Goal: Task Accomplishment & Management: Manage account settings

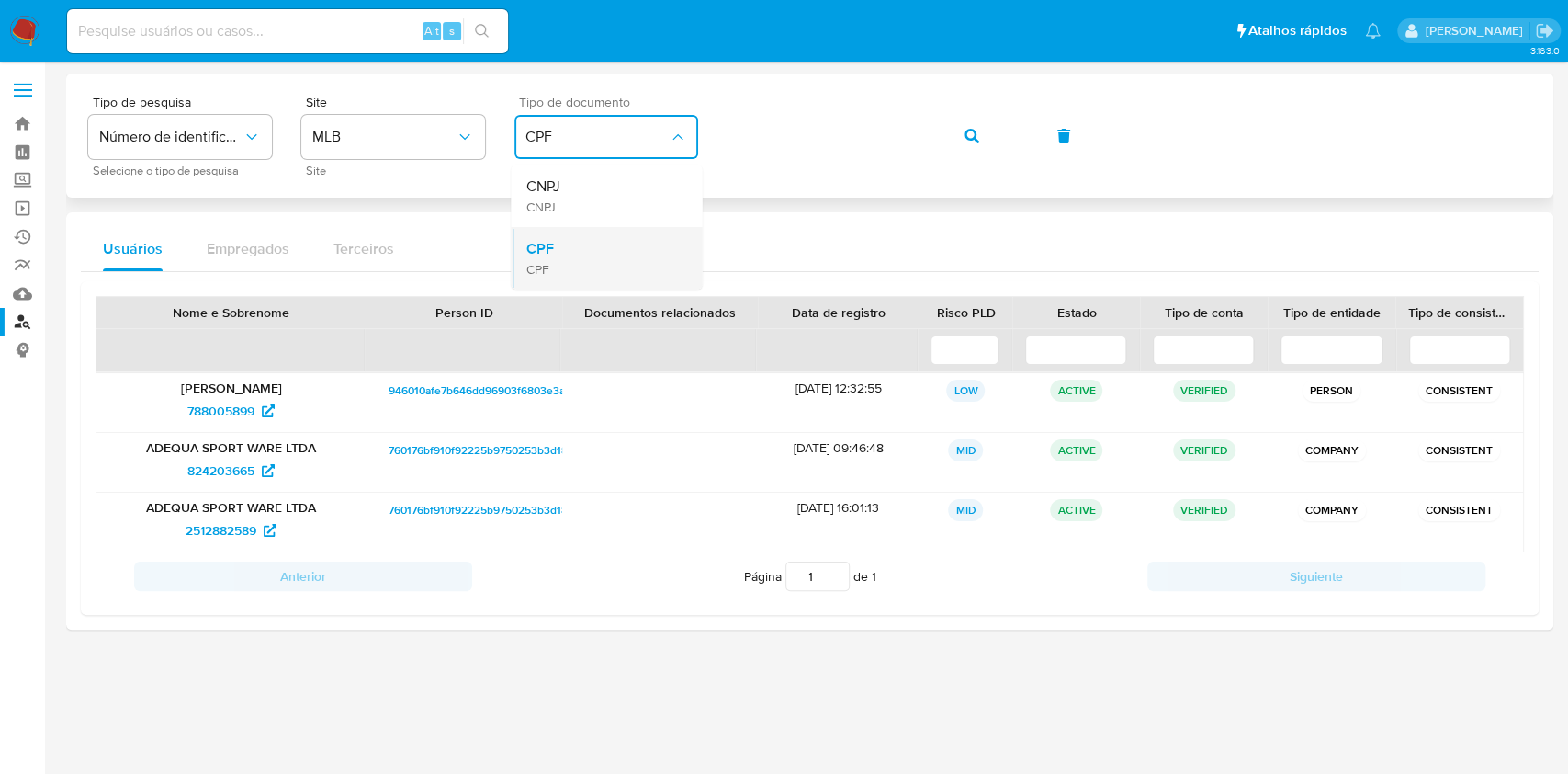
click at [602, 245] on div "CPF CPF" at bounding box center [600, 258] width 151 height 62
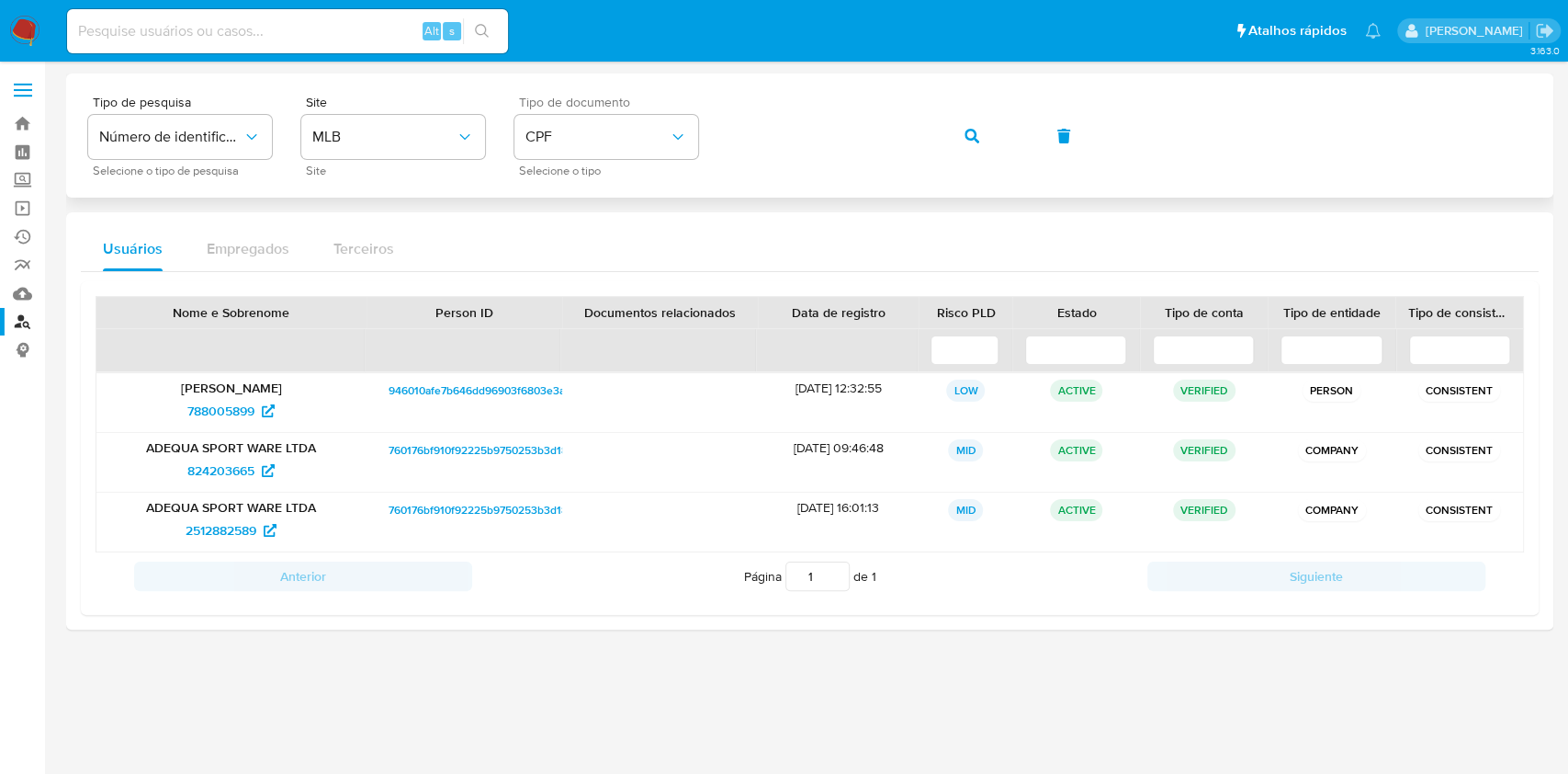
click at [619, 190] on div "Tipo de pesquisa Número de identificação Selecione o tipo de pesquisa Site MLB …" at bounding box center [809, 135] width 1487 height 124
click at [602, 159] on div "Tipo de documento CPF Selecione o tipo" at bounding box center [606, 135] width 184 height 80
click at [580, 124] on button "CPF" at bounding box center [606, 136] width 184 height 44
click at [596, 186] on div "CNPJ CNPJ" at bounding box center [600, 195] width 151 height 62
click at [971, 140] on icon "button" at bounding box center [971, 135] width 15 height 15
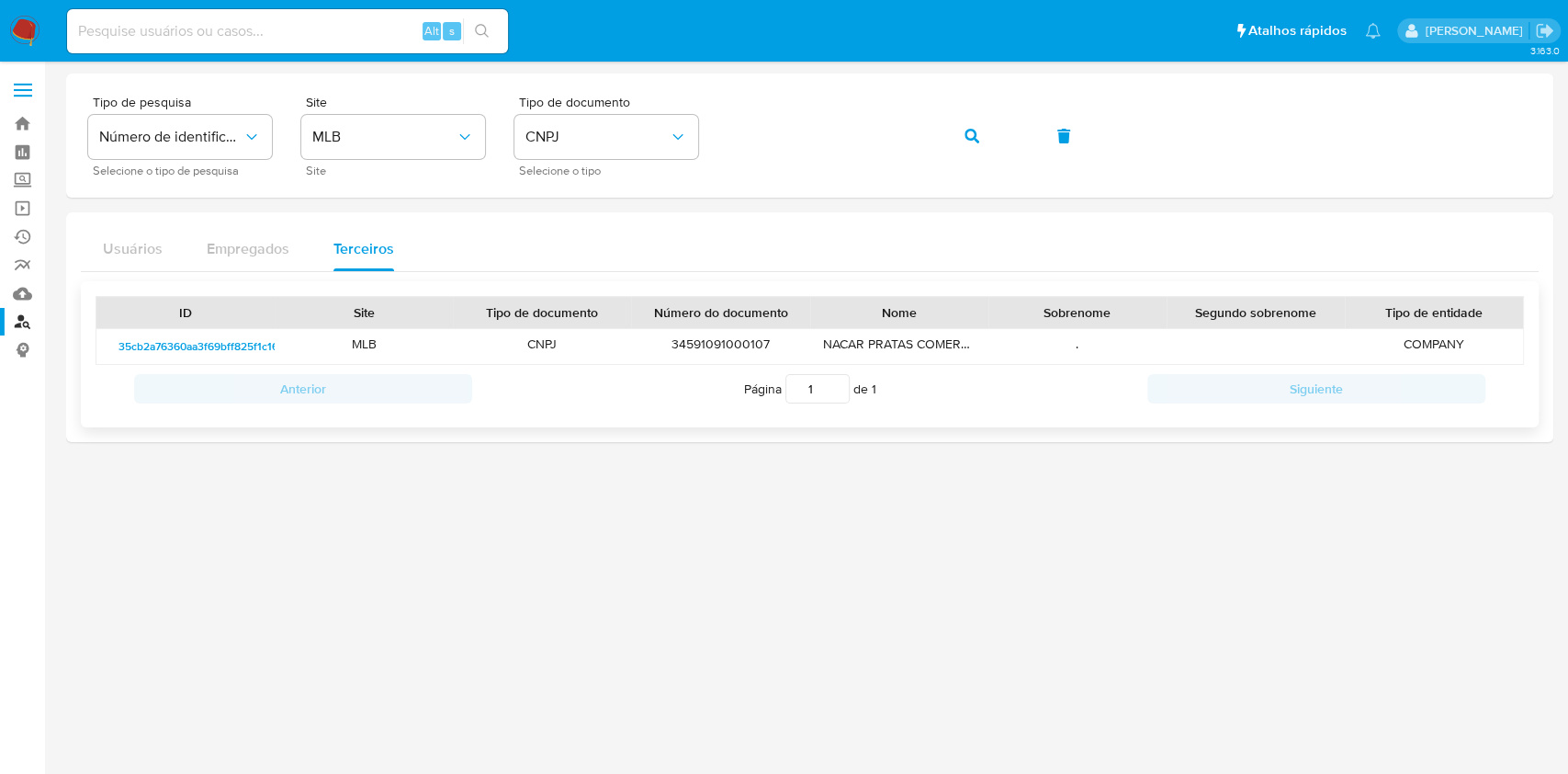
click at [235, 349] on span "35cb2a76360aa3f69bff825f1c1696580b186646" at bounding box center [236, 347] width 235 height 22
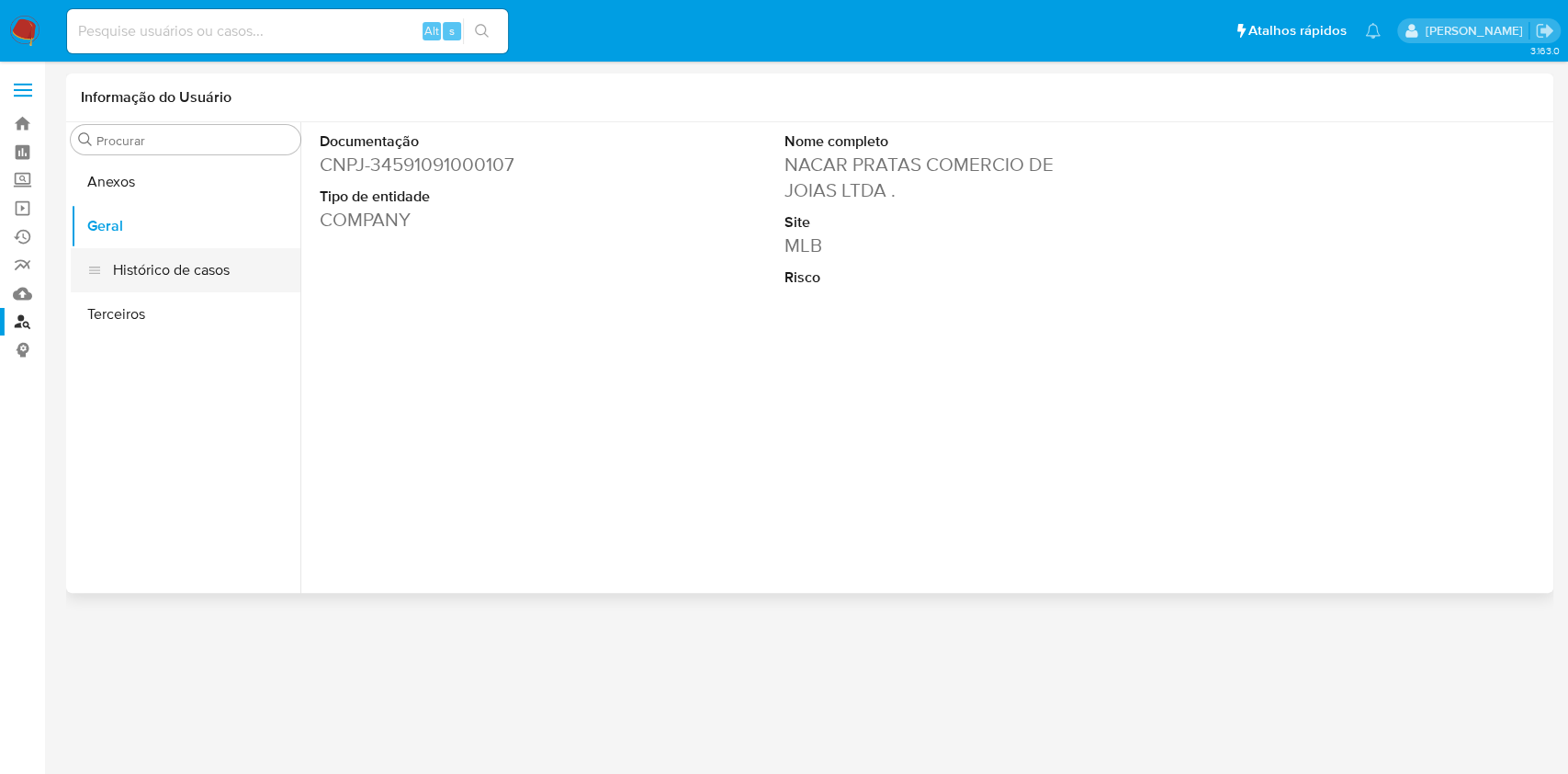
click at [186, 267] on button "Histórico de casos" at bounding box center [186, 270] width 230 height 44
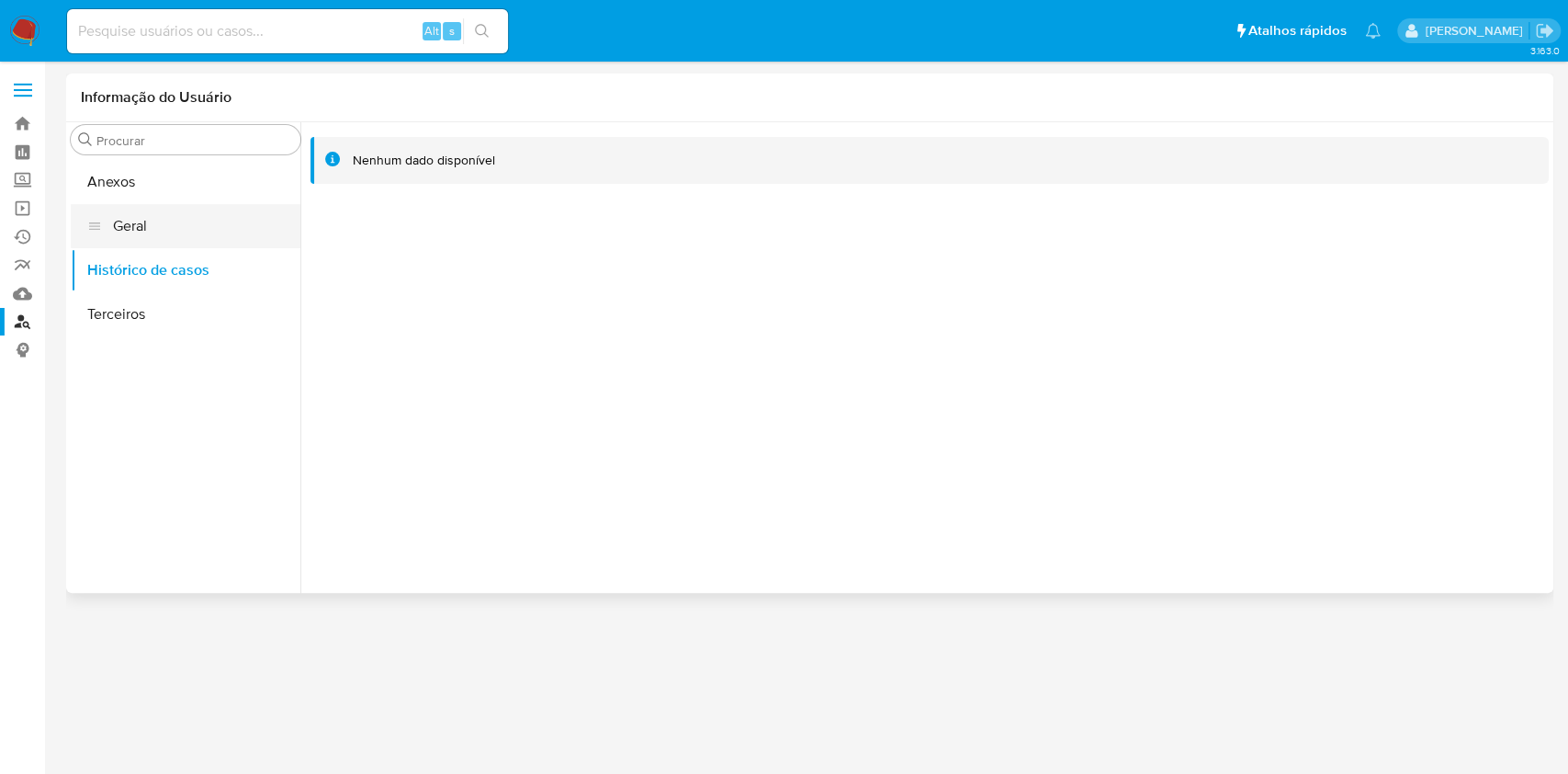
click at [133, 227] on button "Geral" at bounding box center [186, 226] width 230 height 44
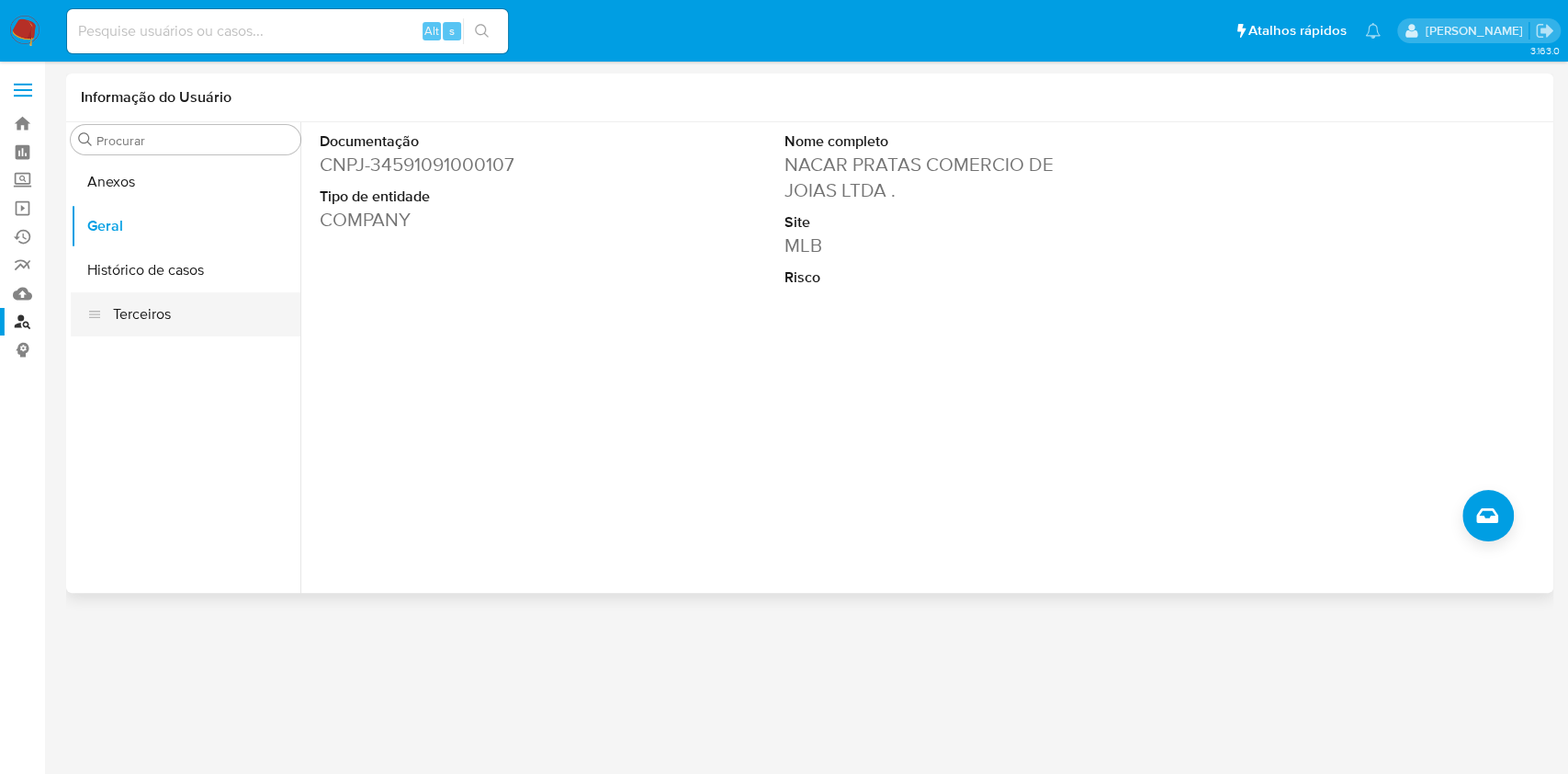
click at [166, 312] on button "Terceiros" at bounding box center [186, 314] width 230 height 44
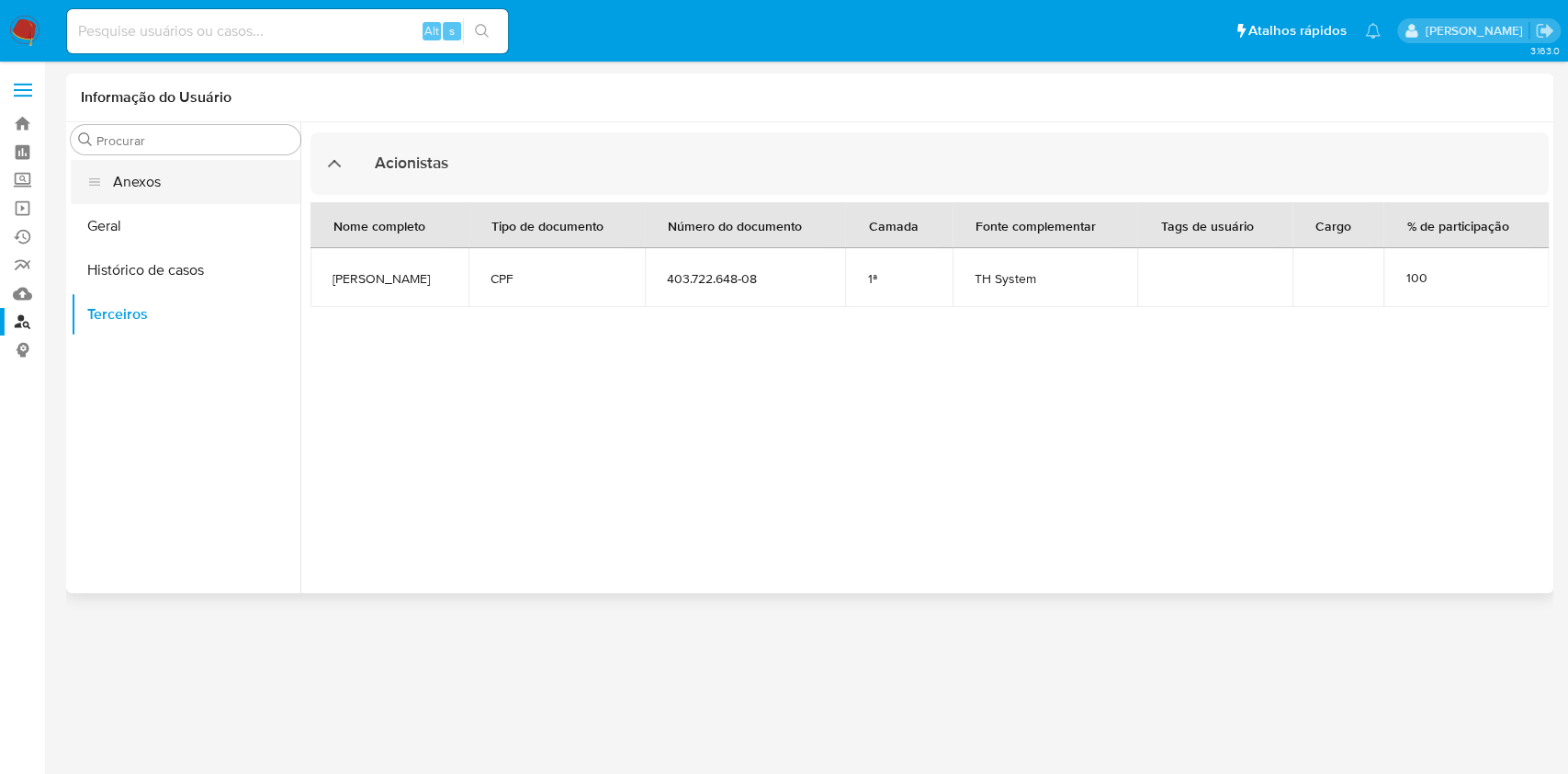
click at [208, 180] on button "Anexos" at bounding box center [186, 182] width 230 height 44
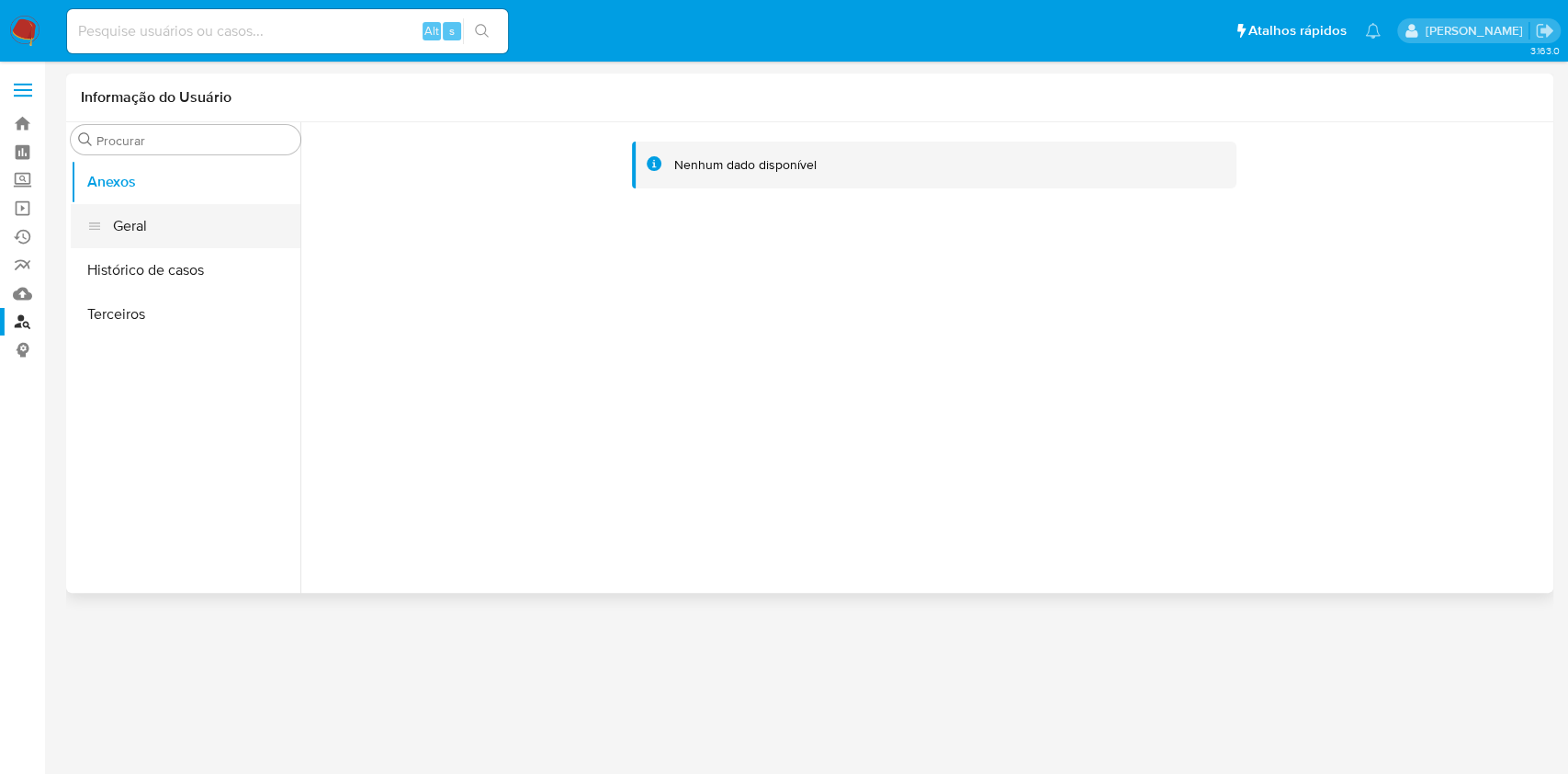
click at [206, 230] on button "Geral" at bounding box center [186, 226] width 230 height 44
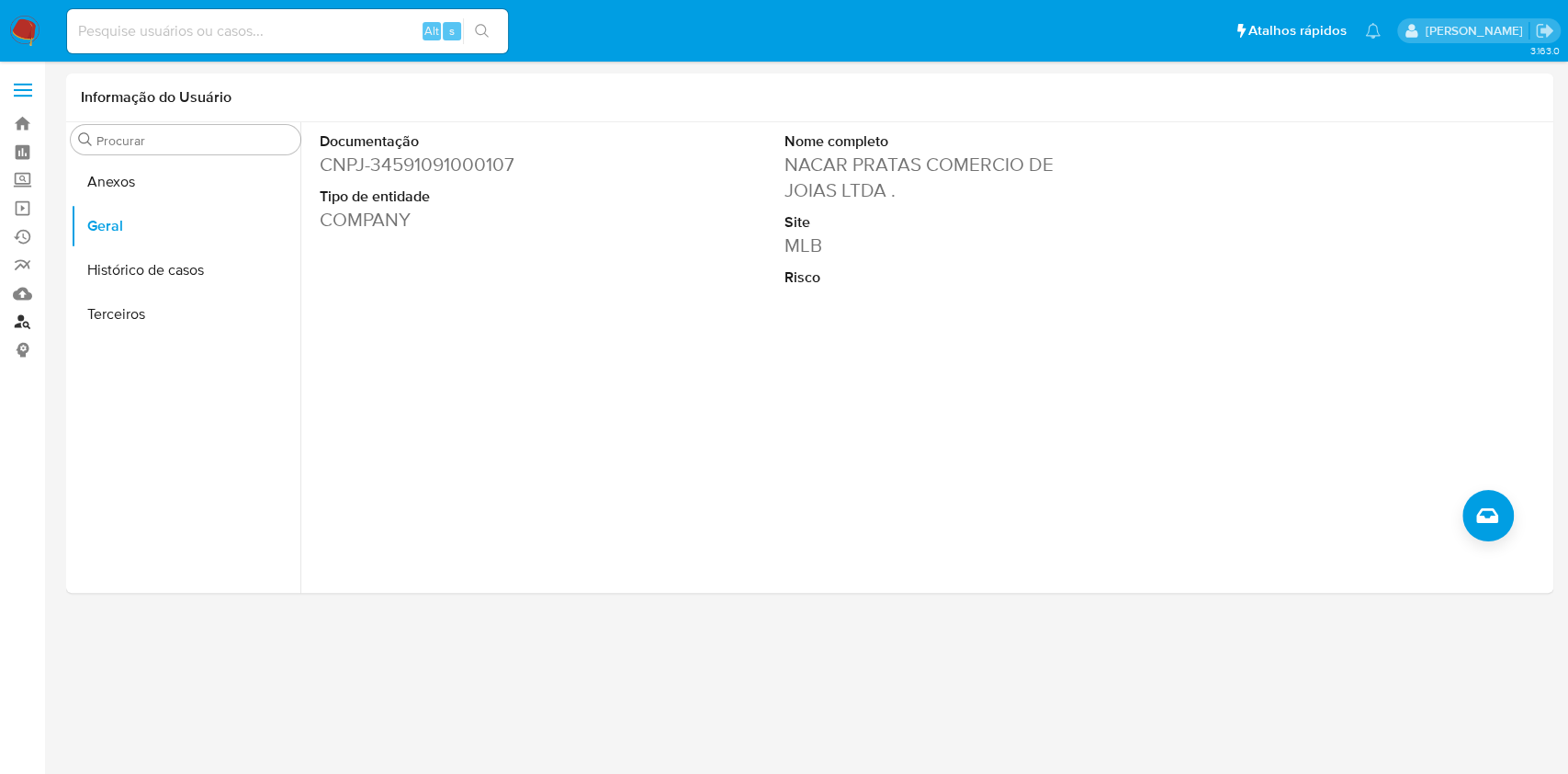
click at [31, 323] on link "Localizador de pessoas" at bounding box center [110, 322] width 219 height 29
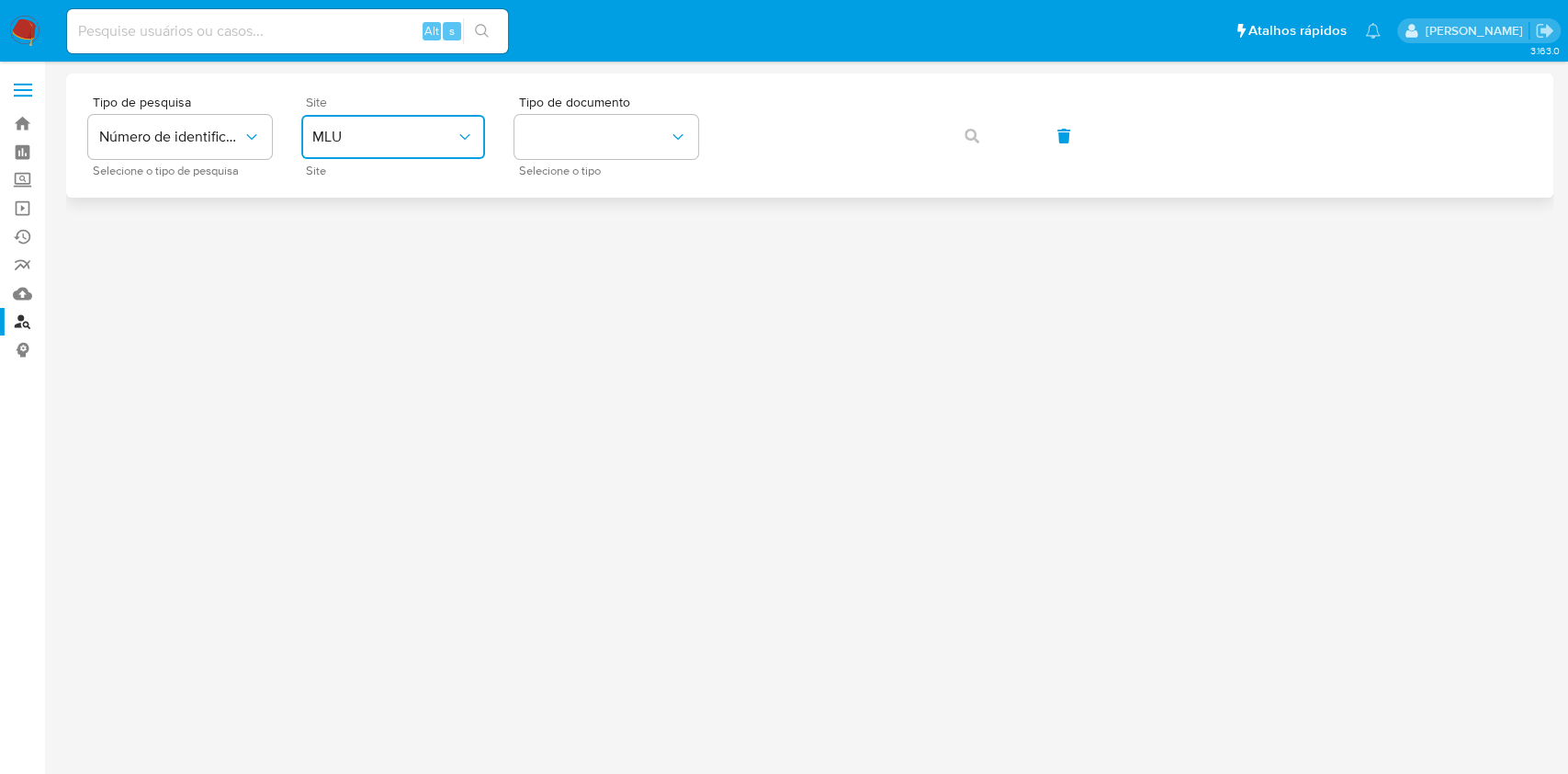
click at [394, 121] on button "MLU" at bounding box center [393, 136] width 184 height 44
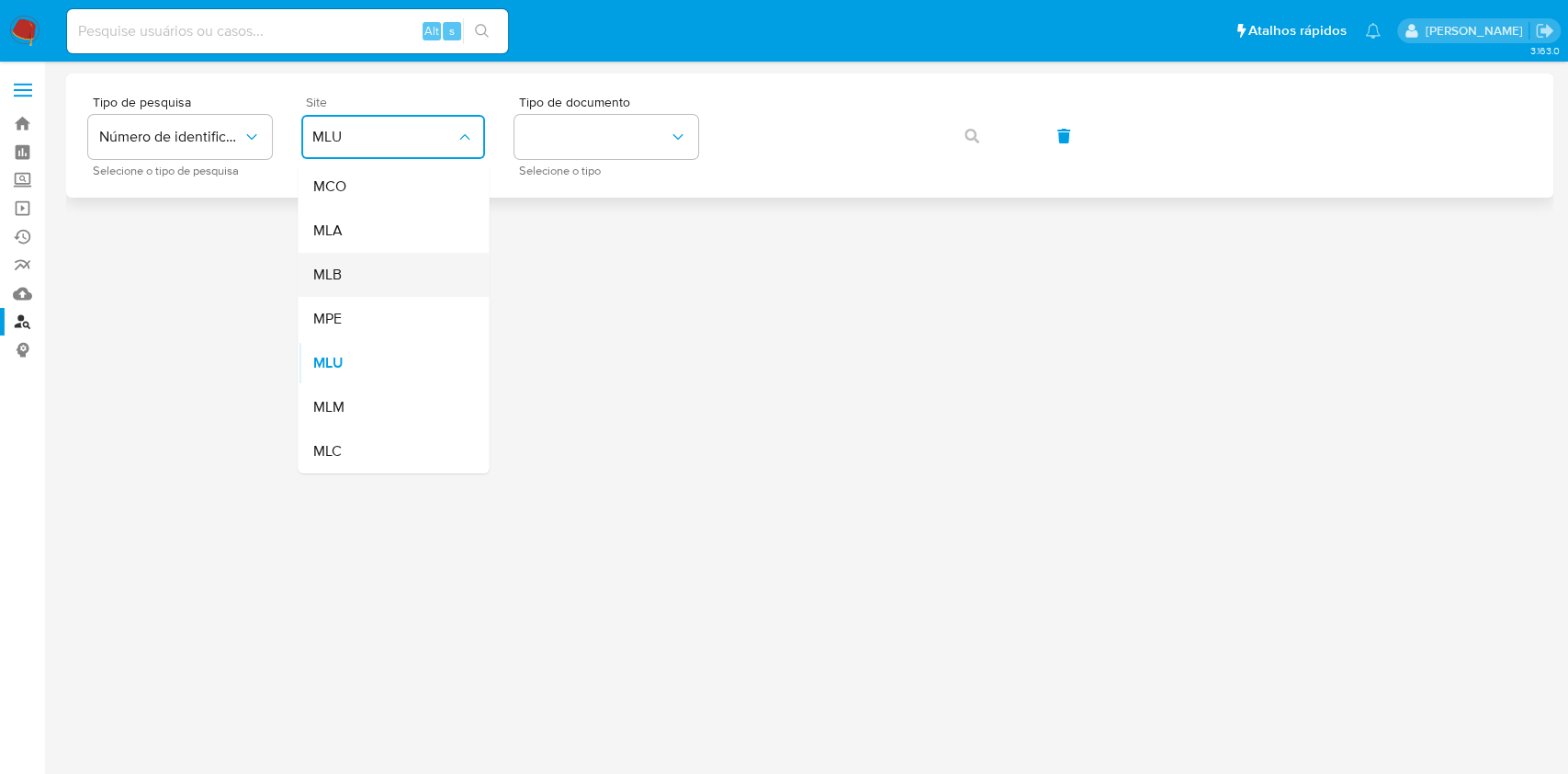
click at [398, 272] on div "MLB" at bounding box center [387, 274] width 151 height 44
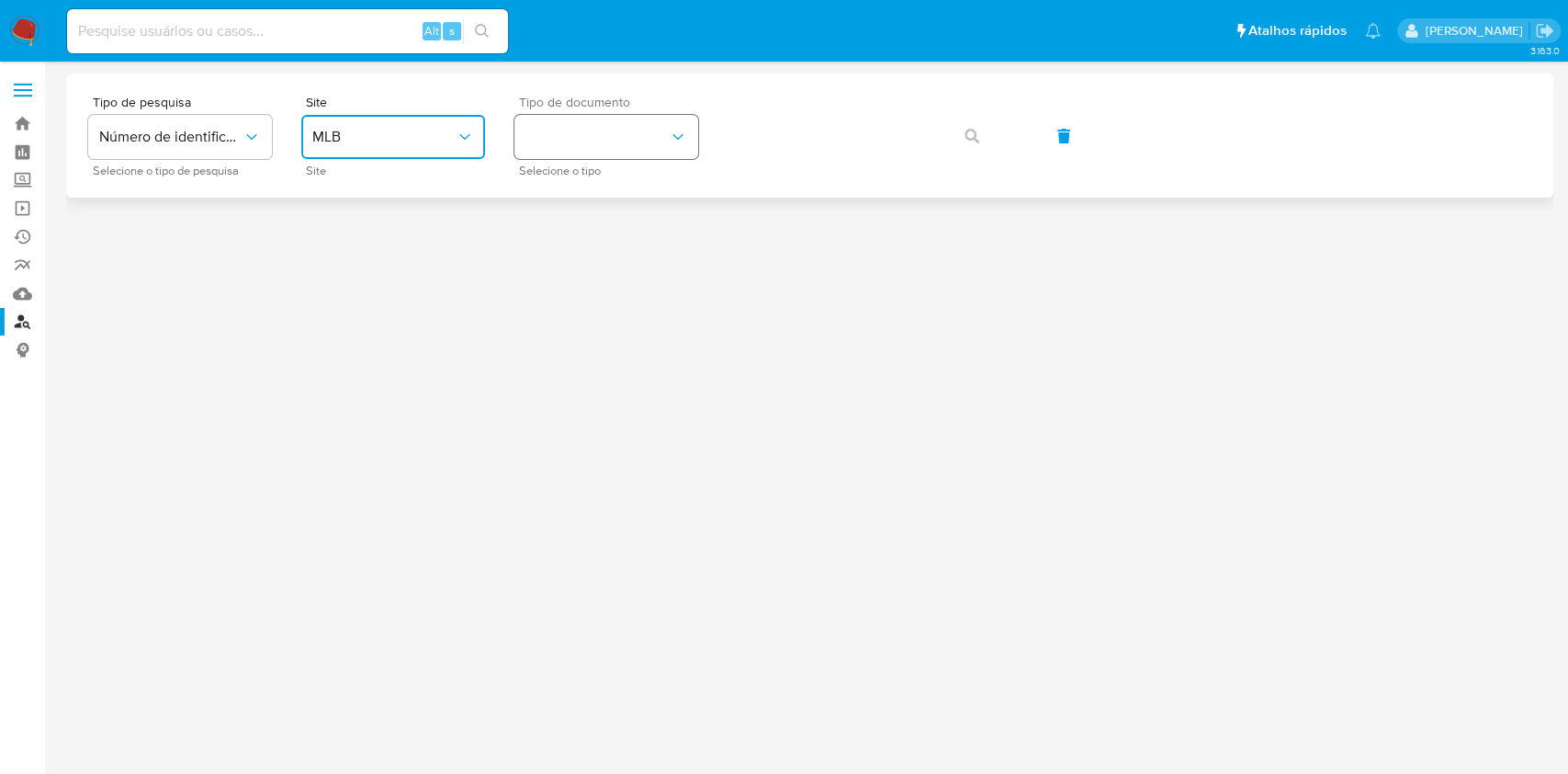
click at [627, 153] on button "identificationType" at bounding box center [606, 136] width 184 height 44
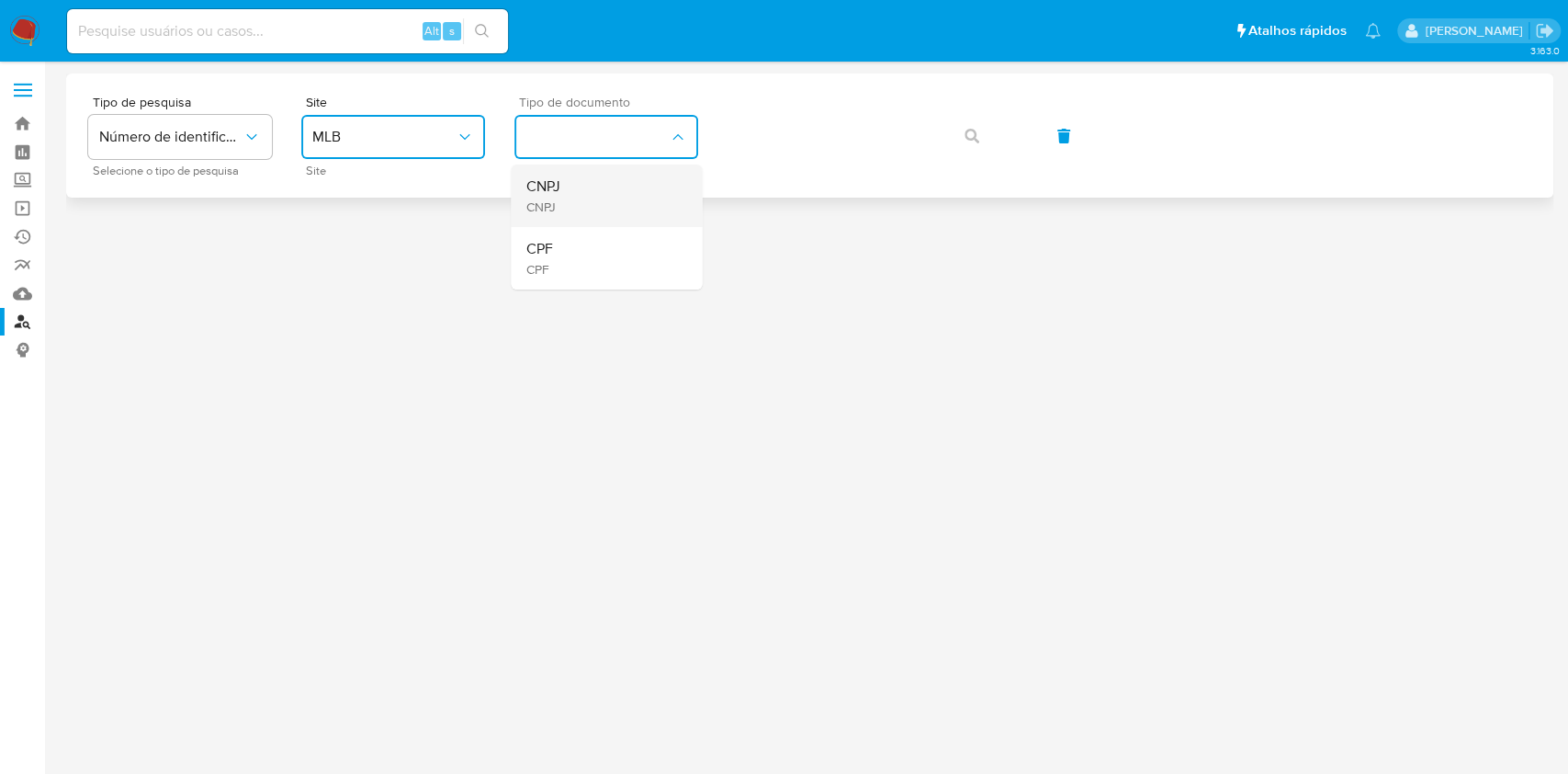
click at [604, 193] on div "CNPJ CNPJ" at bounding box center [600, 195] width 151 height 62
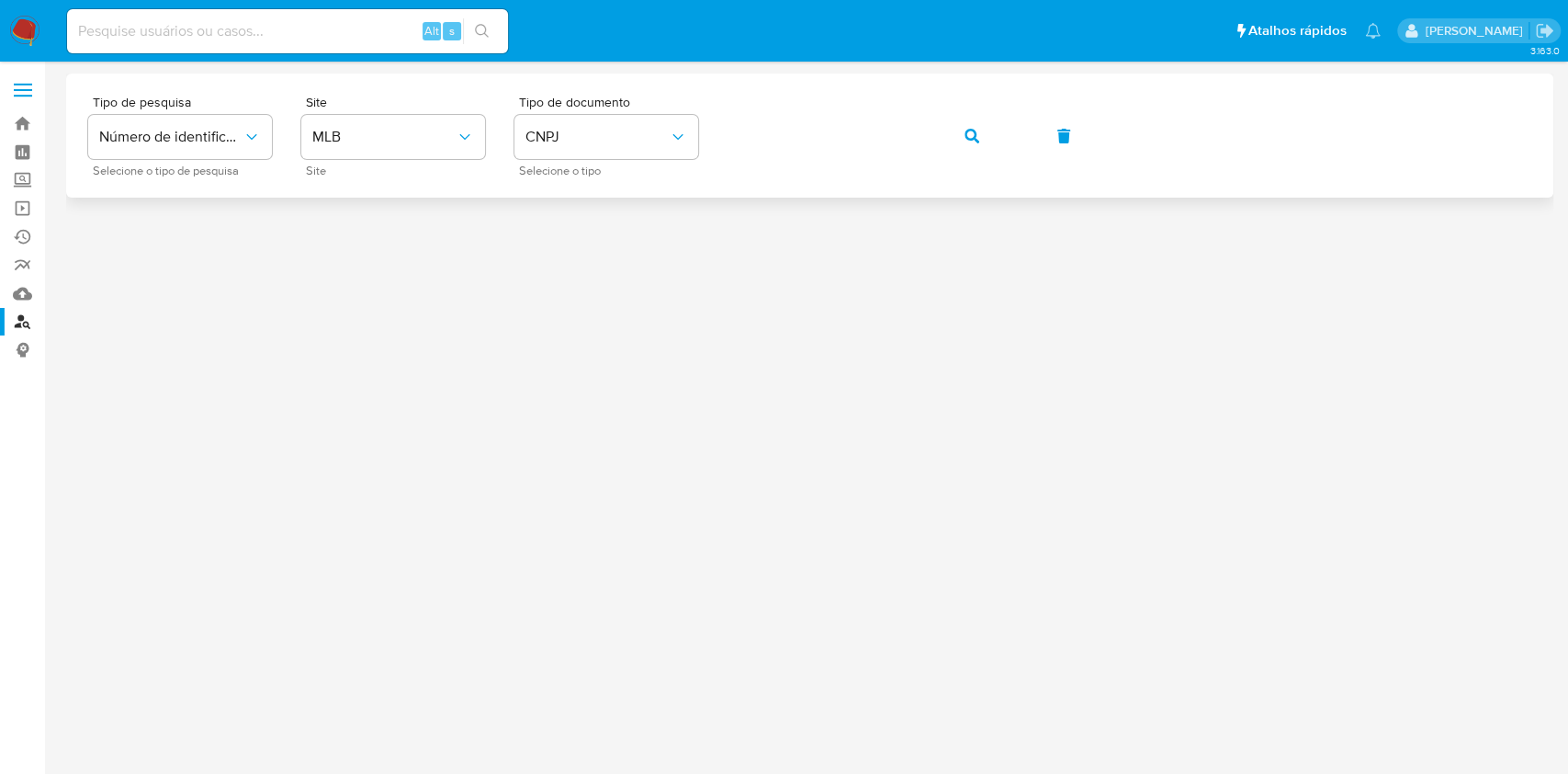
click at [957, 144] on button "button" at bounding box center [971, 135] width 62 height 44
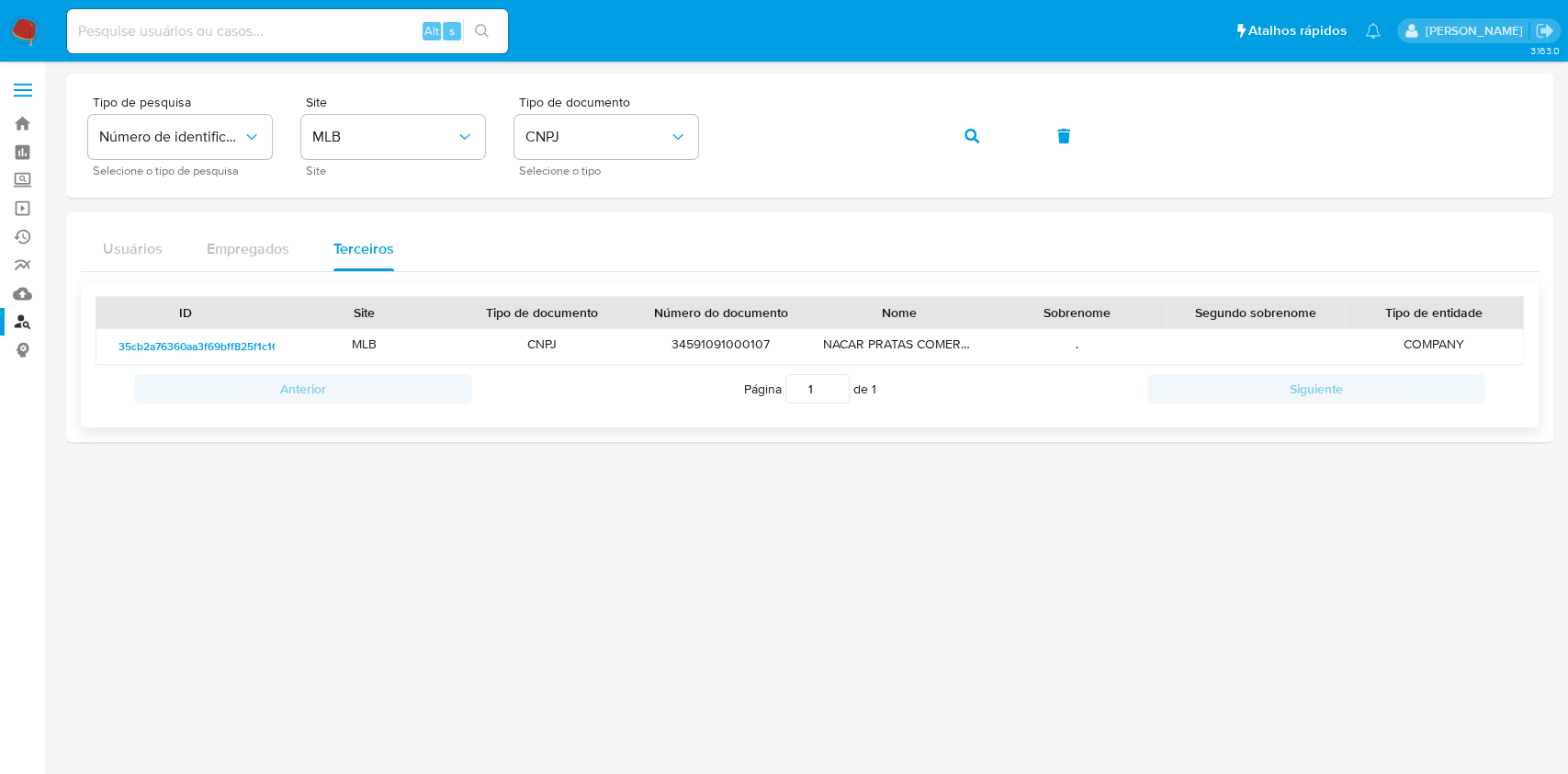
drag, startPoint x: 296, startPoint y: 351, endPoint x: 103, endPoint y: 339, distance: 193.4
click at [103, 339] on div "35cb2a76360aa3f69bff825f1c1696580b186646 MLB CNPJ 34591091000107 NACAR PRATAS C…" at bounding box center [810, 346] width 1427 height 35
click at [30, 31] on img at bounding box center [25, 32] width 32 height 32
drag, startPoint x: 279, startPoint y: 341, endPoint x: 110, endPoint y: 352, distance: 169.4
click at [110, 352] on div "35cb2a76360aa3f69bff825f1c1696580b186646 MLB CNPJ 34591091000107 NACAR PRATAS C…" at bounding box center [810, 346] width 1427 height 35
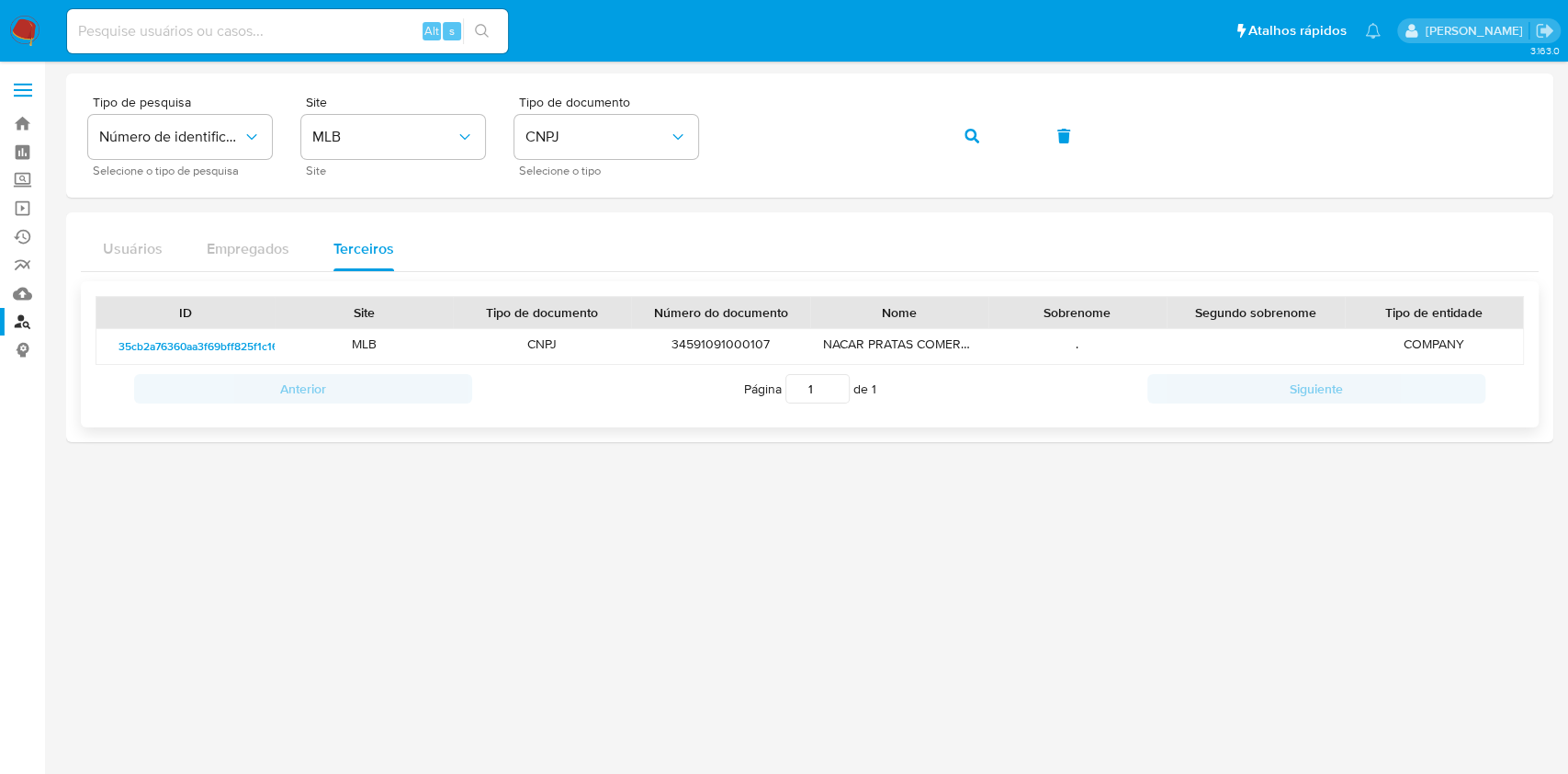
click at [736, 342] on div "34591091000107" at bounding box center [719, 346] width 179 height 35
click at [969, 124] on span "button" at bounding box center [971, 135] width 15 height 40
click at [712, 351] on div "34591091000107" at bounding box center [719, 346] width 179 height 35
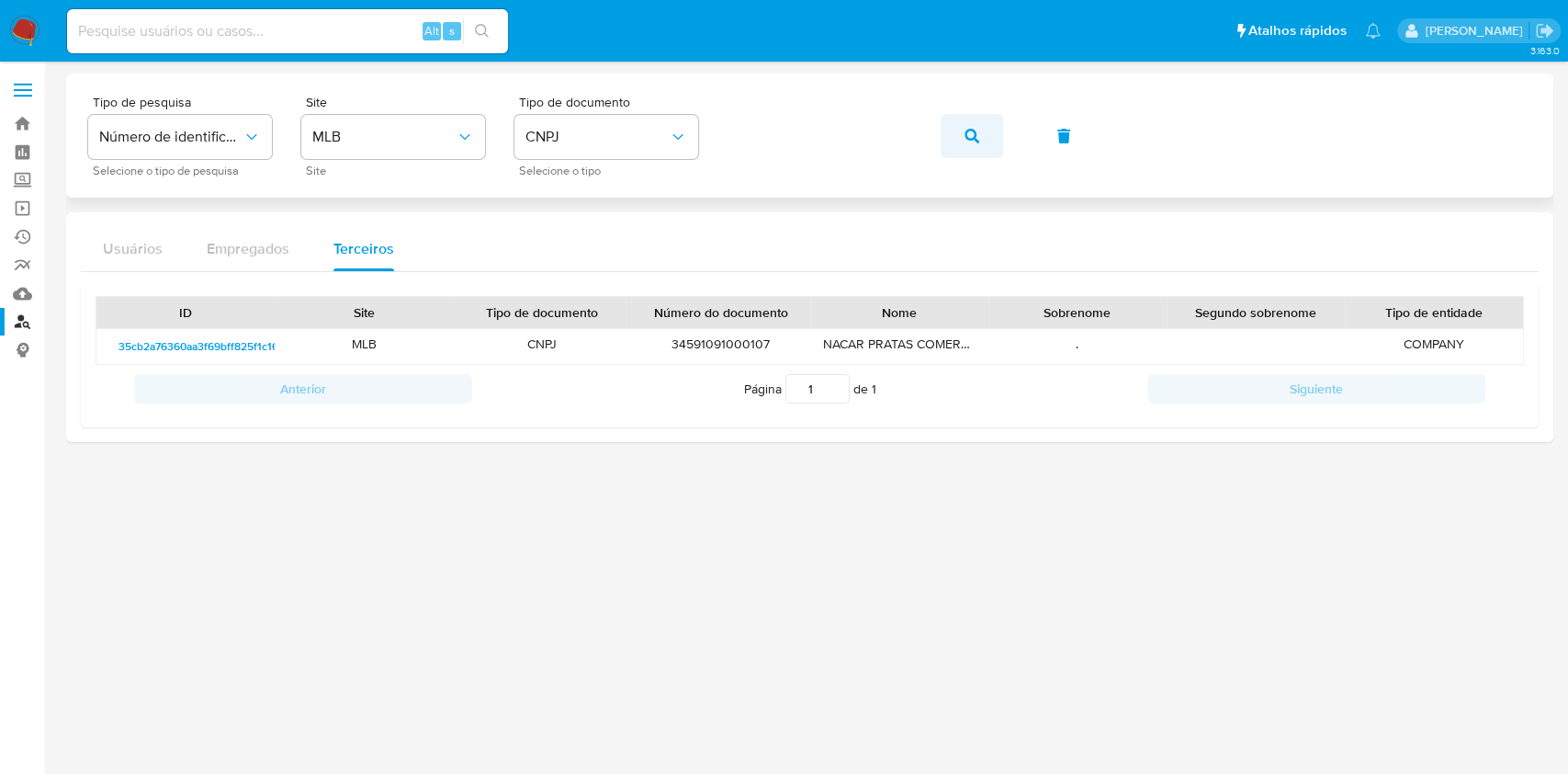
click at [956, 138] on button "button" at bounding box center [971, 135] width 62 height 44
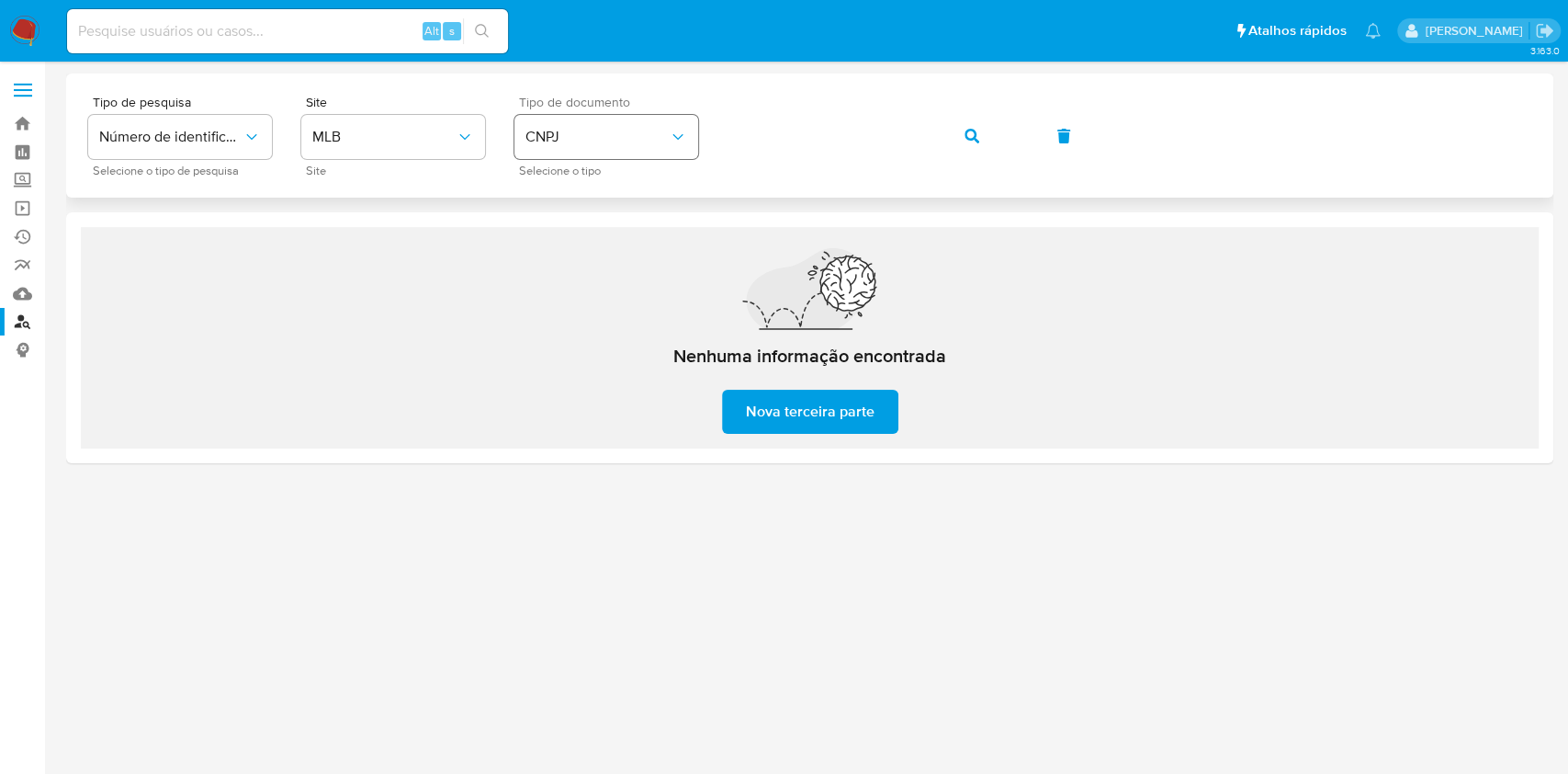
click at [643, 125] on button "CNPJ" at bounding box center [606, 136] width 184 height 44
drag, startPoint x: 972, startPoint y: 120, endPoint x: 974, endPoint y: 135, distance: 15.1
click at [974, 135] on span "button" at bounding box center [971, 135] width 15 height 40
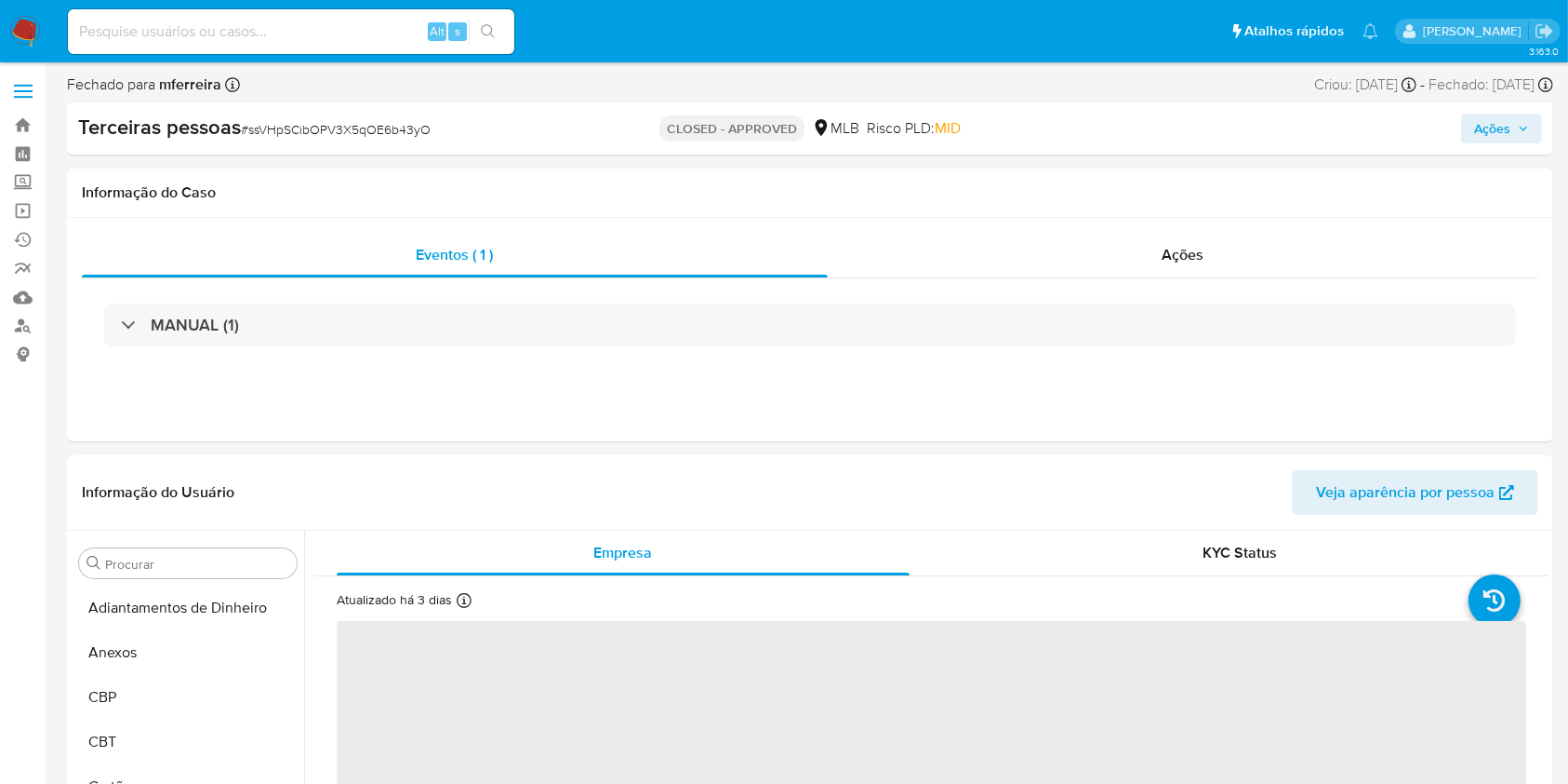
select select "10"
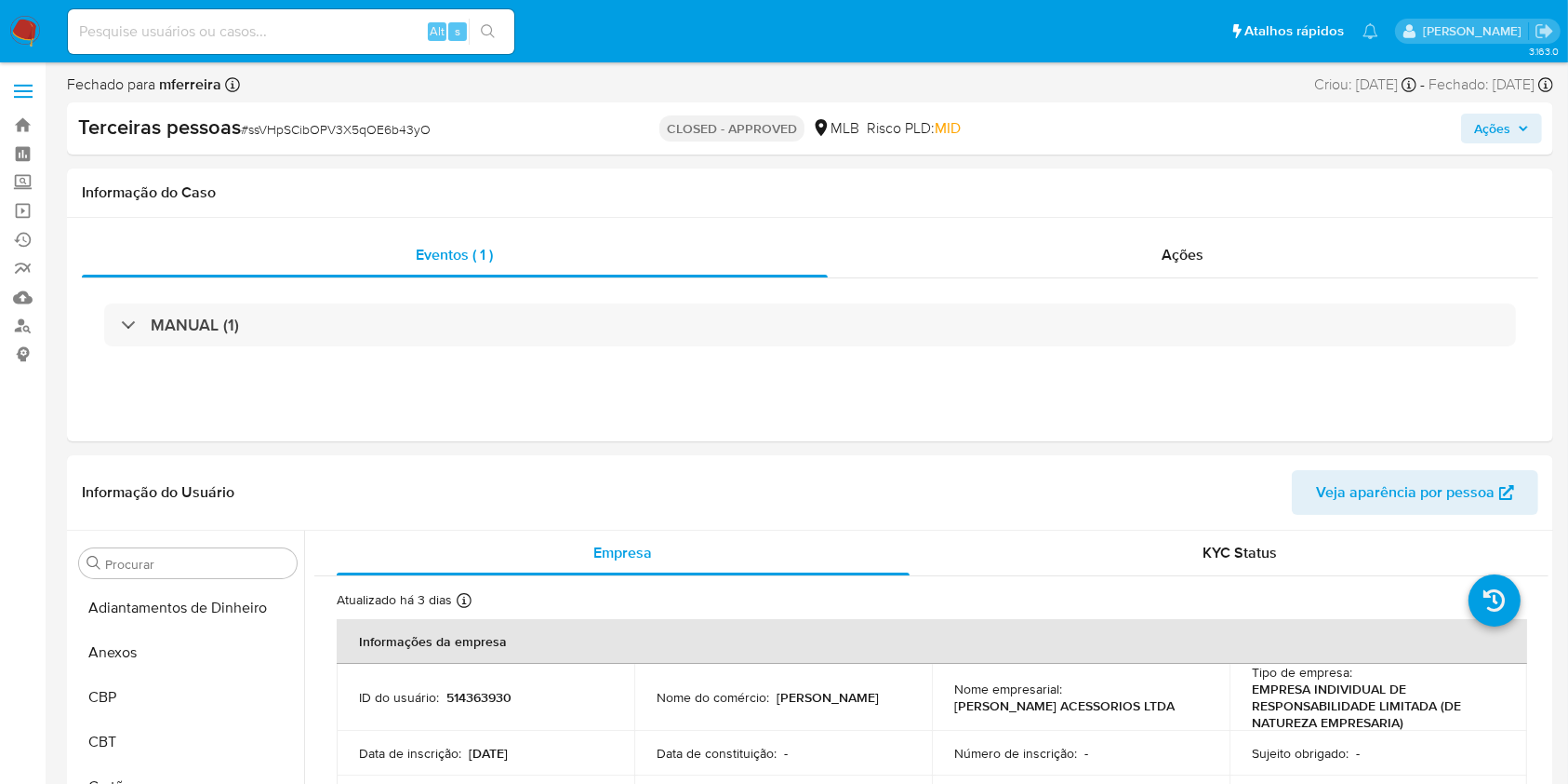
scroll to position [1055, 0]
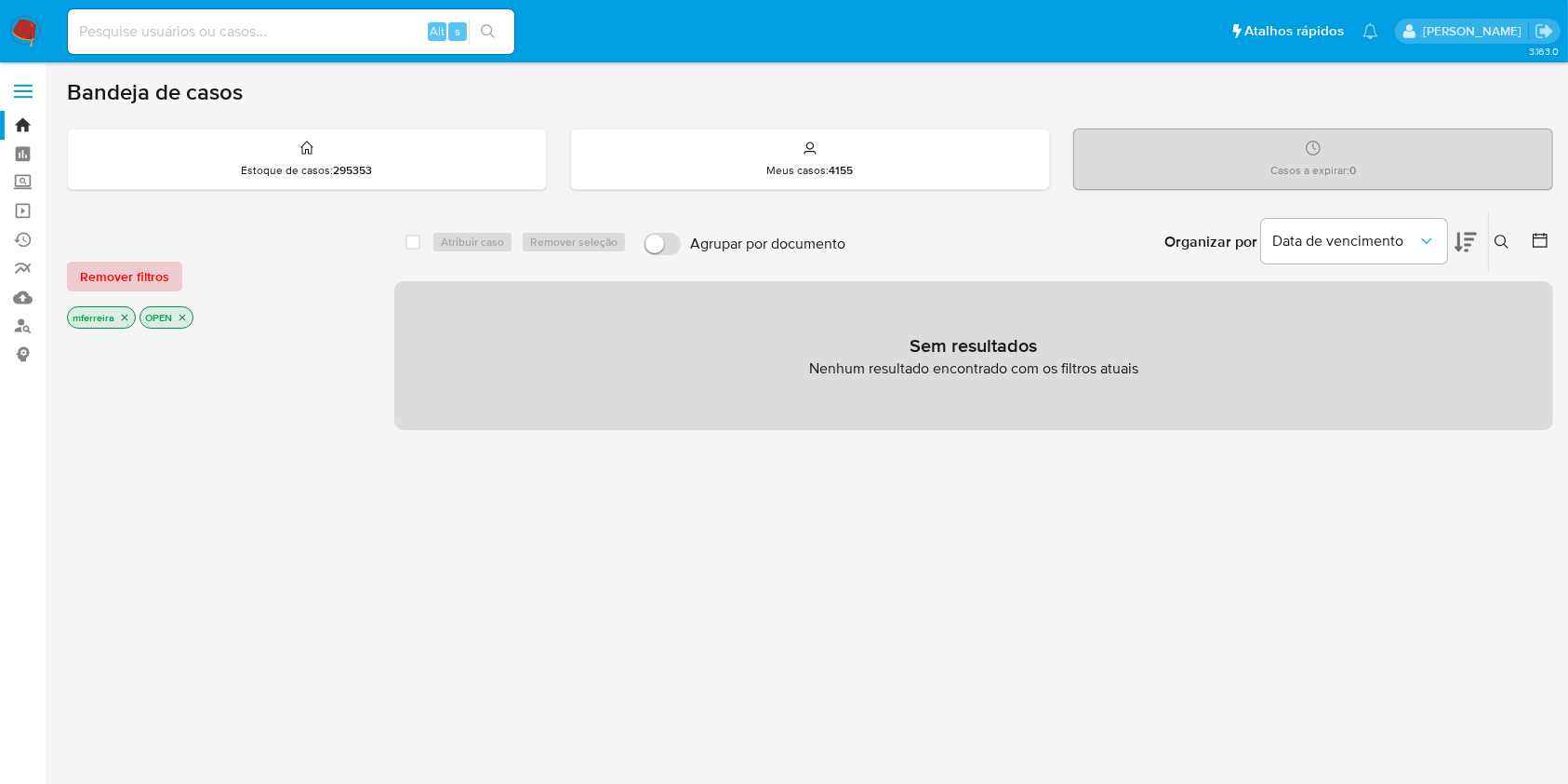
click at [164, 273] on span "Remover filtros" at bounding box center [124, 276] width 89 height 26
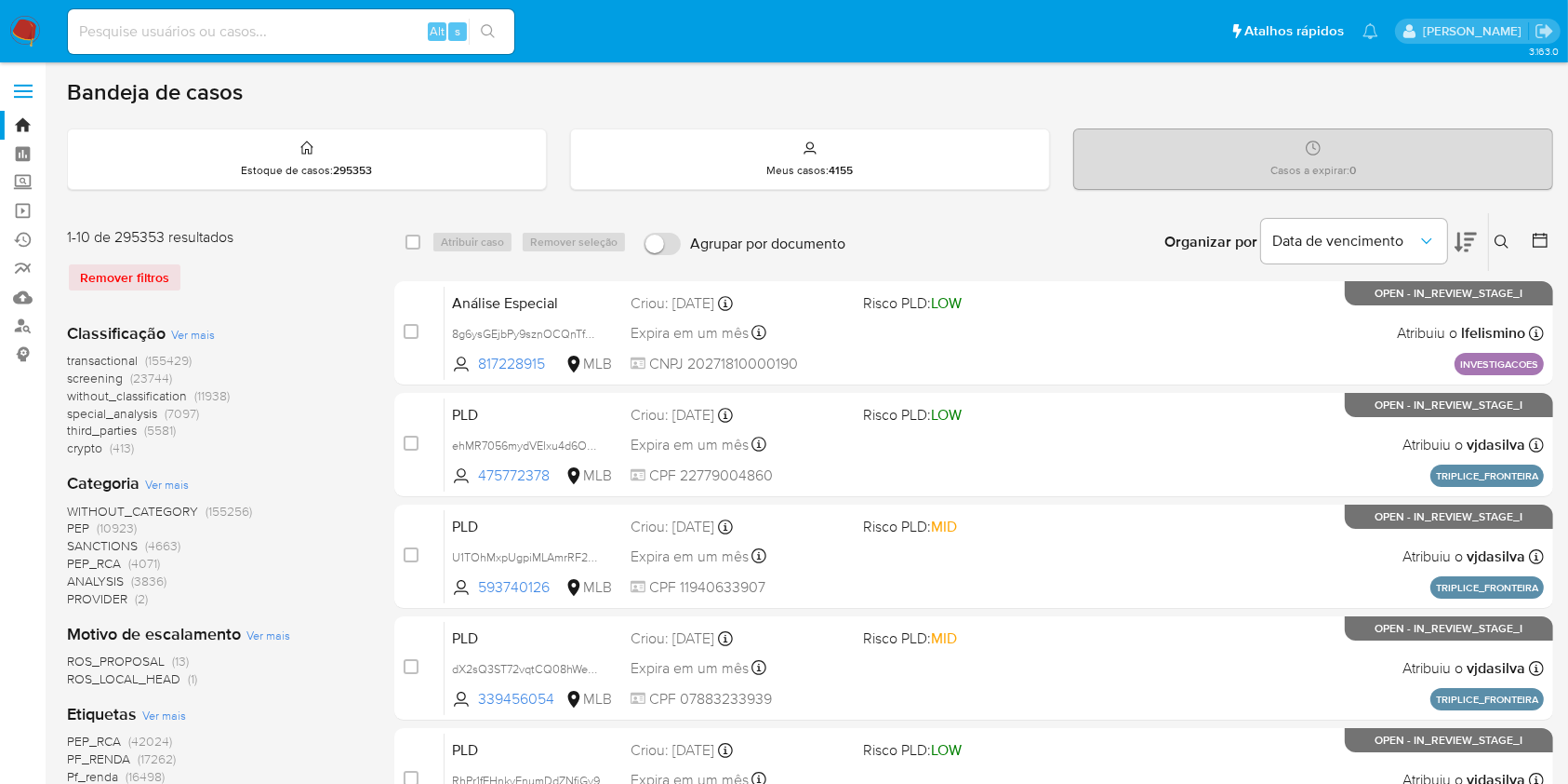
click at [88, 435] on span "third_parties" at bounding box center [102, 430] width 70 height 19
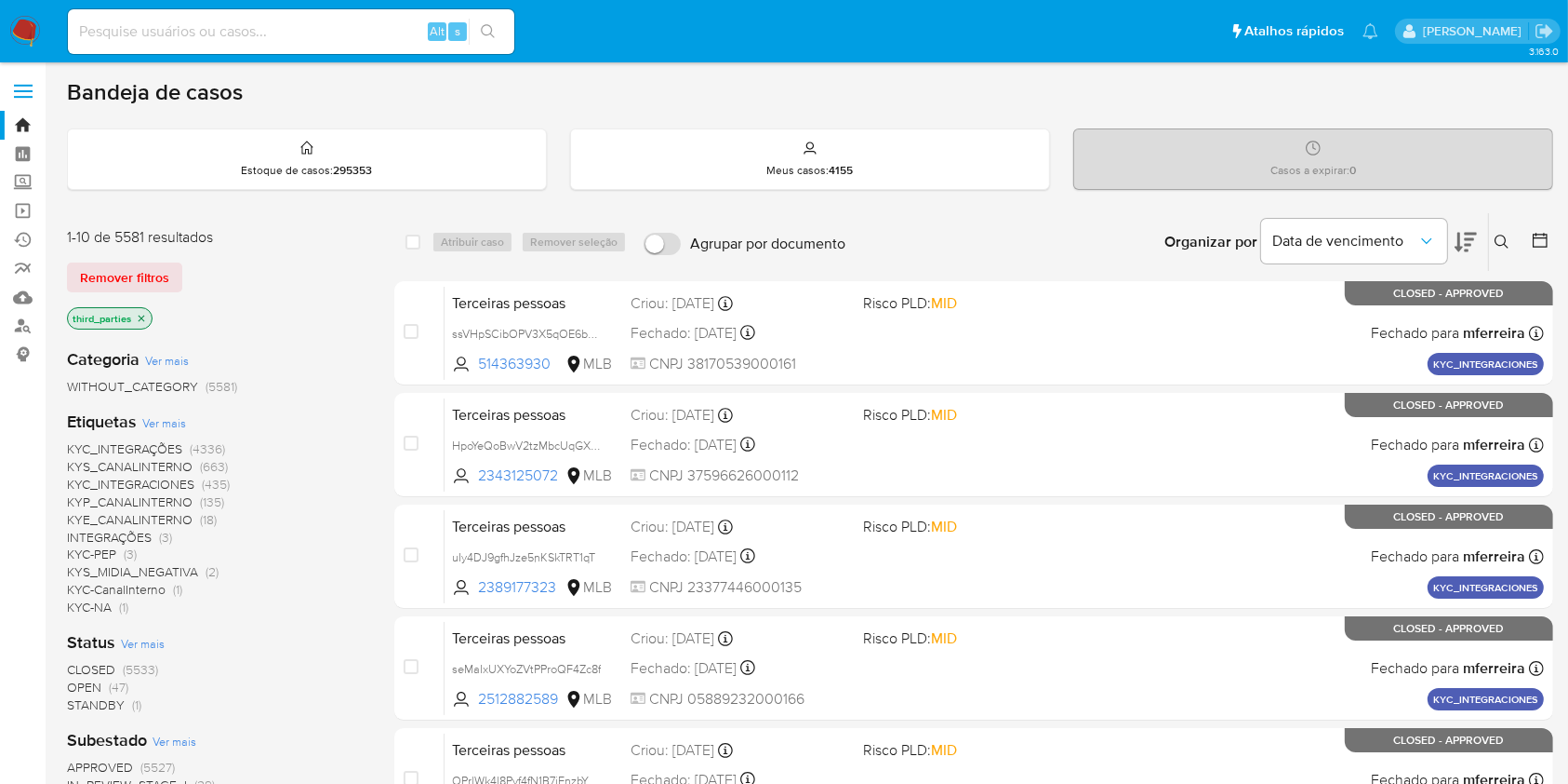
click at [739, 235] on span "Agrupar por documento" at bounding box center [768, 244] width 155 height 19
click at [681, 235] on input "Agrupar por documento" at bounding box center [662, 244] width 37 height 22
checkbox input "true"
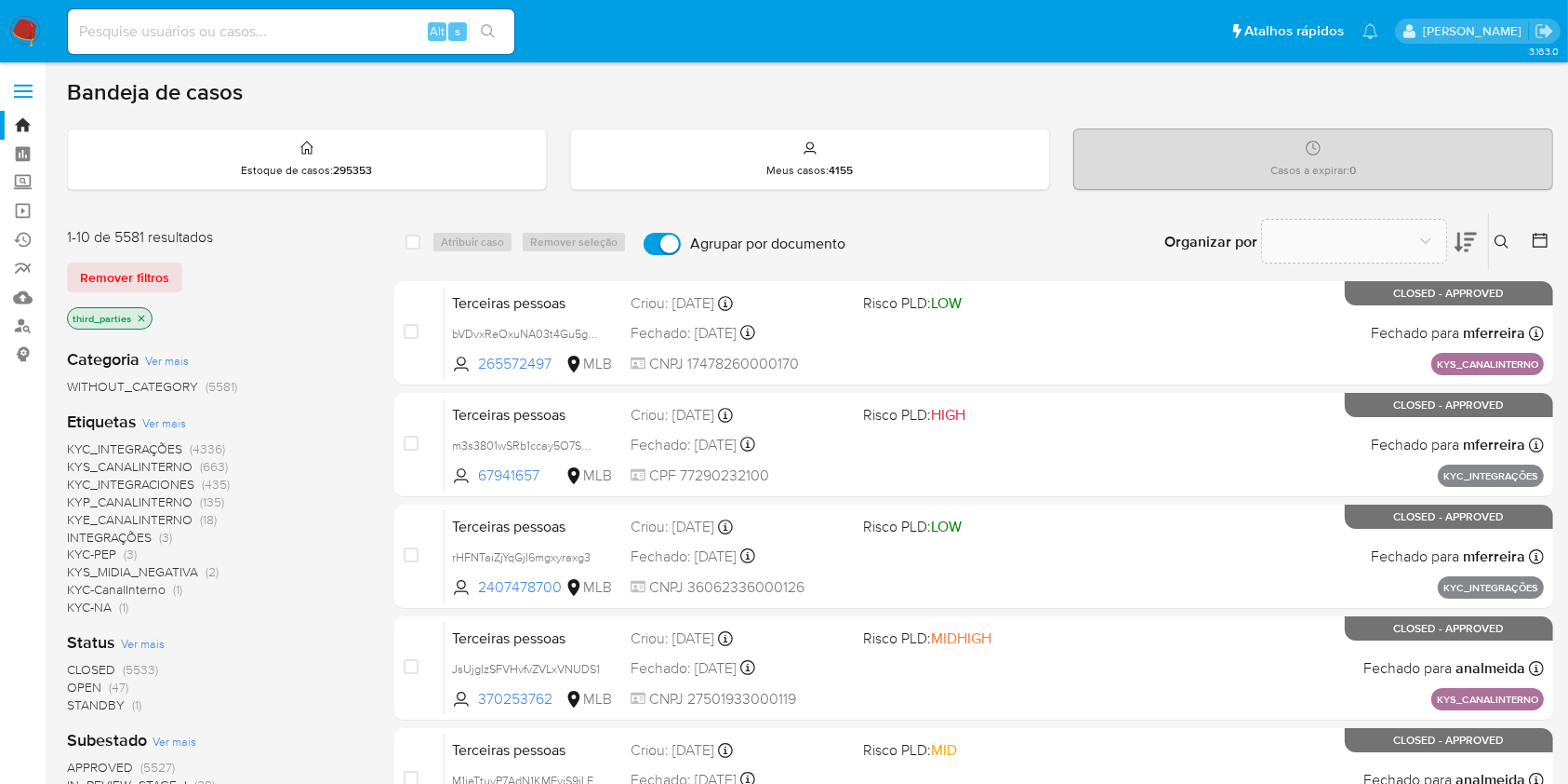
click at [1503, 235] on icon at bounding box center [1502, 242] width 15 height 15
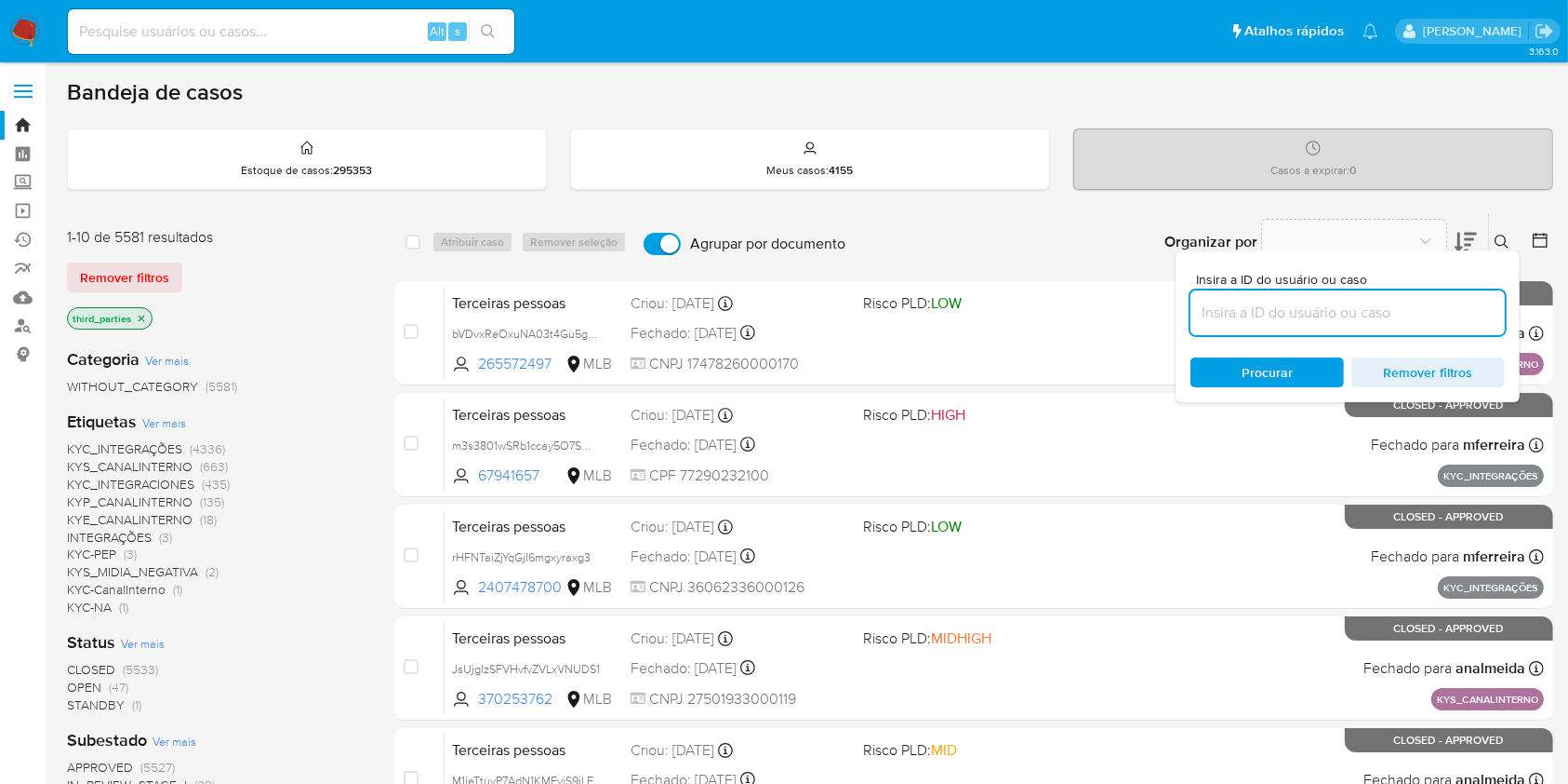
click at [1377, 306] on input at bounding box center [1347, 313] width 315 height 24
click at [1288, 388] on div "Insira a ID do usuário ou caso 34591091000107 Procurar Remover filtros" at bounding box center [1348, 326] width 344 height 152
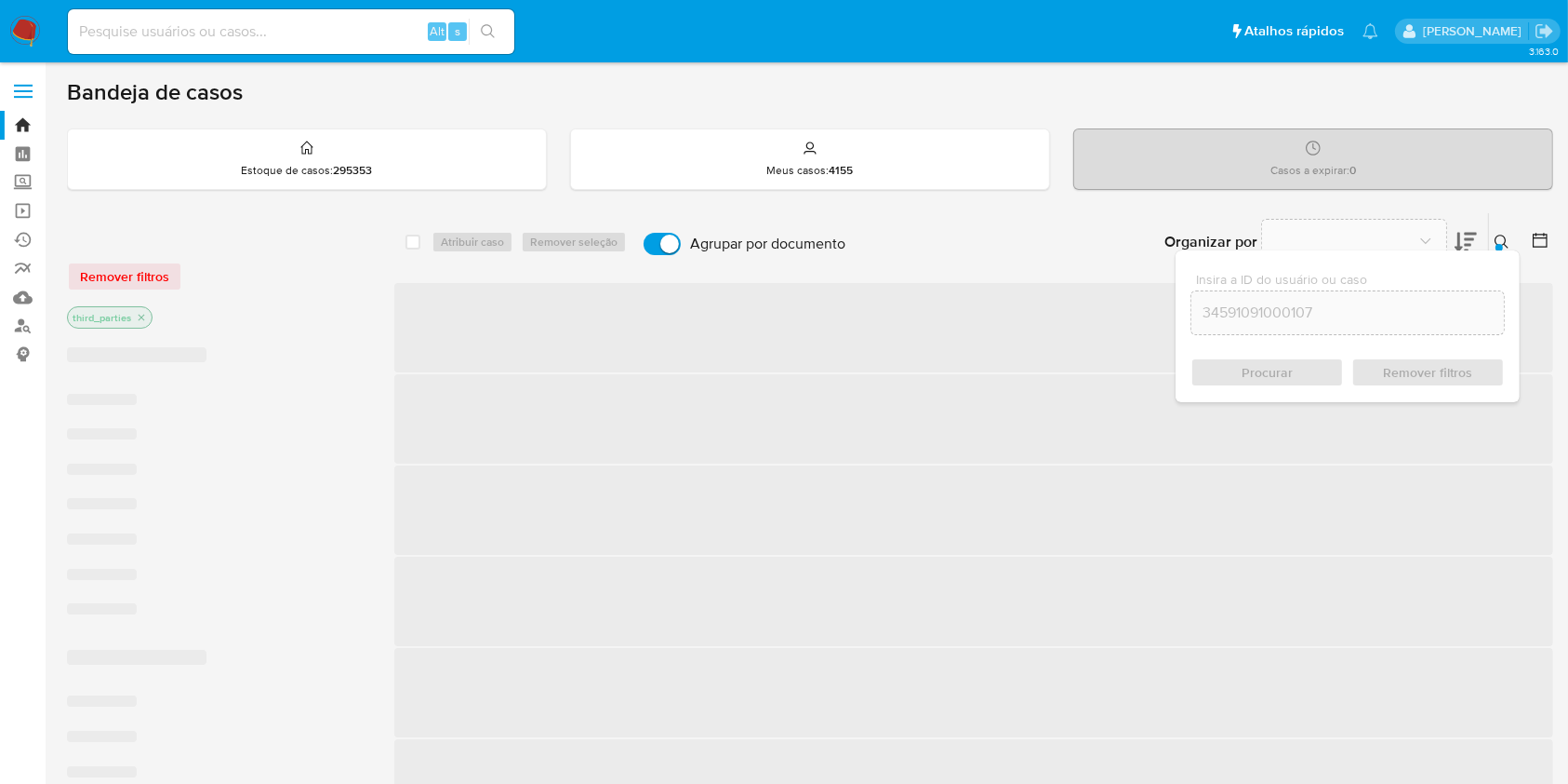
click at [1280, 374] on div "Procurar Remover filtros" at bounding box center [1347, 372] width 315 height 30
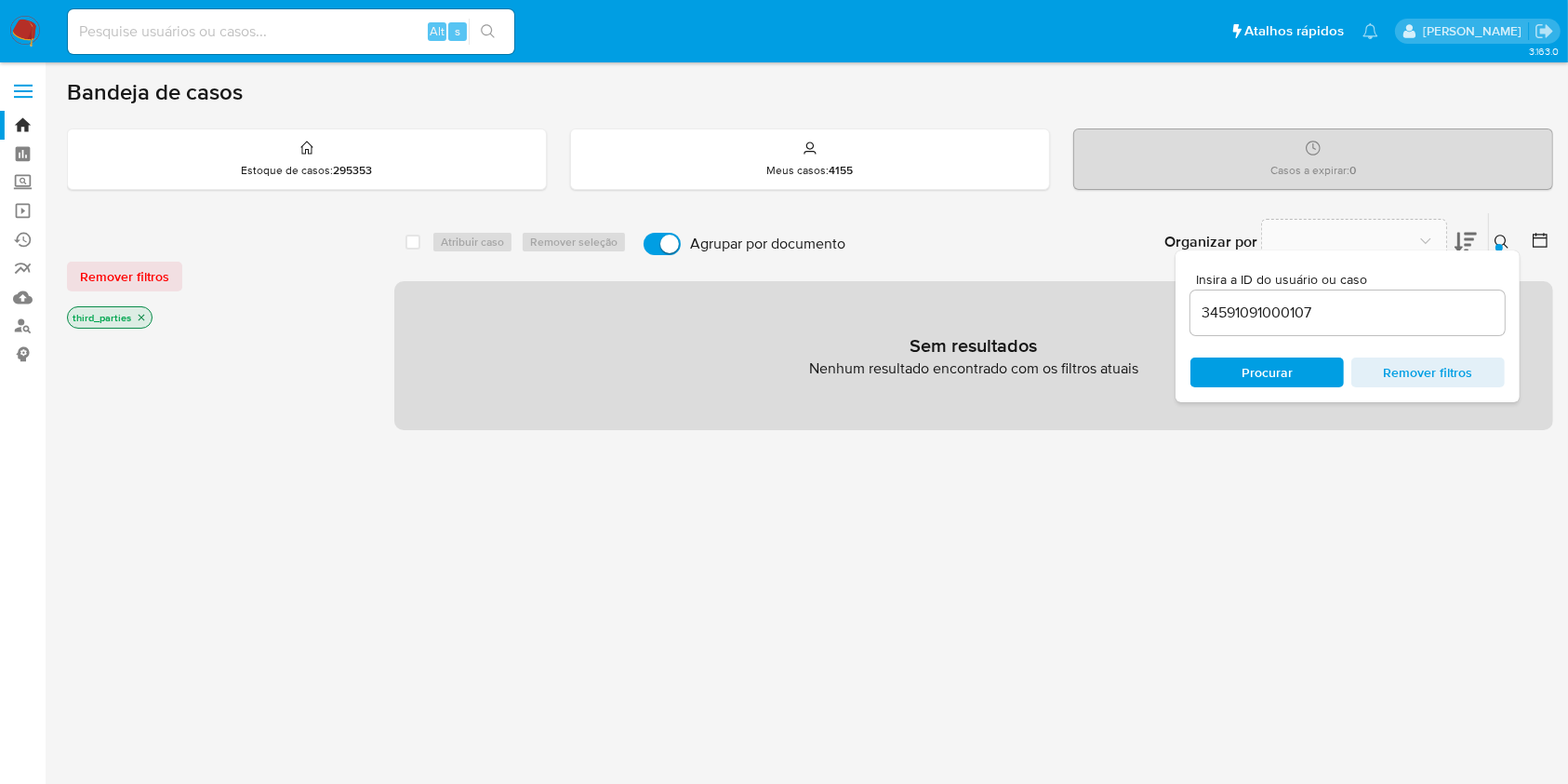
click at [1347, 303] on input "34591091000107" at bounding box center [1347, 313] width 315 height 24
paste input "5cb2a76360aa3f69bff825f1c1696580b186646"
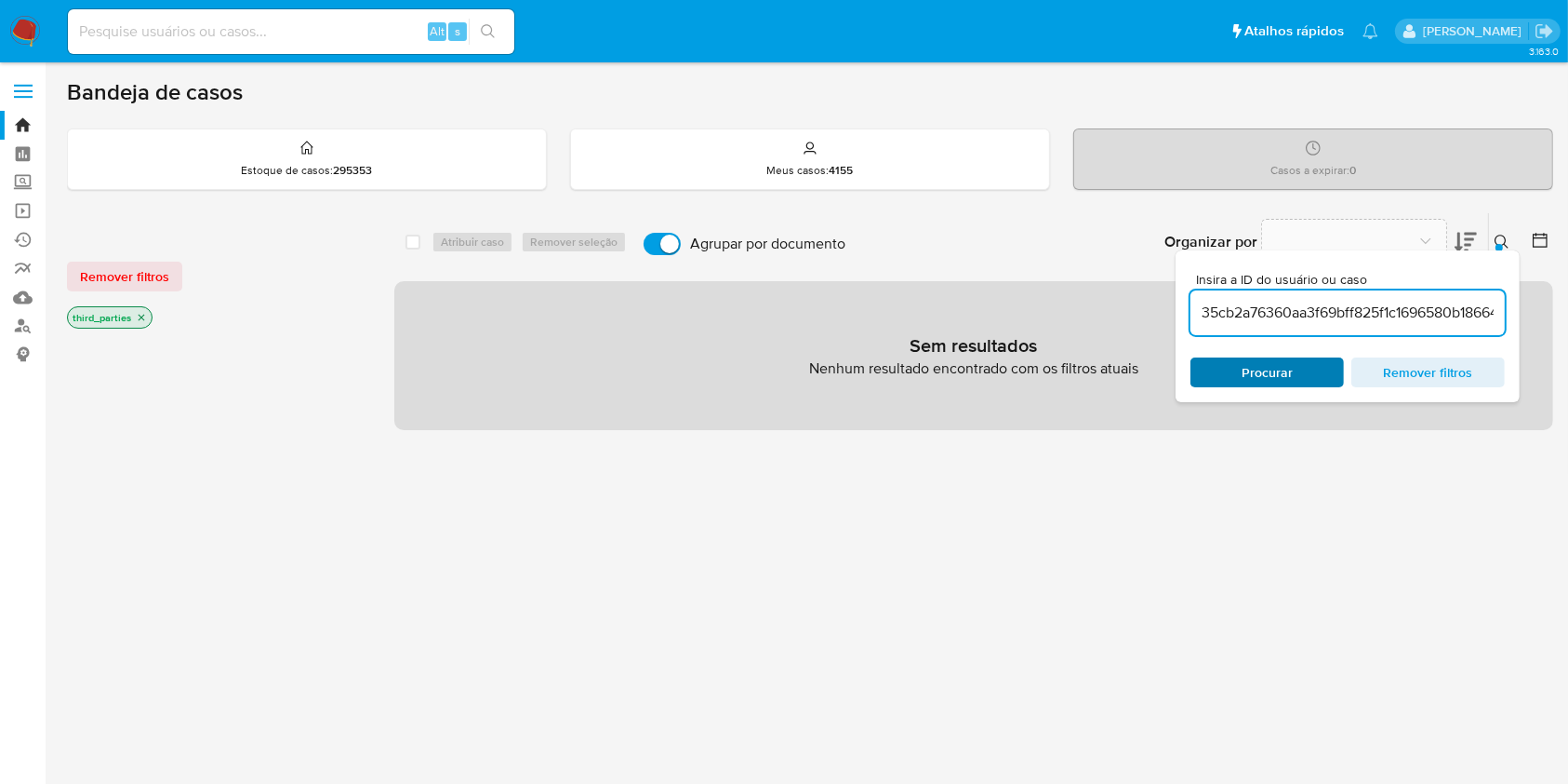
scroll to position [0, 20]
type input "35cb2a76360aa3f69bff825f1c1696580b186646"
click at [1300, 374] on span "Procurar" at bounding box center [1267, 372] width 128 height 26
click at [678, 235] on label "Agrupar por documento" at bounding box center [745, 243] width 221 height 41
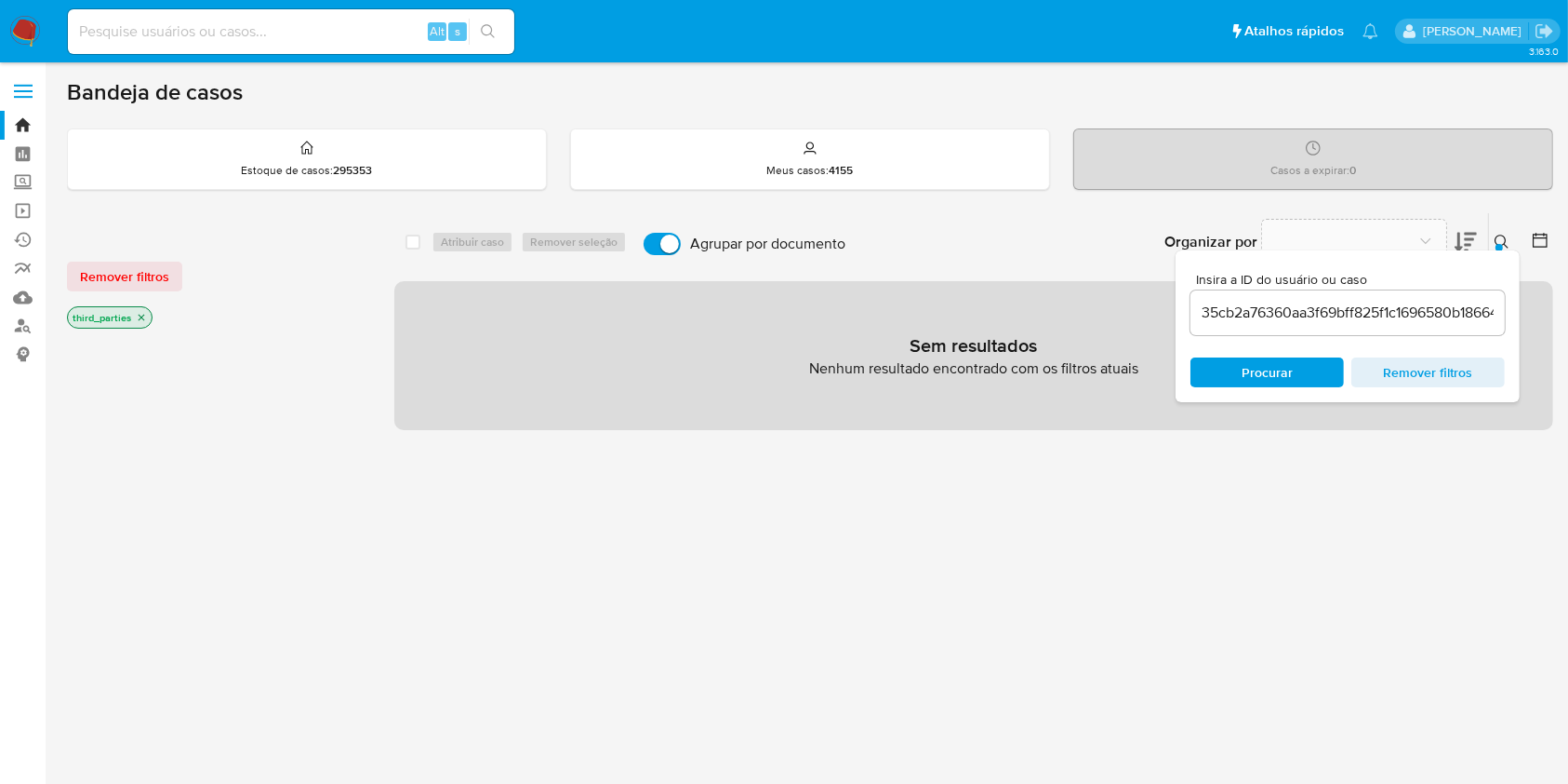
click at [678, 235] on input "Agrupar por documento" at bounding box center [662, 244] width 37 height 22
checkbox input "false"
click at [1316, 363] on span "Procurar" at bounding box center [1267, 372] width 128 height 26
click at [1352, 324] on div "35cb2a76360aa3f69bff825f1c1696580b186646" at bounding box center [1347, 312] width 315 height 45
click at [1358, 310] on input "35cb2a76360aa3f69bff825f1c1696580b186646" at bounding box center [1347, 313] width 315 height 24
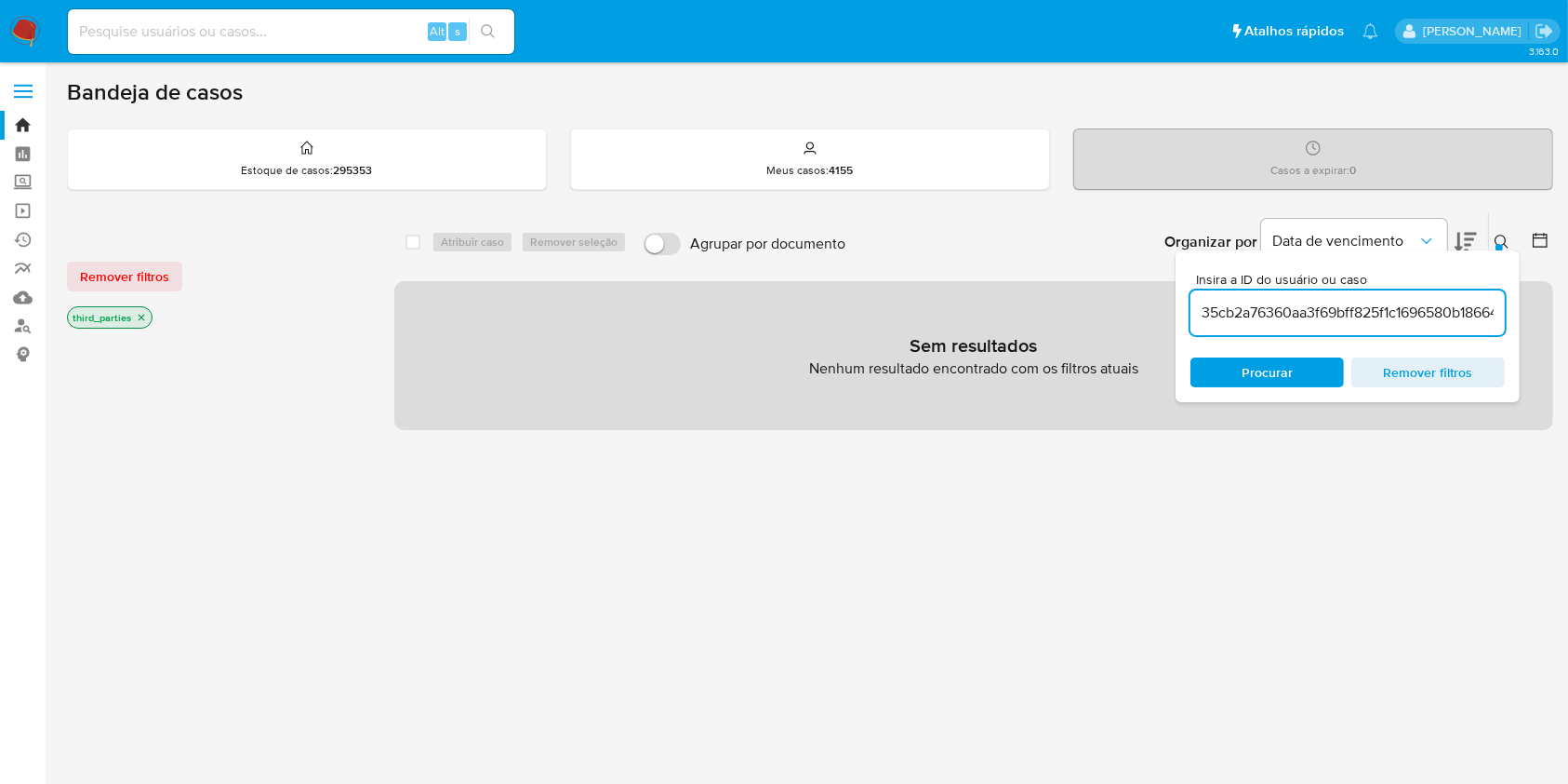
click at [1358, 310] on input "35cb2a76360aa3f69bff825f1c1696580b186646" at bounding box center [1347, 313] width 315 height 24
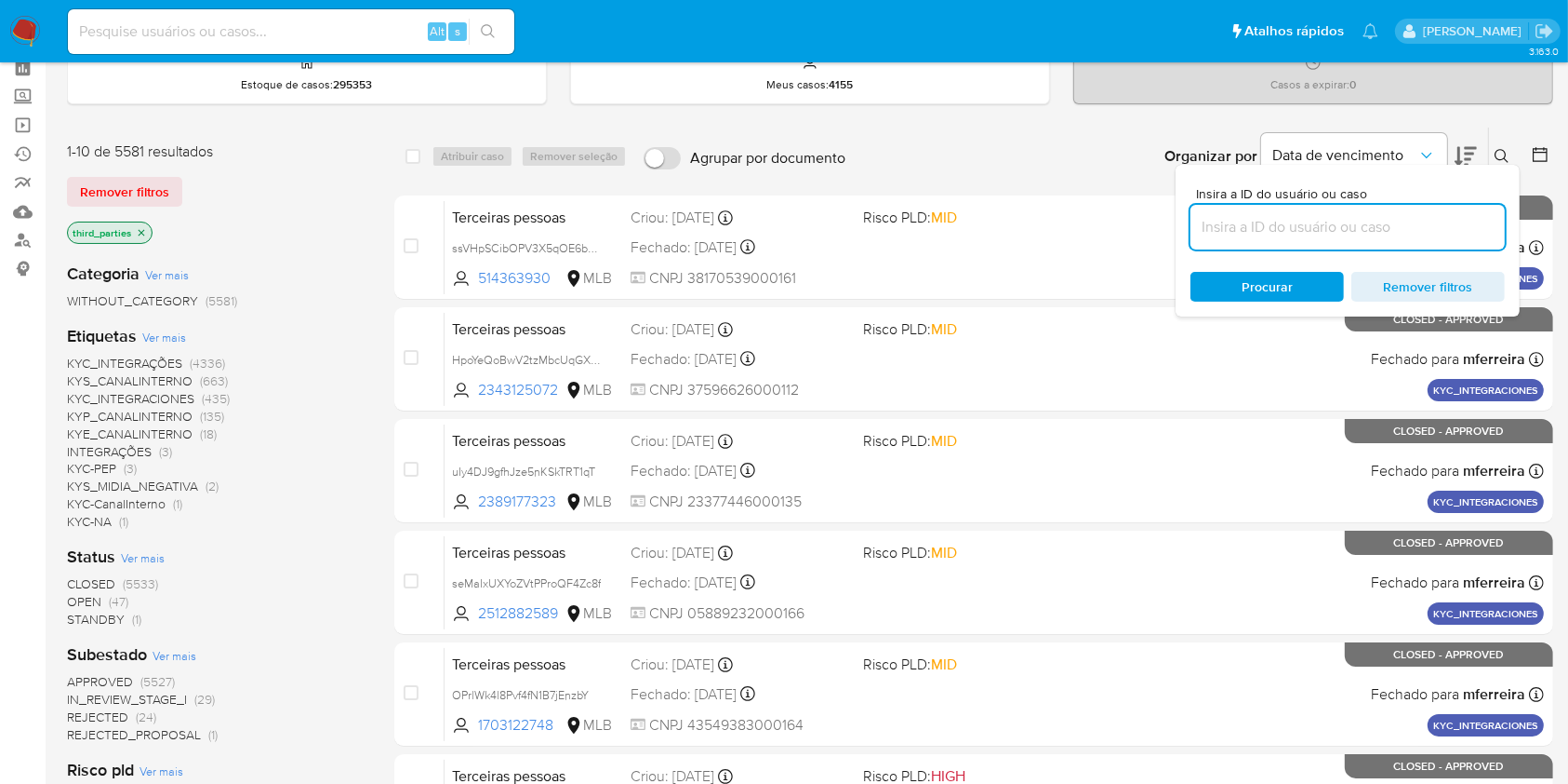
scroll to position [124, 0]
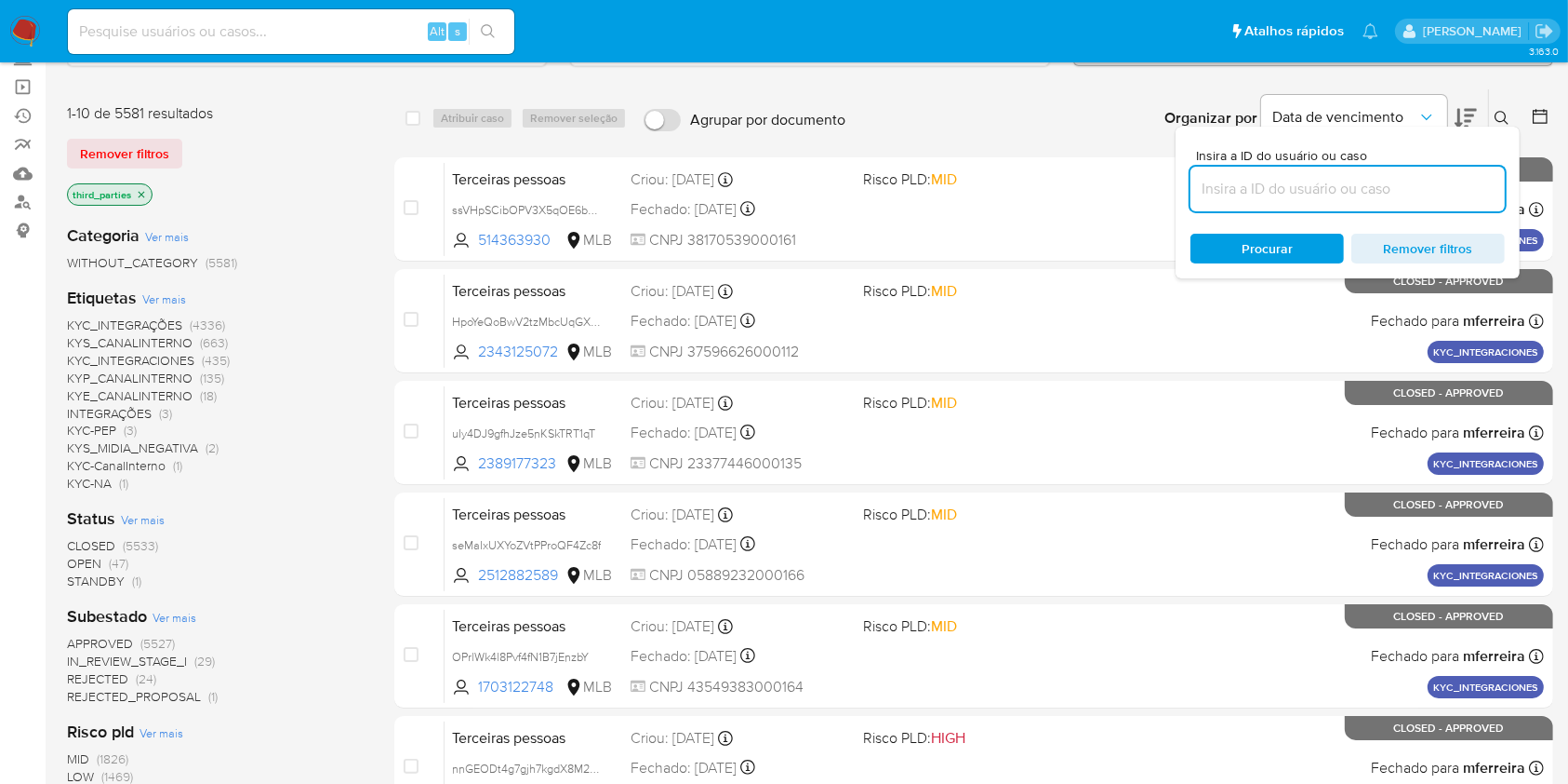
click at [351, 513] on div "Status Ver mais CLOSED (5533) OPEN (47) STANDBY (1)" at bounding box center [216, 548] width 298 height 83
click at [1422, 108] on icon "Organizar por" at bounding box center [1427, 117] width 19 height 19
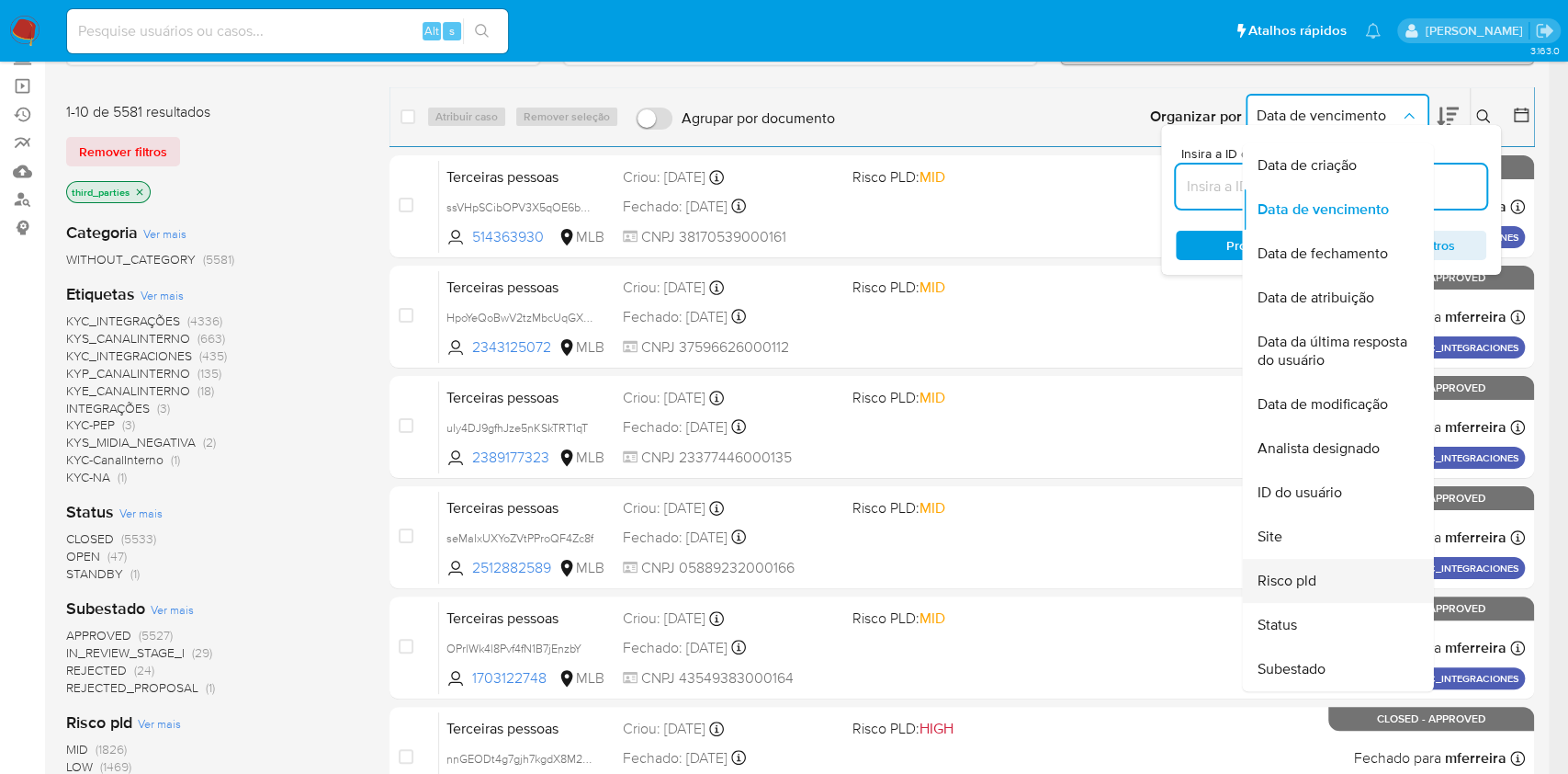
click at [1301, 578] on span "Risco pld" at bounding box center [1286, 580] width 59 height 19
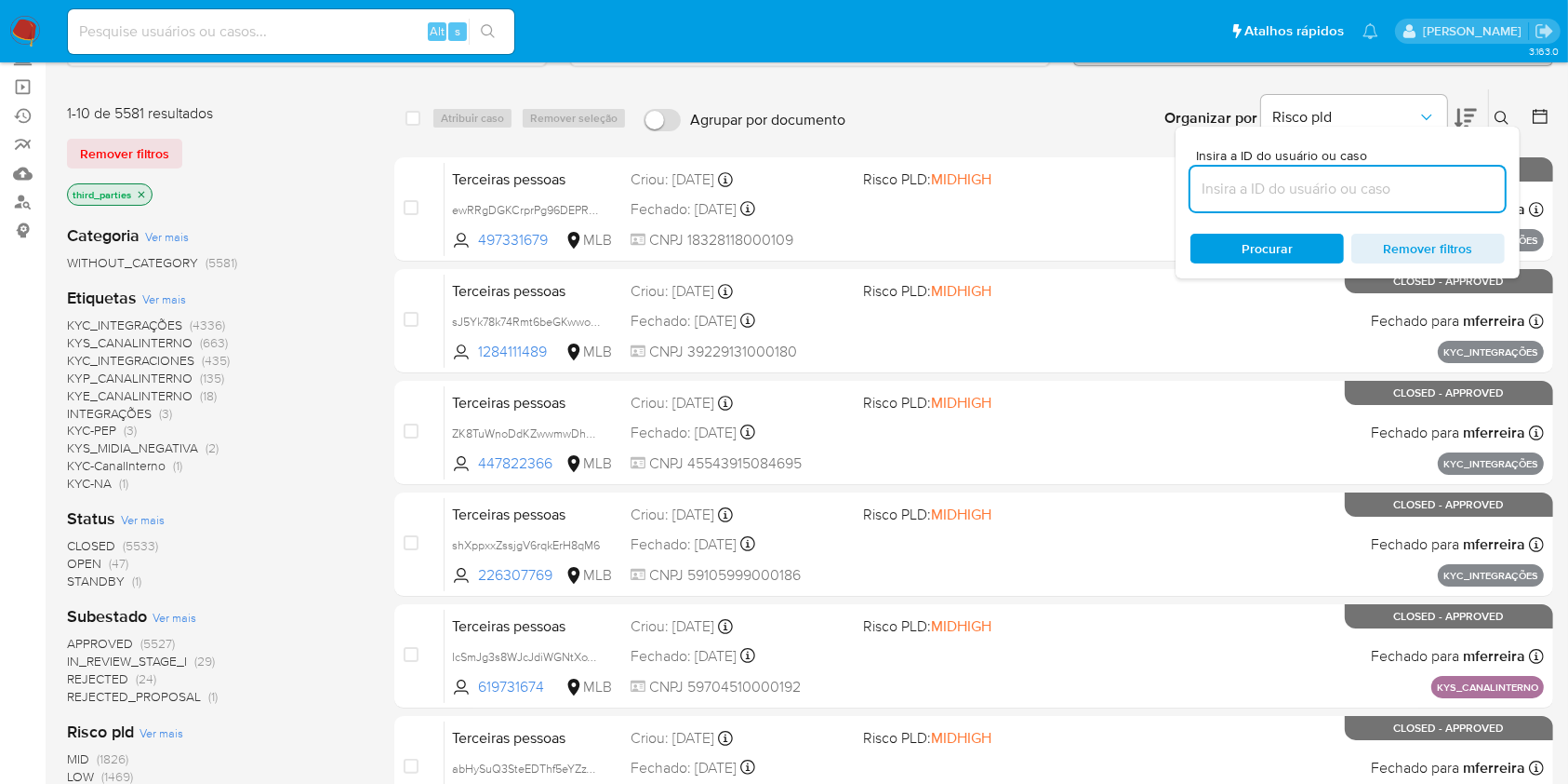
click at [1097, 102] on div "Organizar por Risco pld Os resultados não podem ser classificados enquanto agru…" at bounding box center [1203, 118] width 699 height 58
click at [1424, 115] on icon "Organizar por" at bounding box center [1426, 117] width 10 height 6
click at [1049, 89] on div "Organizar por Risco pld Os resultados não podem ser classificados enquanto agru…" at bounding box center [1203, 118] width 699 height 58
click at [1419, 236] on span "Remover filtros" at bounding box center [1428, 248] width 128 height 26
click at [1451, 101] on div "Risco pld" at bounding box center [1369, 118] width 216 height 58
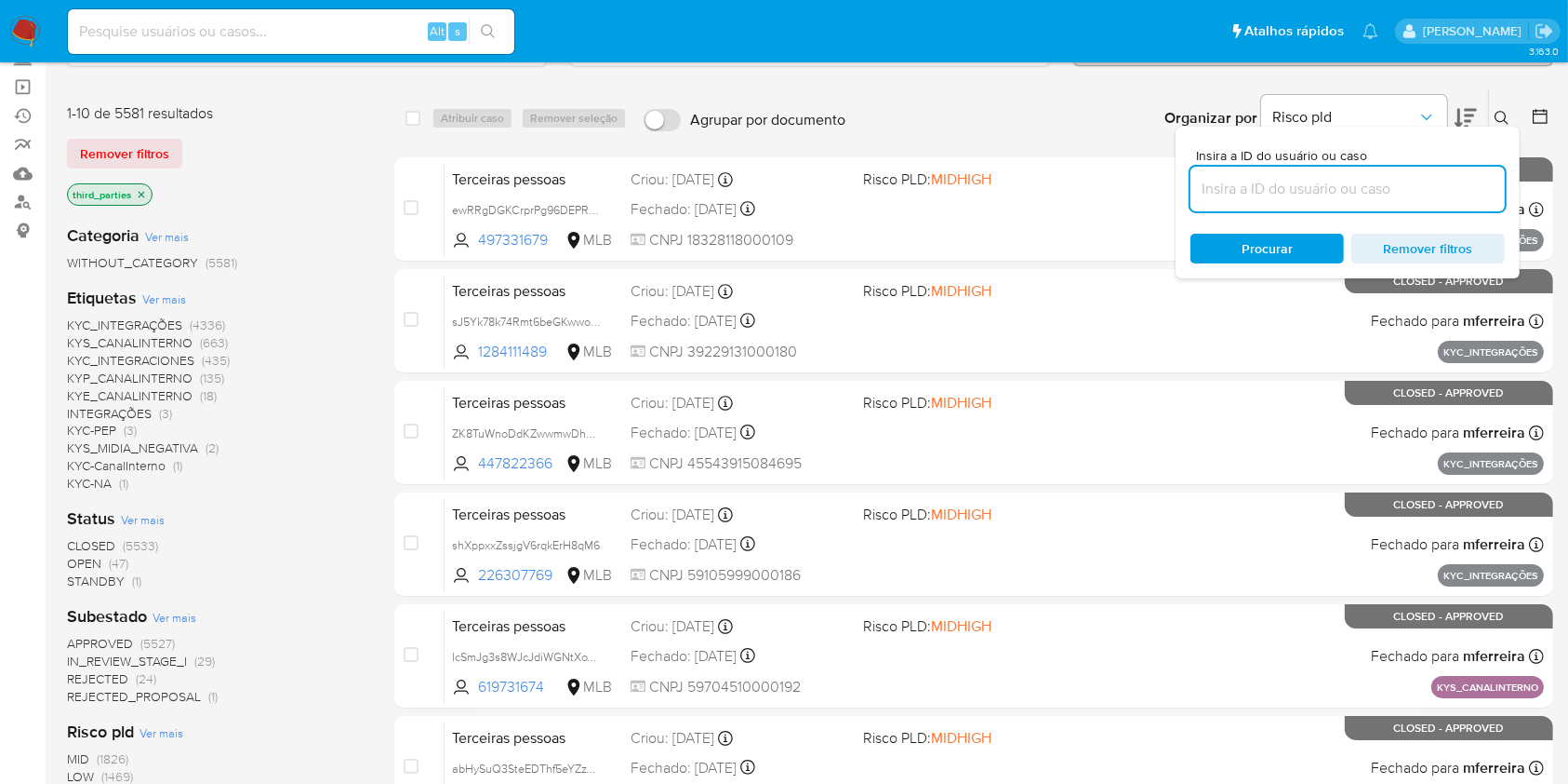
click at [1472, 119] on icon at bounding box center [1466, 119] width 22 height 20
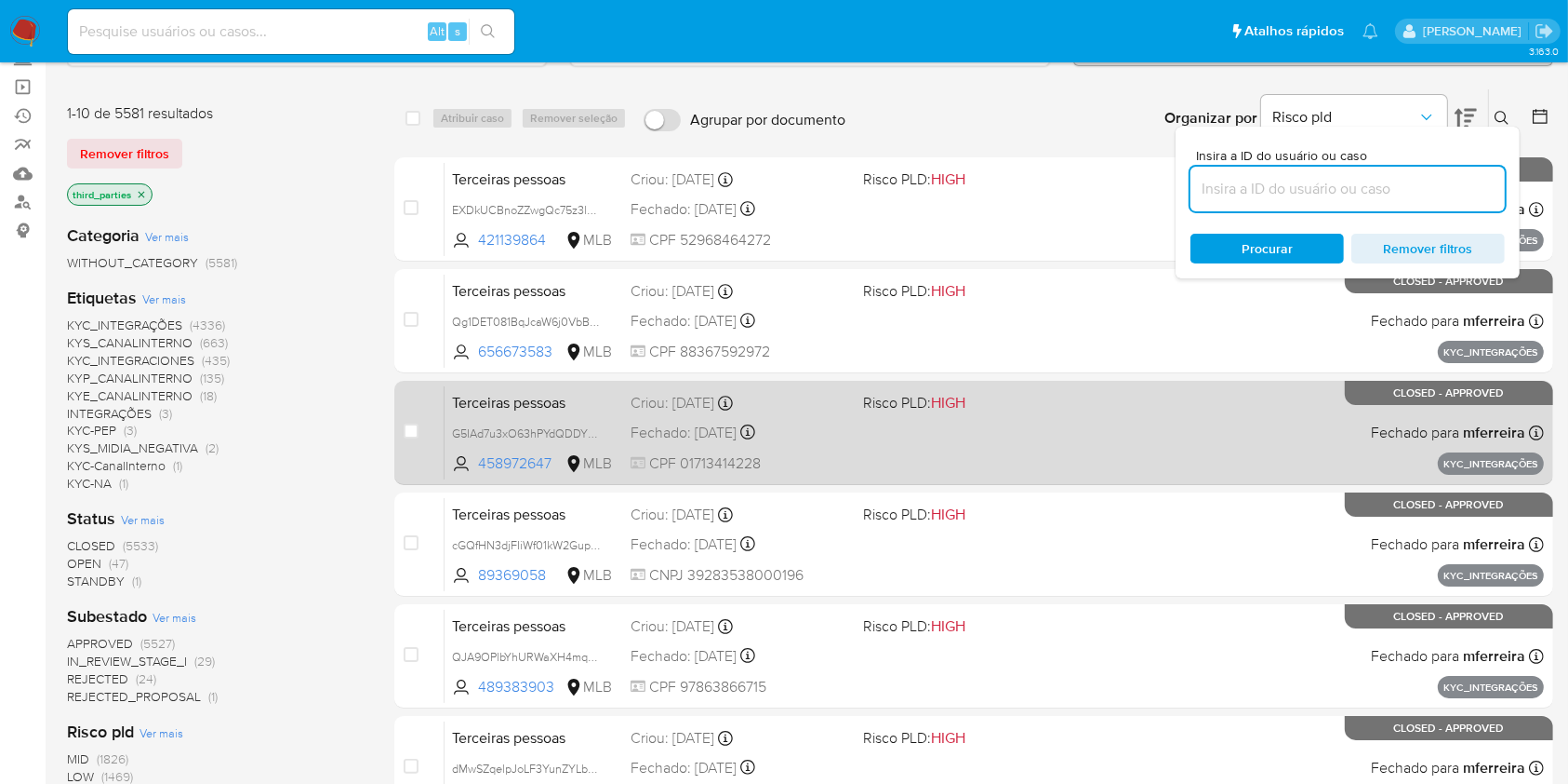
scroll to position [752, 0]
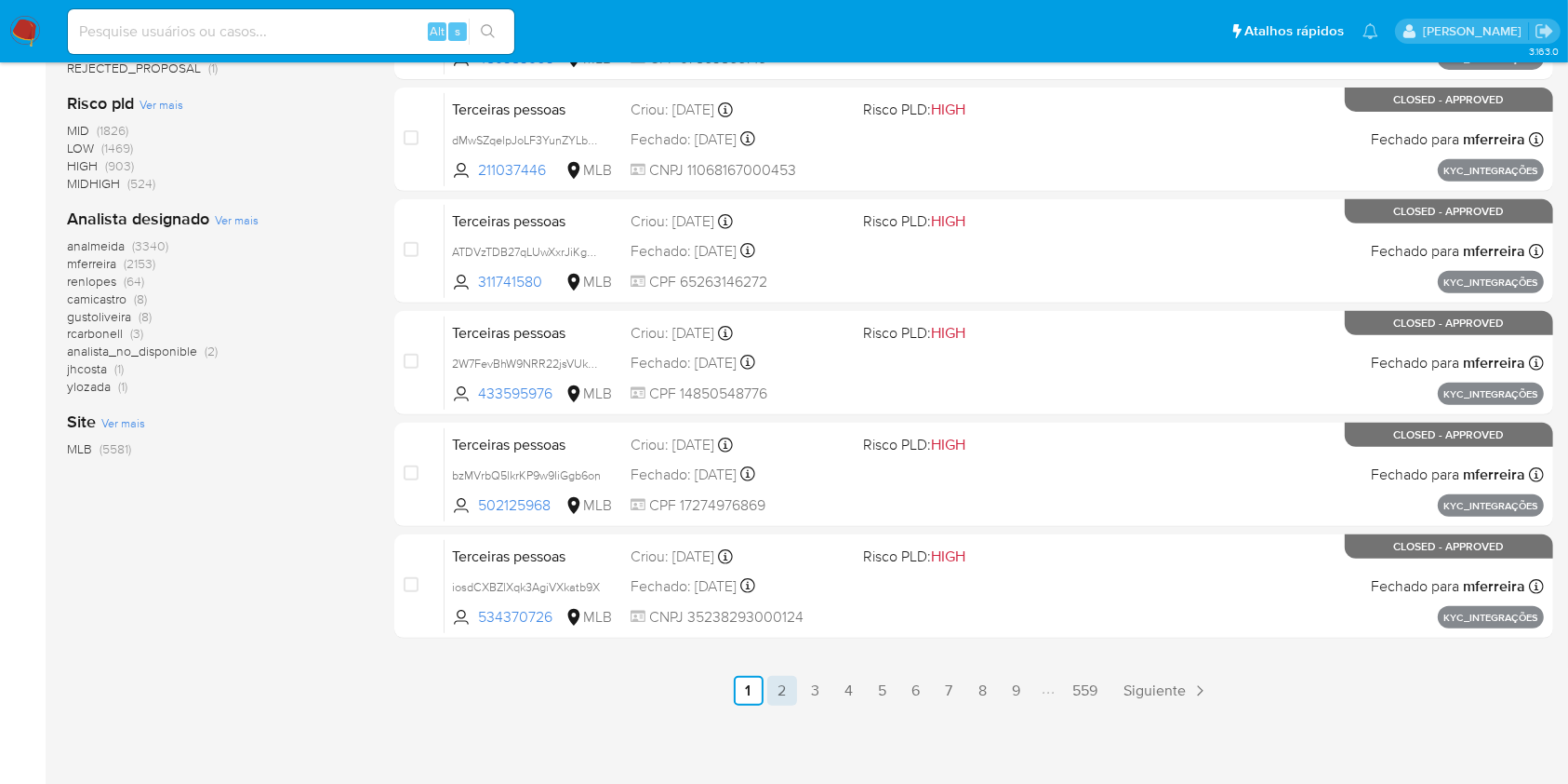
click at [775, 692] on link "2" at bounding box center [783, 691] width 30 height 30
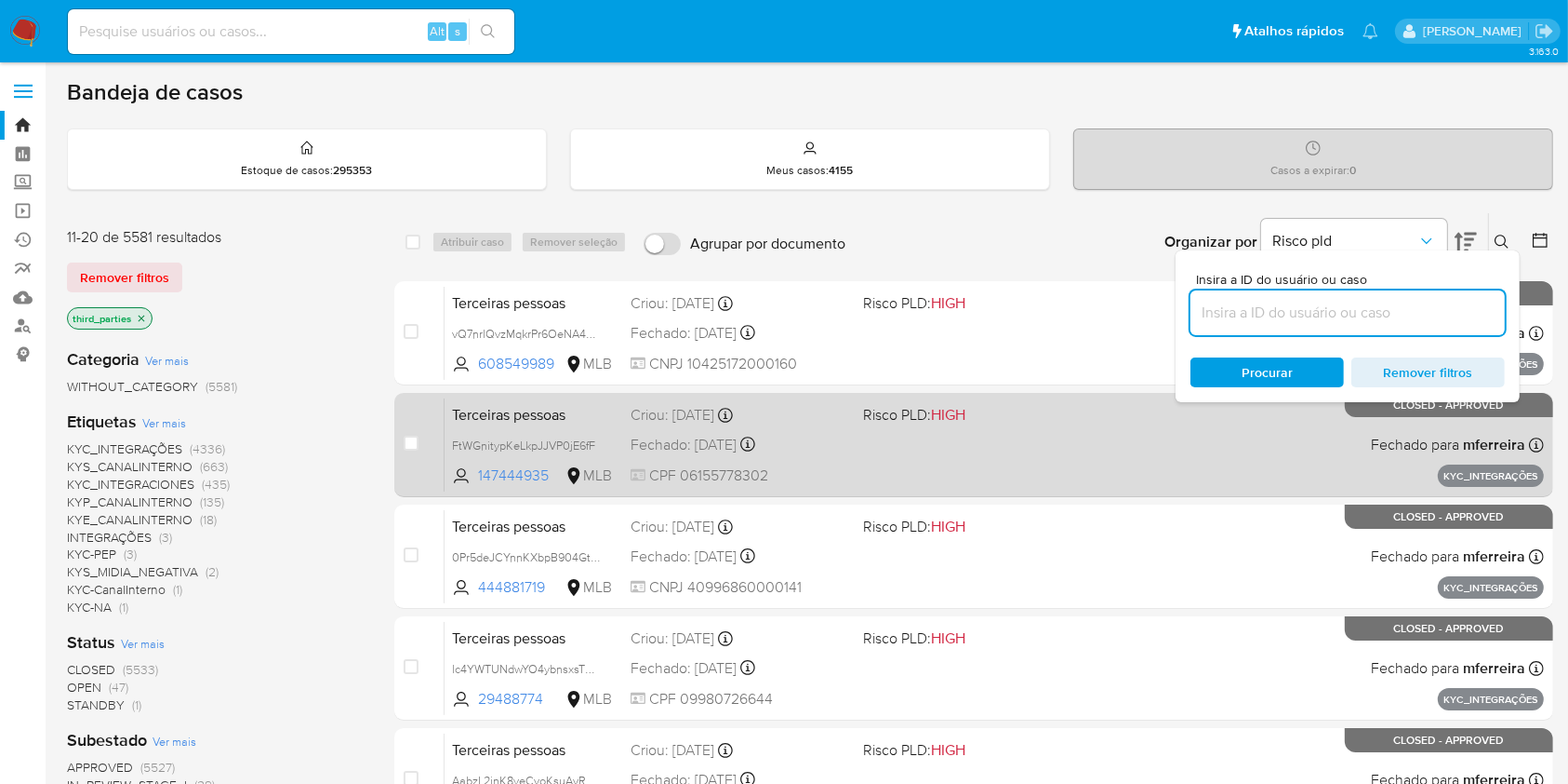
scroll to position [752, 0]
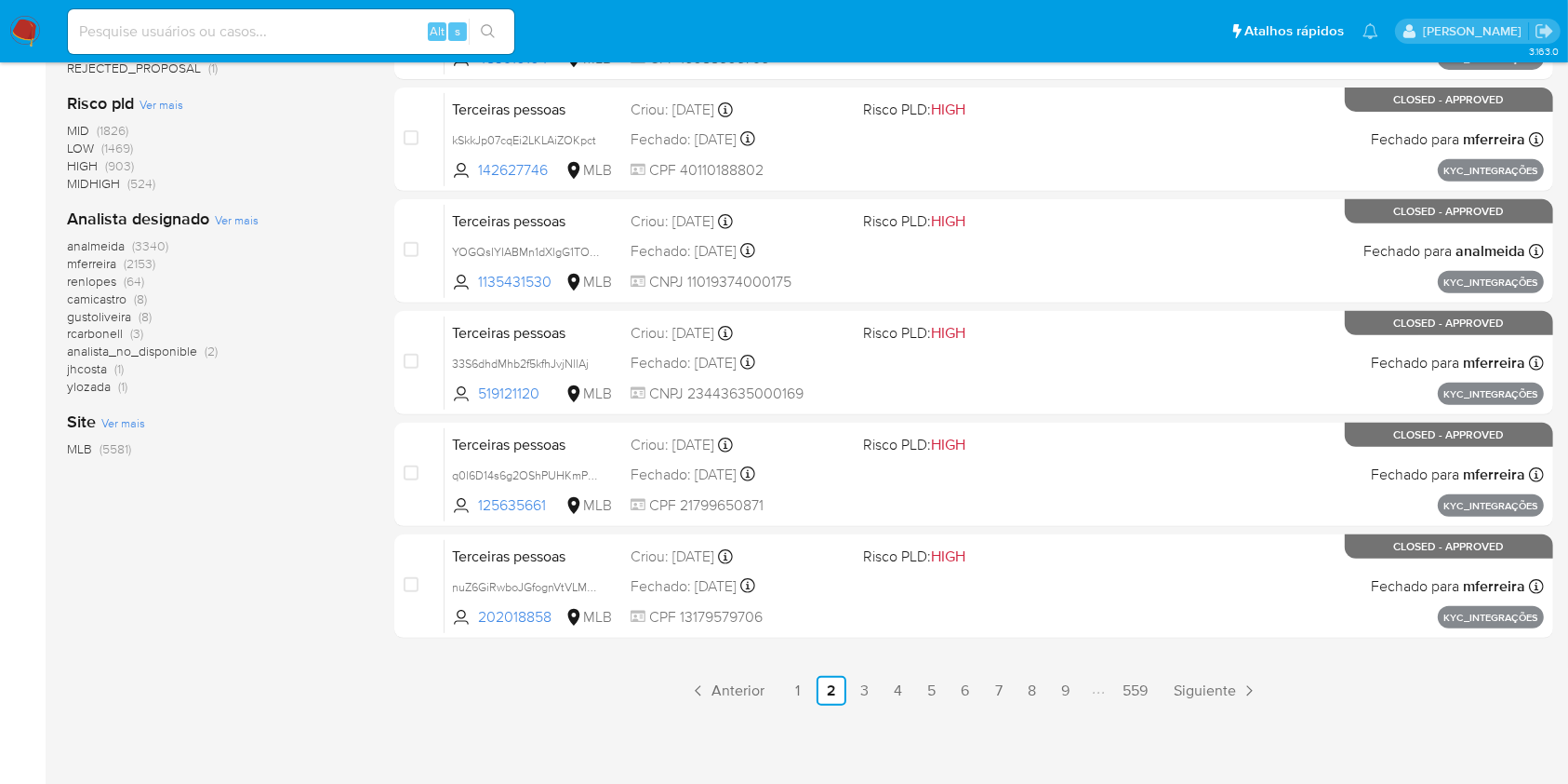
click at [855, 689] on link "3" at bounding box center [865, 691] width 30 height 30
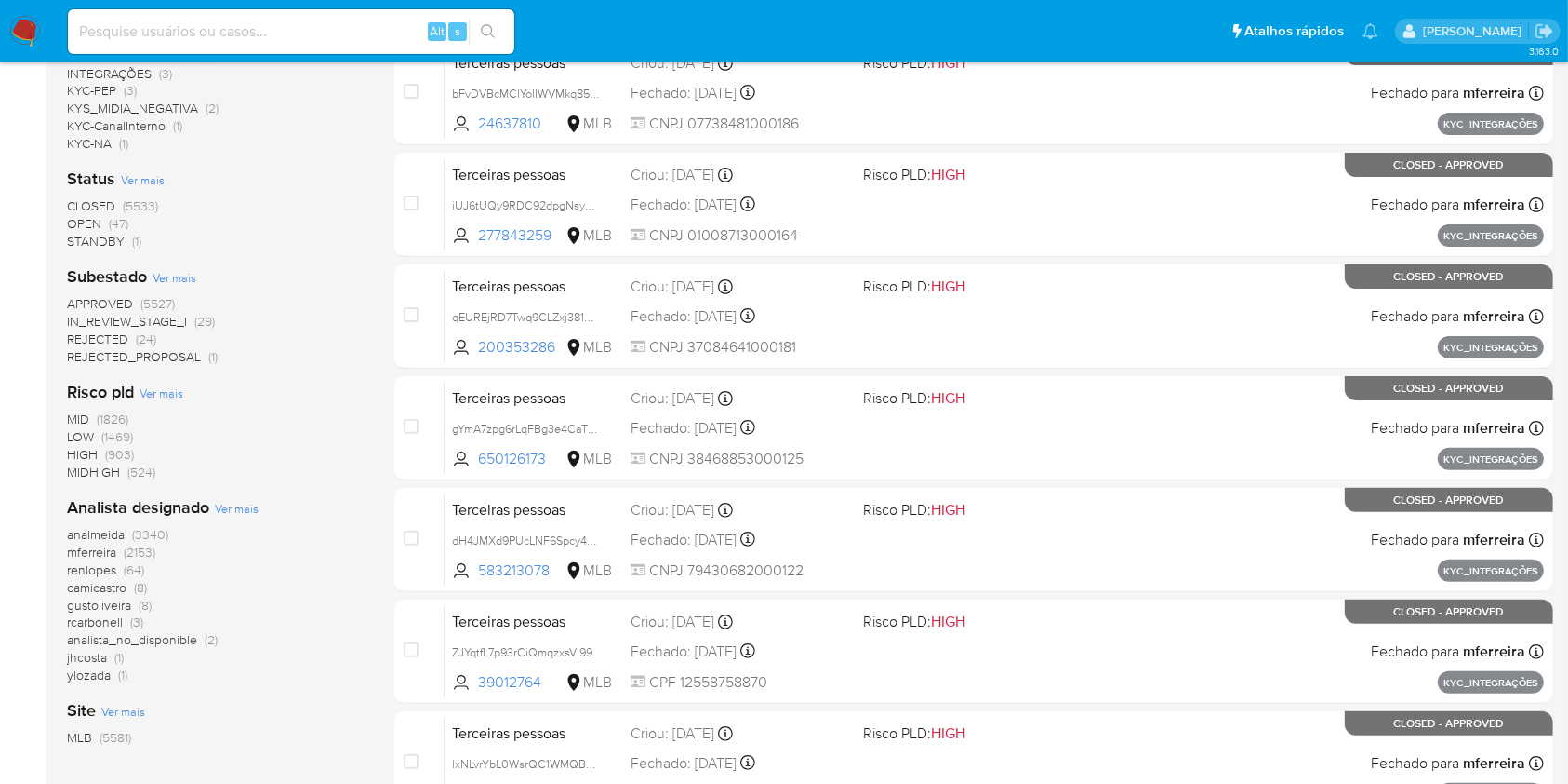
scroll to position [752, 0]
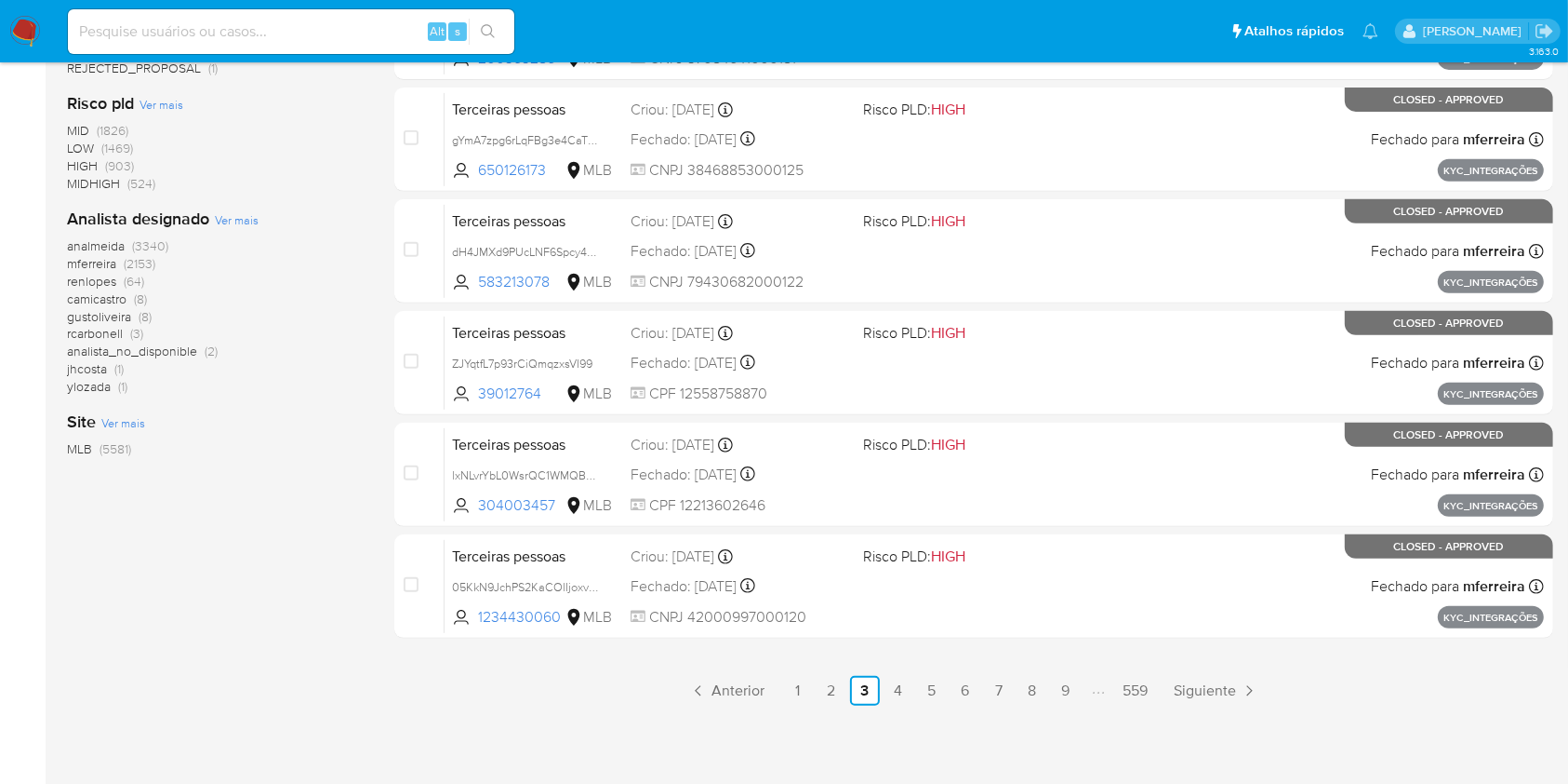
click at [913, 680] on ul "Anterior 1 2 3 4 5 6 7 8 9 559 Siguiente" at bounding box center [974, 691] width 1159 height 30
click at [904, 685] on link "4" at bounding box center [898, 691] width 30 height 30
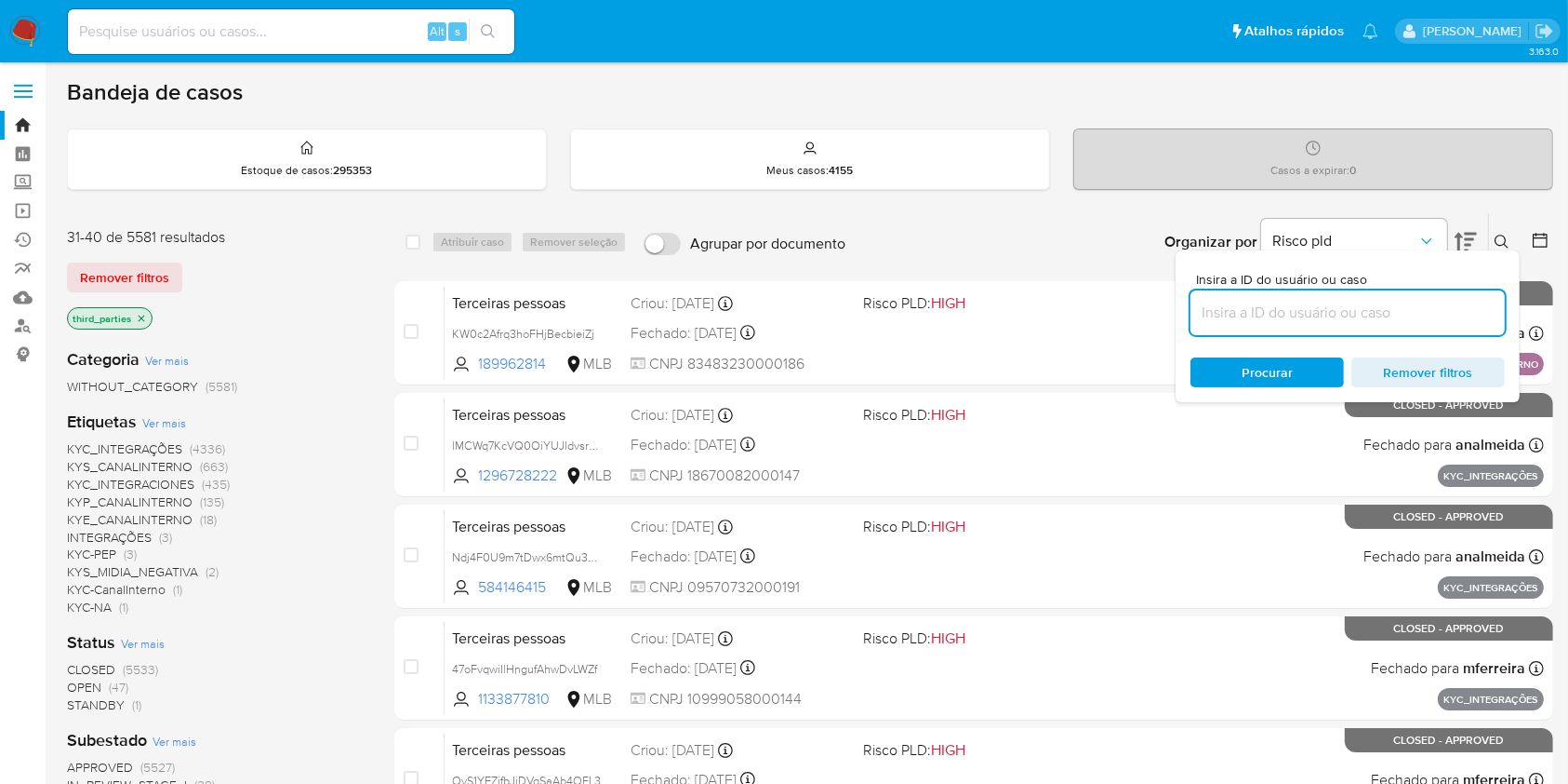
scroll to position [745, 0]
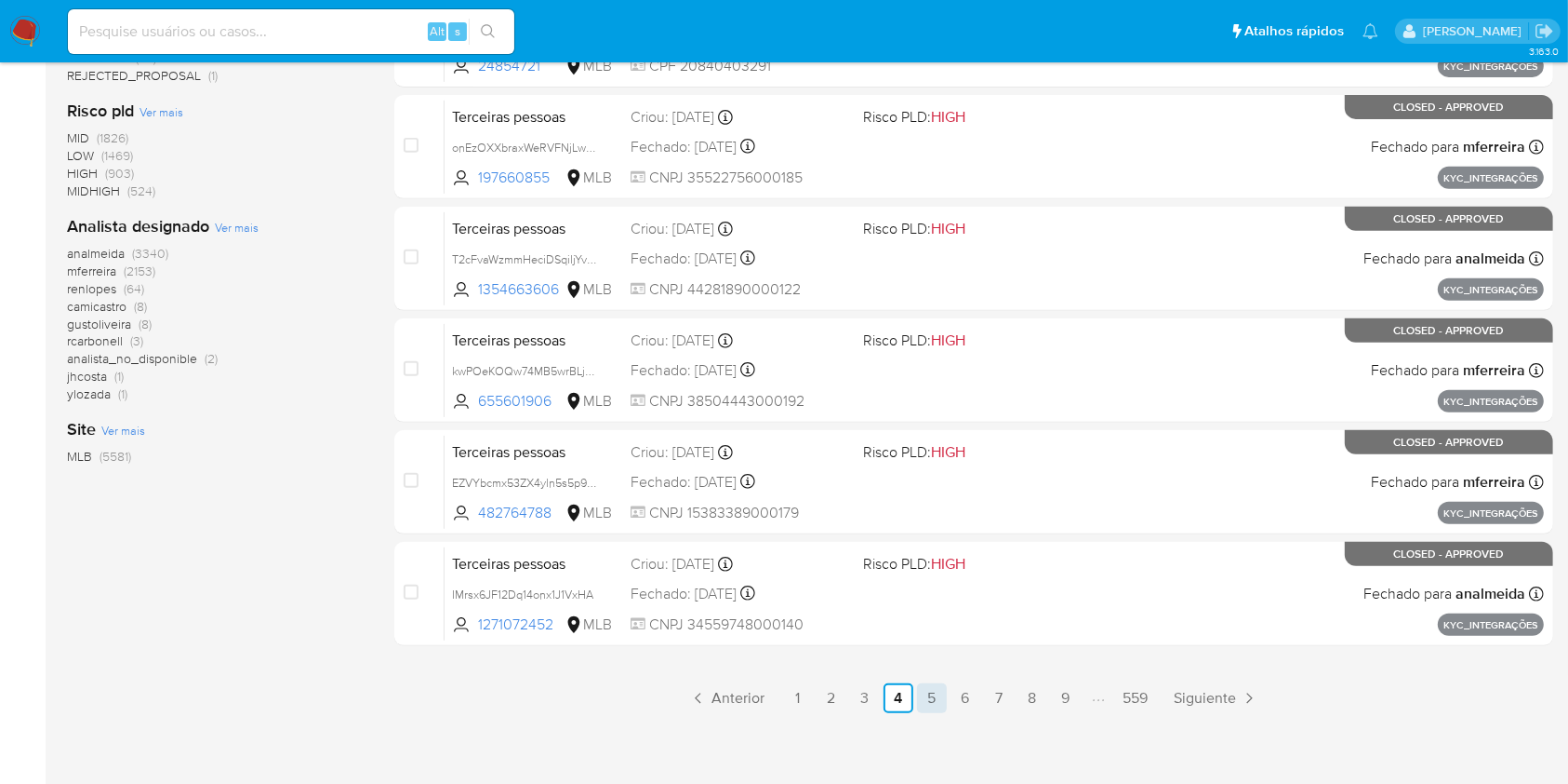
click at [939, 693] on link "5" at bounding box center [932, 698] width 30 height 30
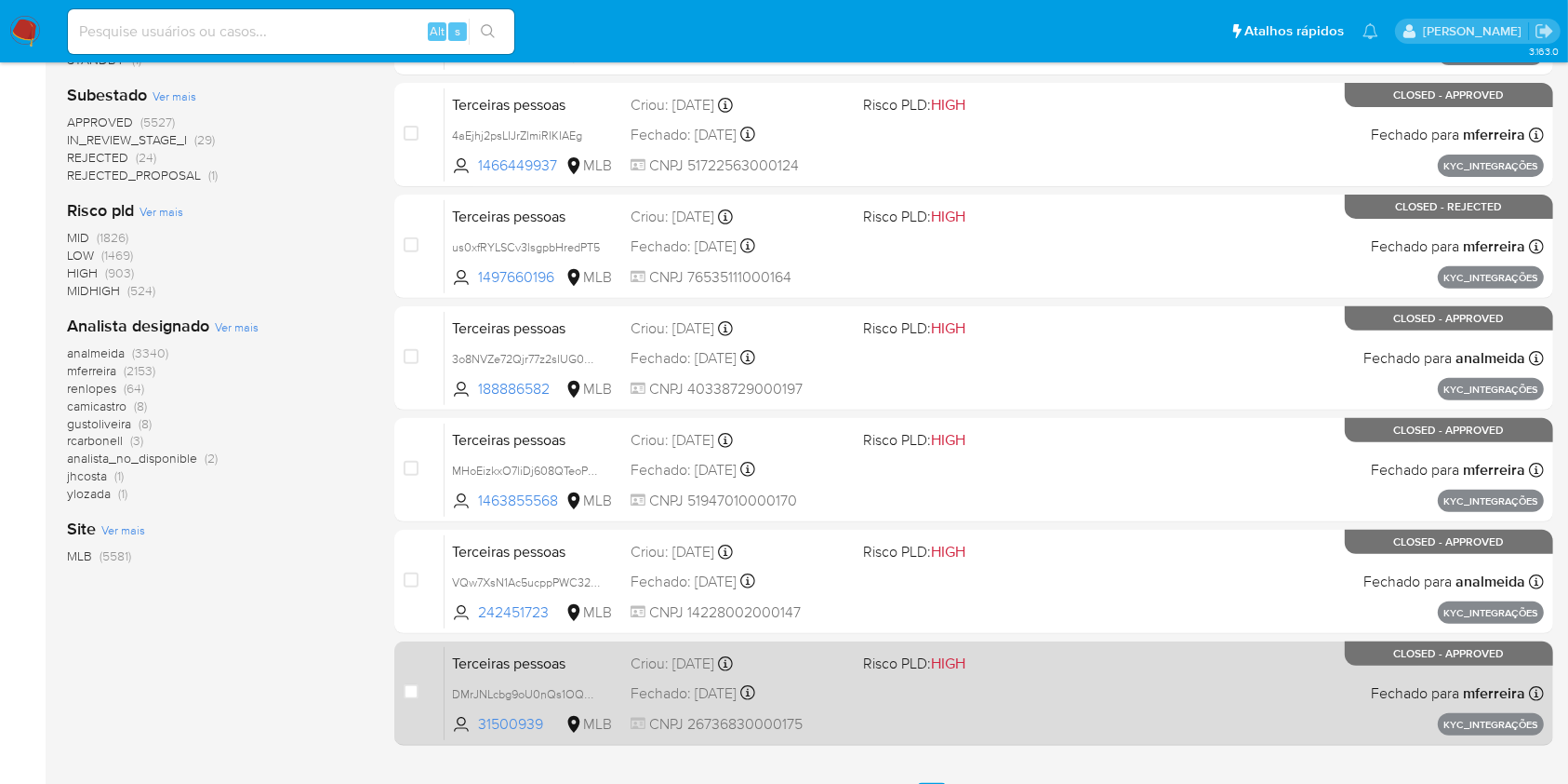
scroll to position [752, 0]
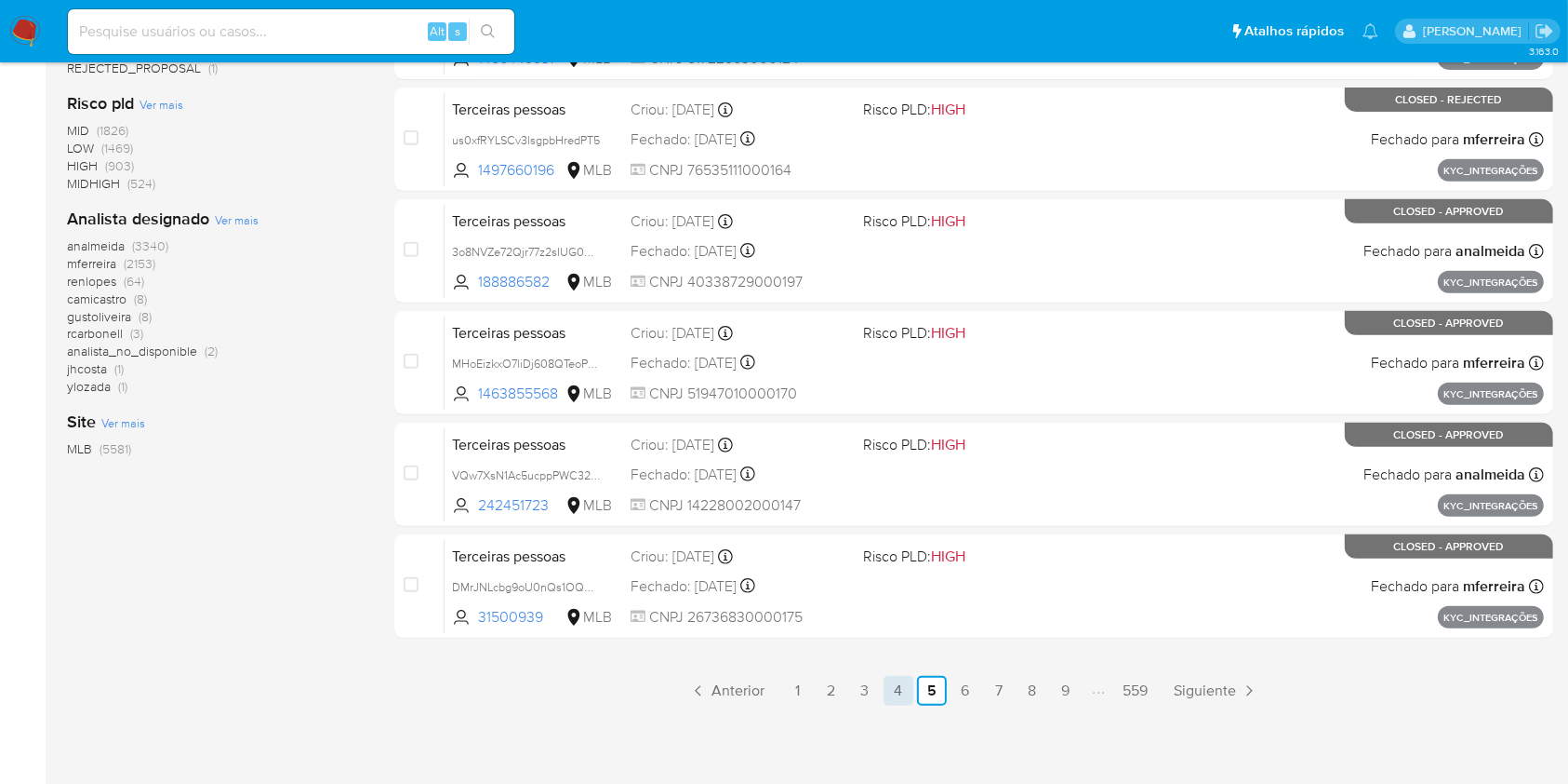
click at [889, 693] on link "4" at bounding box center [898, 691] width 30 height 30
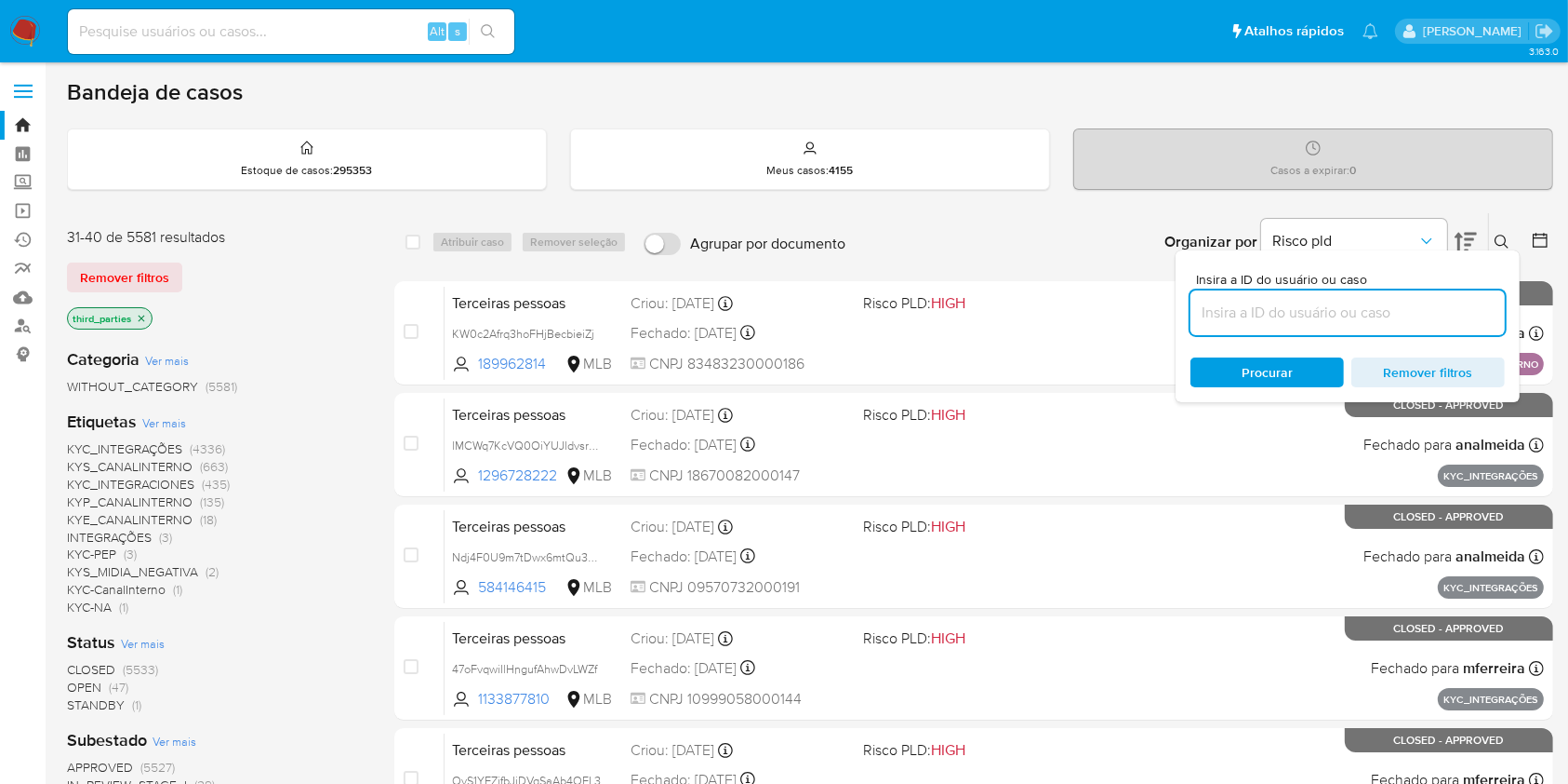
scroll to position [752, 0]
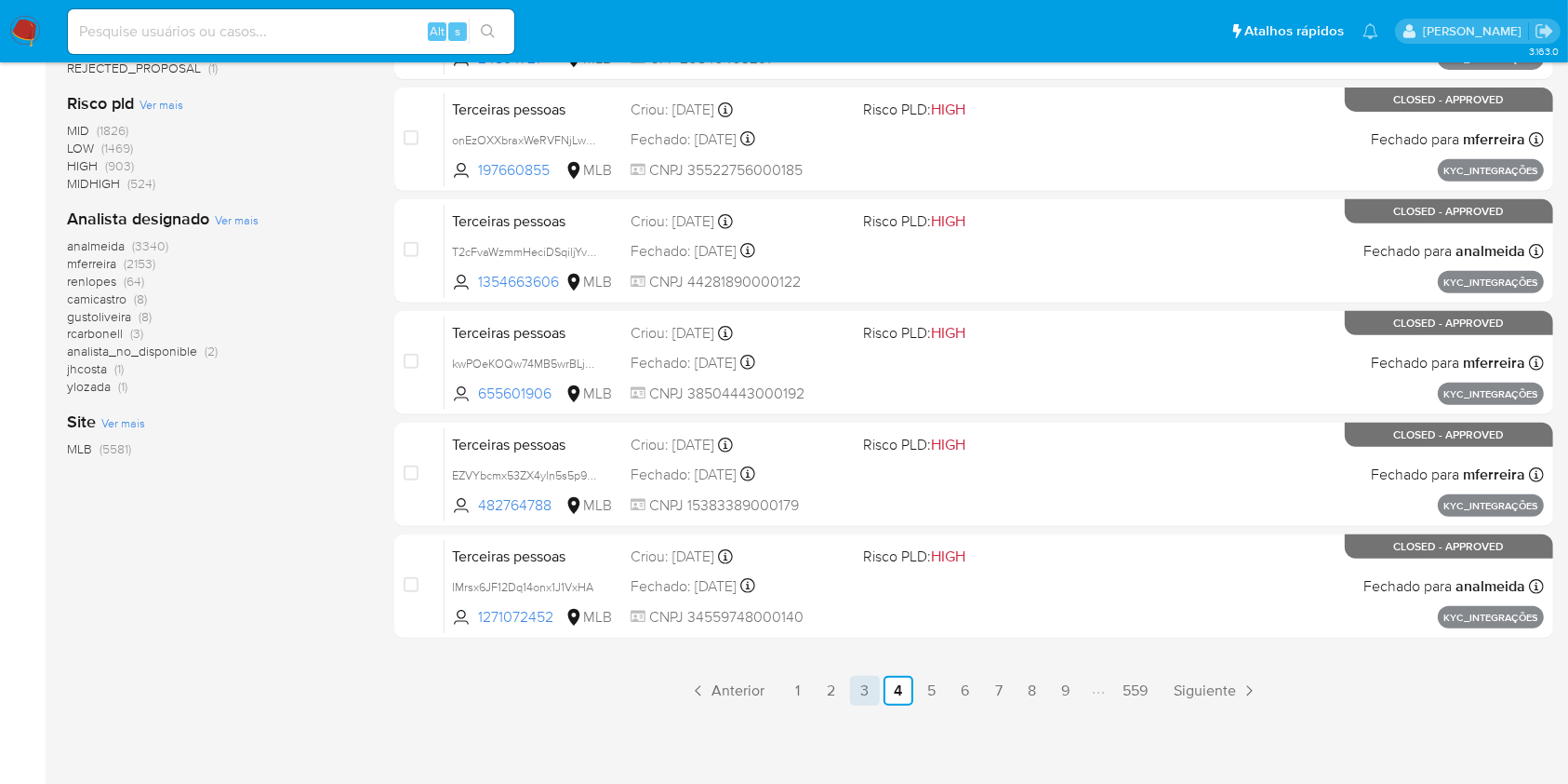
click at [867, 684] on link "3" at bounding box center [865, 691] width 30 height 30
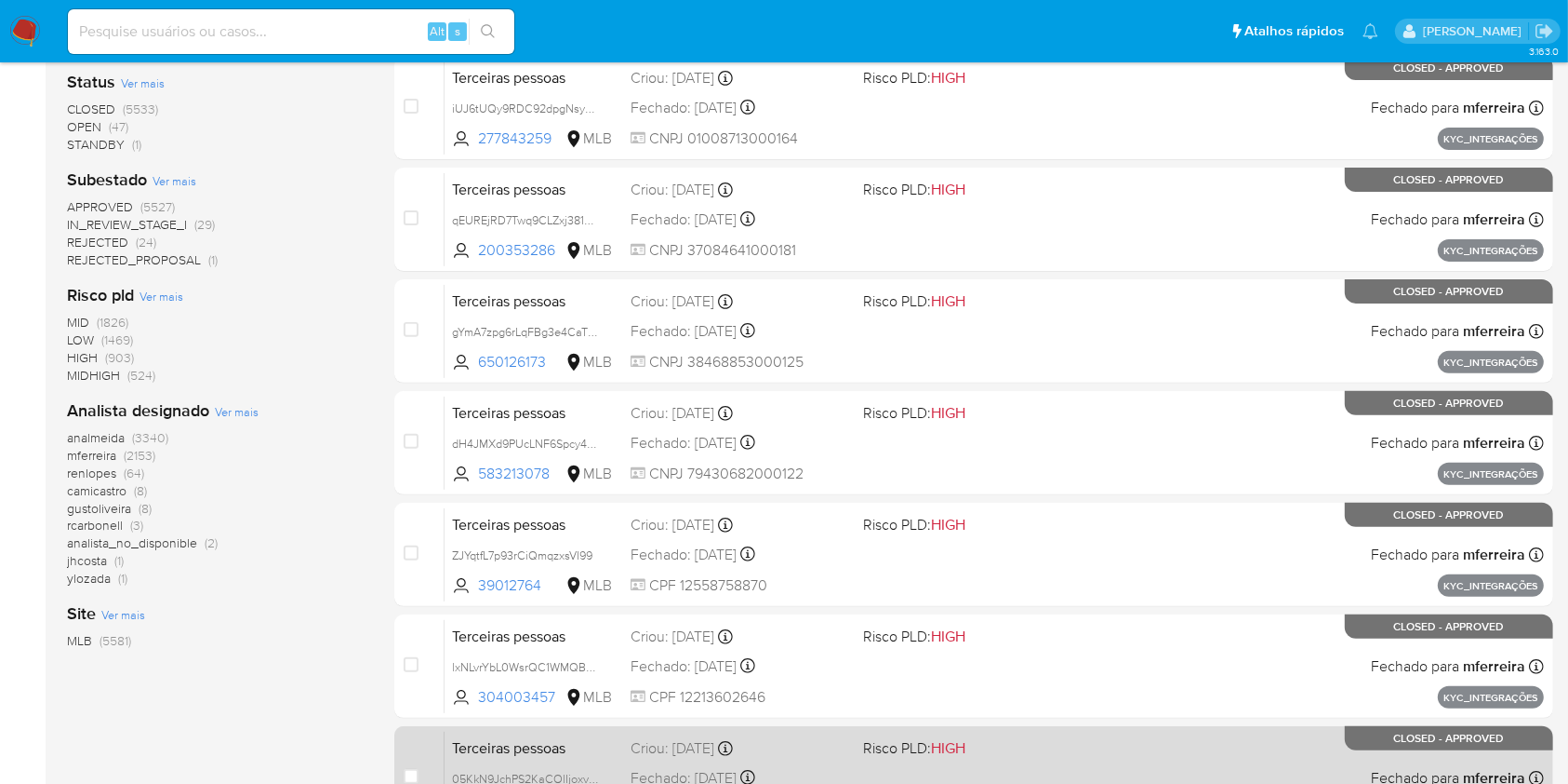
scroll to position [752, 0]
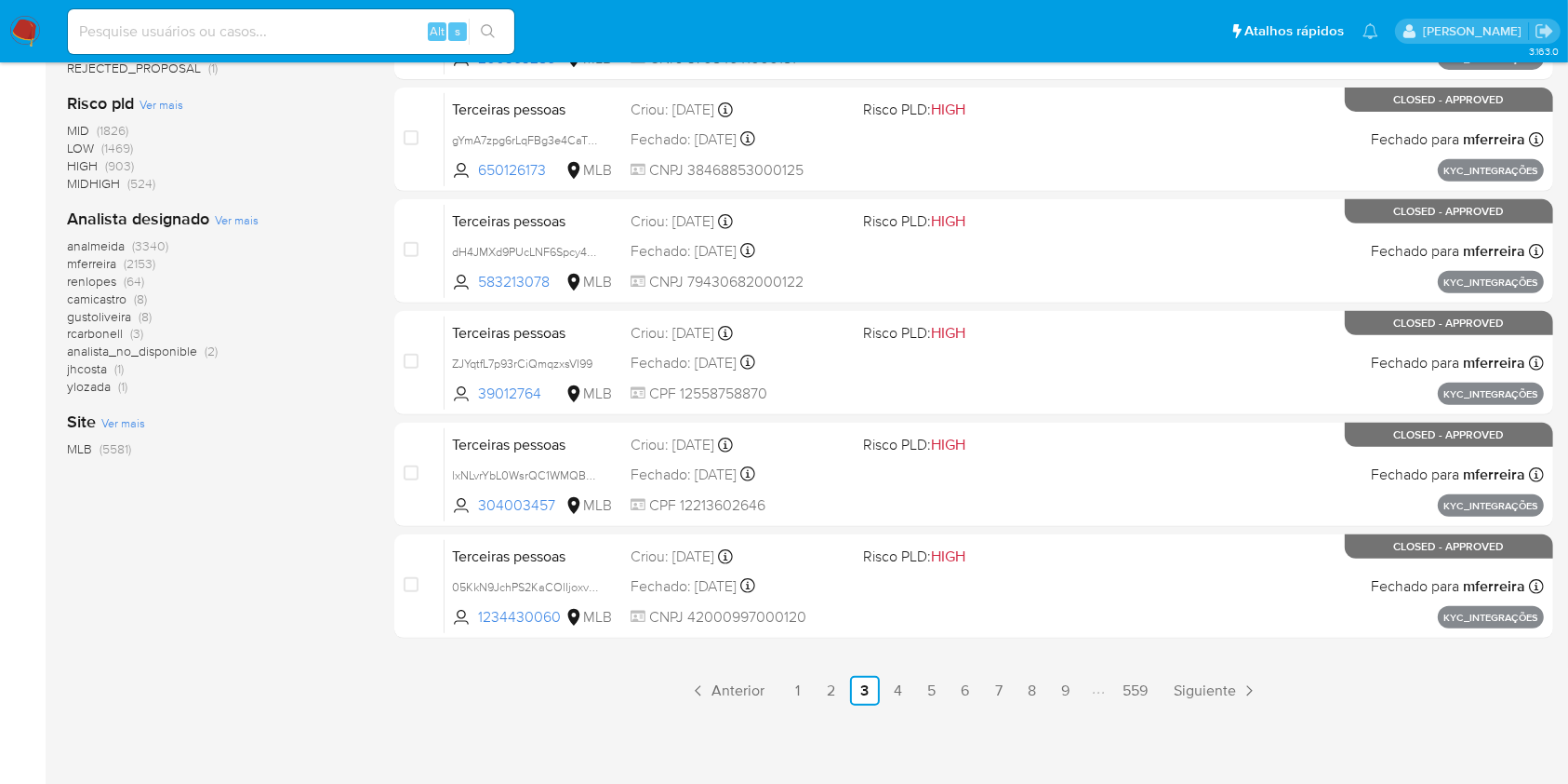
click at [826, 693] on link "2" at bounding box center [831, 691] width 30 height 30
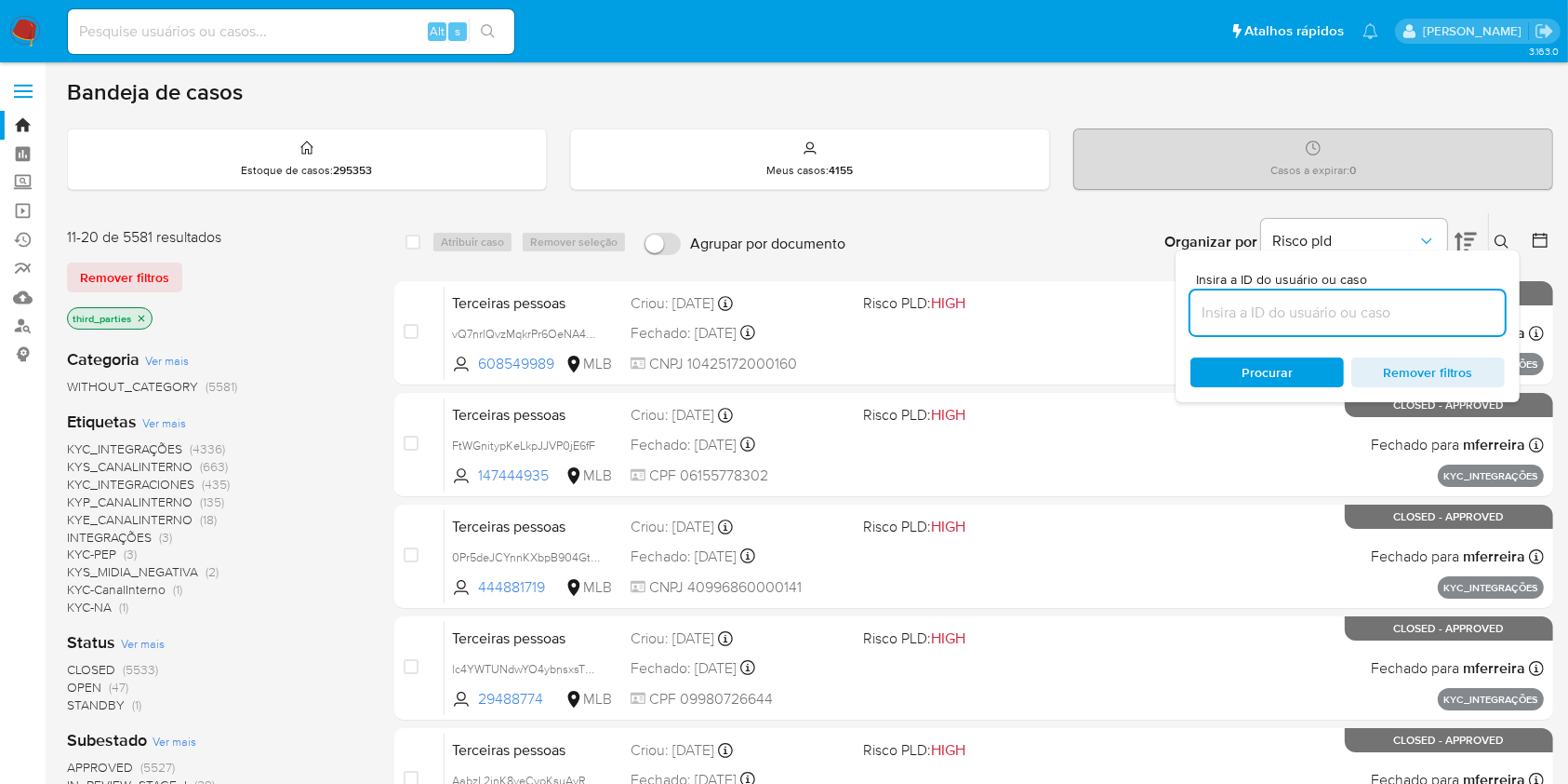
click at [1460, 234] on button at bounding box center [1466, 242] width 22 height 58
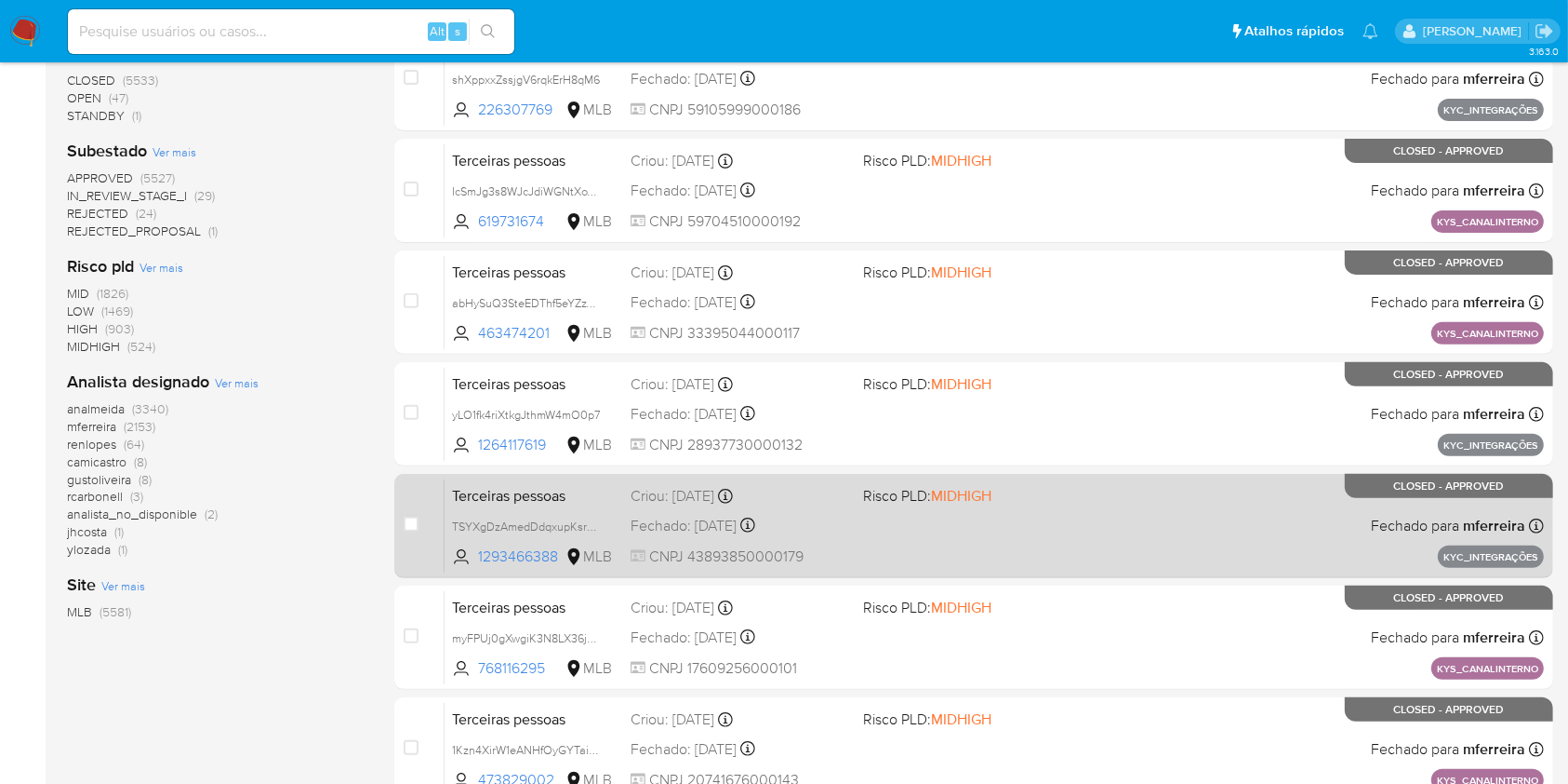
scroll to position [752, 0]
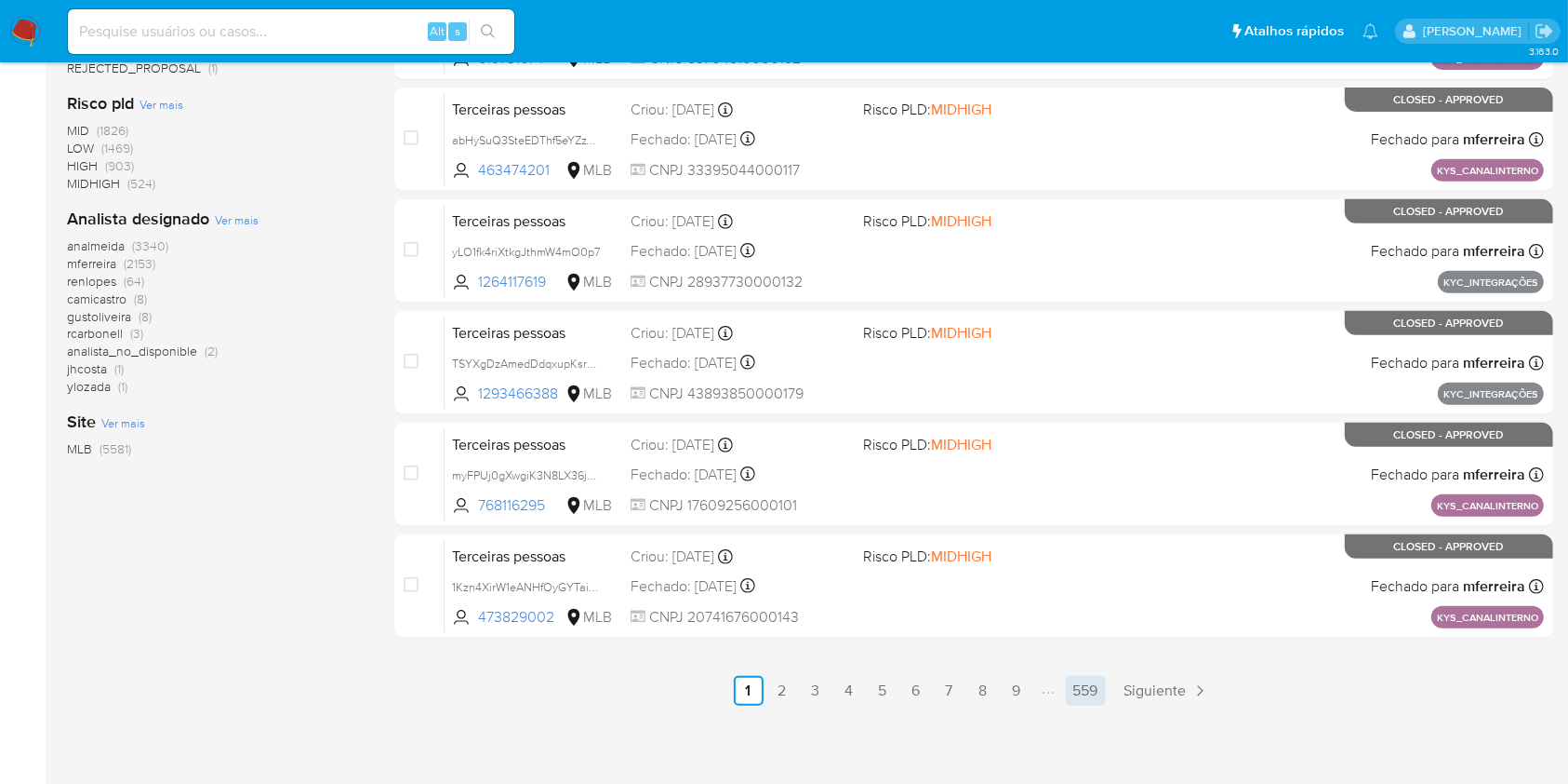
click at [1087, 690] on link "559" at bounding box center [1086, 691] width 40 height 30
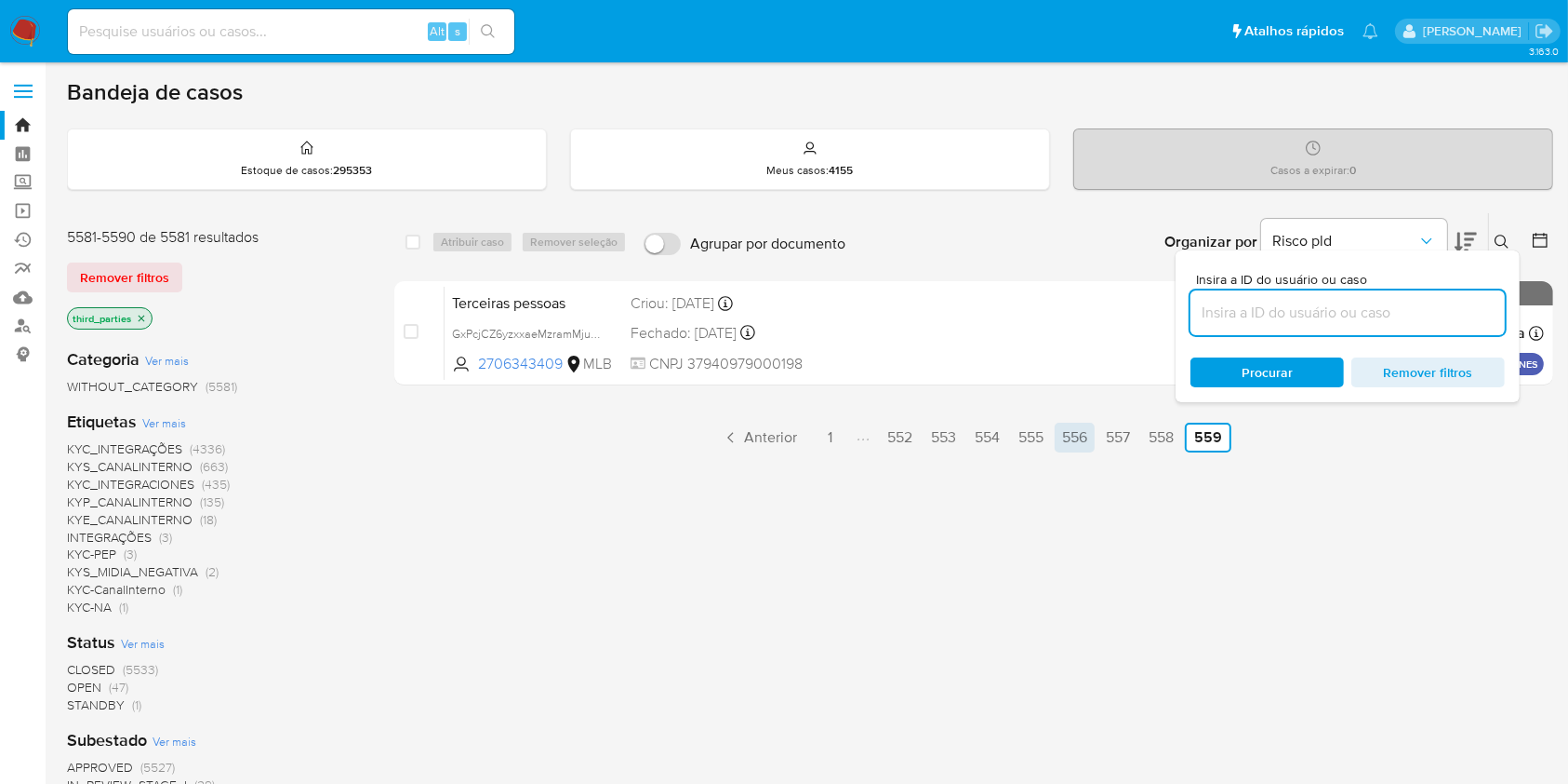
click at [1087, 436] on link "556" at bounding box center [1075, 438] width 40 height 30
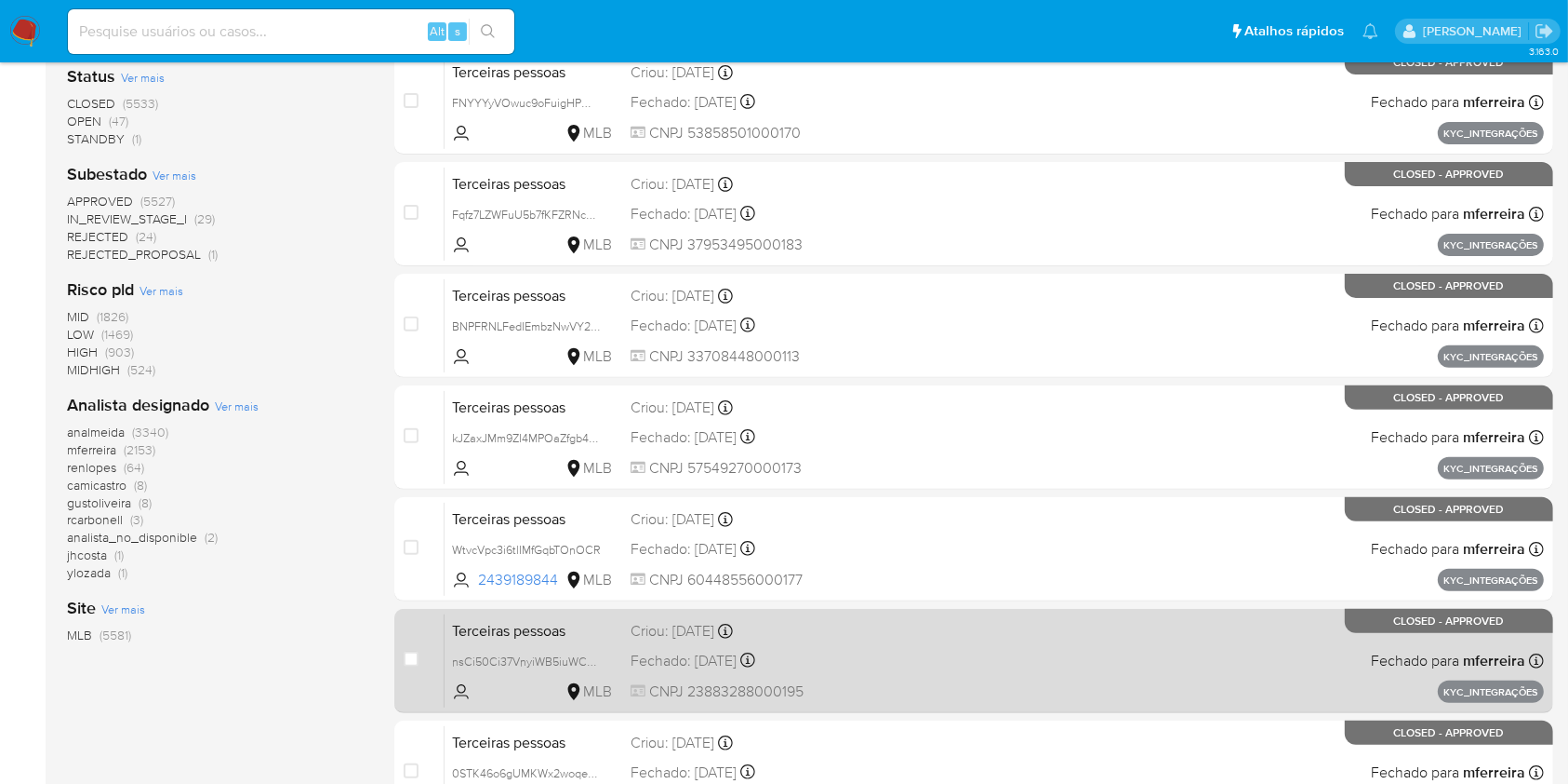
scroll to position [752, 0]
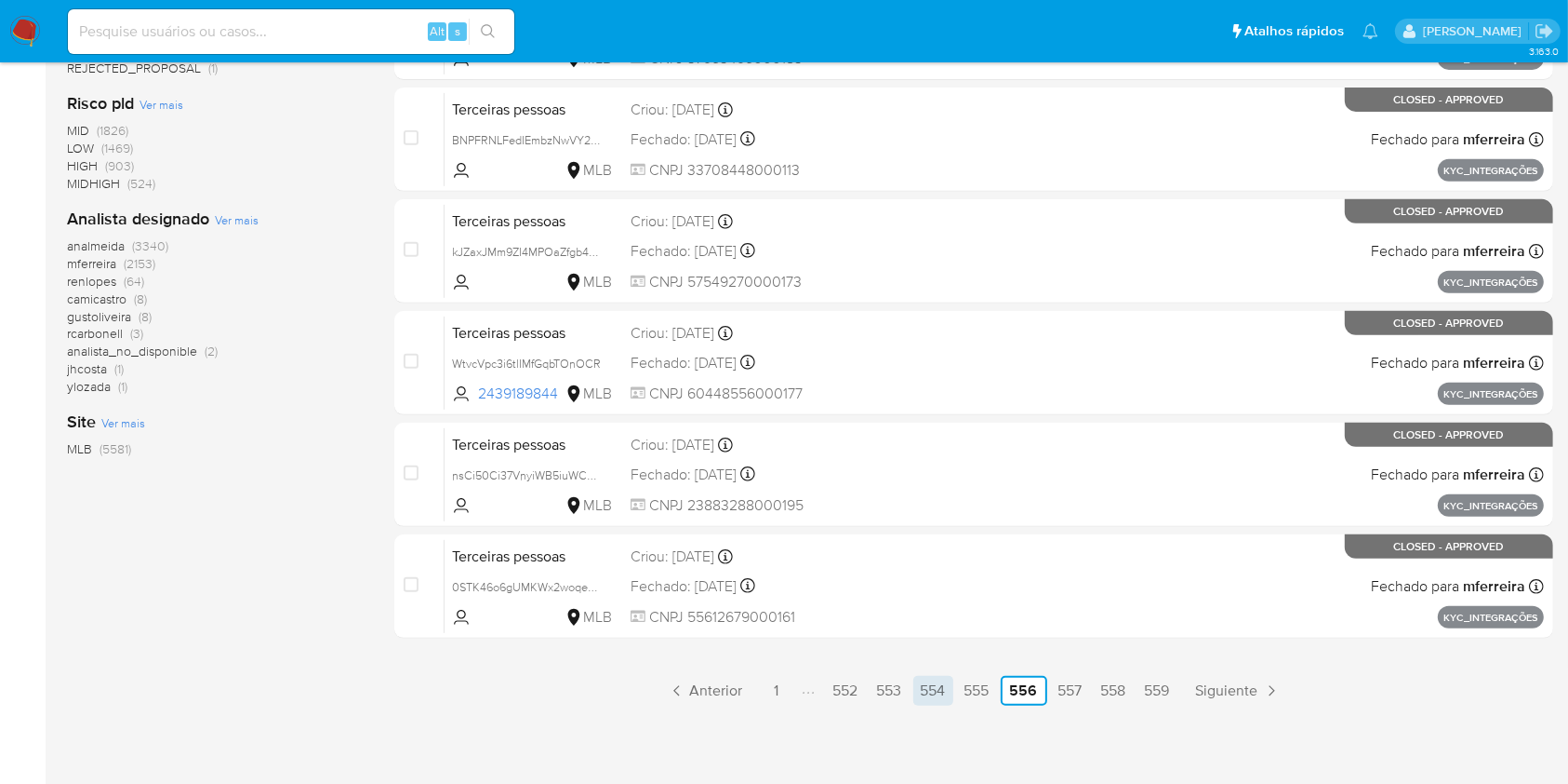
click at [921, 691] on link "554" at bounding box center [933, 691] width 40 height 30
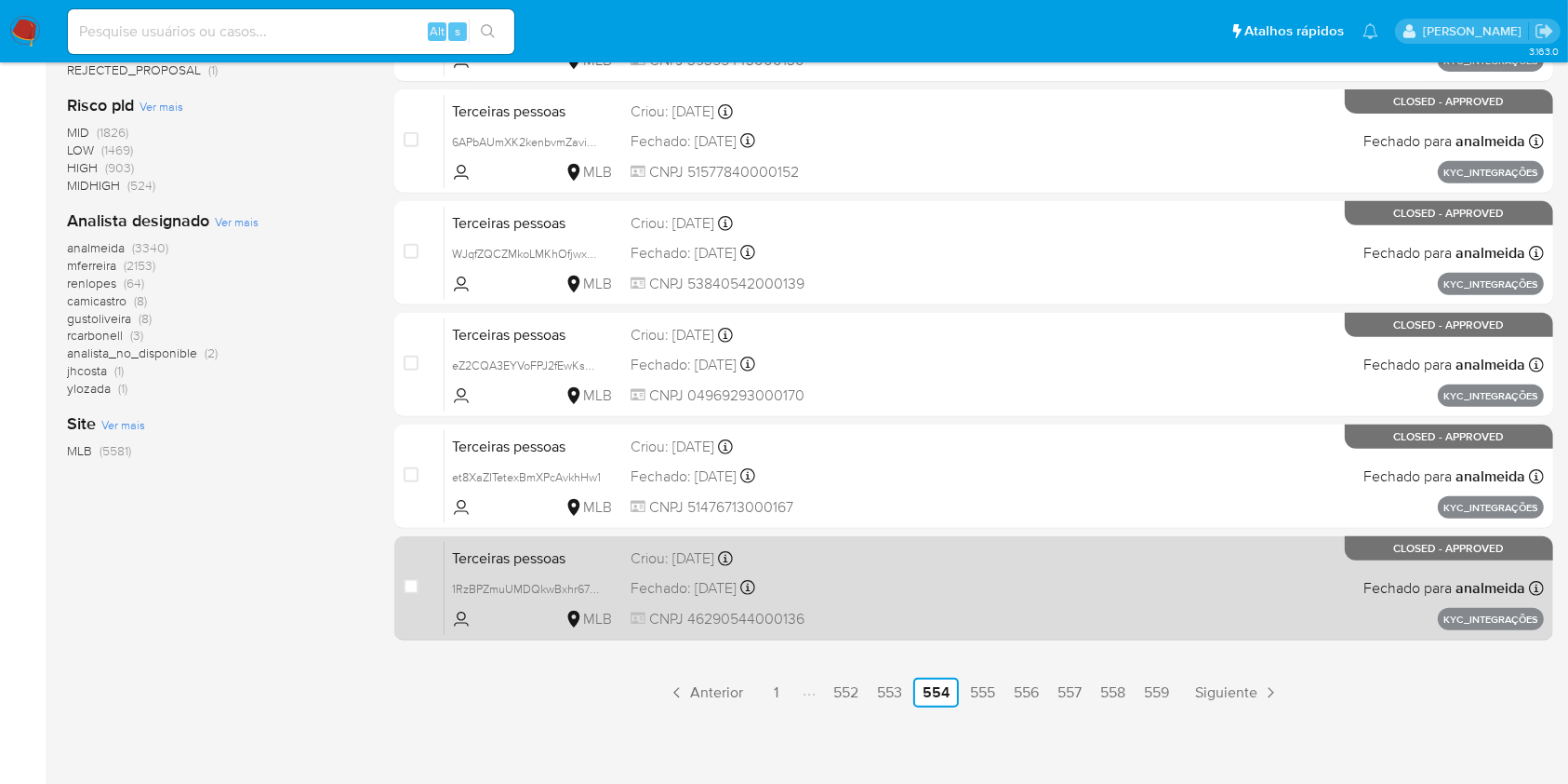
scroll to position [752, 0]
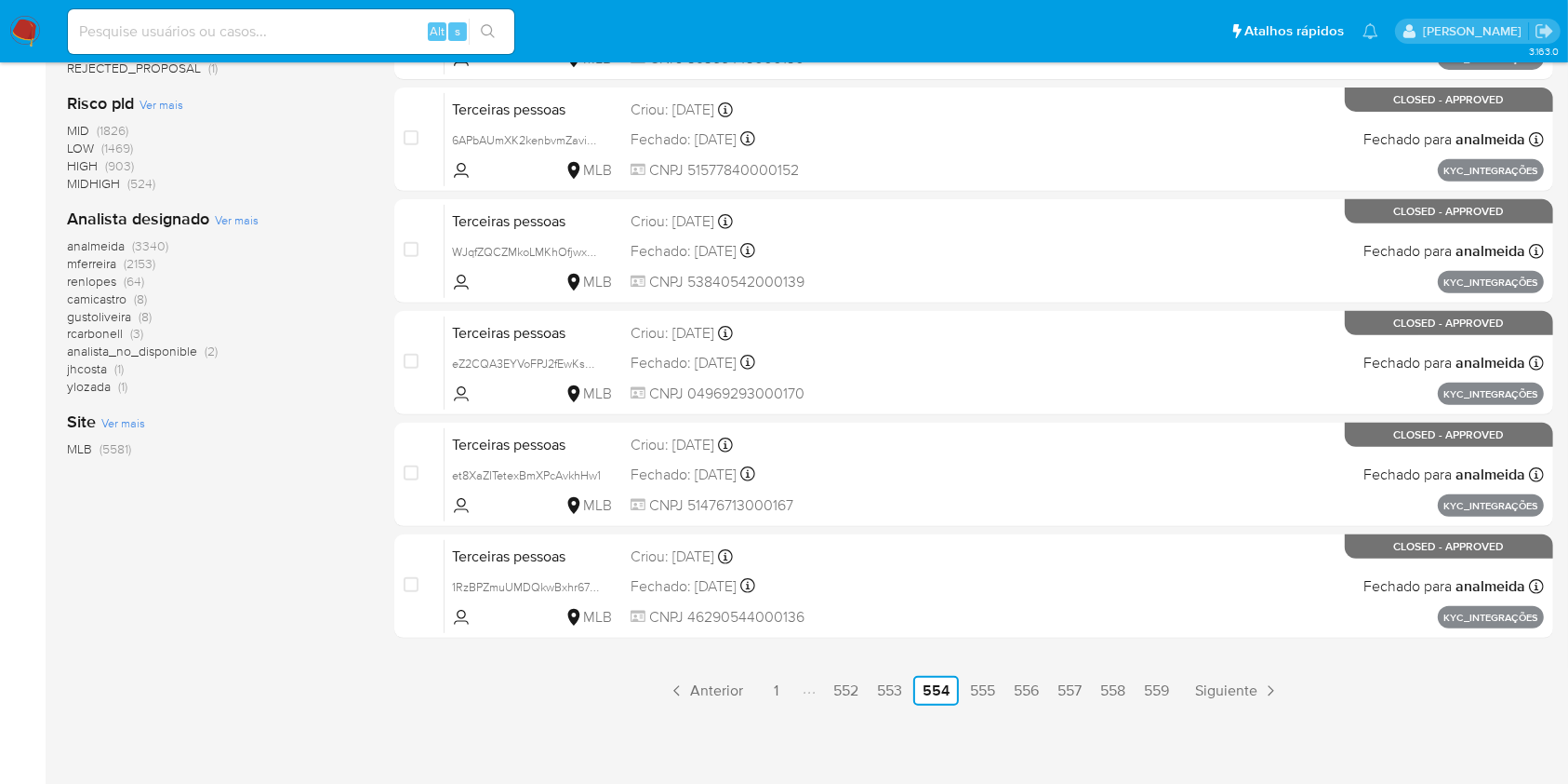
click at [899, 668] on div "select-all-cases-checkbox Atribuir caso Remover seleção Agrupar por documento O…" at bounding box center [974, 82] width 1159 height 1245
click at [847, 693] on link "552" at bounding box center [846, 691] width 40 height 30
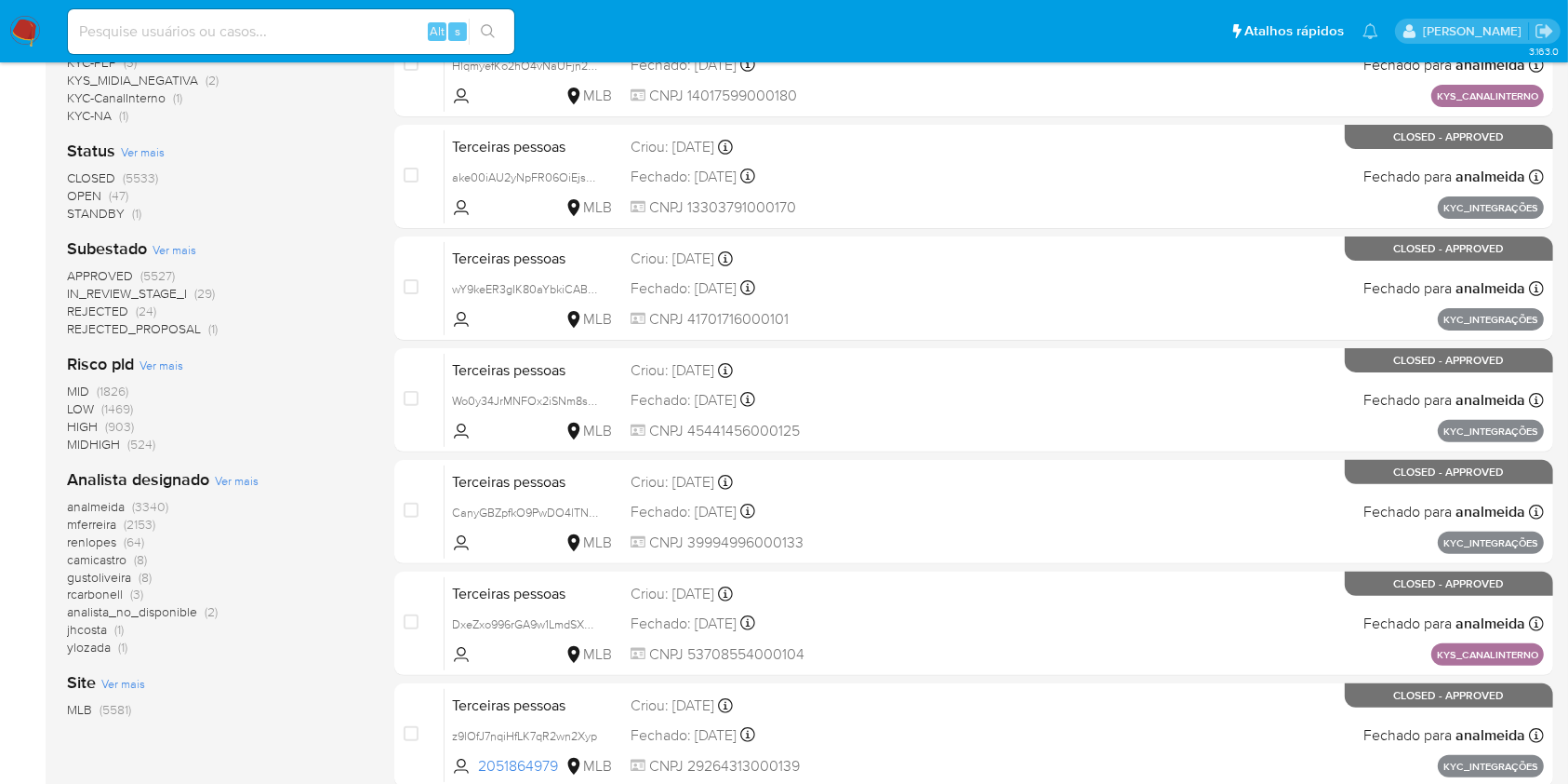
scroll to position [752, 0]
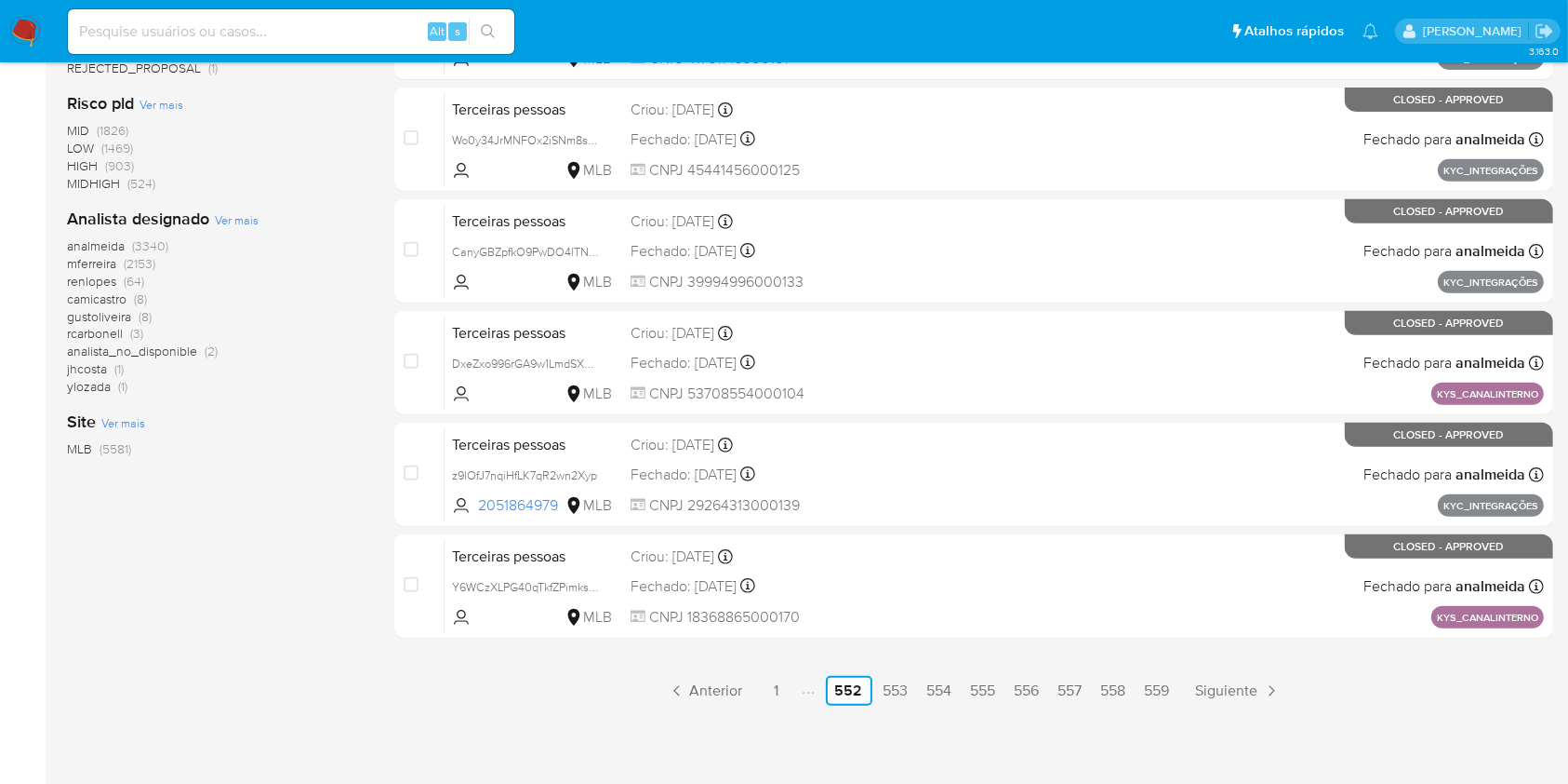
click at [803, 694] on li "Paginación" at bounding box center [808, 690] width 31 height 20
click at [806, 693] on icon "Paginación" at bounding box center [808, 691] width 5 height 15
click at [676, 692] on icon "Paginación" at bounding box center [677, 690] width 19 height 19
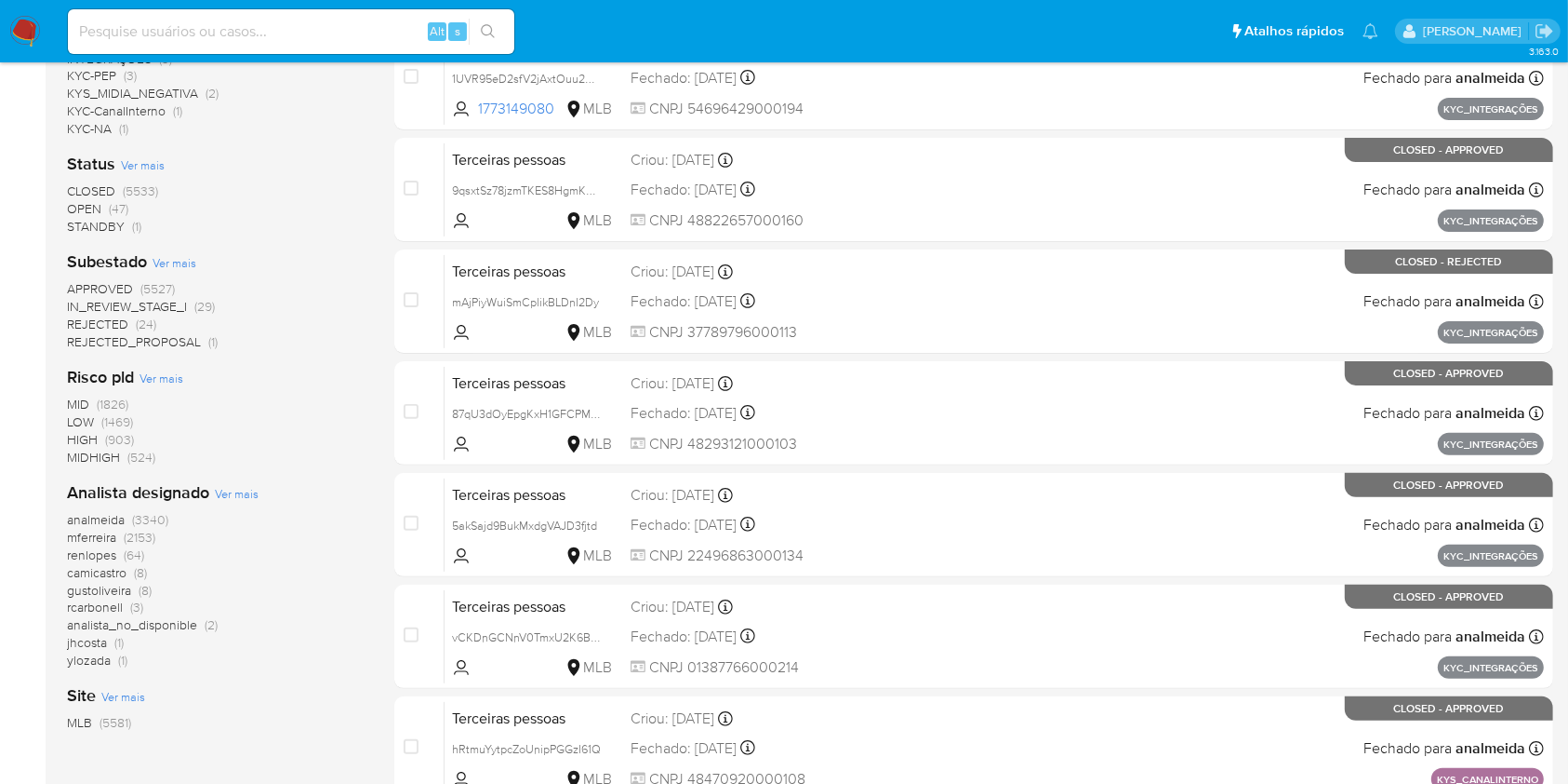
scroll to position [752, 0]
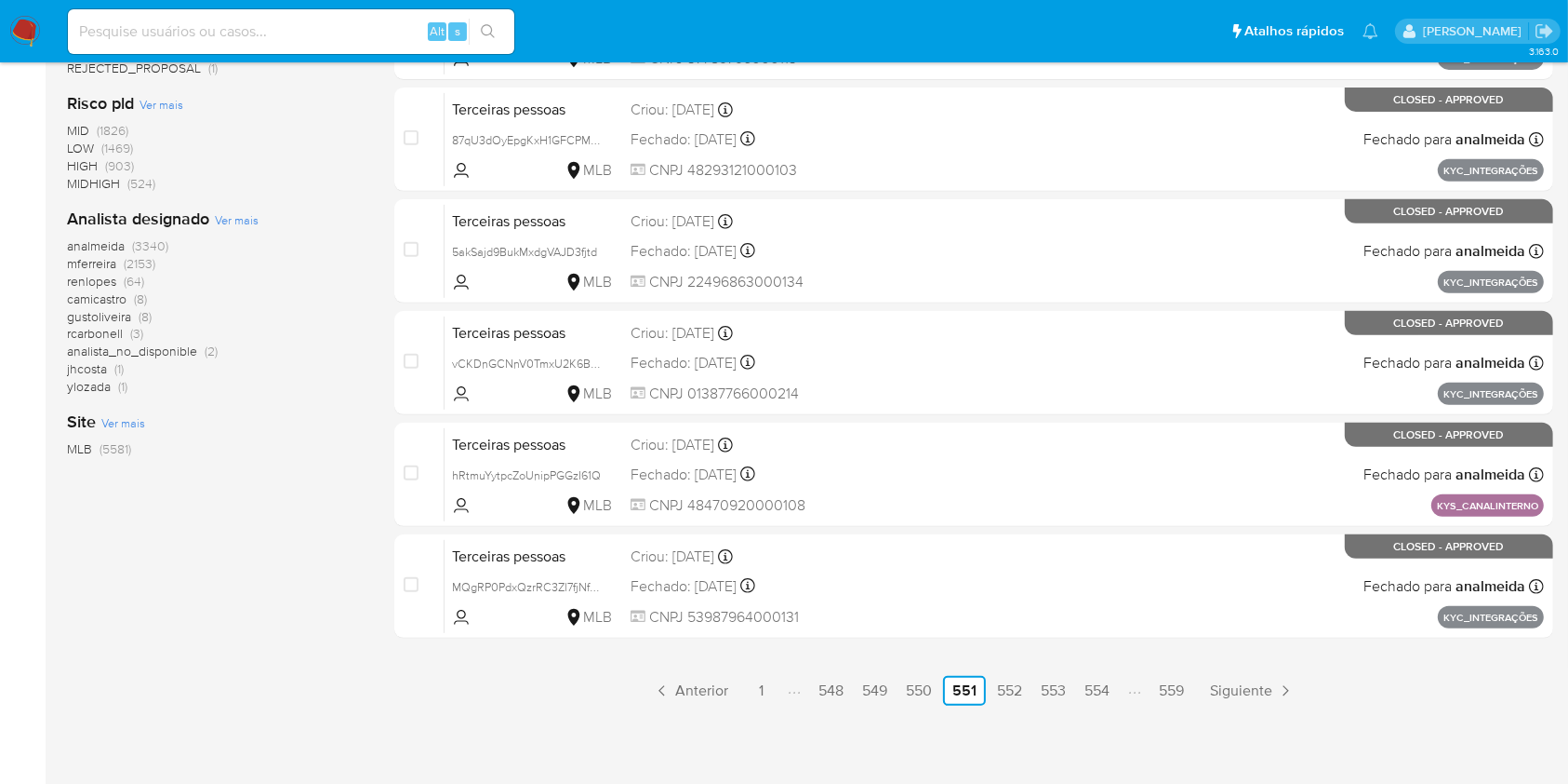
click at [696, 683] on span "Anterior" at bounding box center [702, 690] width 53 height 15
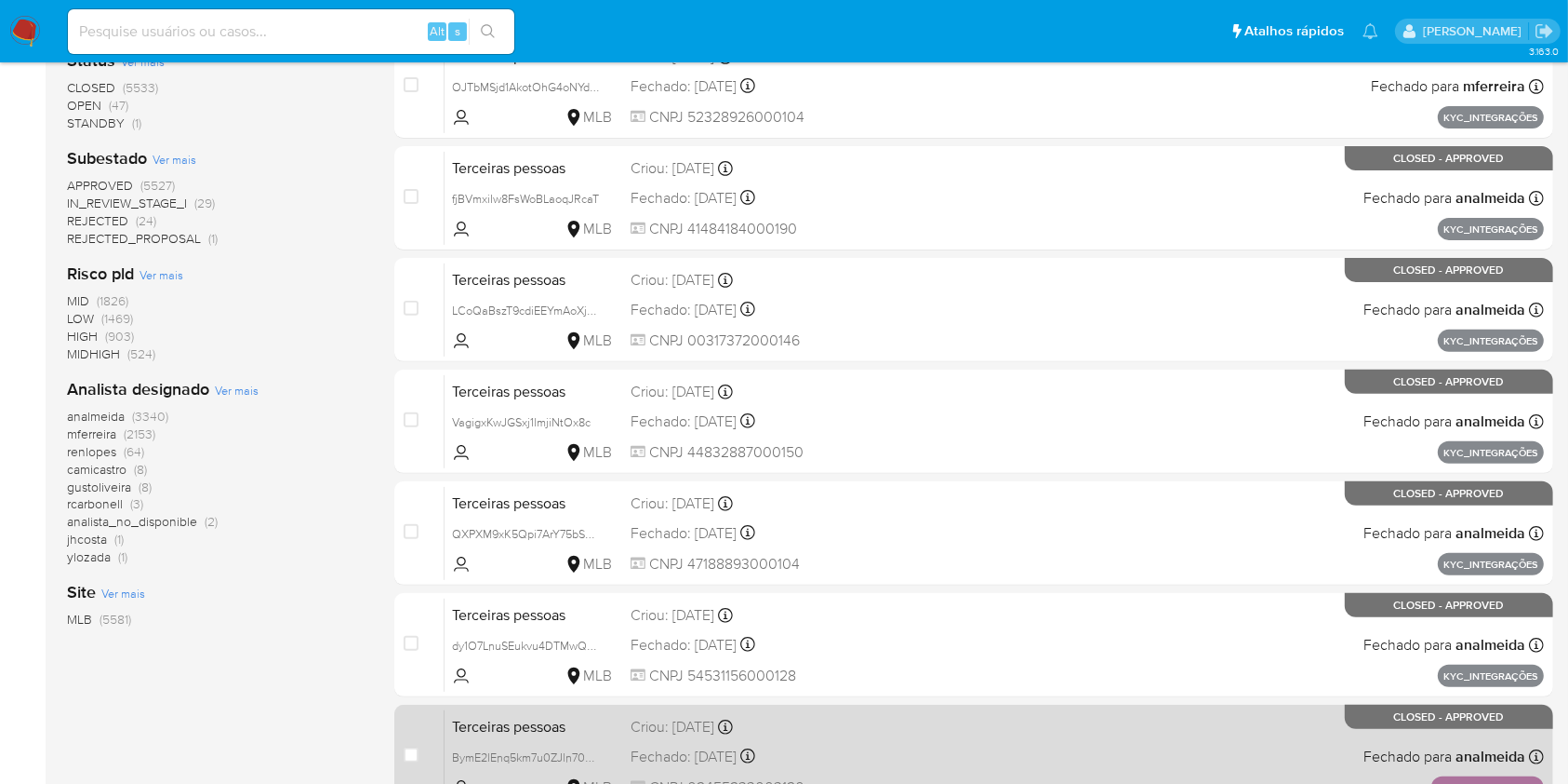
scroll to position [752, 0]
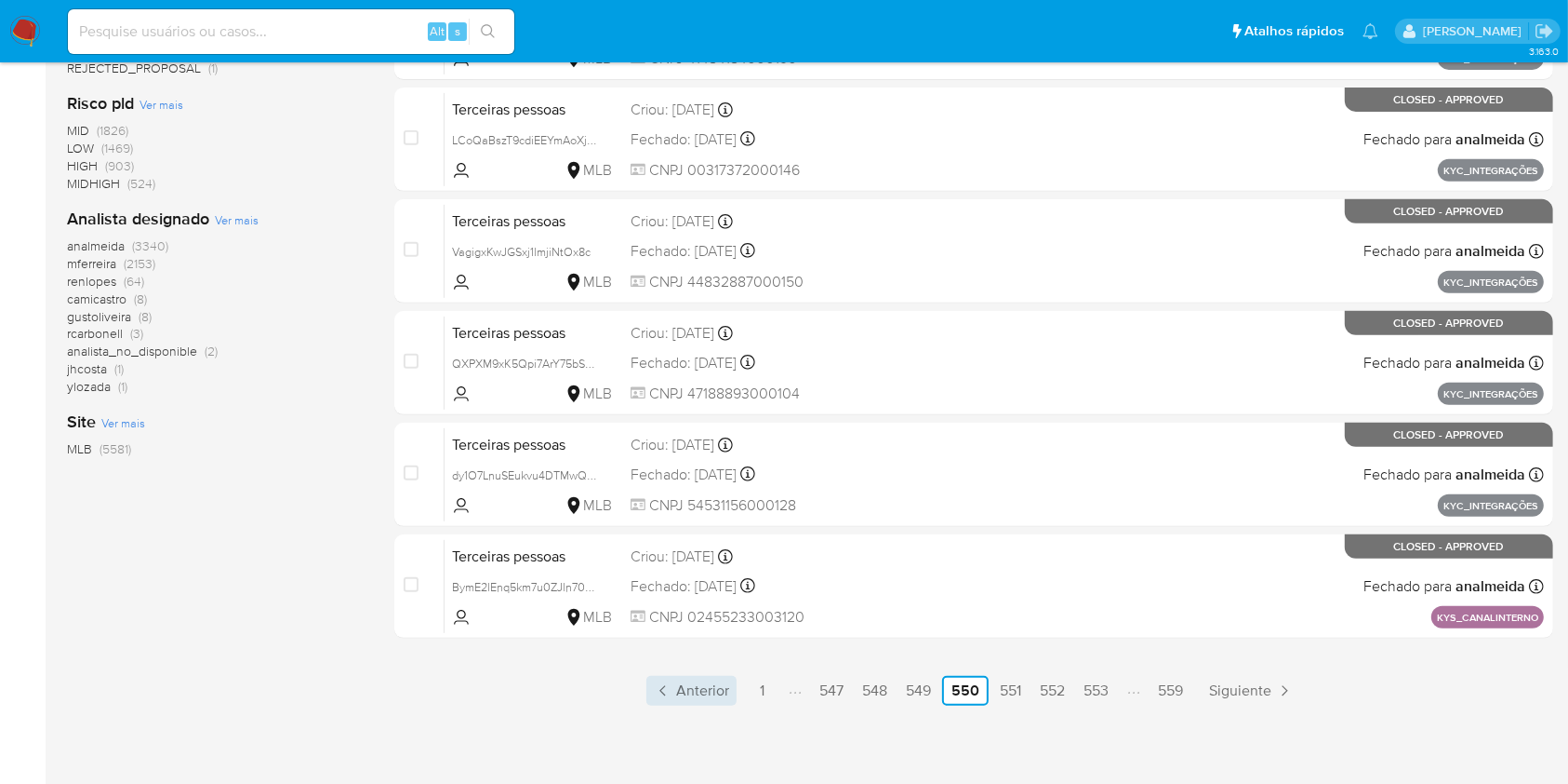
click at [687, 694] on span "Anterior" at bounding box center [703, 690] width 53 height 15
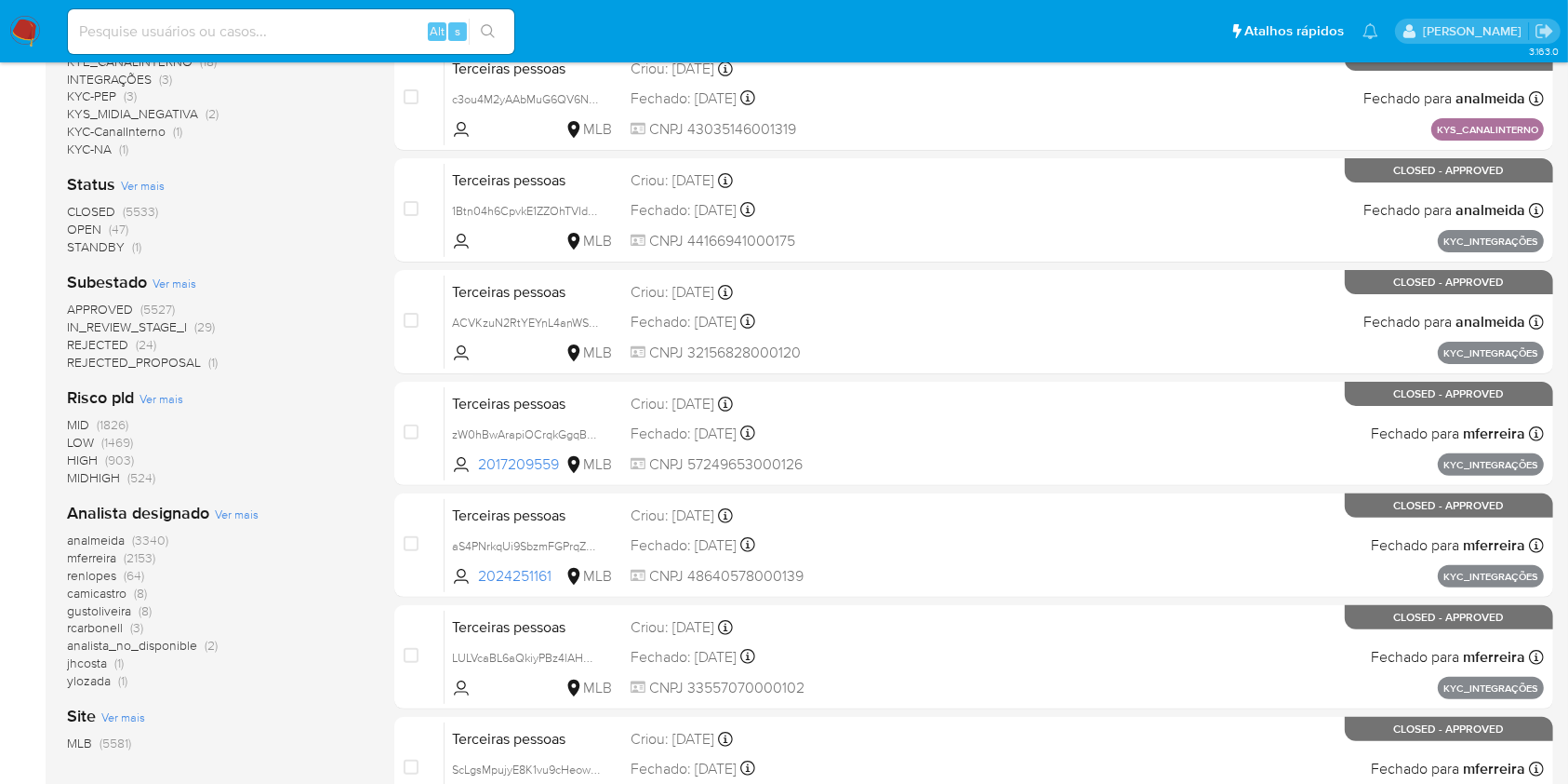
scroll to position [752, 0]
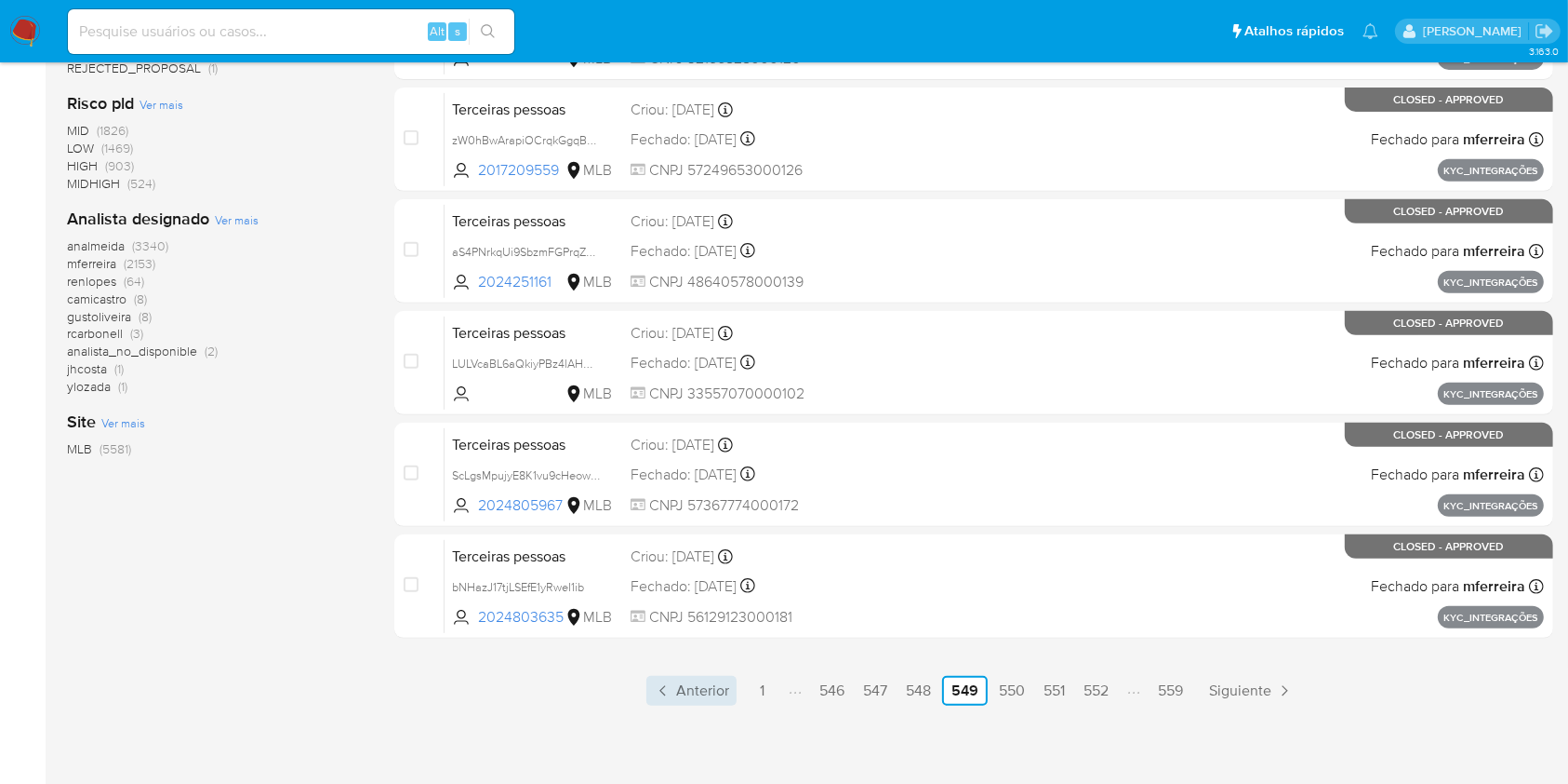
click at [692, 702] on link "Anterior" at bounding box center [692, 691] width 90 height 30
click at [712, 676] on link "Anterior" at bounding box center [692, 691] width 90 height 30
click at [701, 693] on span "Anterior" at bounding box center [701, 690] width 53 height 15
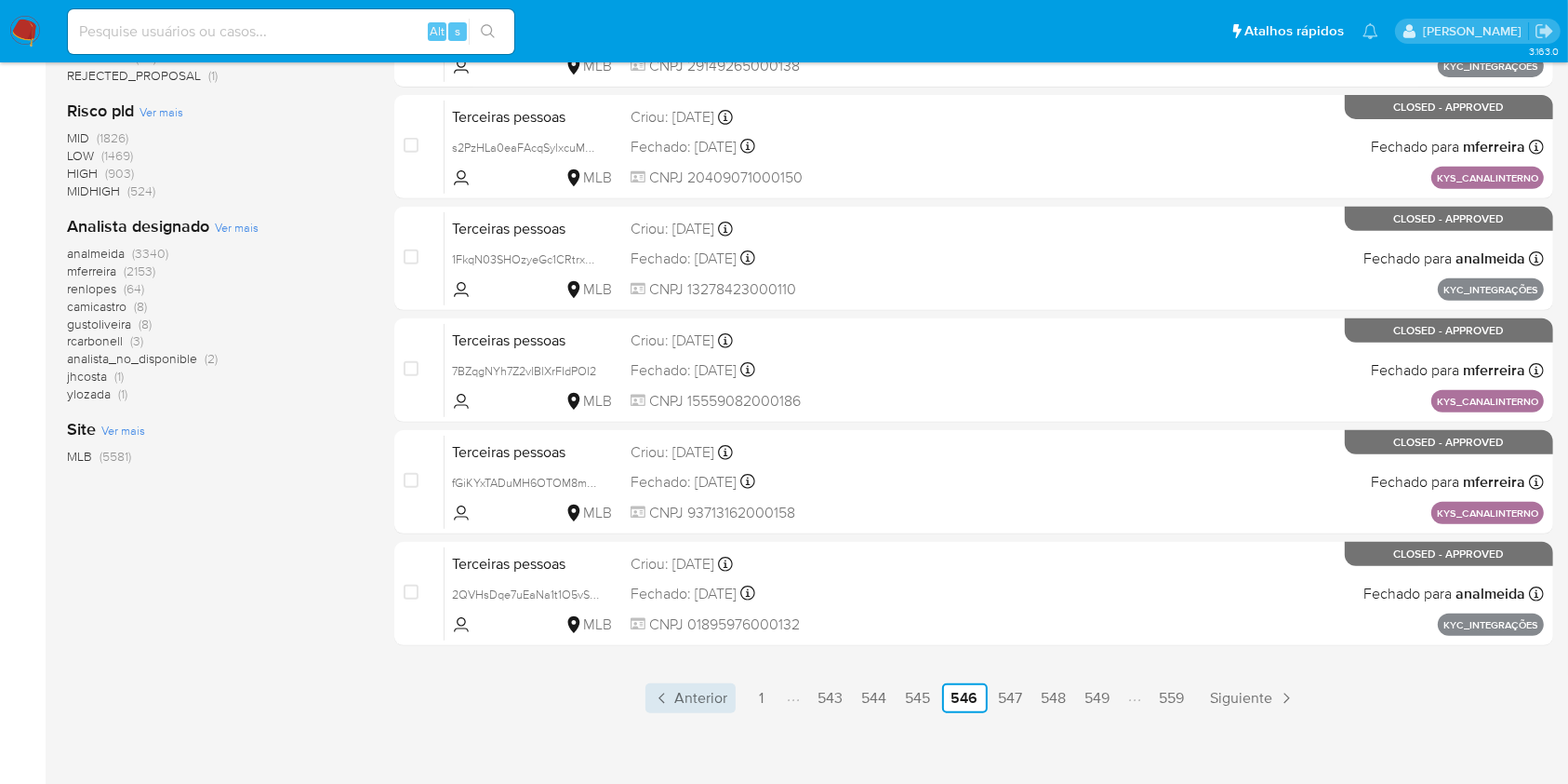
click at [698, 707] on link "Anterior" at bounding box center [691, 698] width 90 height 30
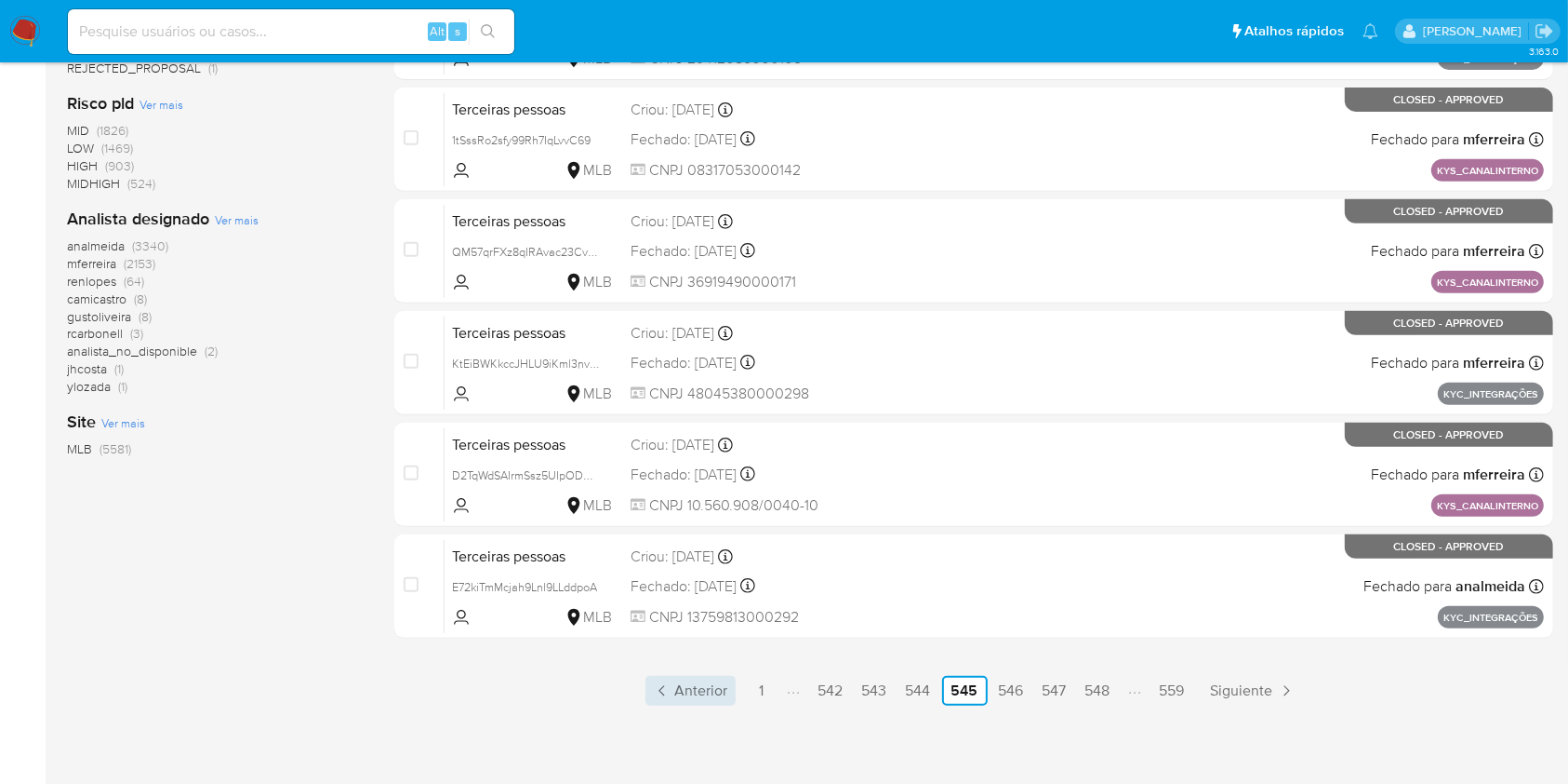
click at [689, 699] on link "Anterior" at bounding box center [691, 691] width 90 height 30
click at [707, 693] on span "Anterior" at bounding box center [704, 690] width 53 height 15
click at [725, 688] on span "Anterior" at bounding box center [703, 690] width 53 height 15
drag, startPoint x: 689, startPoint y: 653, endPoint x: 692, endPoint y: 689, distance: 36.1
click at [692, 679] on div "select-all-cases-checkbox Atribuir caso Remover seleção Agrupar por documento O…" at bounding box center [974, 82] width 1159 height 1245
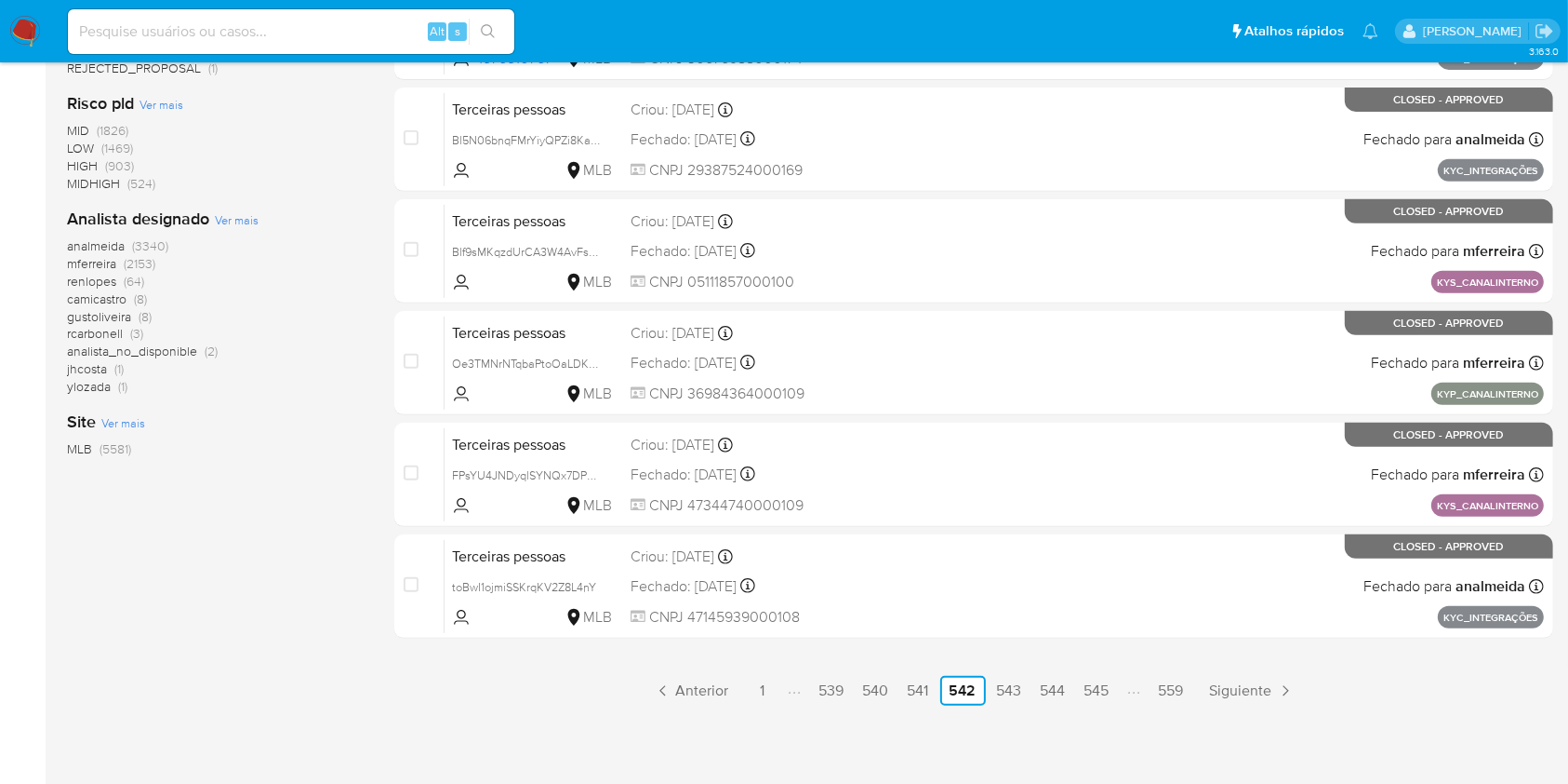
click at [693, 689] on span "Anterior" at bounding box center [703, 690] width 53 height 15
click at [680, 705] on div "3.163.0" at bounding box center [809, 47] width 1486 height 1450
click at [696, 690] on span "Anterior" at bounding box center [703, 690] width 53 height 15
click at [699, 695] on span "Anterior" at bounding box center [704, 690] width 53 height 15
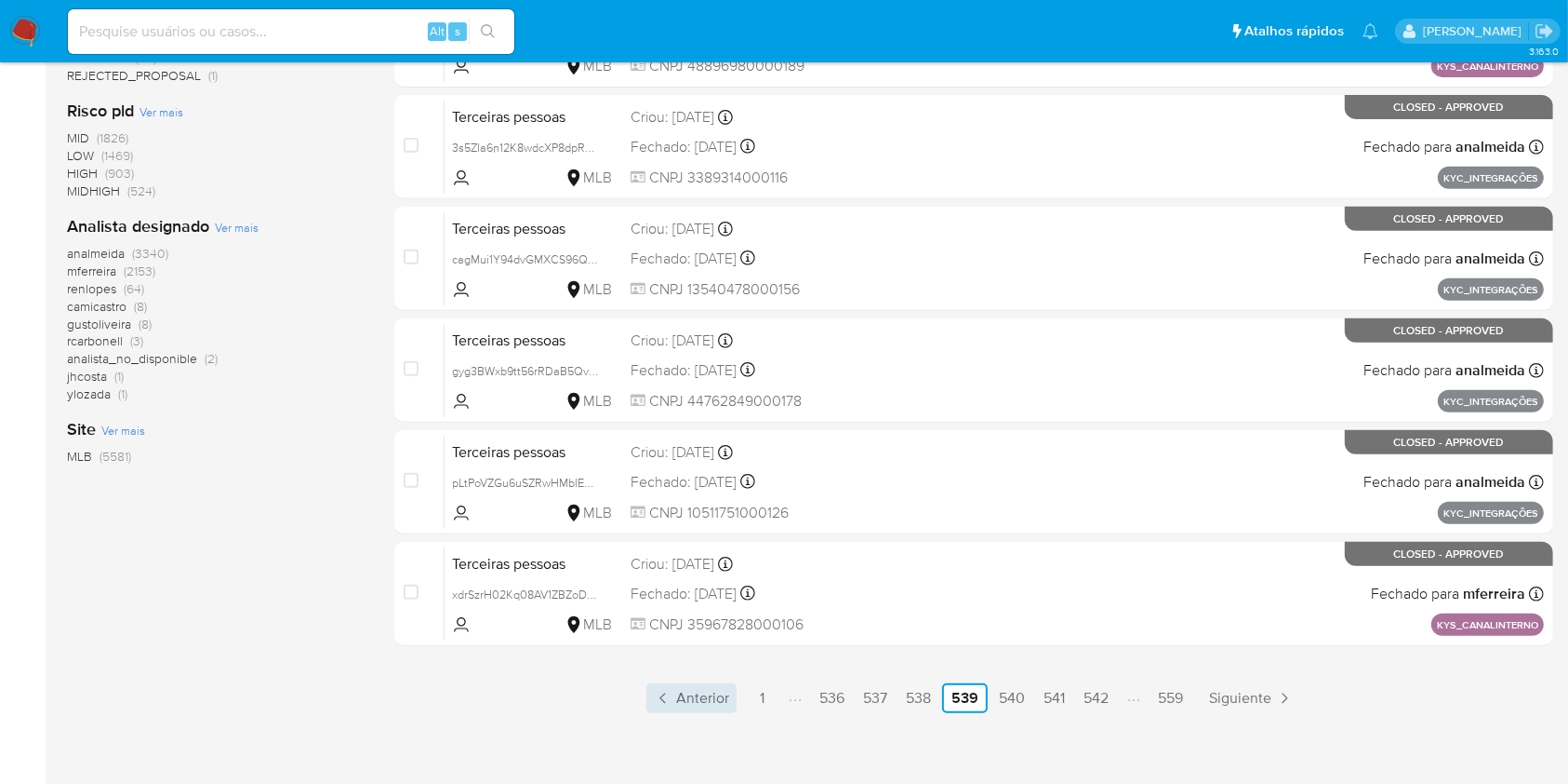
click at [708, 694] on span "Anterior" at bounding box center [703, 698] width 53 height 15
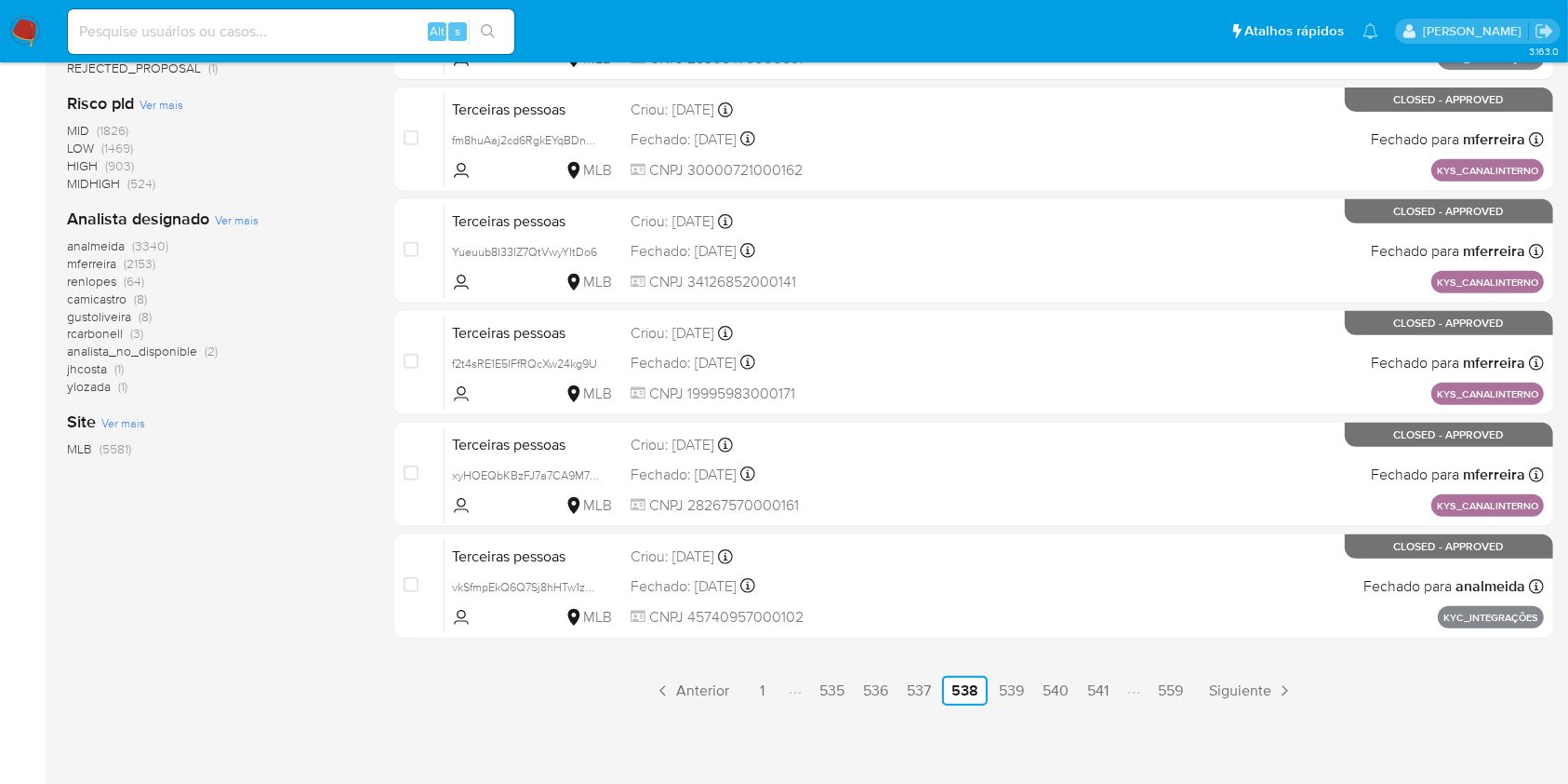
click at [700, 677] on link "Anterior" at bounding box center [692, 691] width 90 height 30
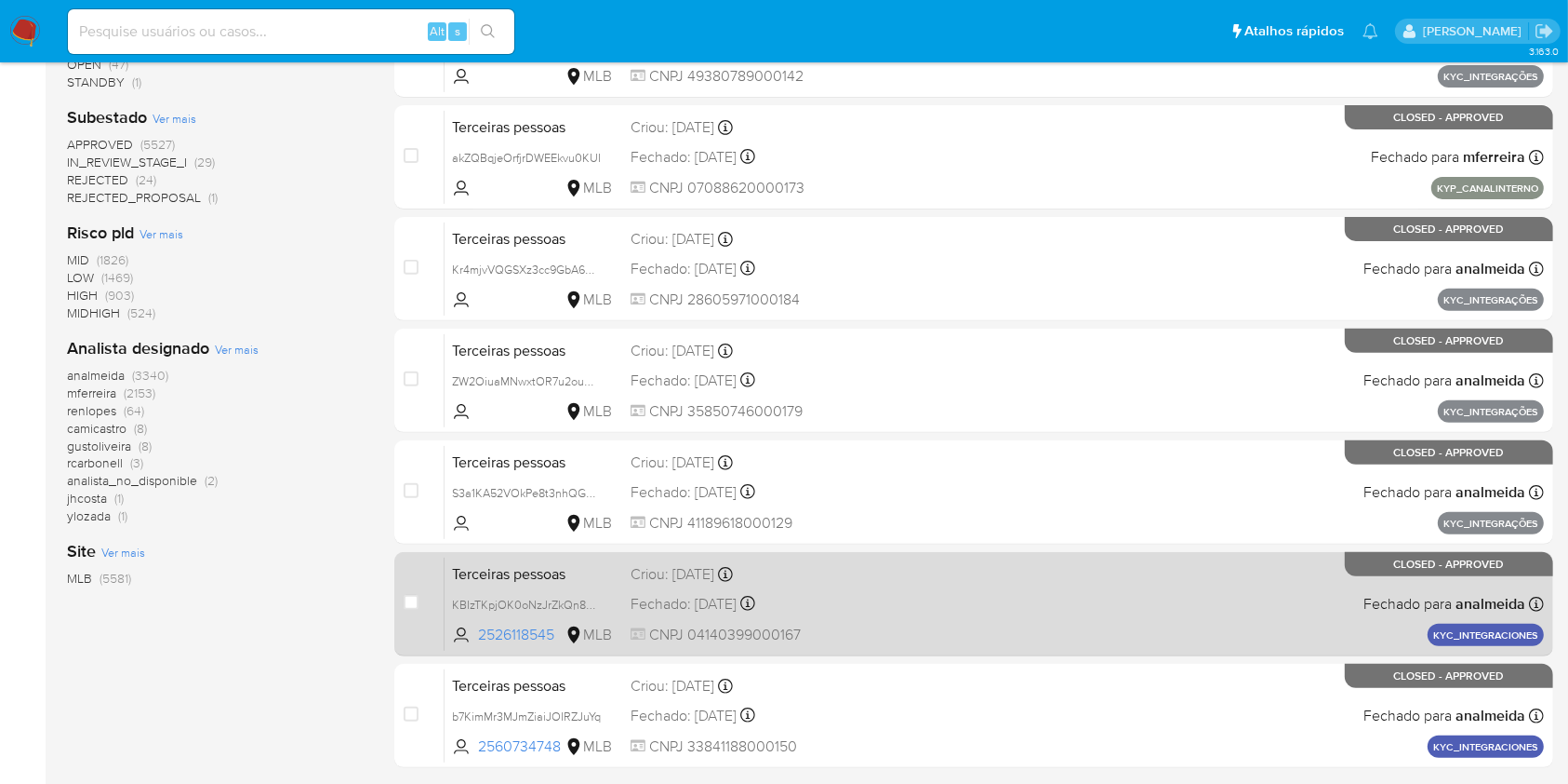
scroll to position [752, 0]
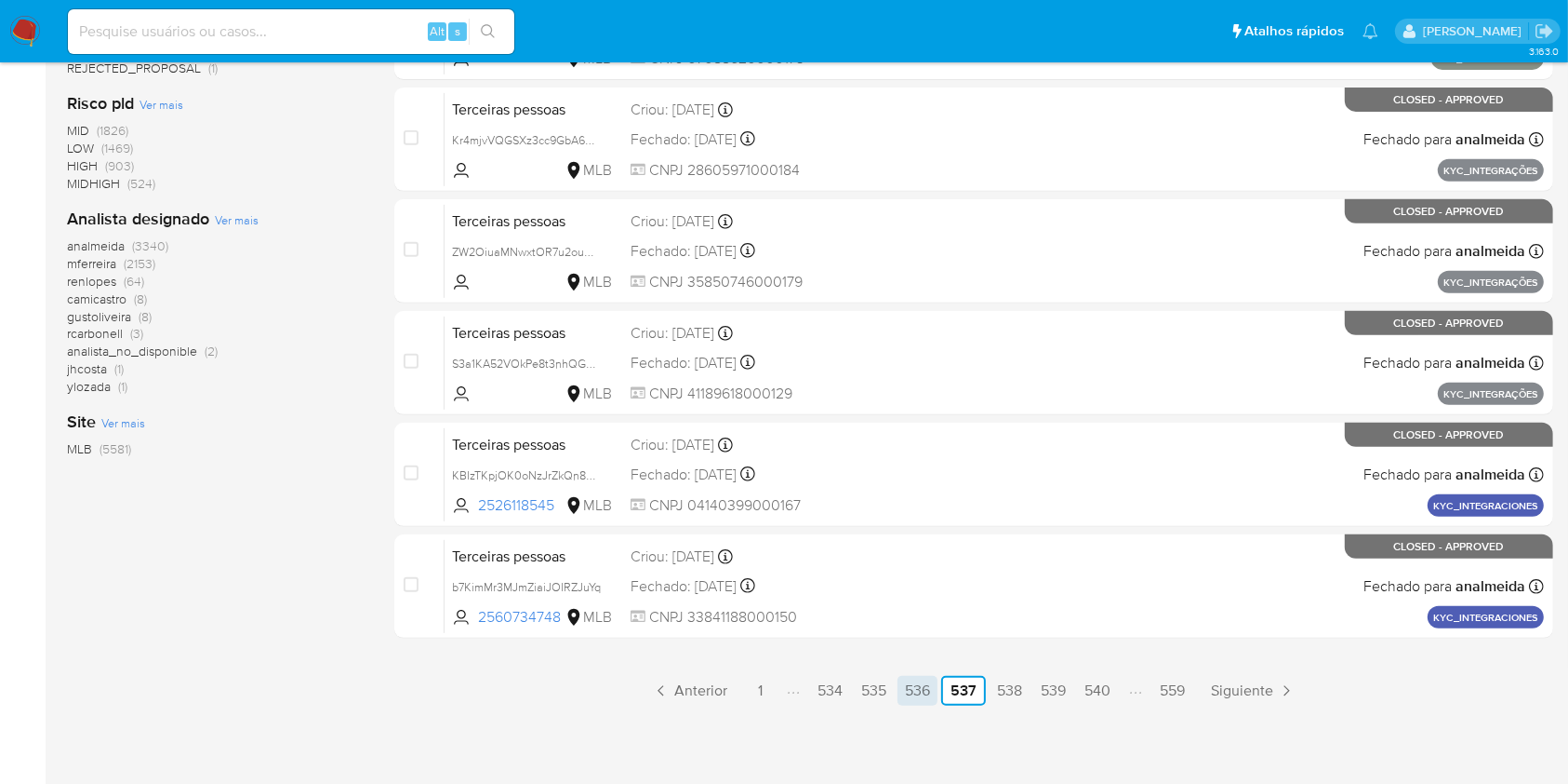
click at [917, 688] on link "536" at bounding box center [917, 691] width 40 height 30
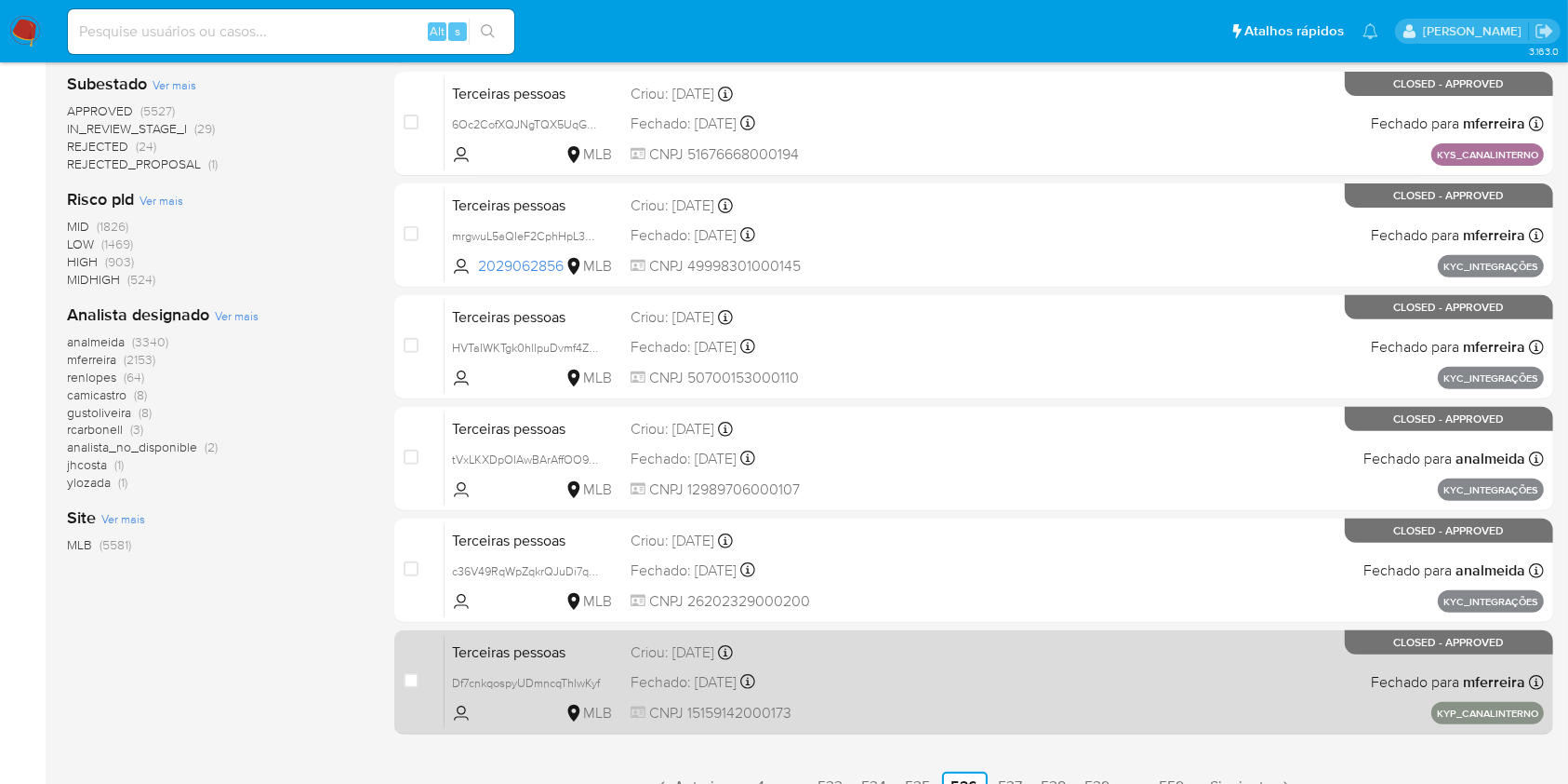
scroll to position [752, 0]
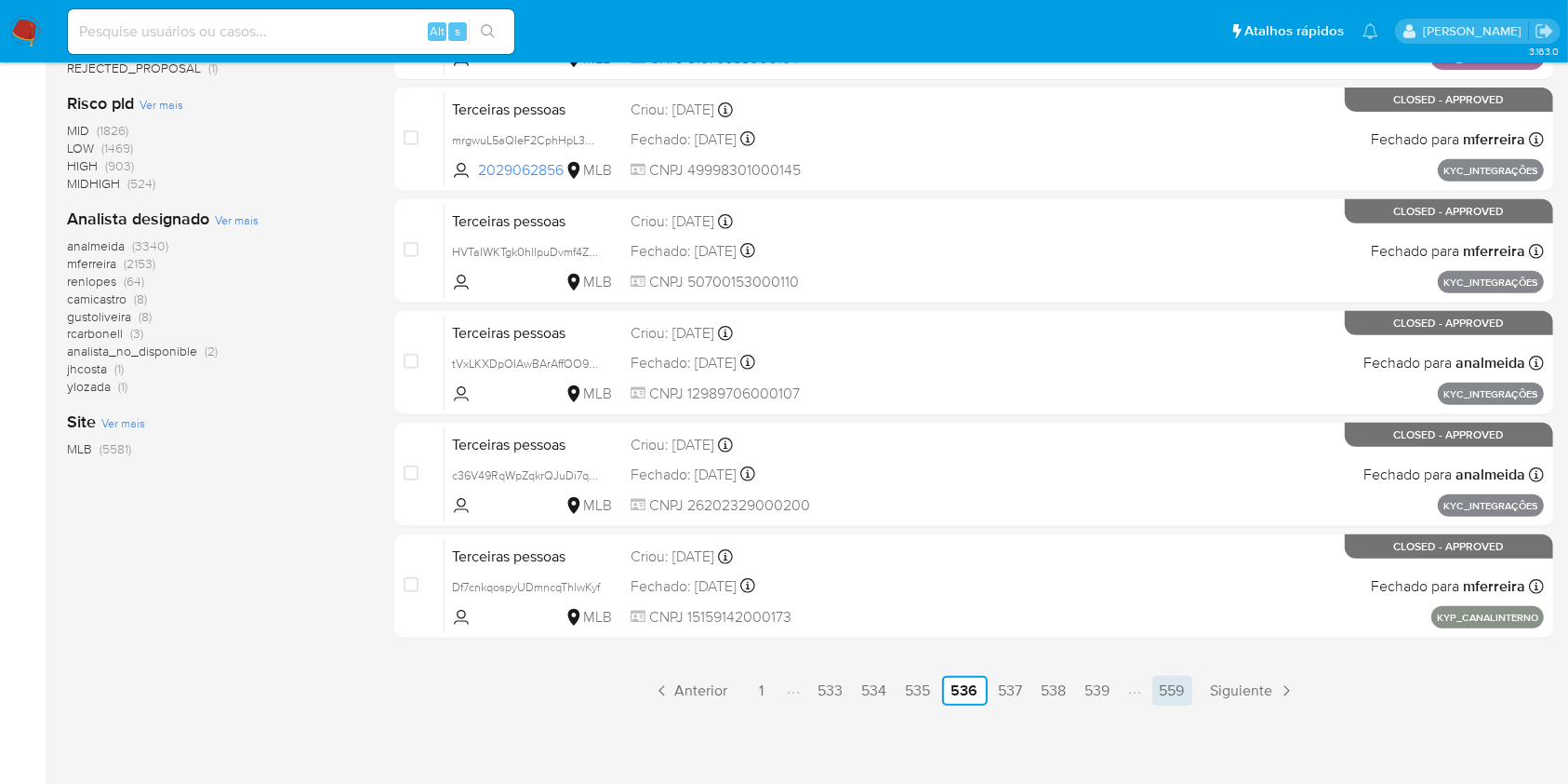
click at [1175, 696] on link "559" at bounding box center [1172, 691] width 40 height 30
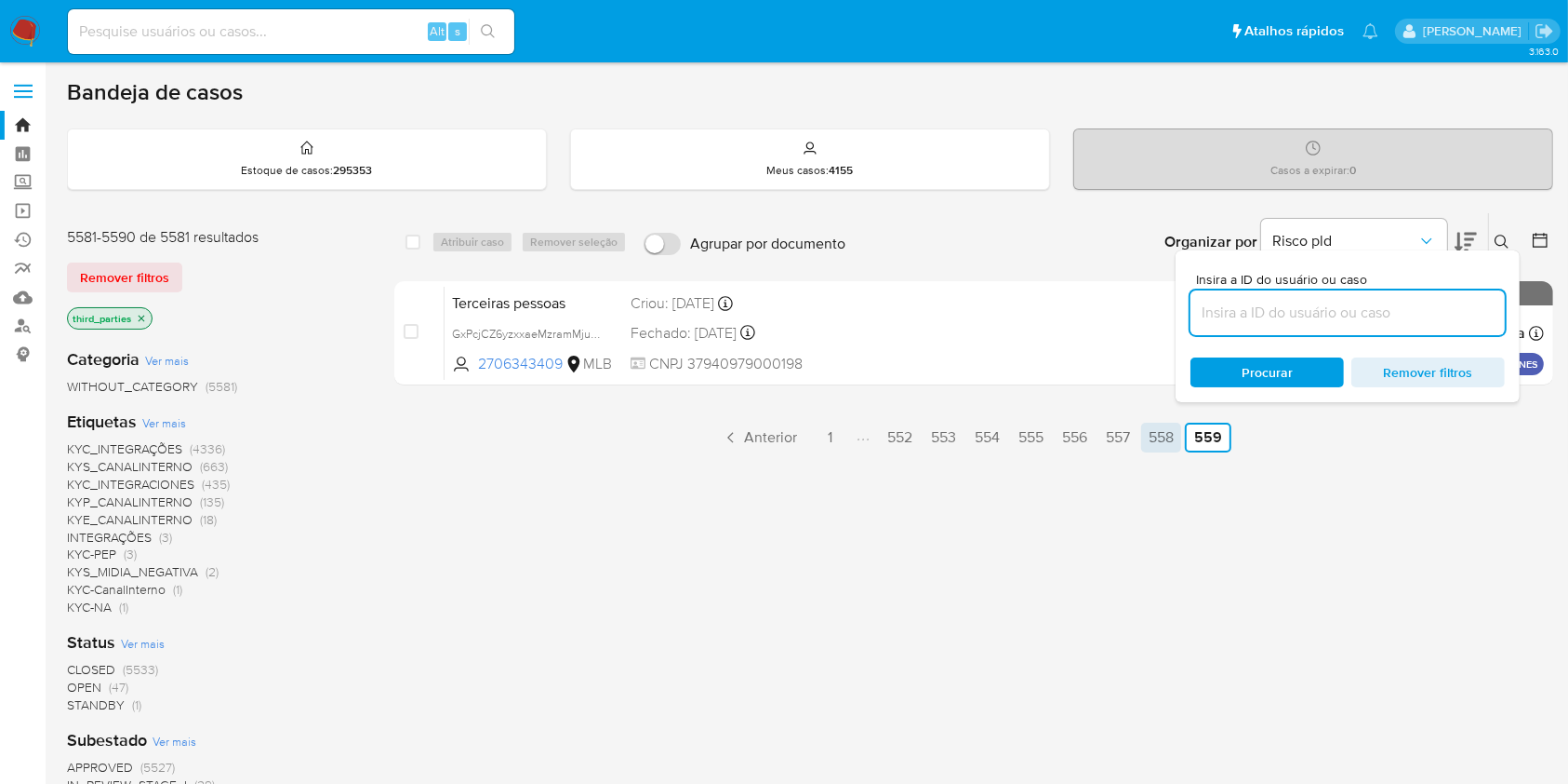
click at [1157, 436] on link "558" at bounding box center [1161, 438] width 40 height 30
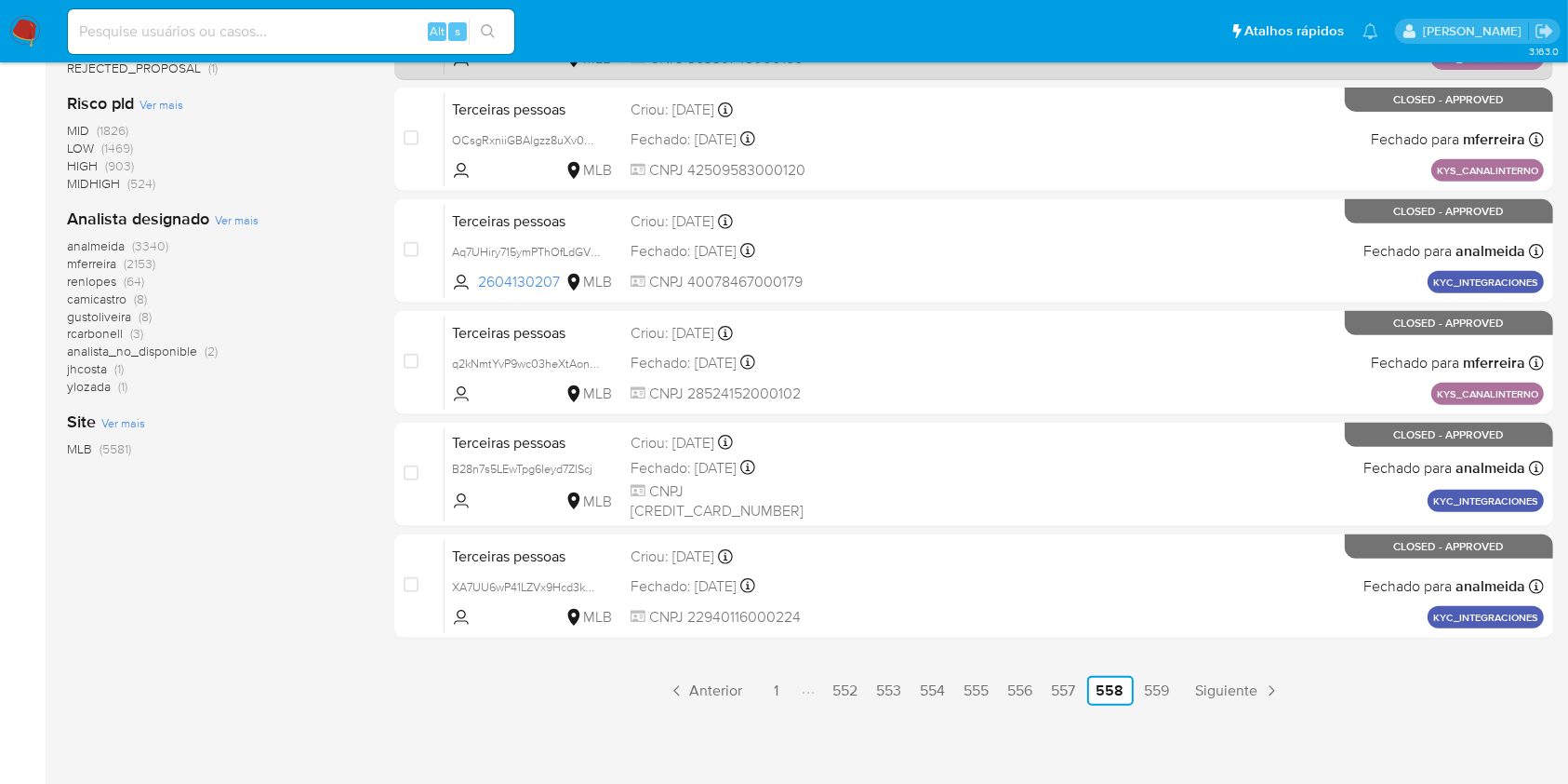
scroll to position [751, 0]
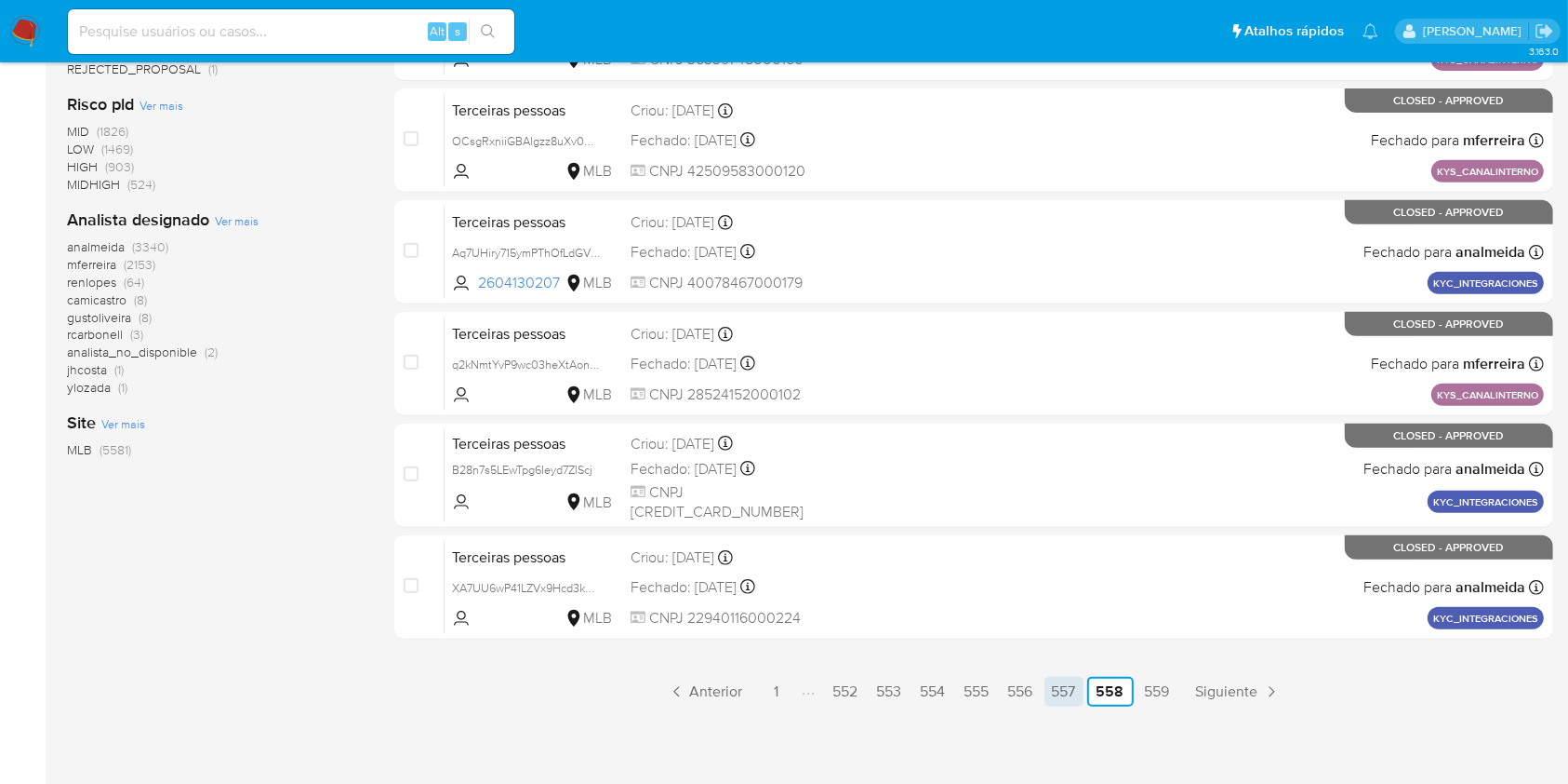
click at [1055, 698] on link "557" at bounding box center [1063, 692] width 39 height 30
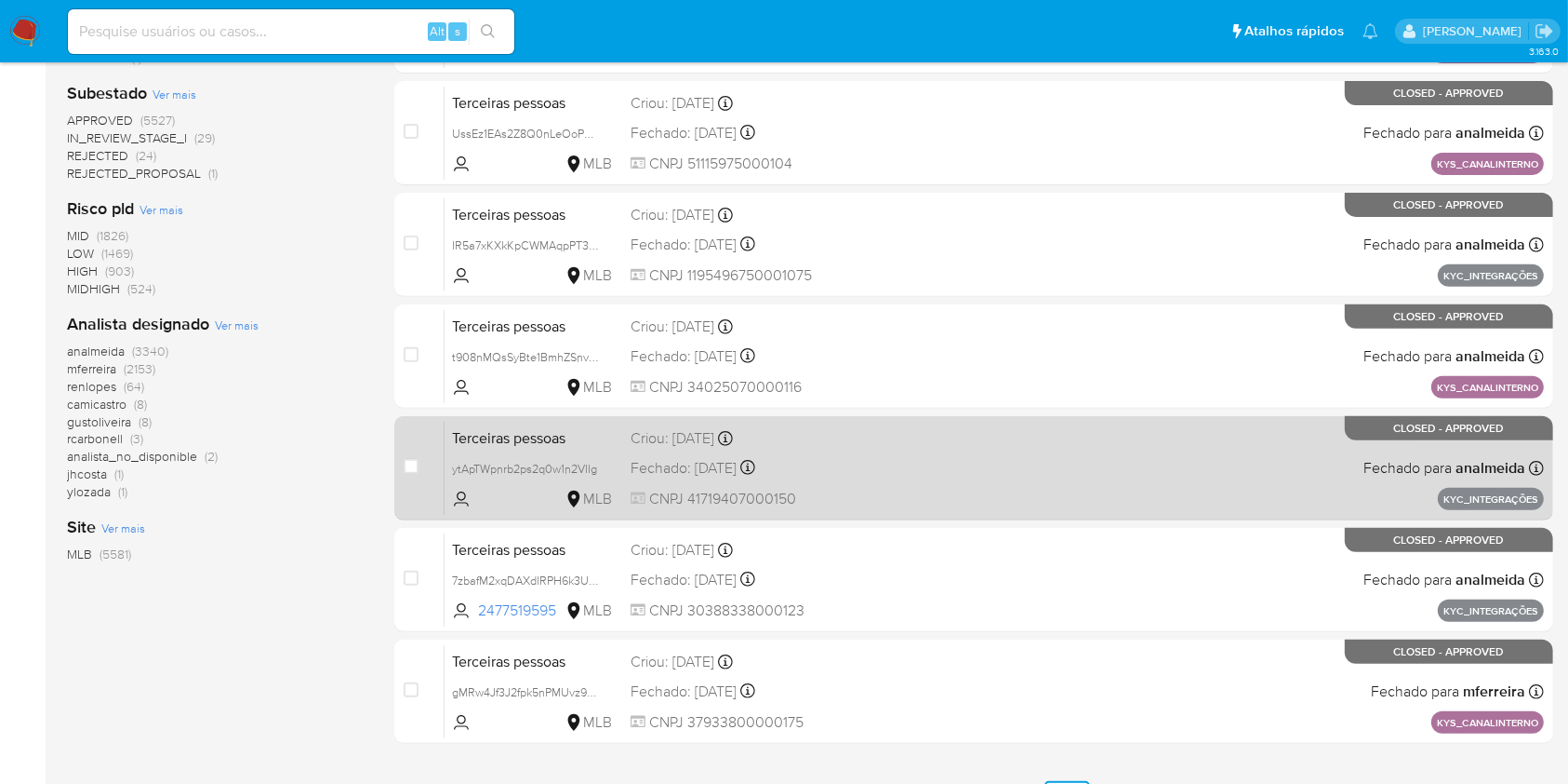
scroll to position [752, 0]
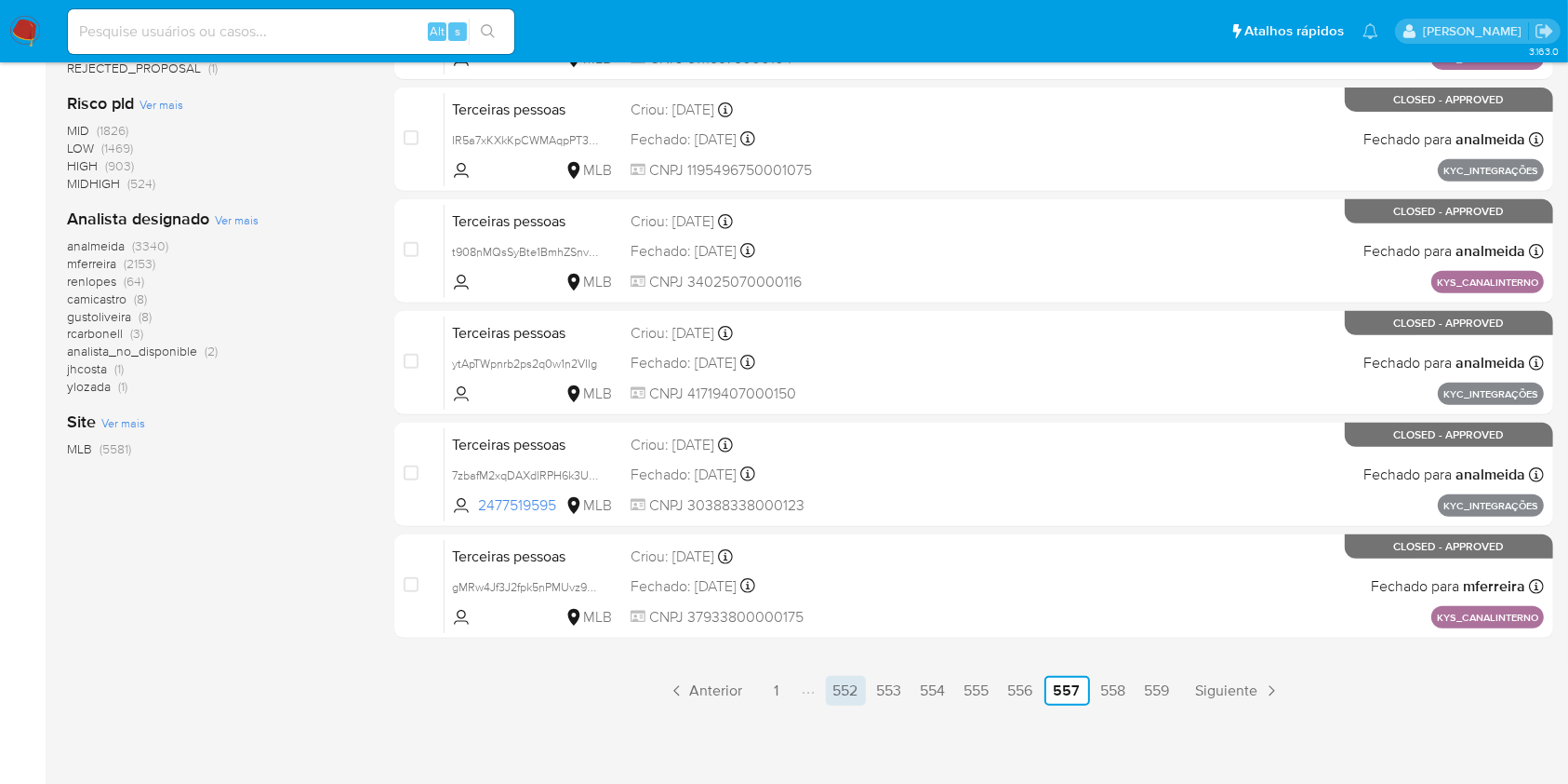
click at [836, 696] on link "552" at bounding box center [846, 691] width 40 height 30
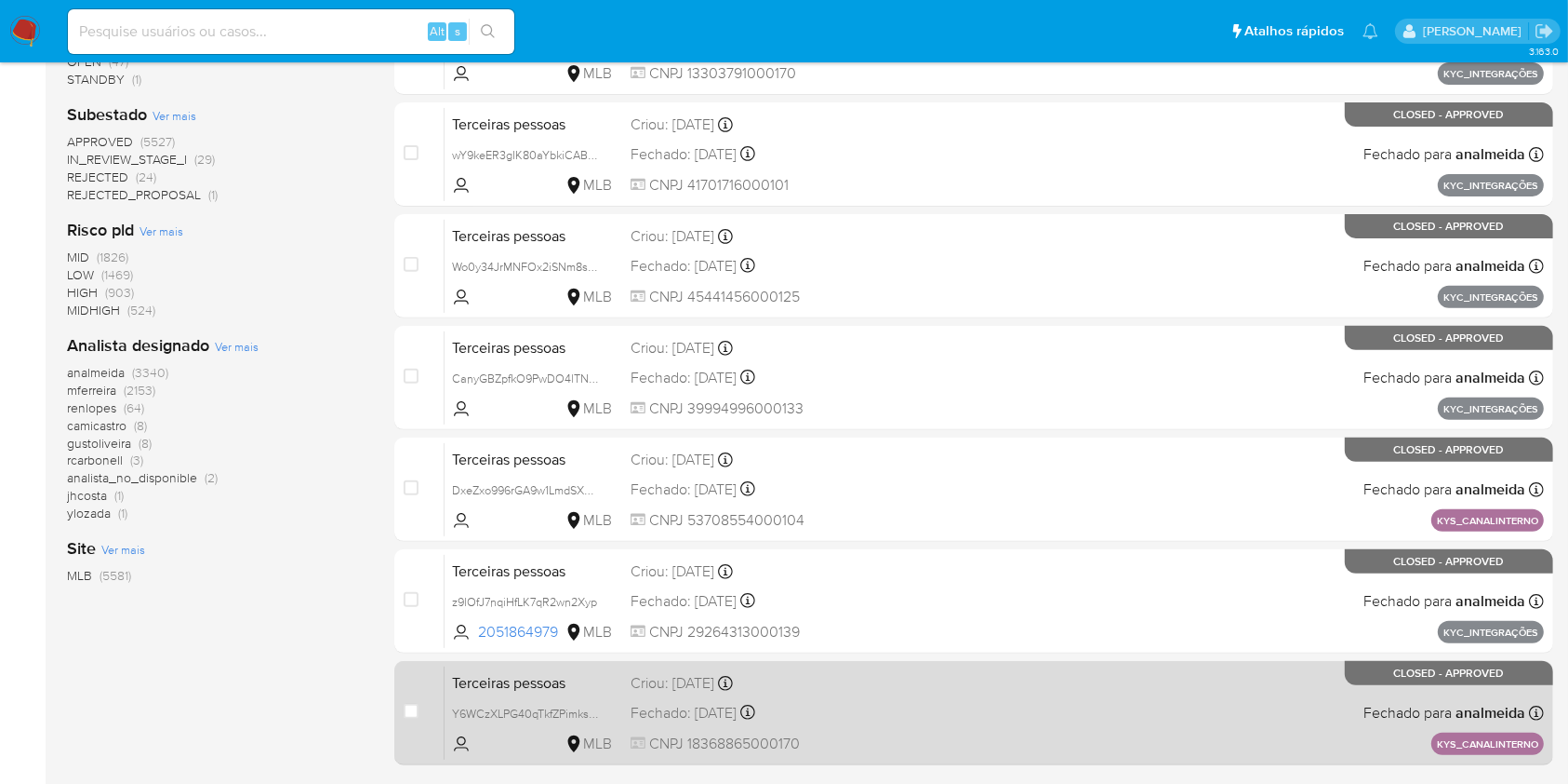
scroll to position [752, 0]
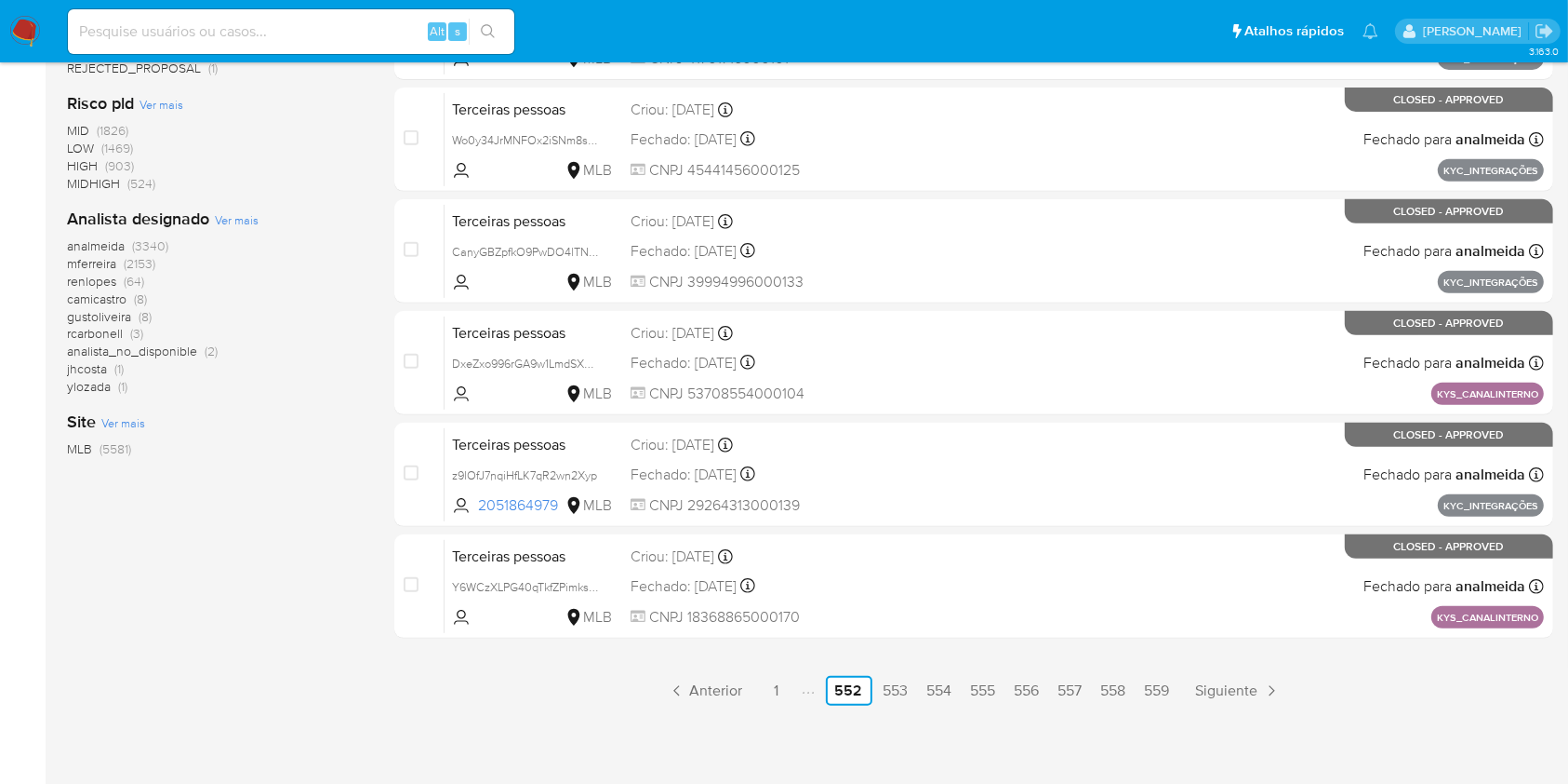
click at [801, 693] on icon "Paginación" at bounding box center [803, 691] width 5 height 15
click at [685, 686] on link "Anterior" at bounding box center [706, 691] width 90 height 30
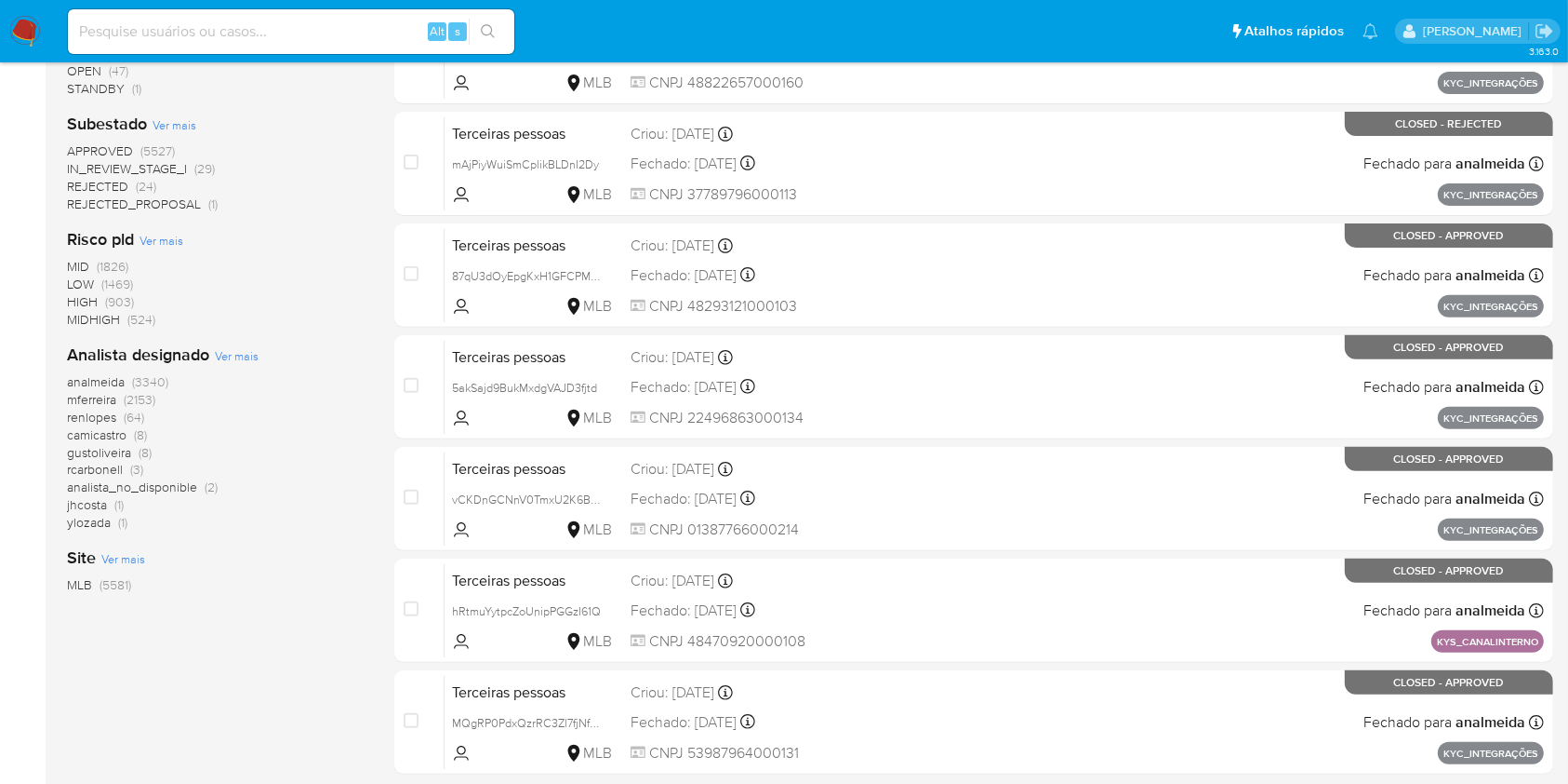
scroll to position [752, 0]
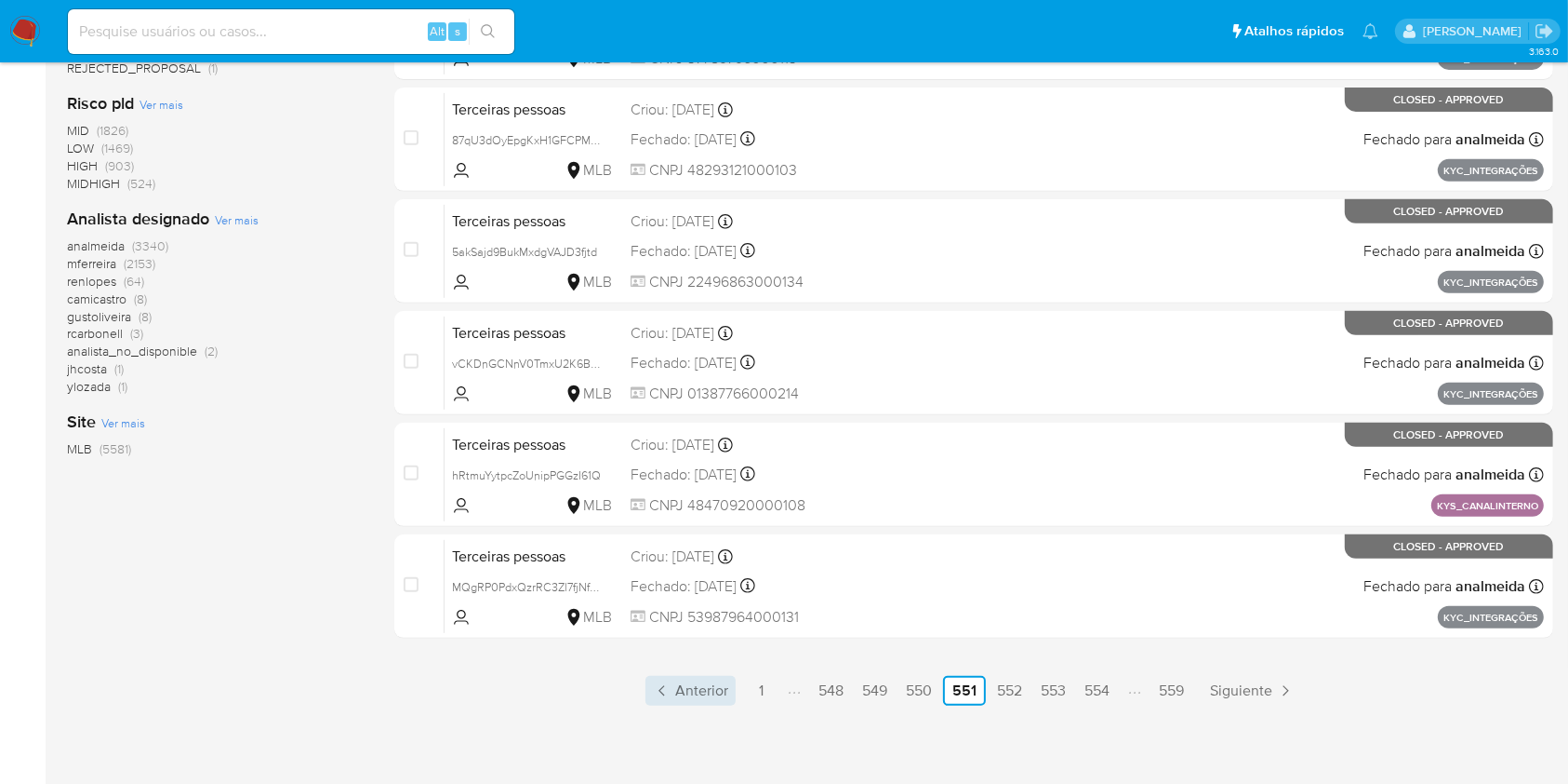
click at [687, 687] on span "Anterior" at bounding box center [702, 690] width 53 height 15
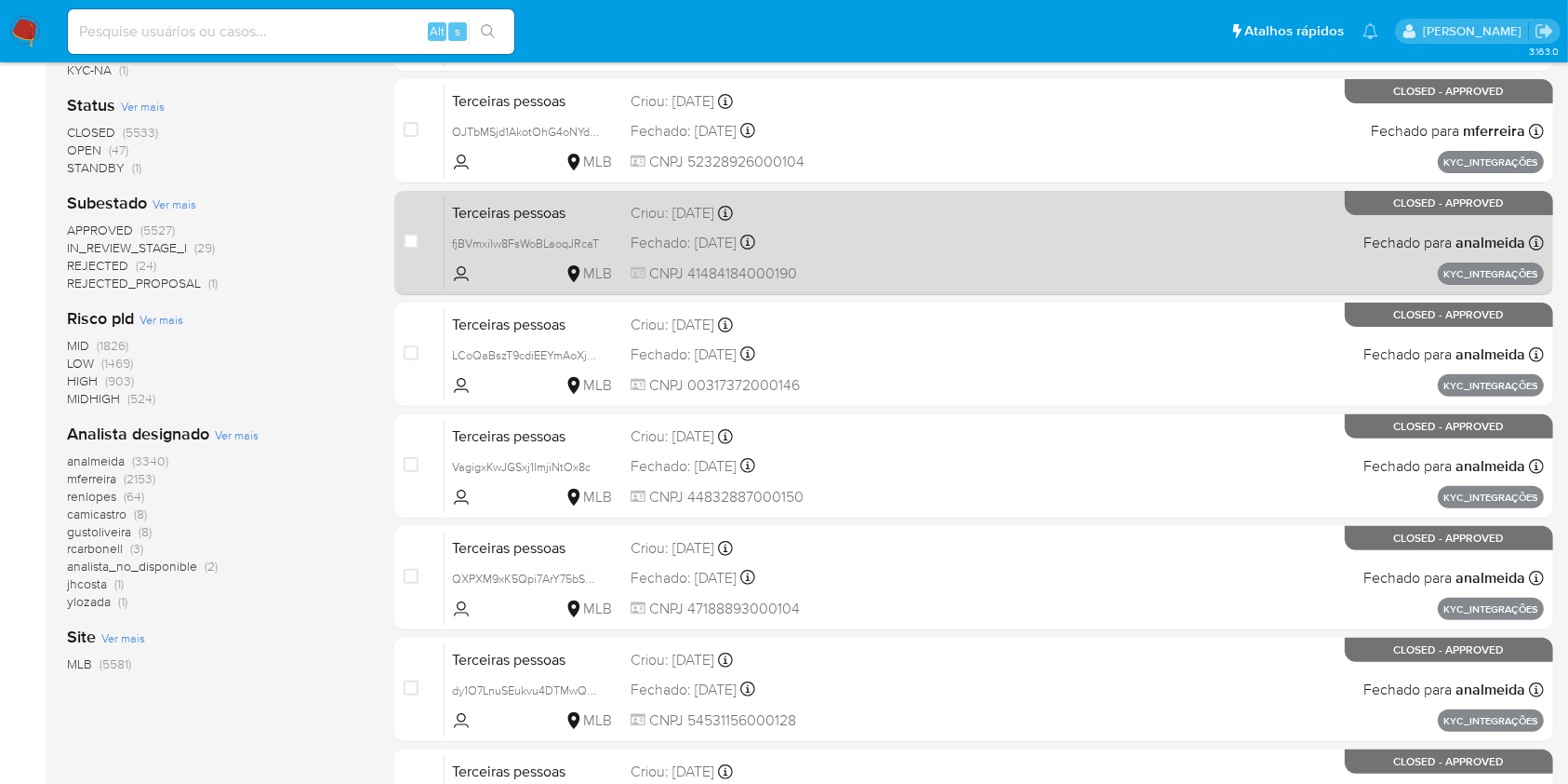
scroll to position [752, 0]
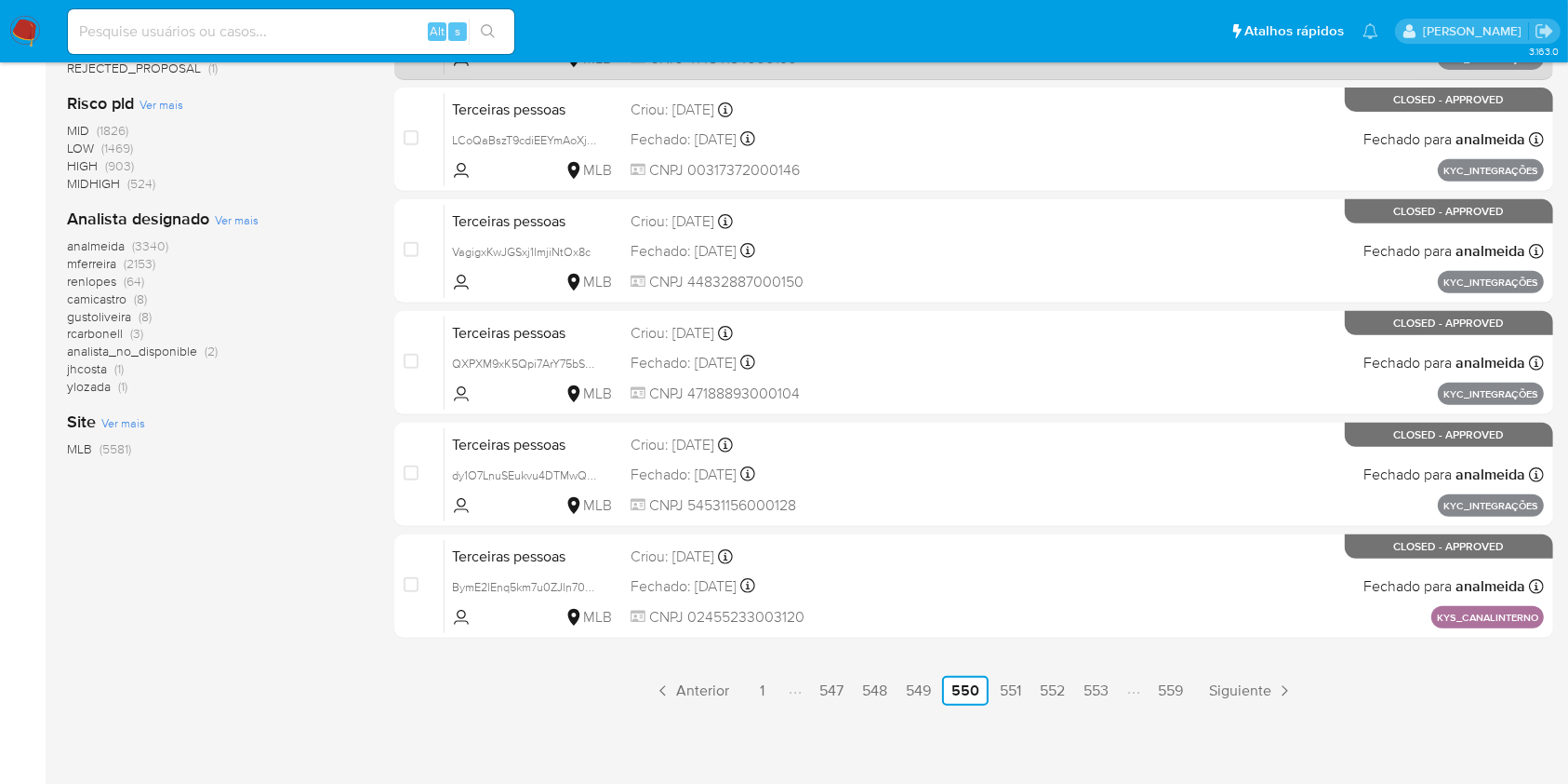
click at [686, 689] on span "Anterior" at bounding box center [703, 690] width 53 height 15
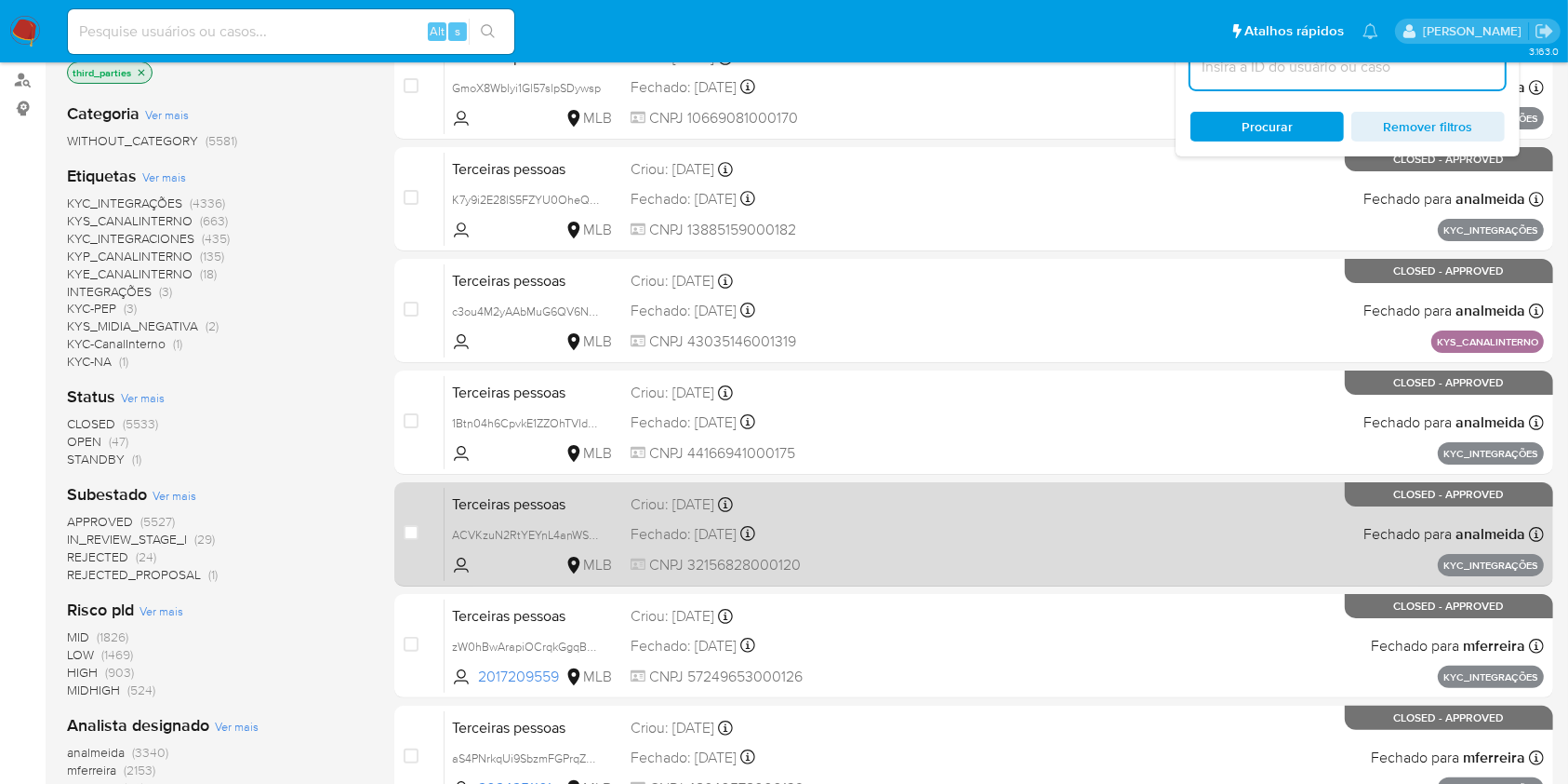
scroll to position [752, 0]
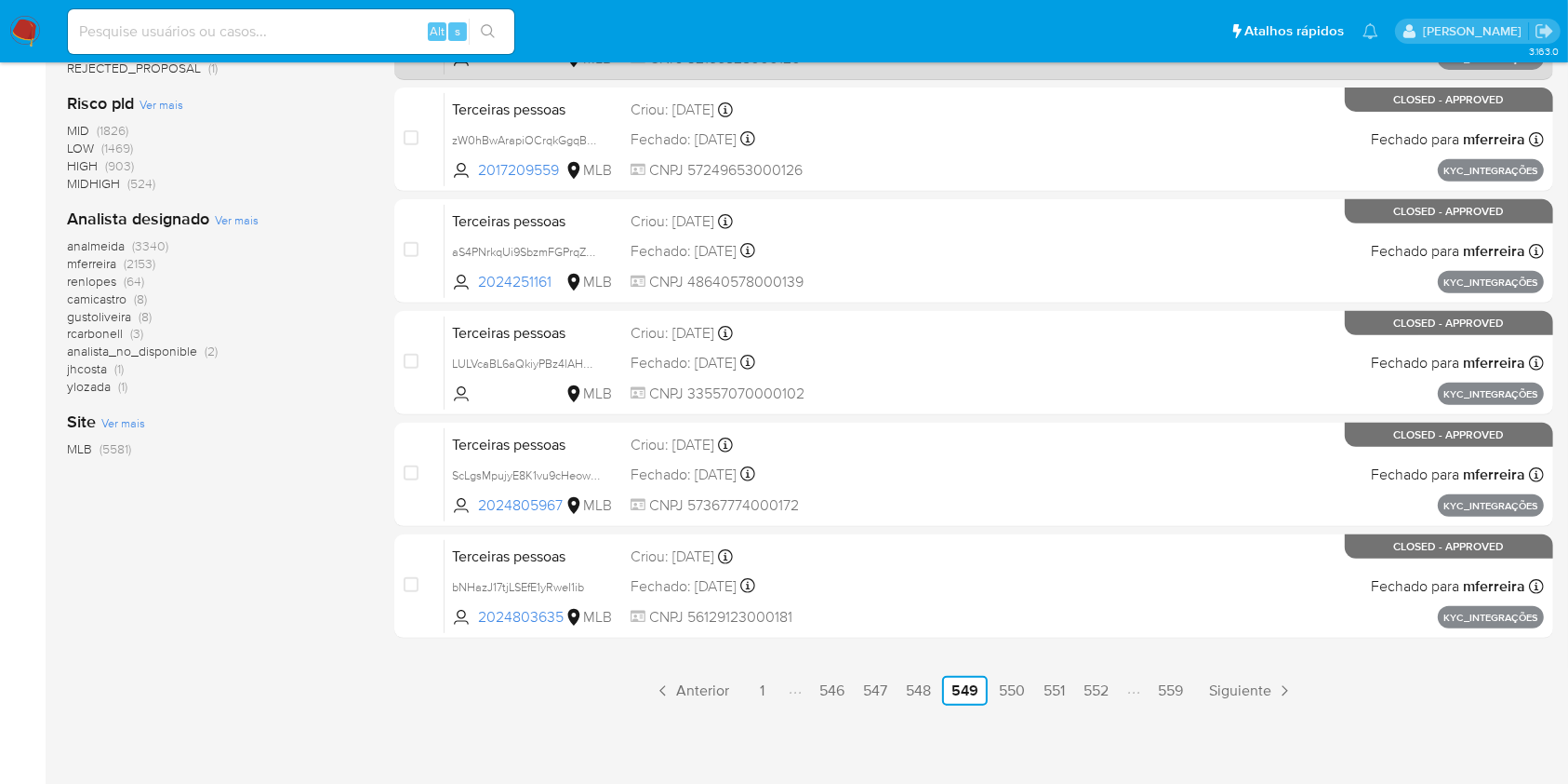
click at [685, 692] on span "Anterior" at bounding box center [703, 690] width 53 height 15
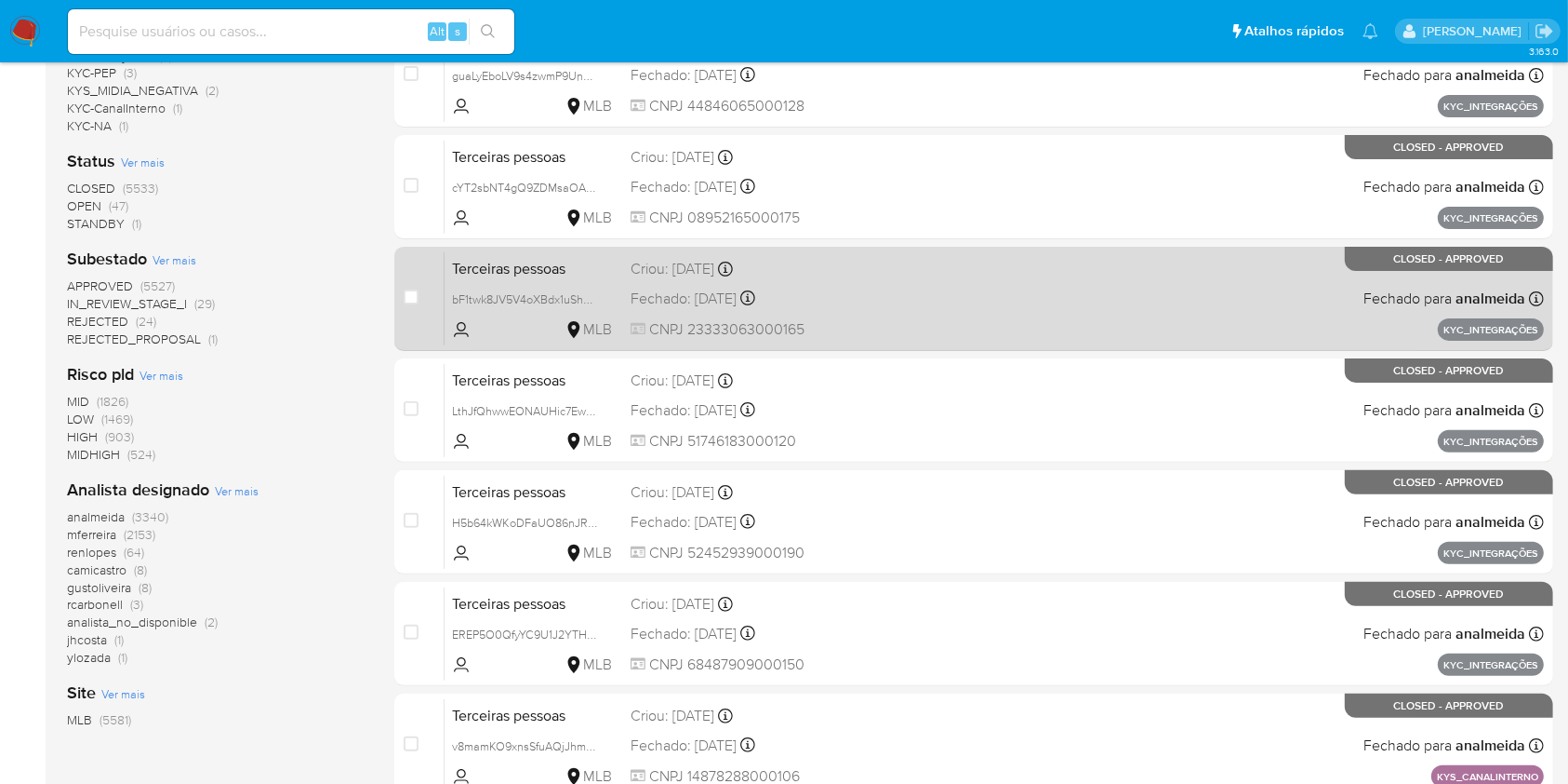
scroll to position [752, 0]
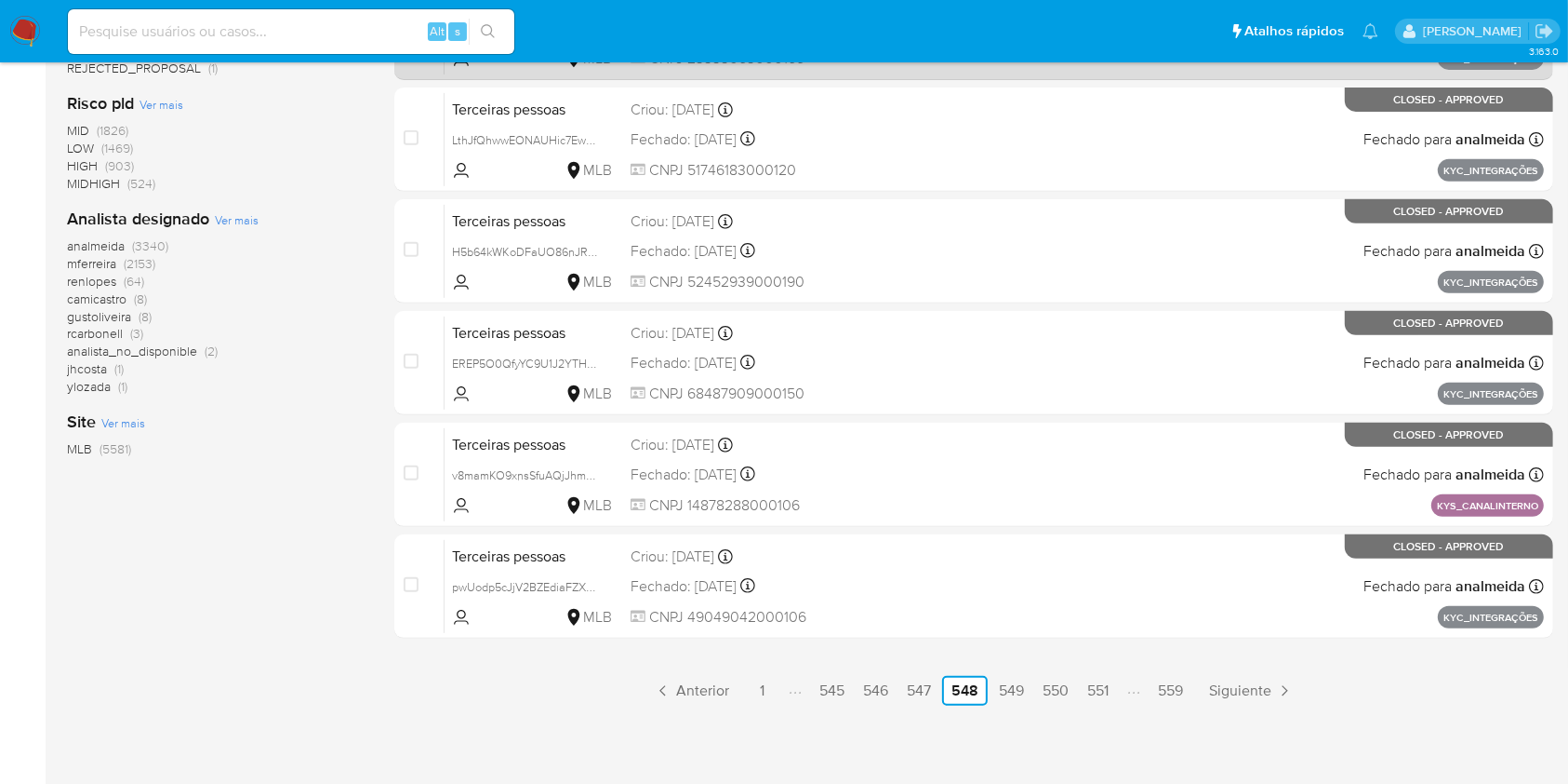
click at [683, 698] on span "Anterior" at bounding box center [703, 690] width 53 height 15
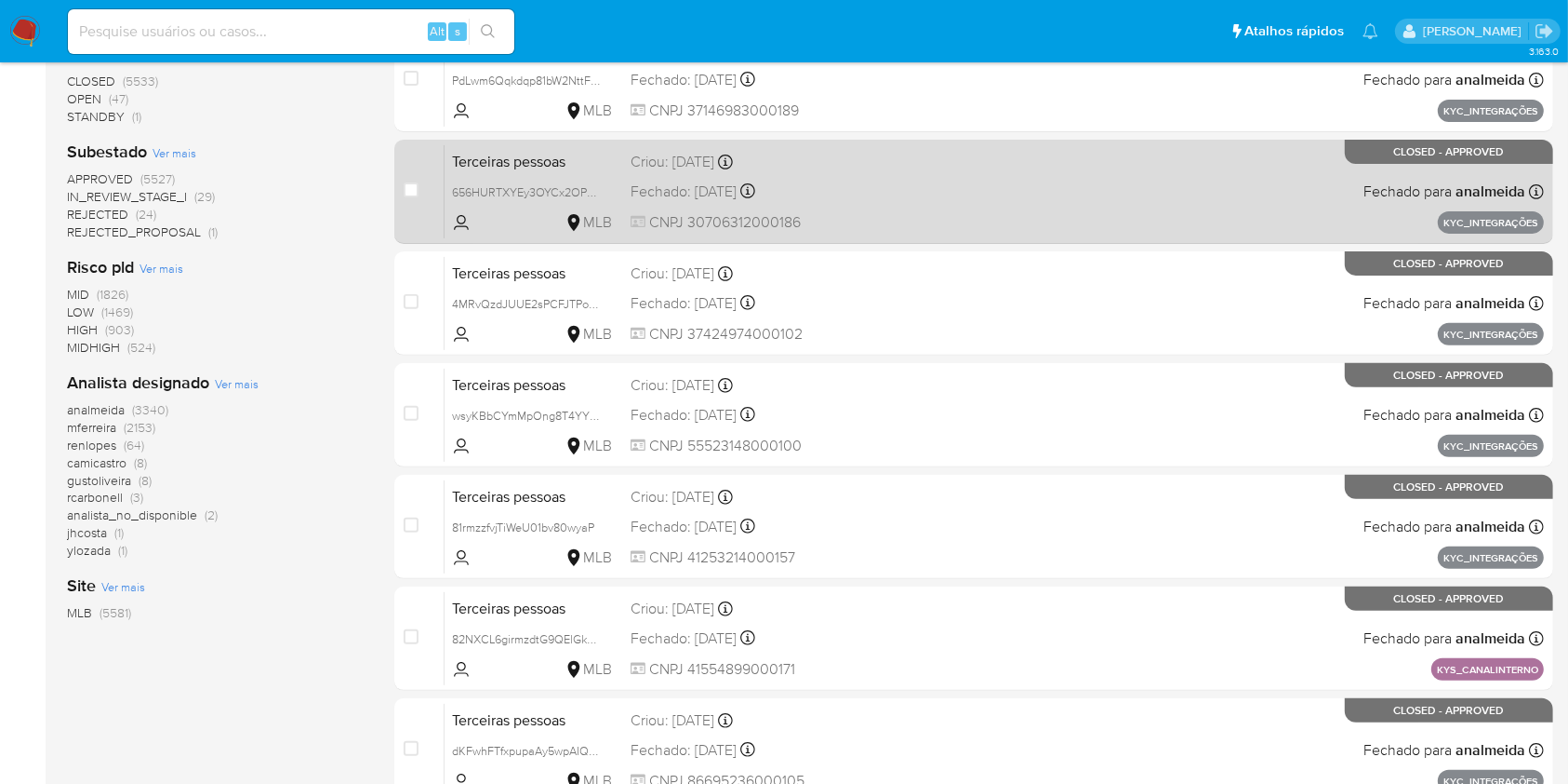
scroll to position [745, 0]
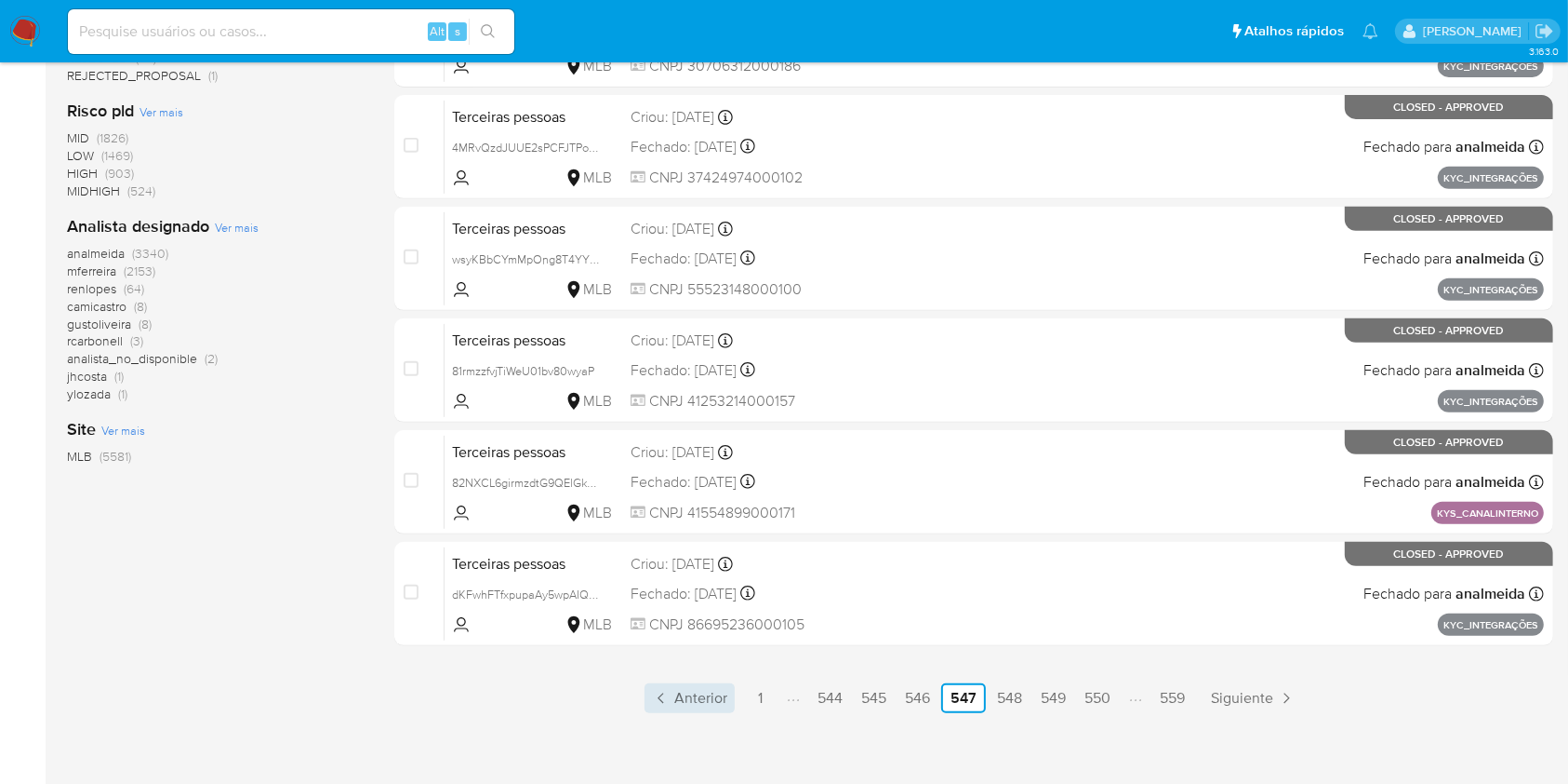
click at [671, 689] on link "Anterior" at bounding box center [690, 698] width 90 height 30
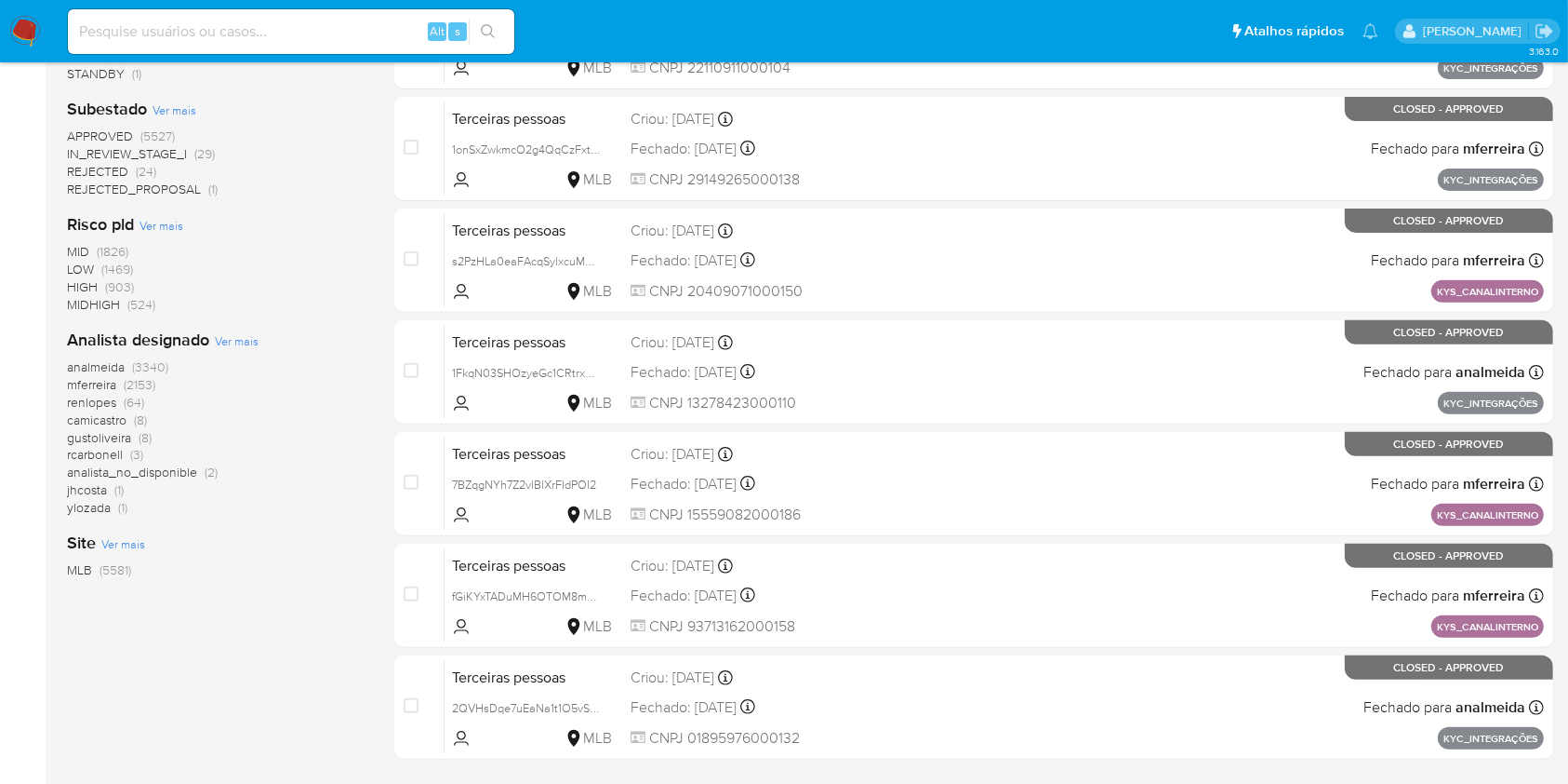
scroll to position [752, 0]
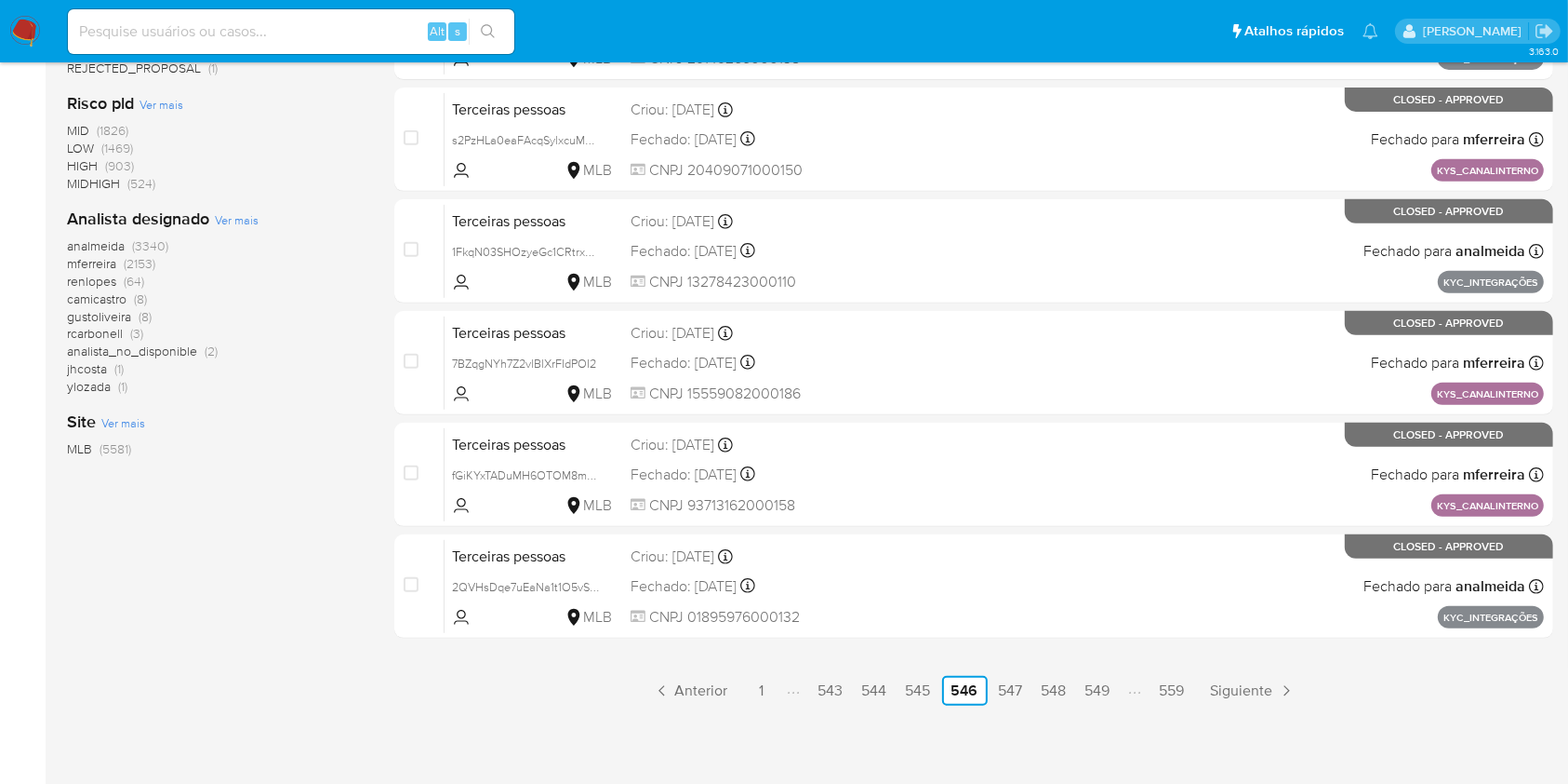
click at [671, 689] on link "Anterior" at bounding box center [691, 691] width 90 height 30
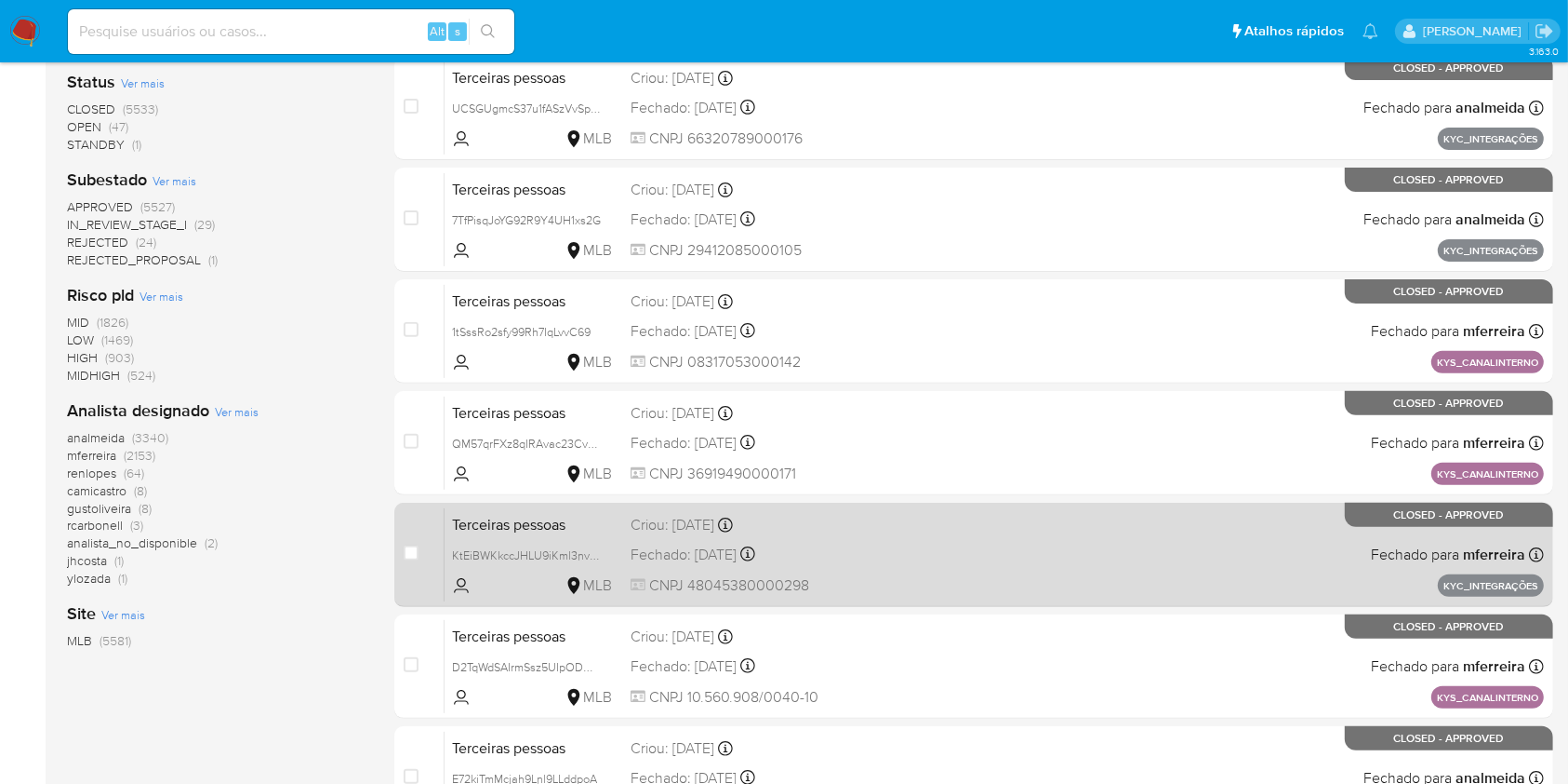
scroll to position [752, 0]
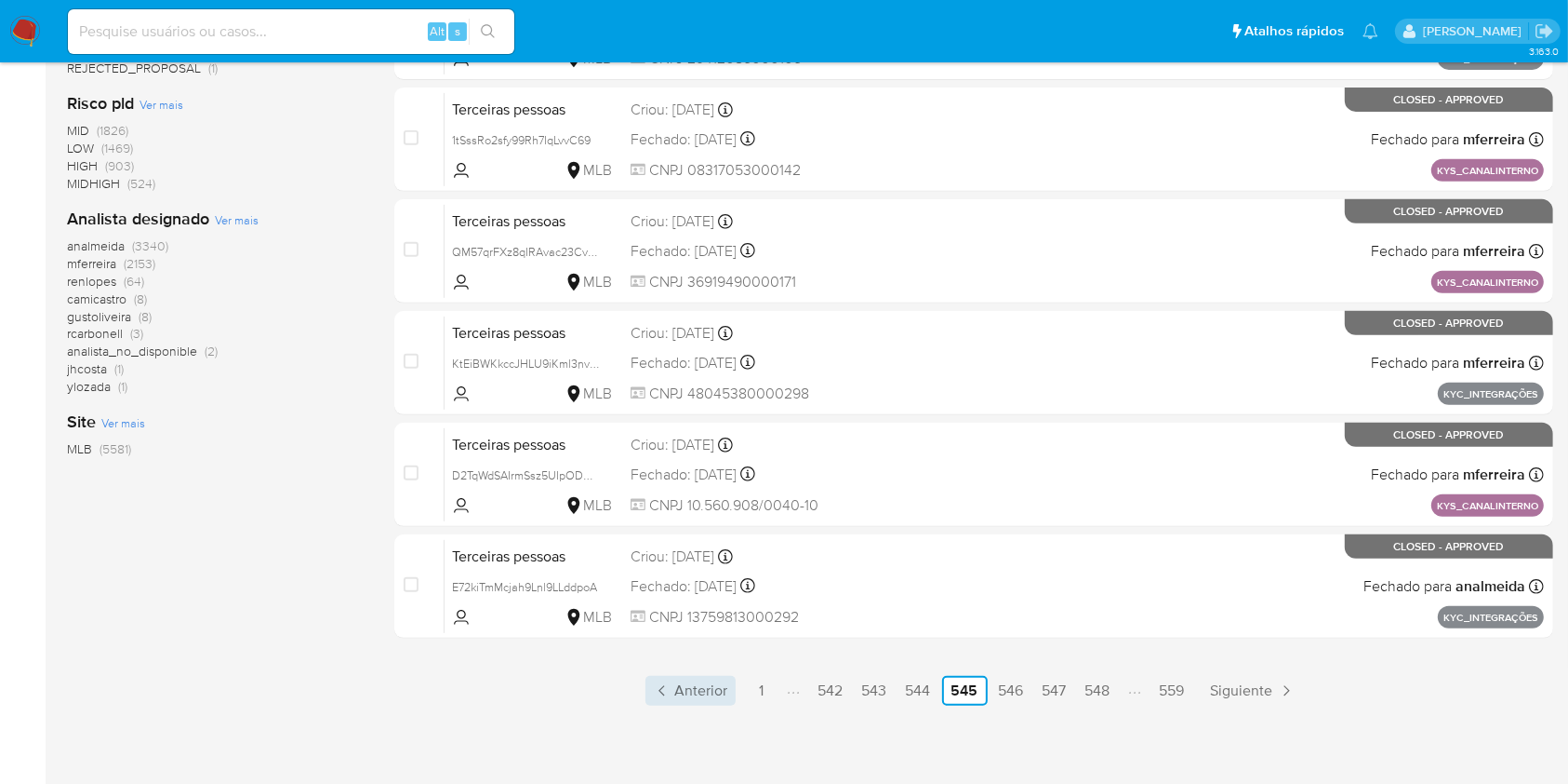
click at [669, 695] on icon "Paginación" at bounding box center [662, 690] width 19 height 19
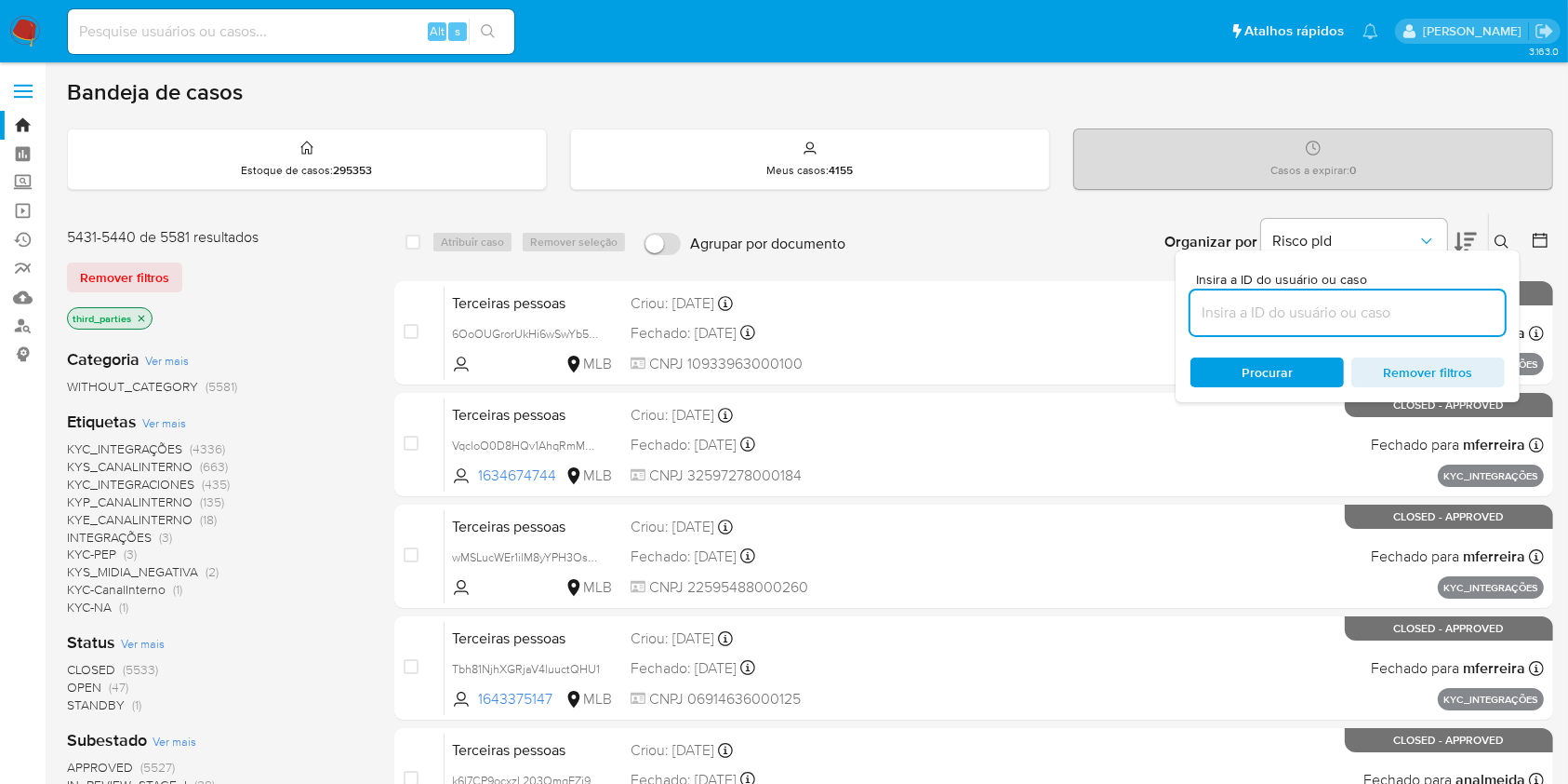
scroll to position [752, 0]
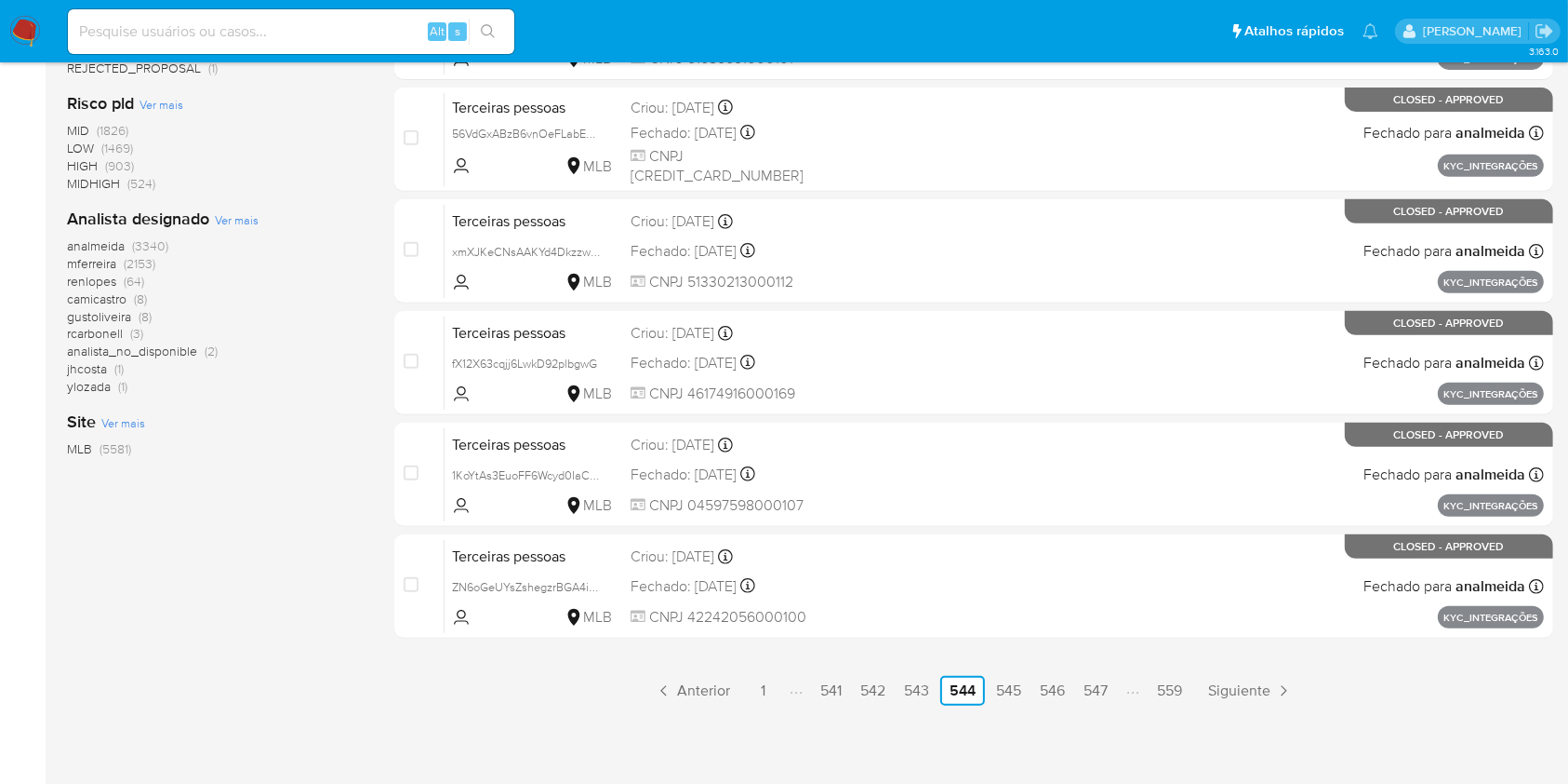
click at [669, 695] on icon "Paginación" at bounding box center [664, 690] width 19 height 19
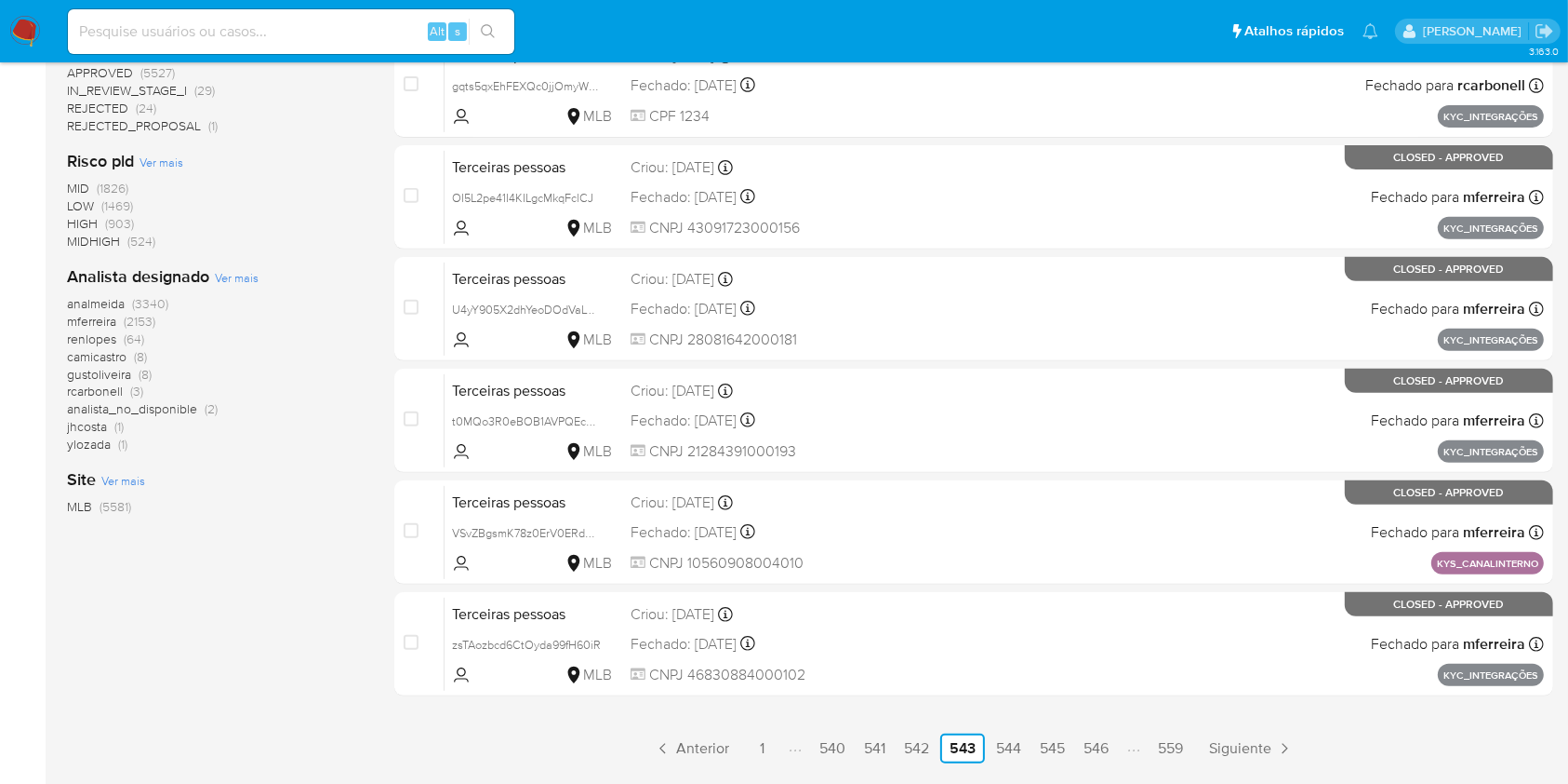
scroll to position [752, 0]
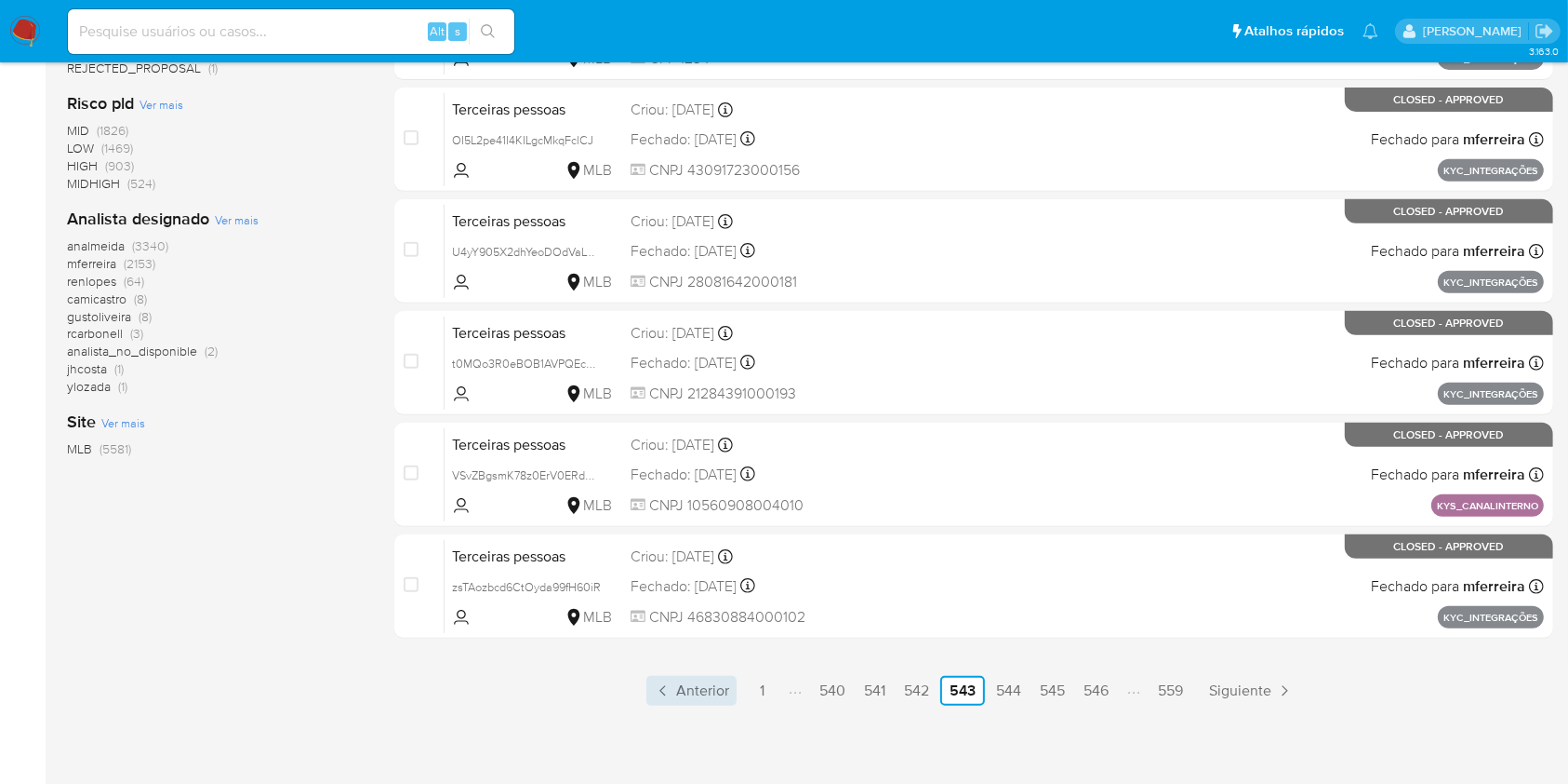
click at [669, 695] on icon "Paginación" at bounding box center [663, 690] width 19 height 19
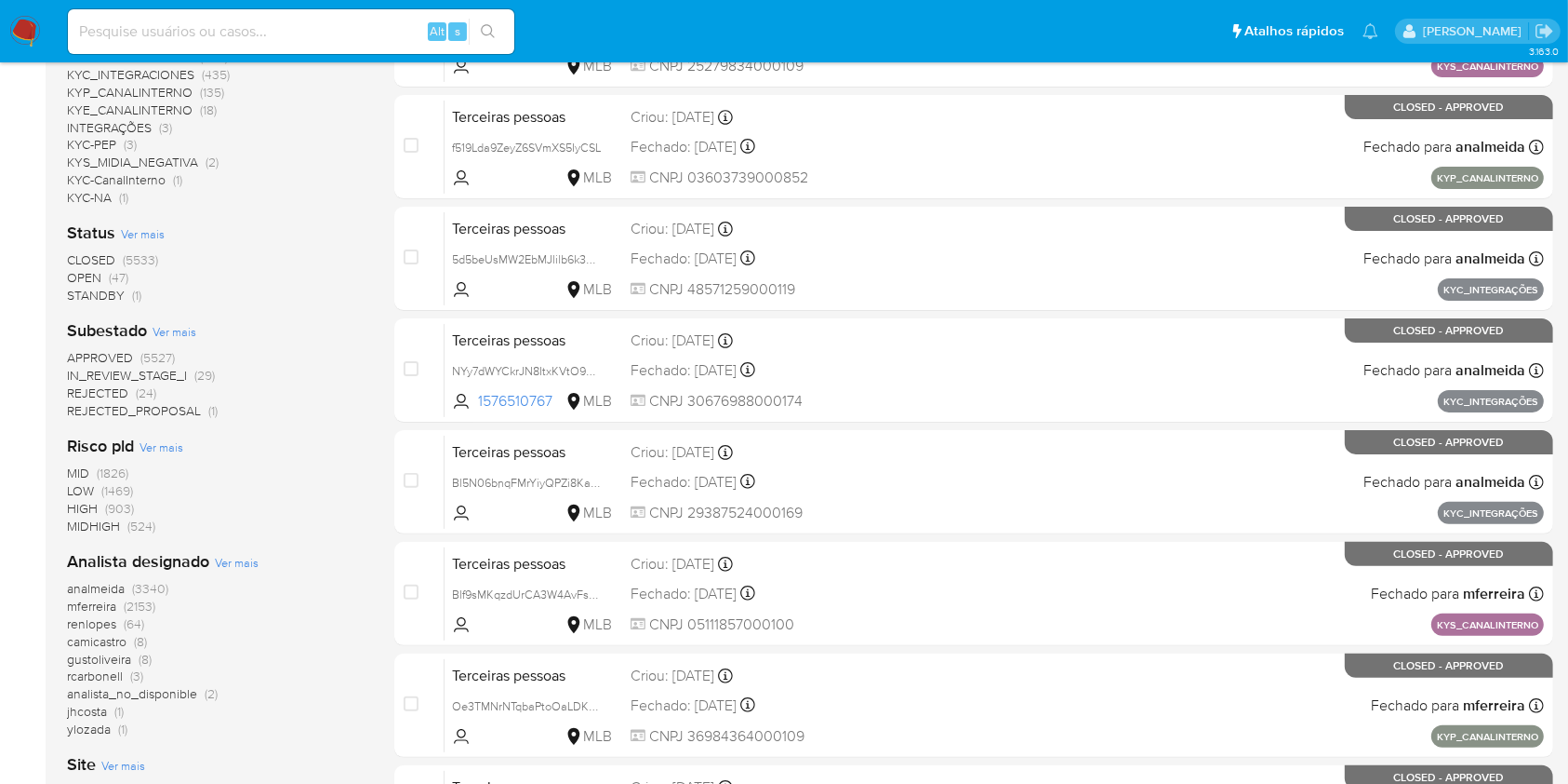
scroll to position [745, 0]
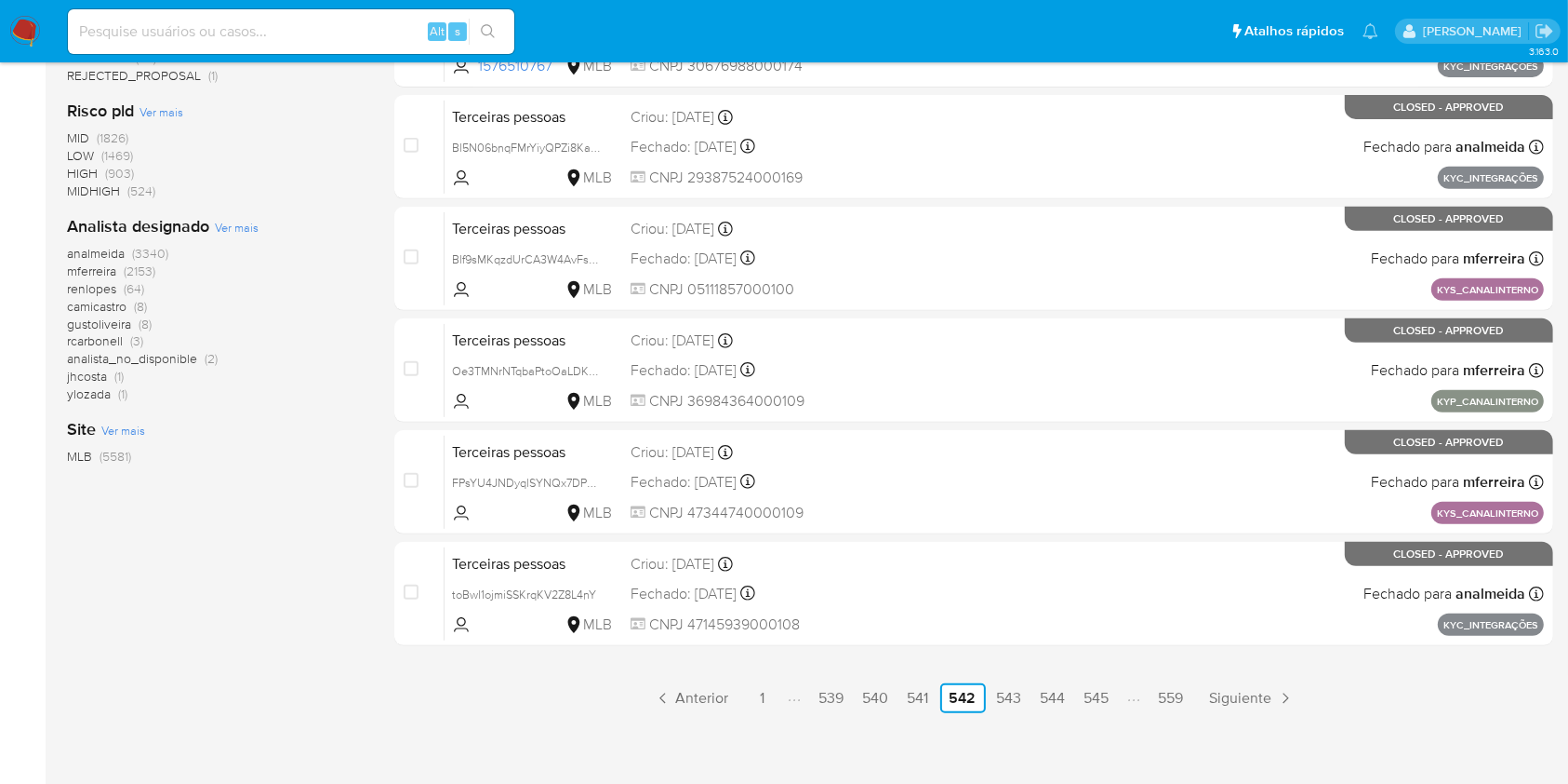
click at [669, 695] on icon "Paginación" at bounding box center [663, 698] width 19 height 19
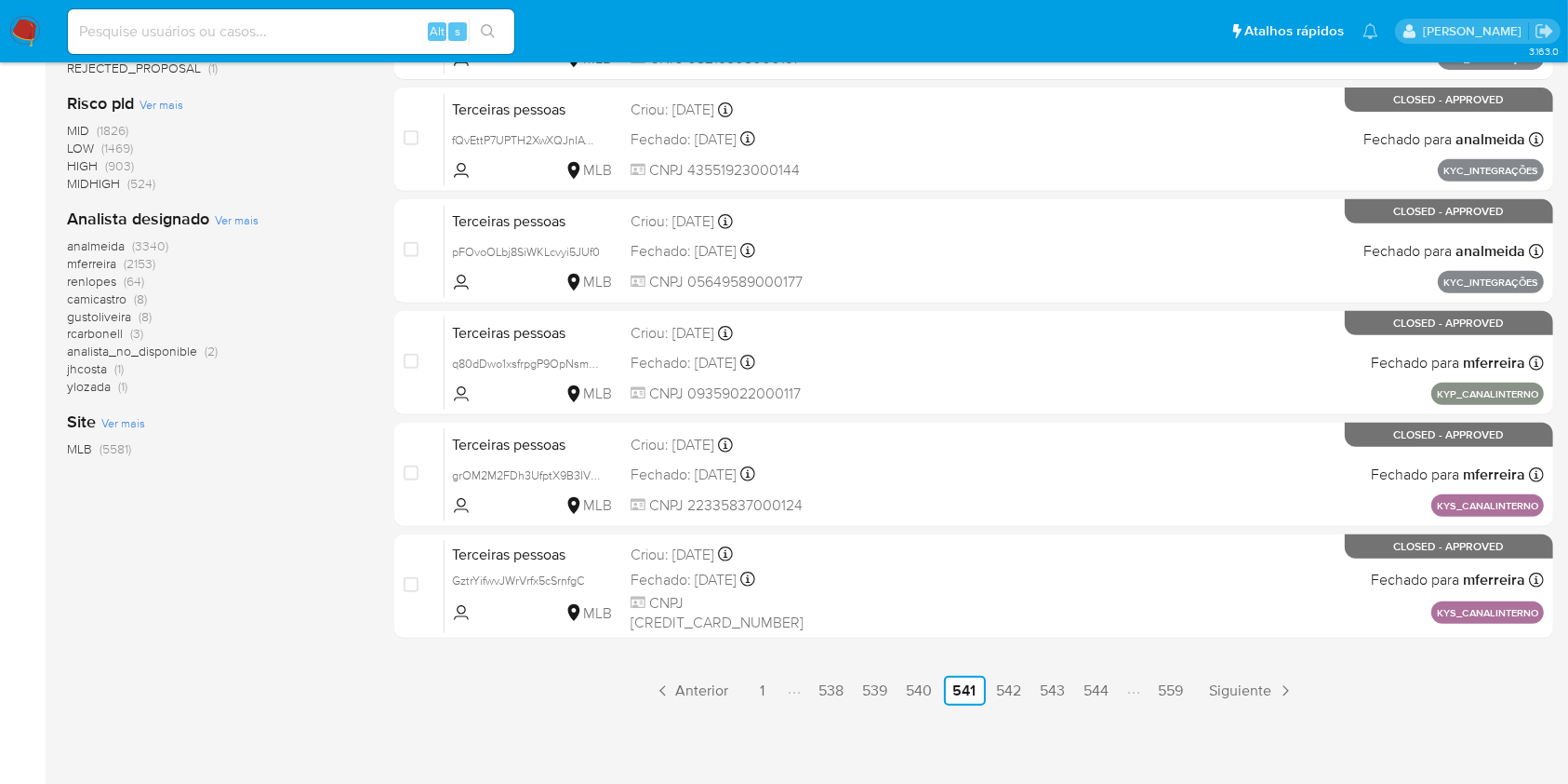
click at [669, 695] on icon "Paginación" at bounding box center [663, 690] width 19 height 19
click at [667, 699] on link "Anterior" at bounding box center [693, 691] width 90 height 30
click at [690, 669] on div "select-all-cases-checkbox Atribuir caso Remover seleção Agrupar por documento O…" at bounding box center [974, 82] width 1159 height 1245
click at [693, 669] on div "select-all-cases-checkbox Atribuir caso Remover seleção Agrupar por documento O…" at bounding box center [974, 82] width 1159 height 1245
click at [700, 683] on span "Anterior" at bounding box center [703, 690] width 53 height 15
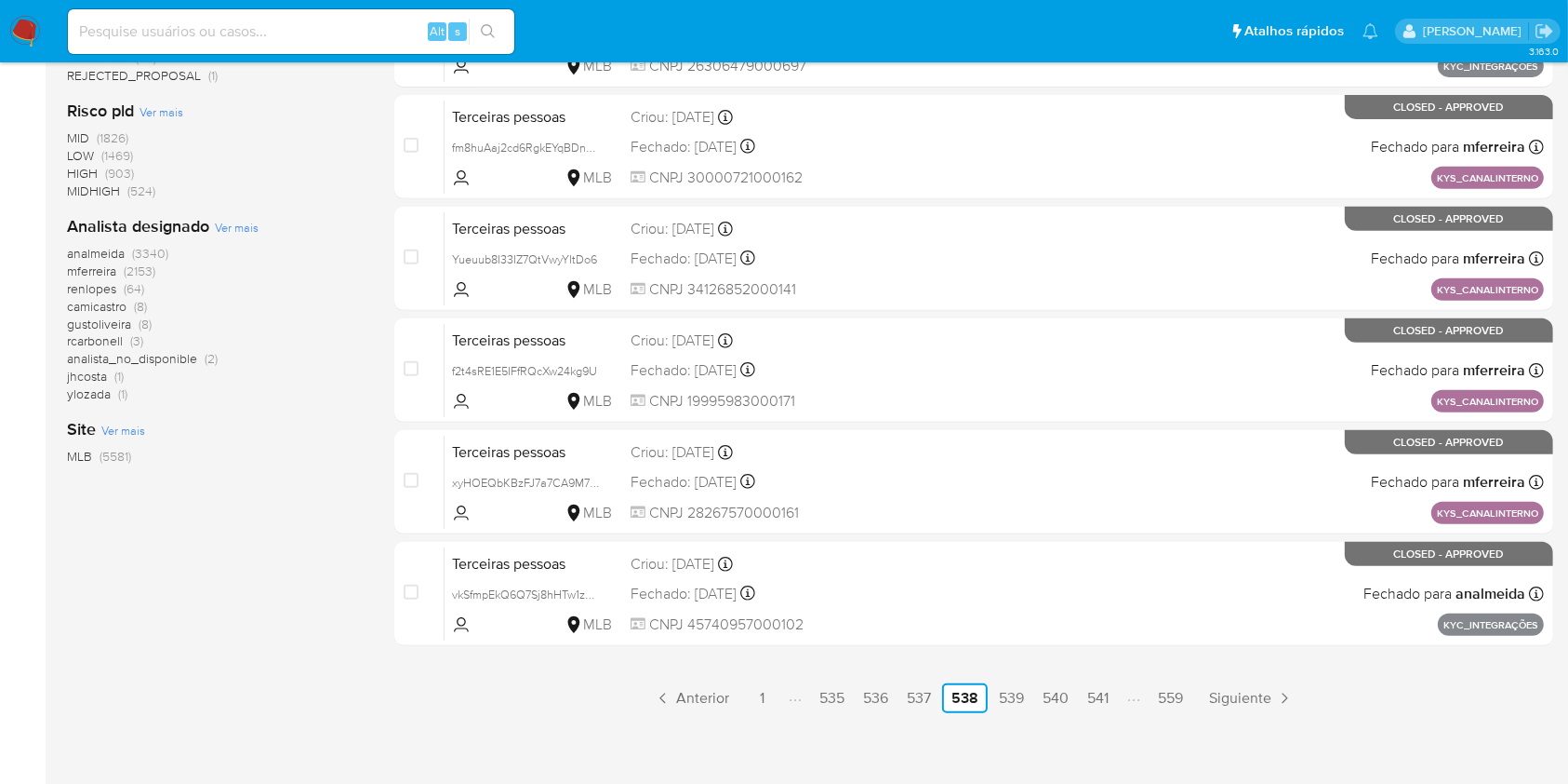
click at [911, 698] on link "537" at bounding box center [918, 698] width 39 height 30
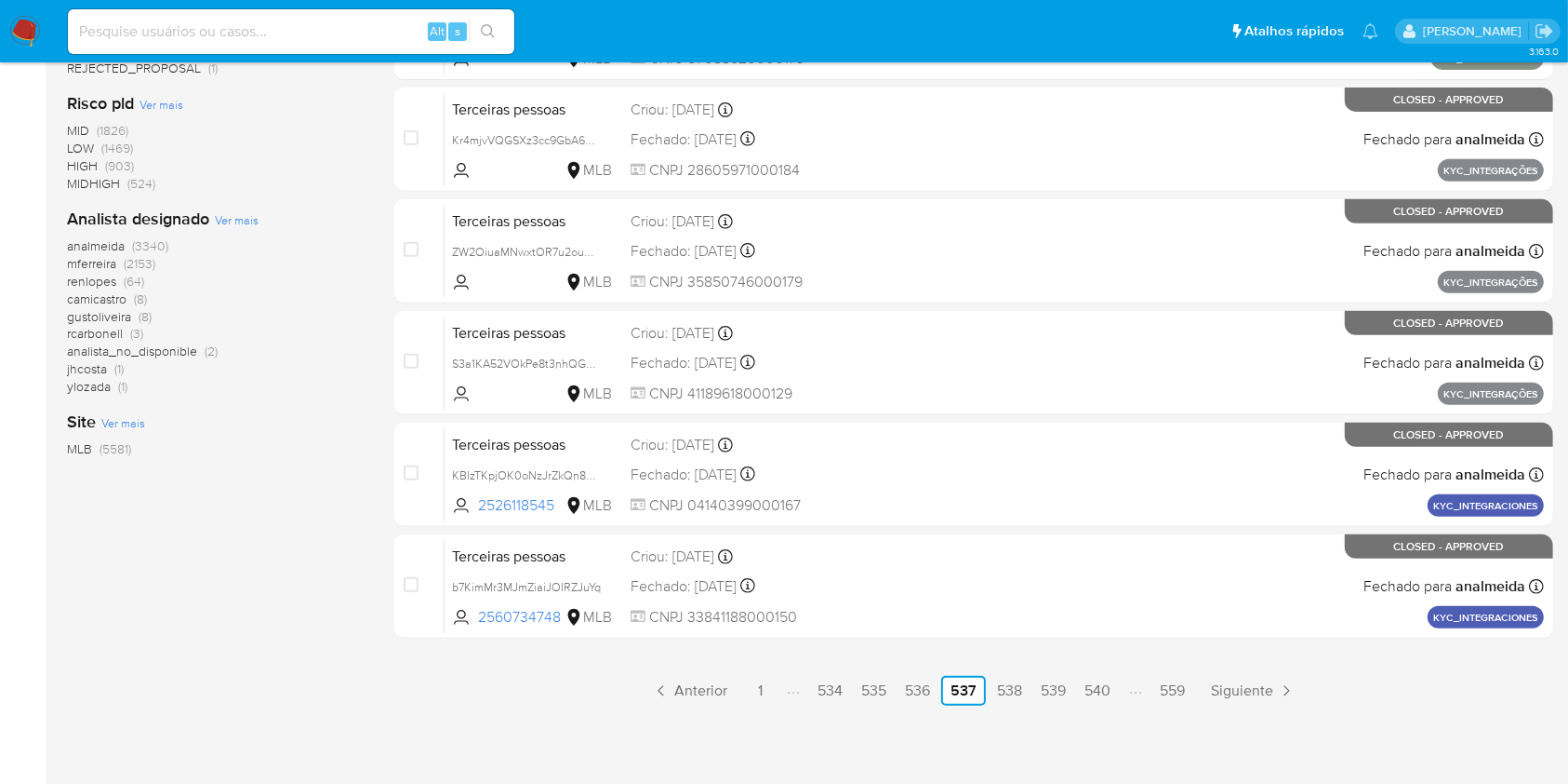
click at [920, 707] on div "3.163.0" at bounding box center [809, 47] width 1486 height 1450
click at [920, 695] on link "536" at bounding box center [917, 691] width 40 height 30
click at [825, 681] on link "533" at bounding box center [831, 691] width 40 height 30
click at [819, 691] on link "530" at bounding box center [832, 691] width 41 height 30
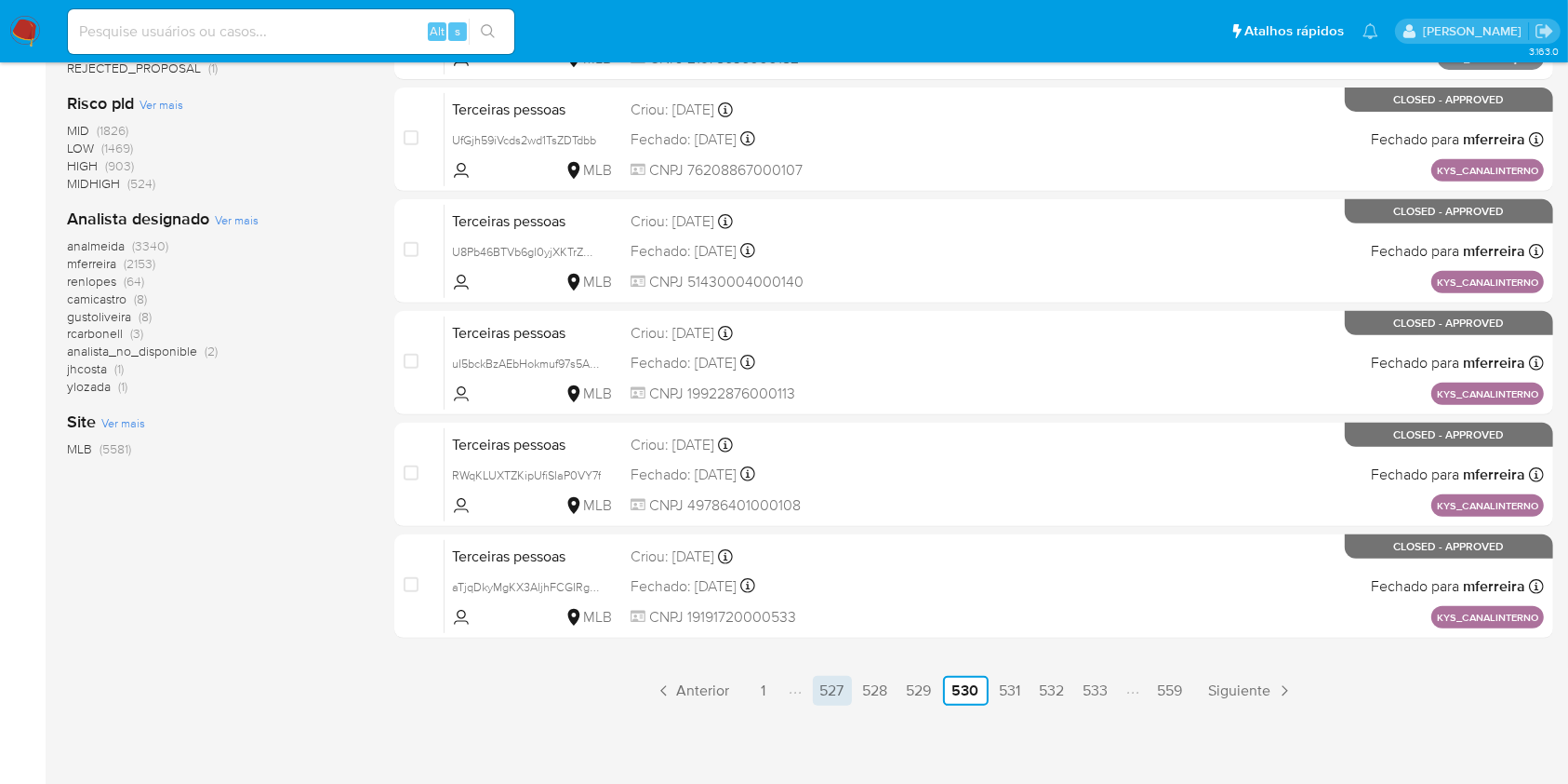
click at [826, 689] on link "527" at bounding box center [832, 691] width 39 height 30
click at [818, 697] on link "524" at bounding box center [830, 691] width 40 height 30
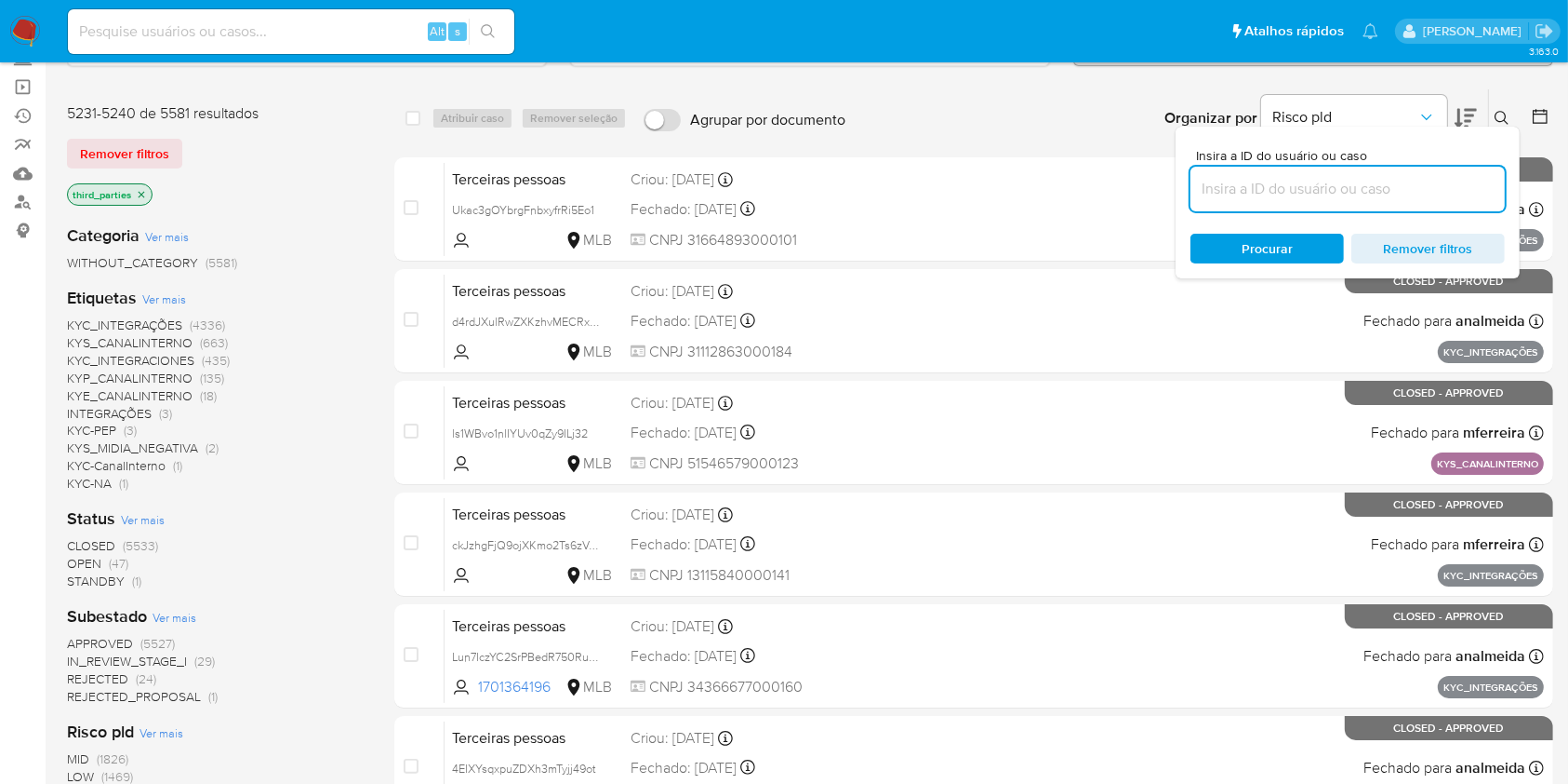
click at [126, 324] on span "KYC_INTEGRAÇÕES" at bounding box center [124, 325] width 115 height 19
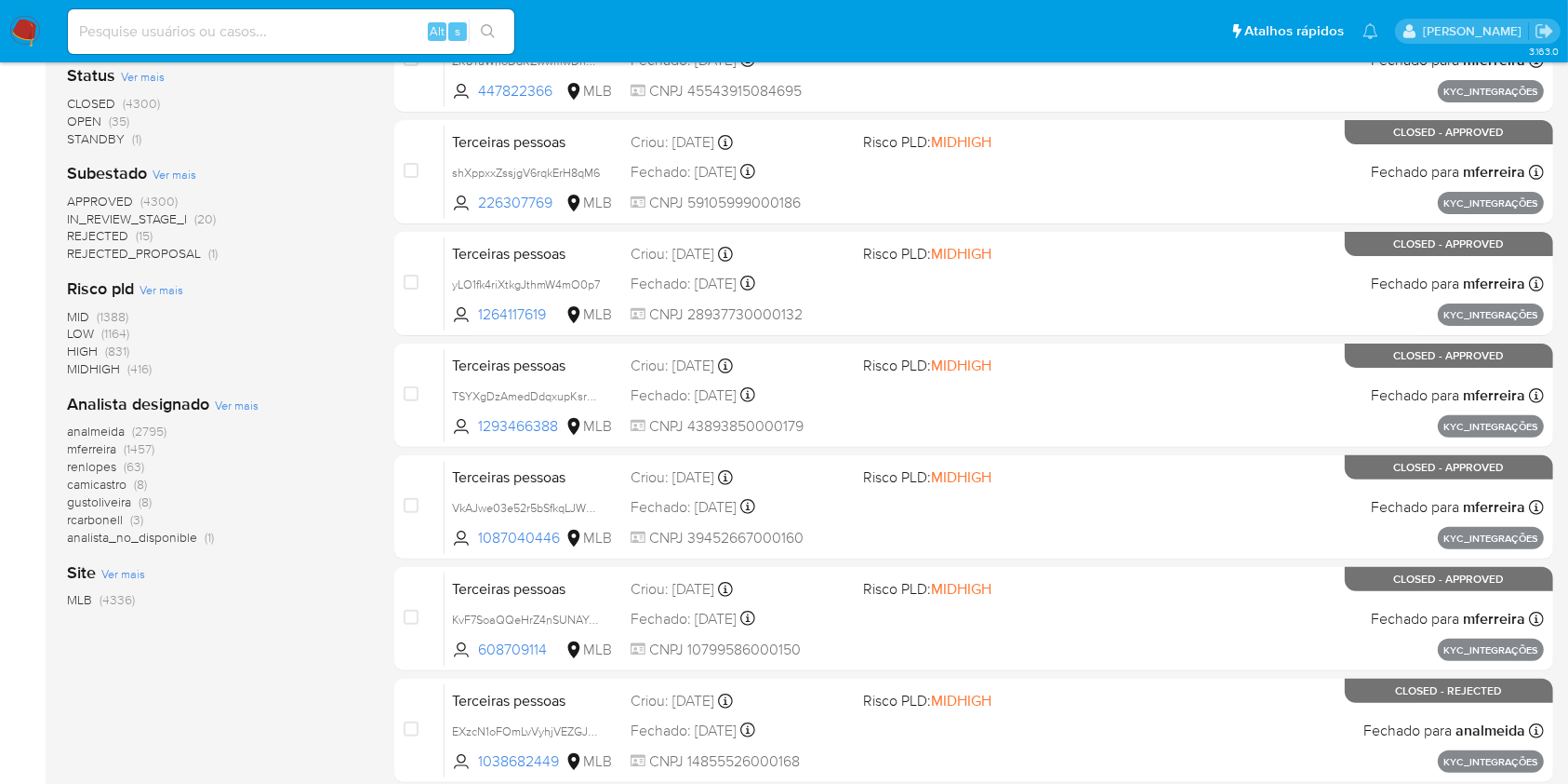
click at [101, 435] on span "analmeida" at bounding box center [96, 431] width 58 height 19
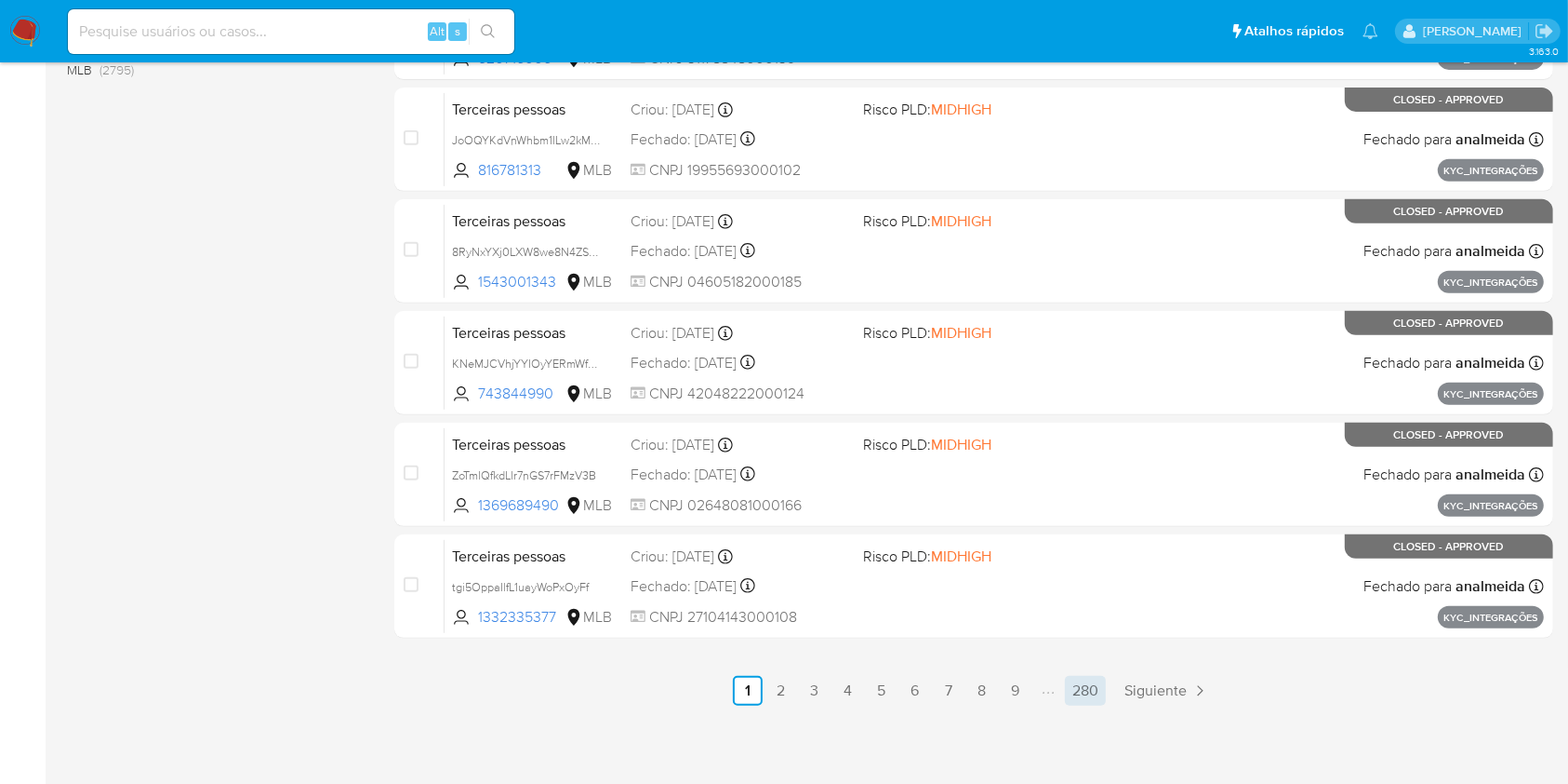
click at [1071, 676] on link "280" at bounding box center [1085, 691] width 41 height 30
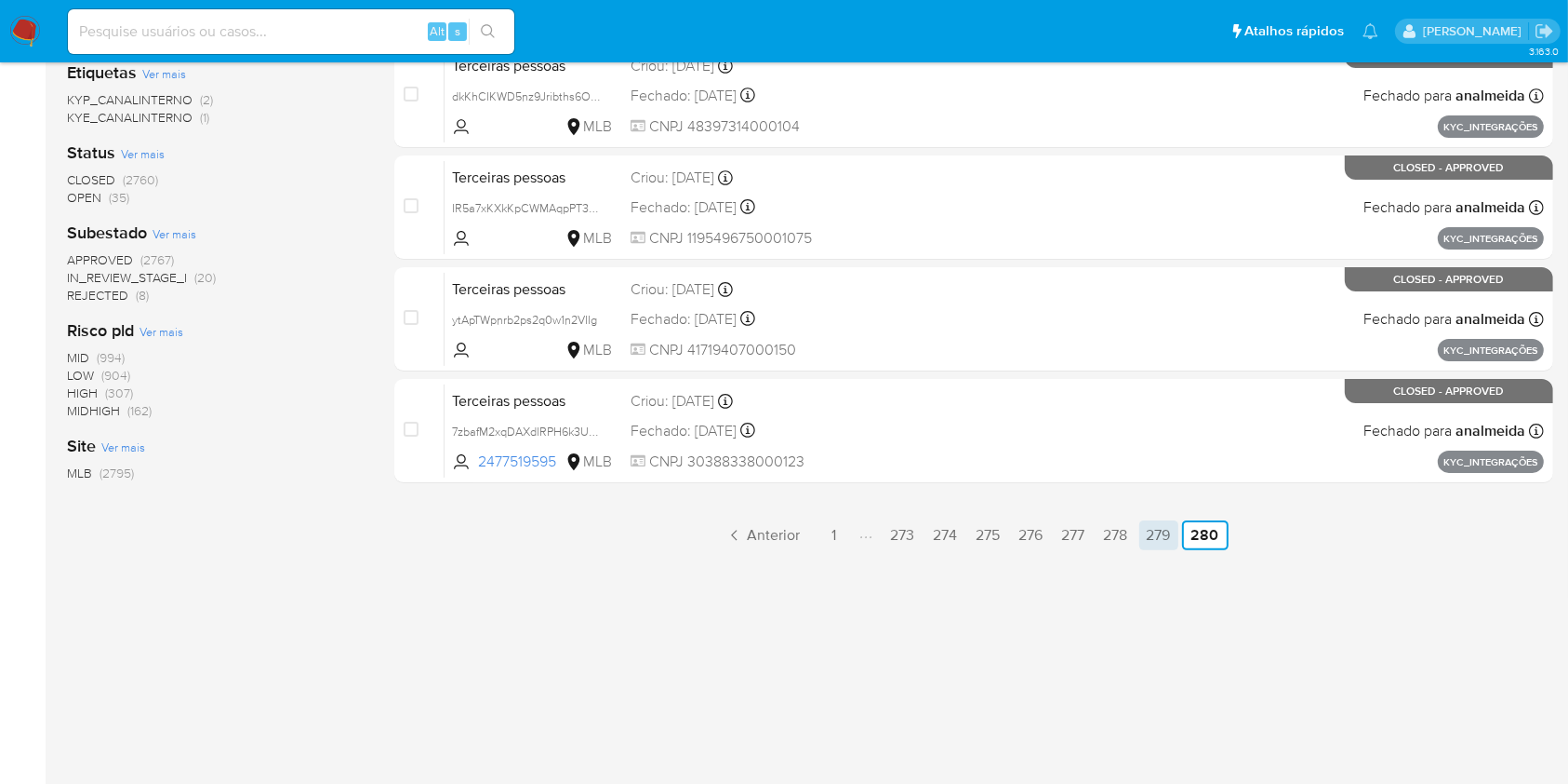
click at [1170, 525] on link "279" at bounding box center [1158, 535] width 39 height 30
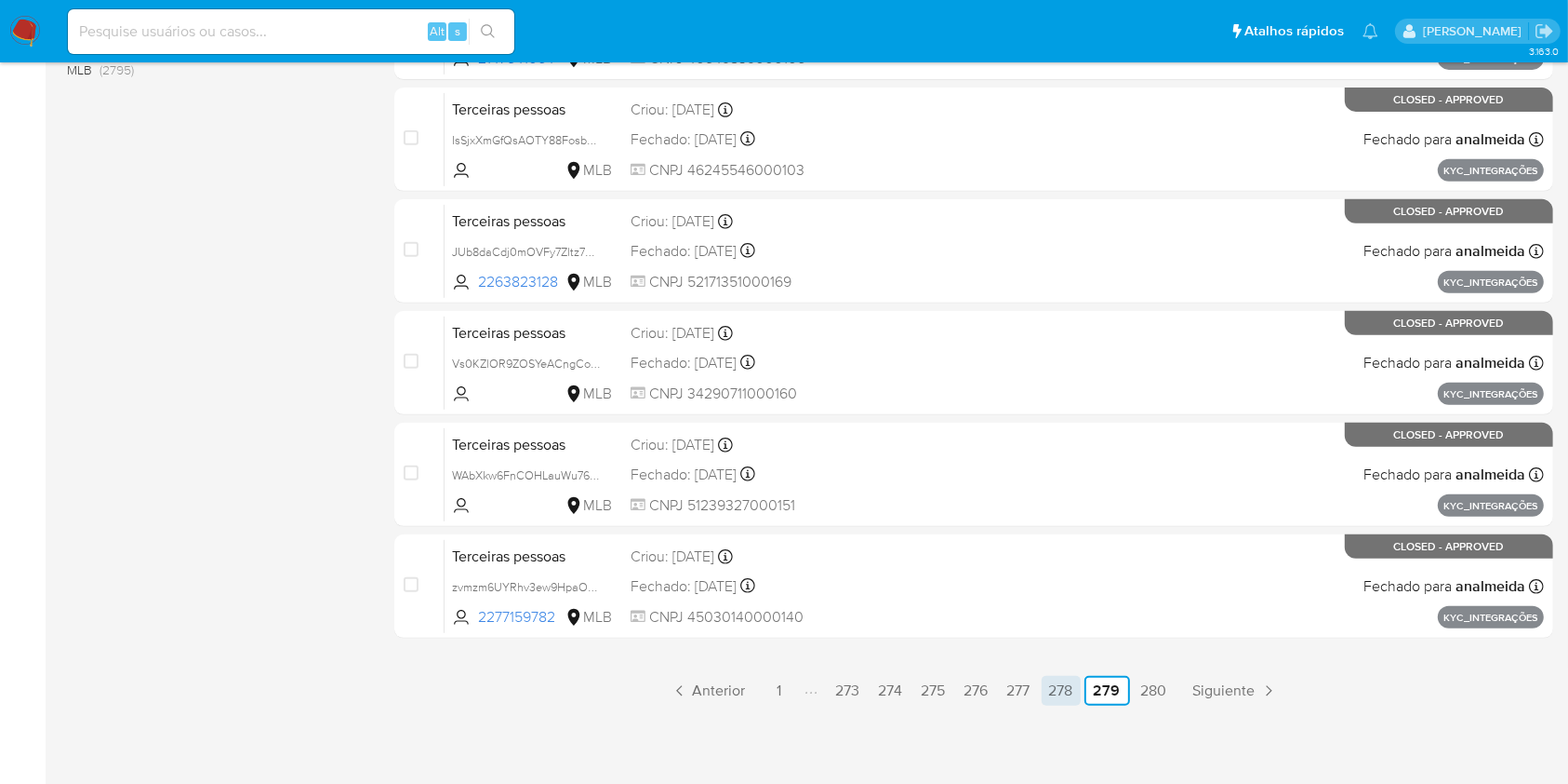
click at [1057, 687] on link "278" at bounding box center [1061, 691] width 39 height 30
click at [1033, 692] on link "277" at bounding box center [1019, 691] width 38 height 30
click at [984, 679] on link "276" at bounding box center [976, 691] width 39 height 30
click at [937, 691] on link "275" at bounding box center [933, 691] width 39 height 30
click at [902, 692] on link "274" at bounding box center [890, 691] width 39 height 30
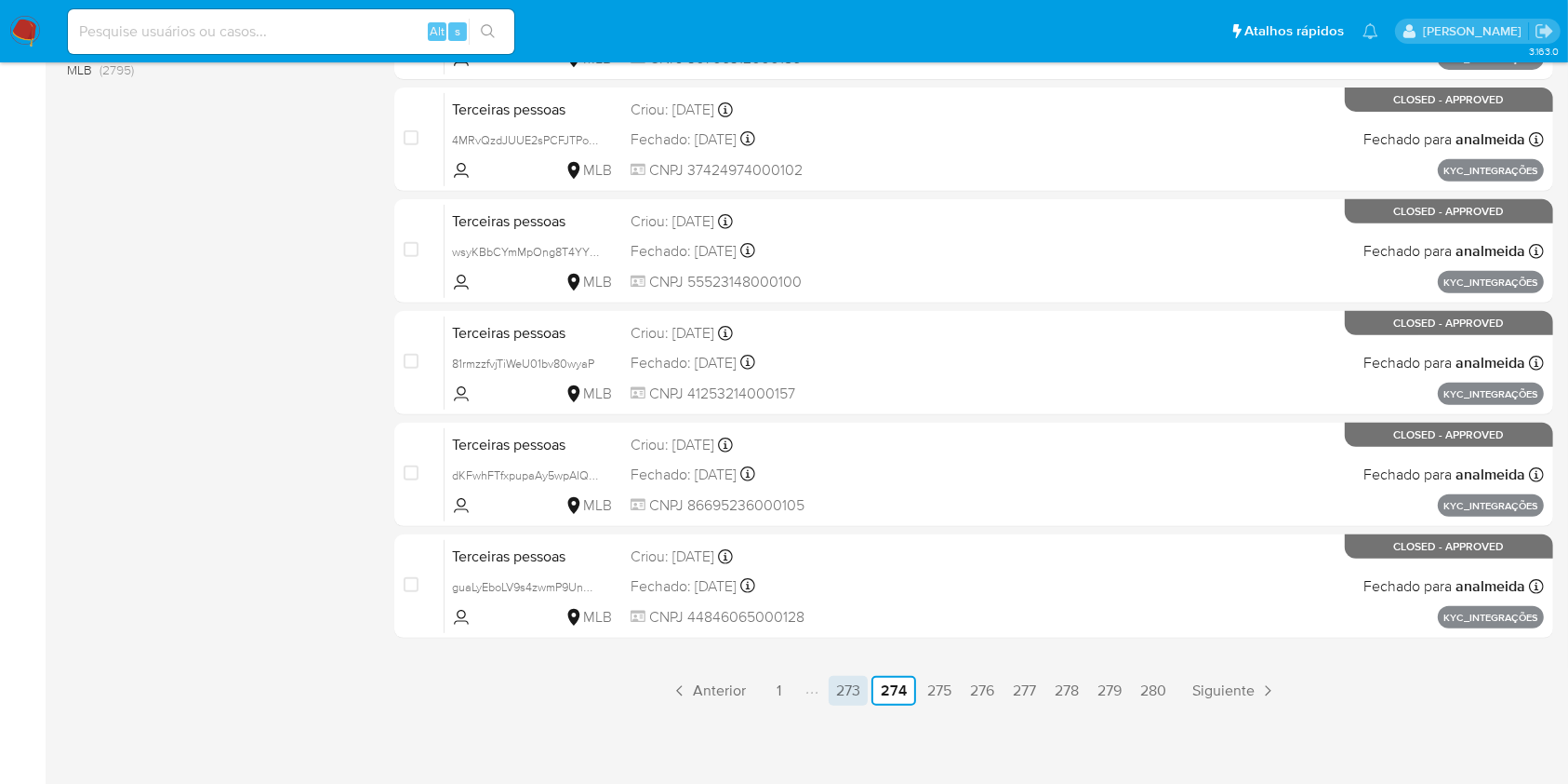
click at [857, 680] on link "273" at bounding box center [847, 691] width 39 height 30
click at [706, 702] on link "Anterior" at bounding box center [709, 691] width 90 height 30
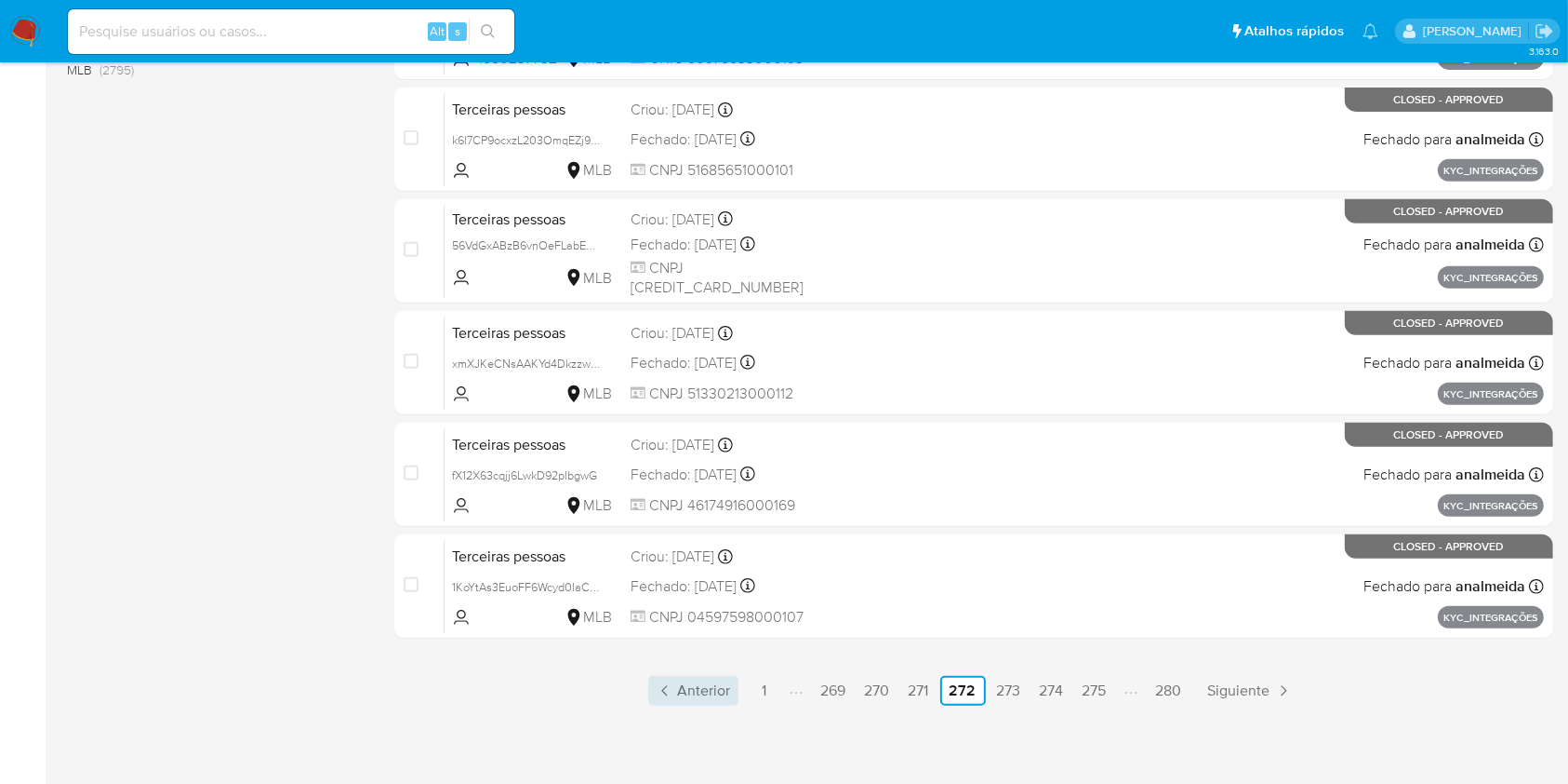
click at [709, 676] on link "Anterior" at bounding box center [694, 691] width 90 height 30
click at [696, 690] on span "Anterior" at bounding box center [704, 690] width 53 height 15
click at [717, 696] on span "Anterior" at bounding box center [705, 690] width 53 height 15
click at [721, 683] on span "Anterior" at bounding box center [704, 690] width 53 height 15
click at [680, 683] on span "Anterior" at bounding box center [703, 690] width 53 height 15
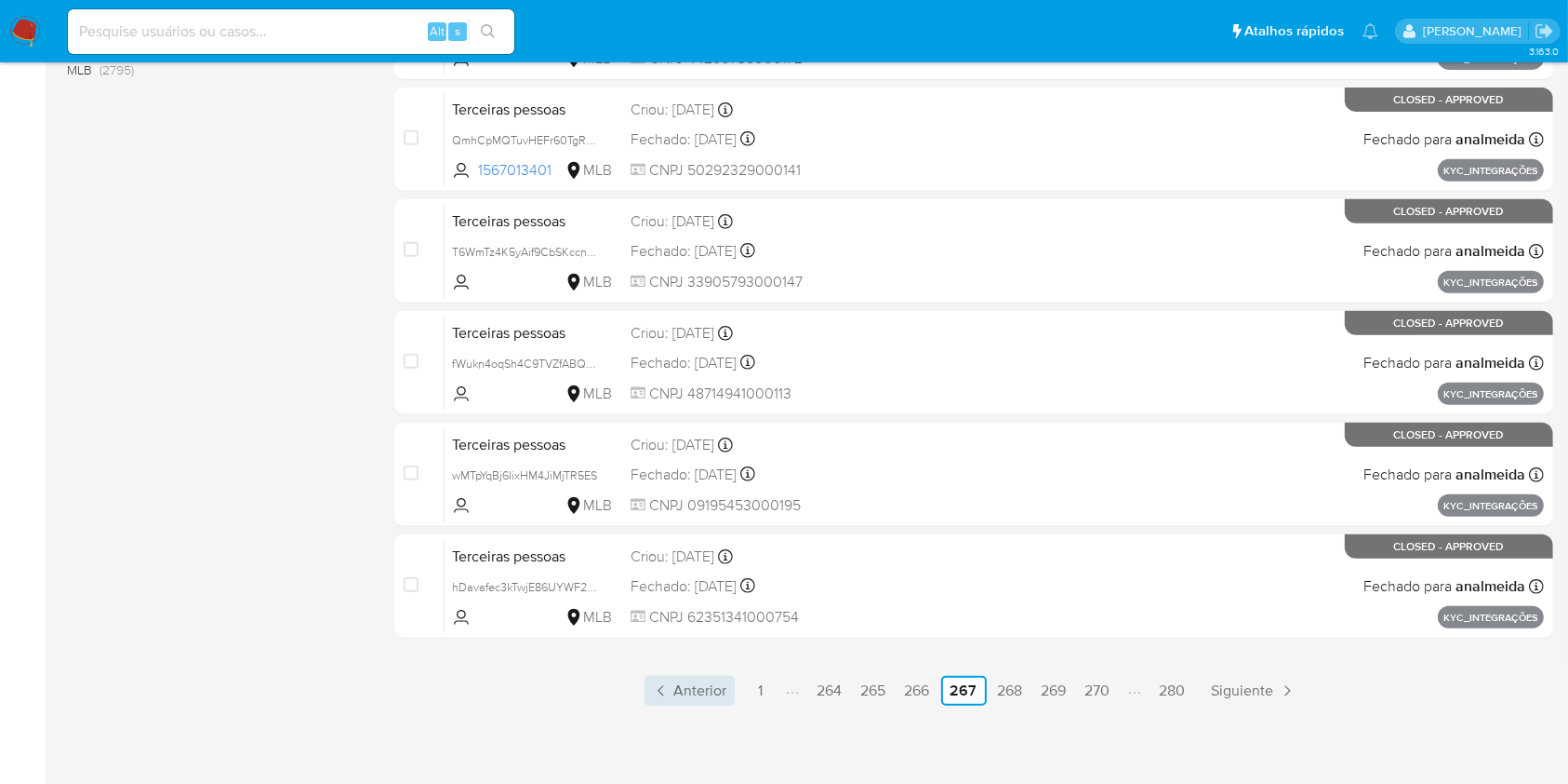
click at [701, 683] on span "Anterior" at bounding box center [701, 690] width 53 height 15
click at [699, 694] on span "Anterior" at bounding box center [701, 690] width 53 height 15
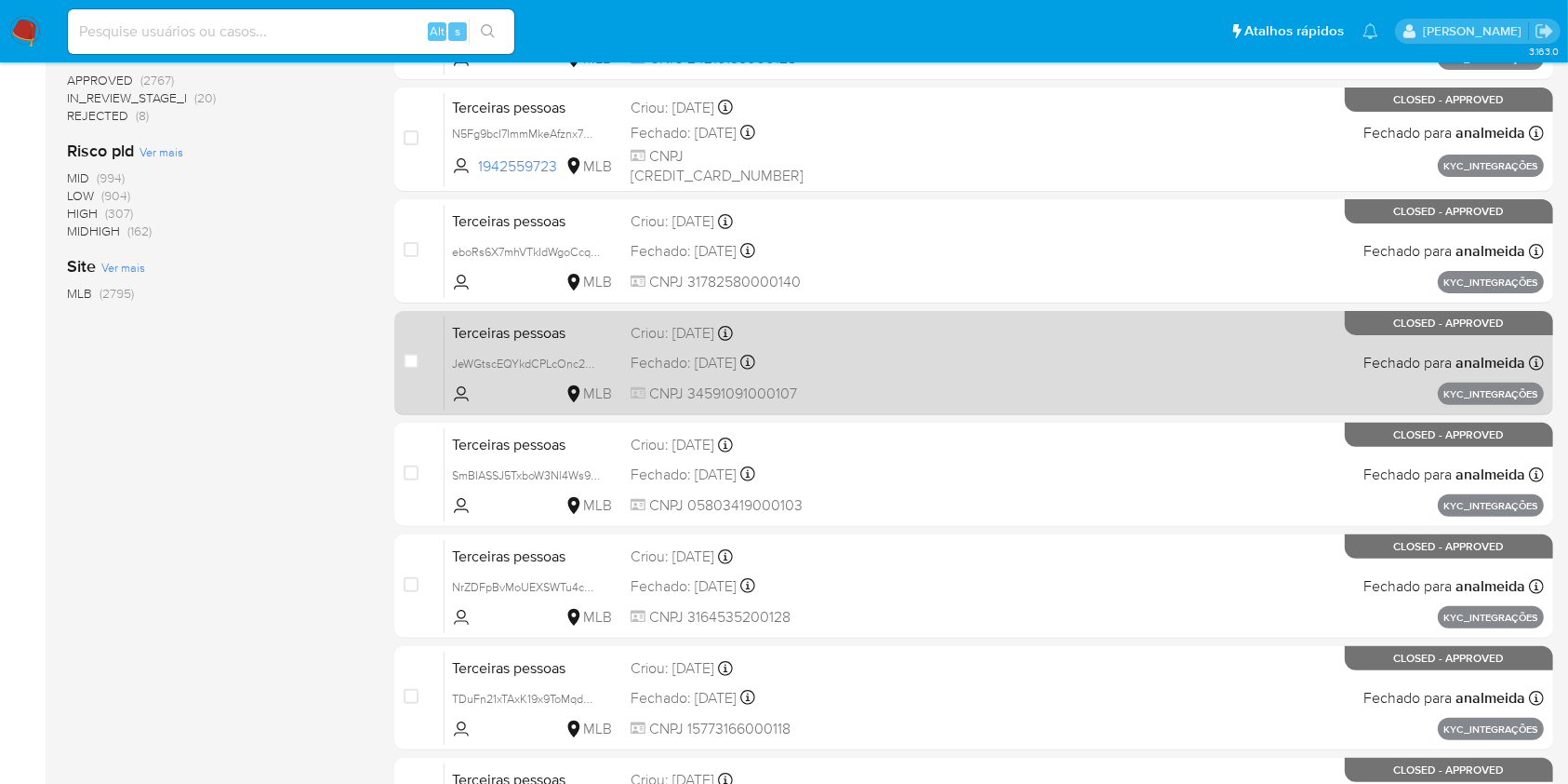
click at [501, 349] on div "Terceiras pessoas JeWGtscEQYkdCPLcOnc2Xjr5 MLB Criou: 13/08/2024 Criou: 13/08/2…" at bounding box center [994, 363] width 1099 height 94
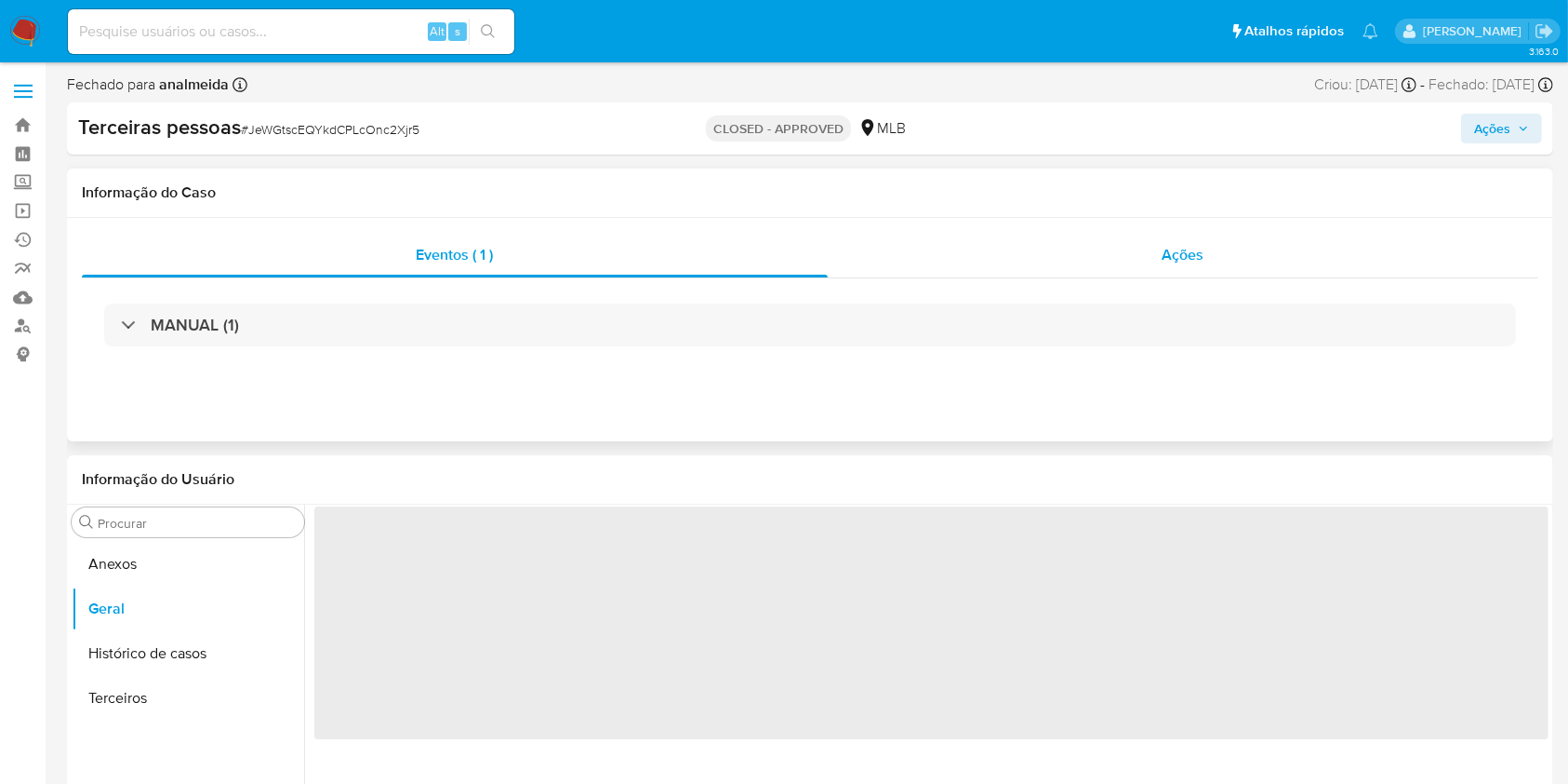
click at [1176, 249] on span "Ações" at bounding box center [1184, 254] width 42 height 21
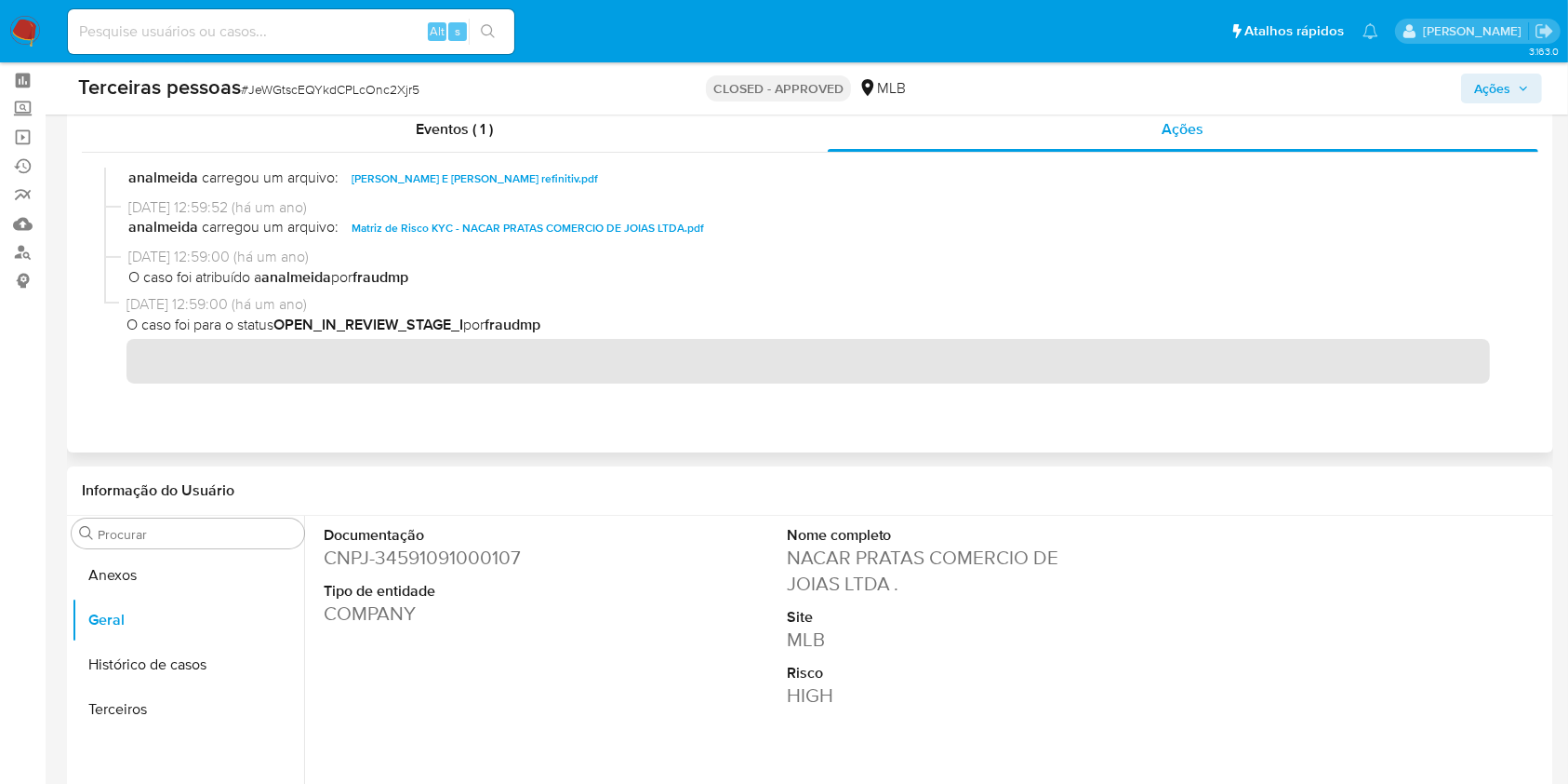
scroll to position [124, 0]
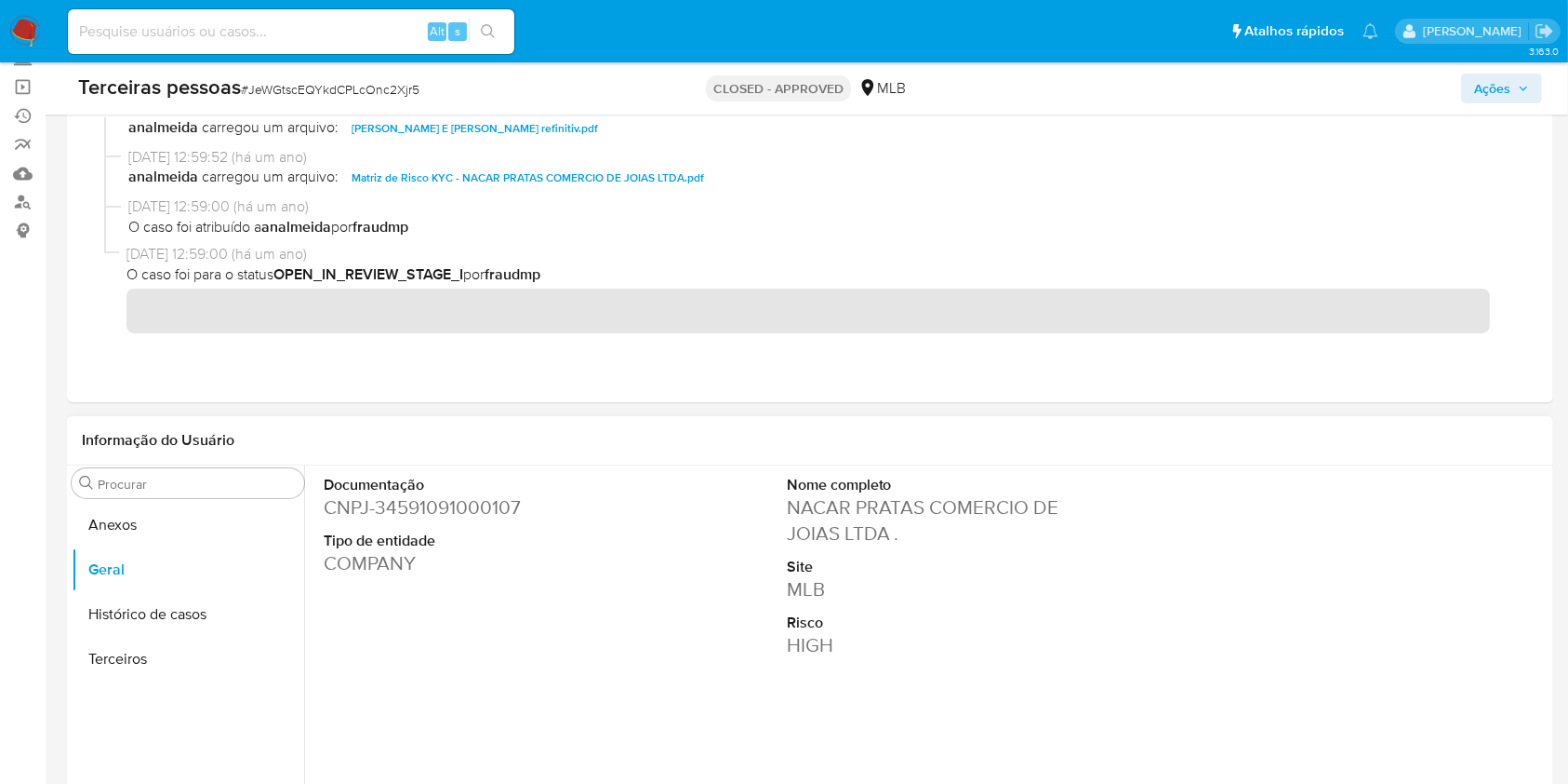
click at [450, 510] on dd "CNPJ - 34591091000107" at bounding box center [469, 507] width 290 height 26
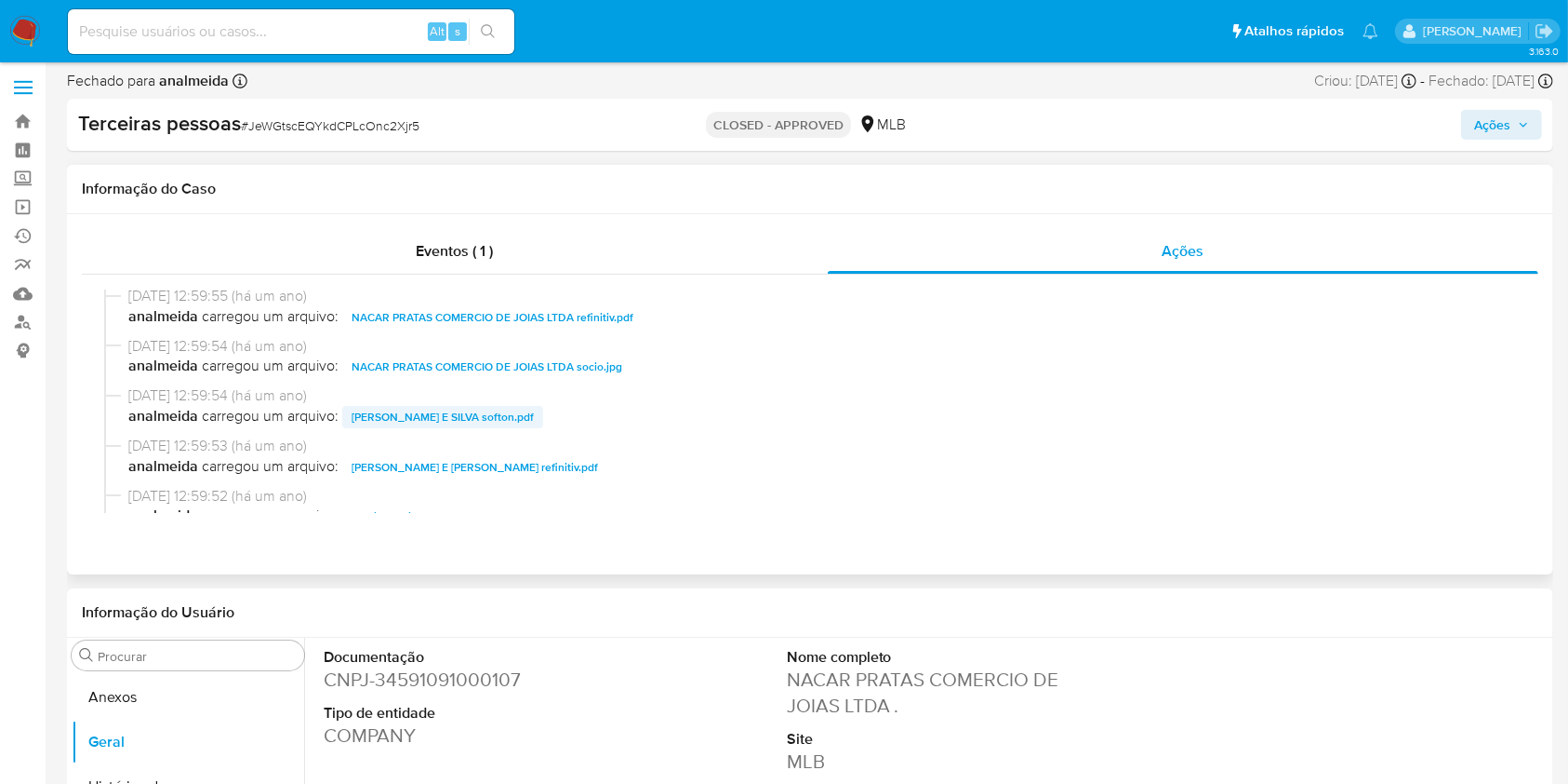
scroll to position [558, 0]
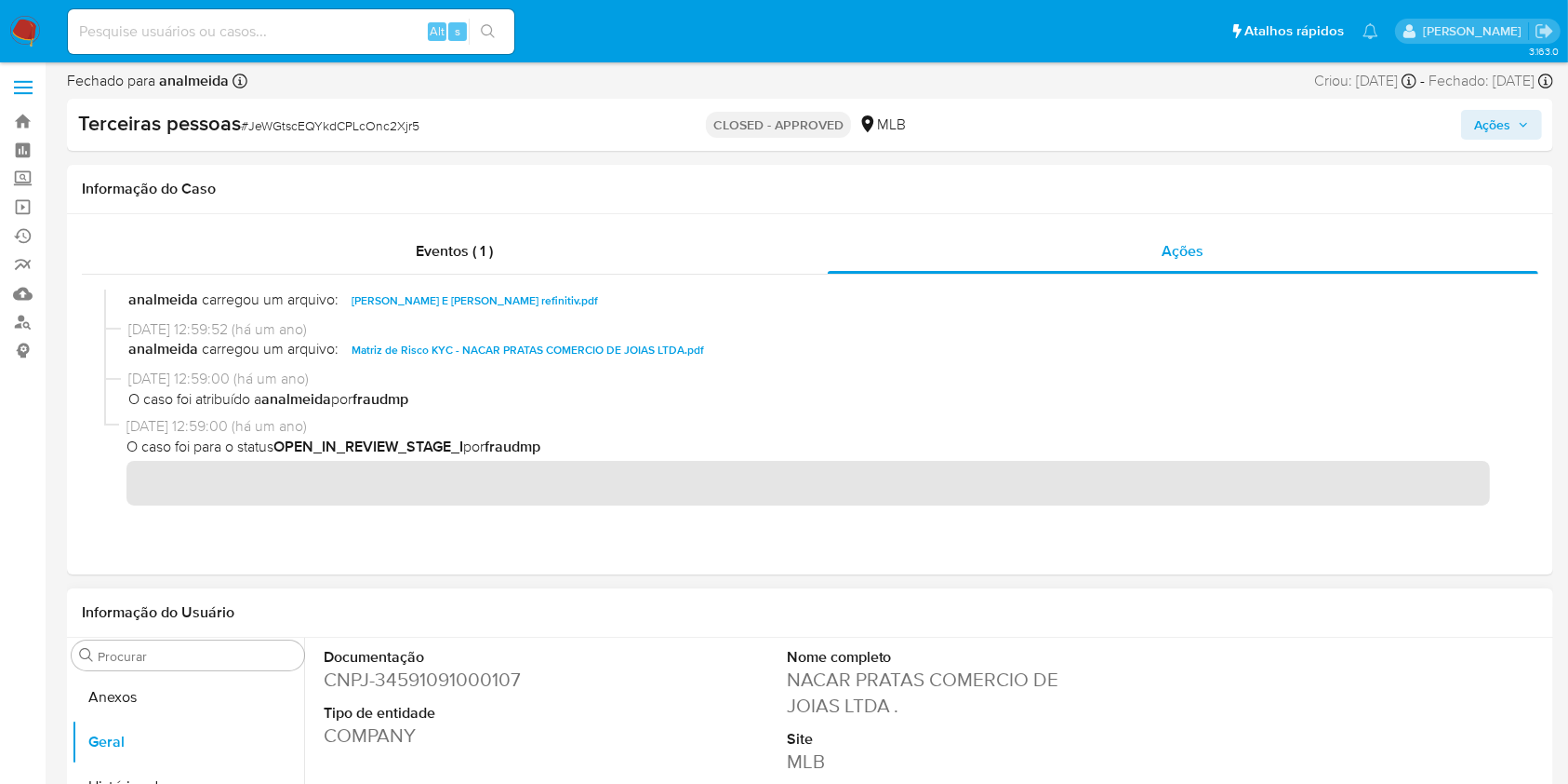
click at [477, 691] on dd "CNPJ - 34591091000107" at bounding box center [469, 679] width 290 height 26
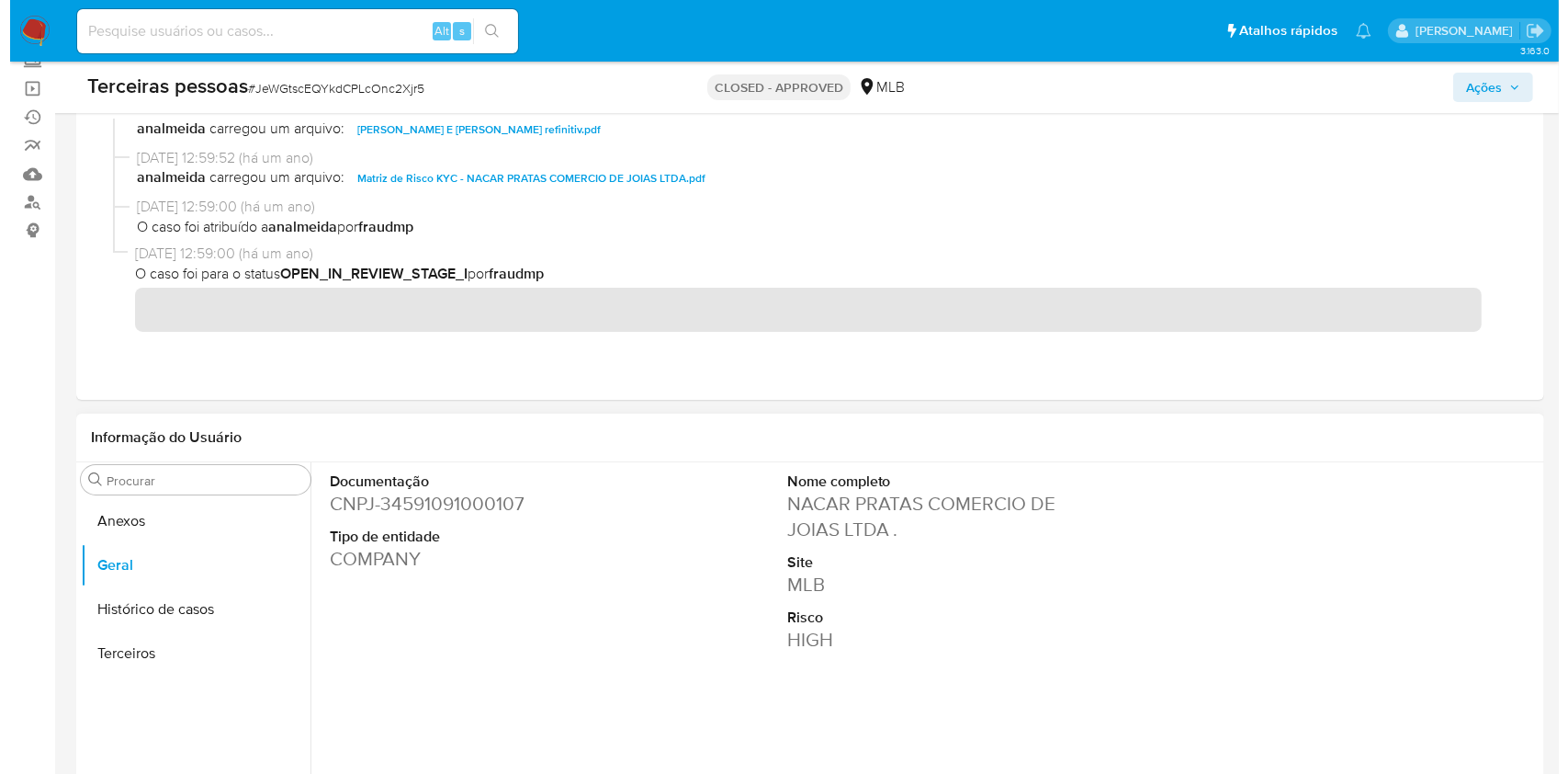
scroll to position [249, 0]
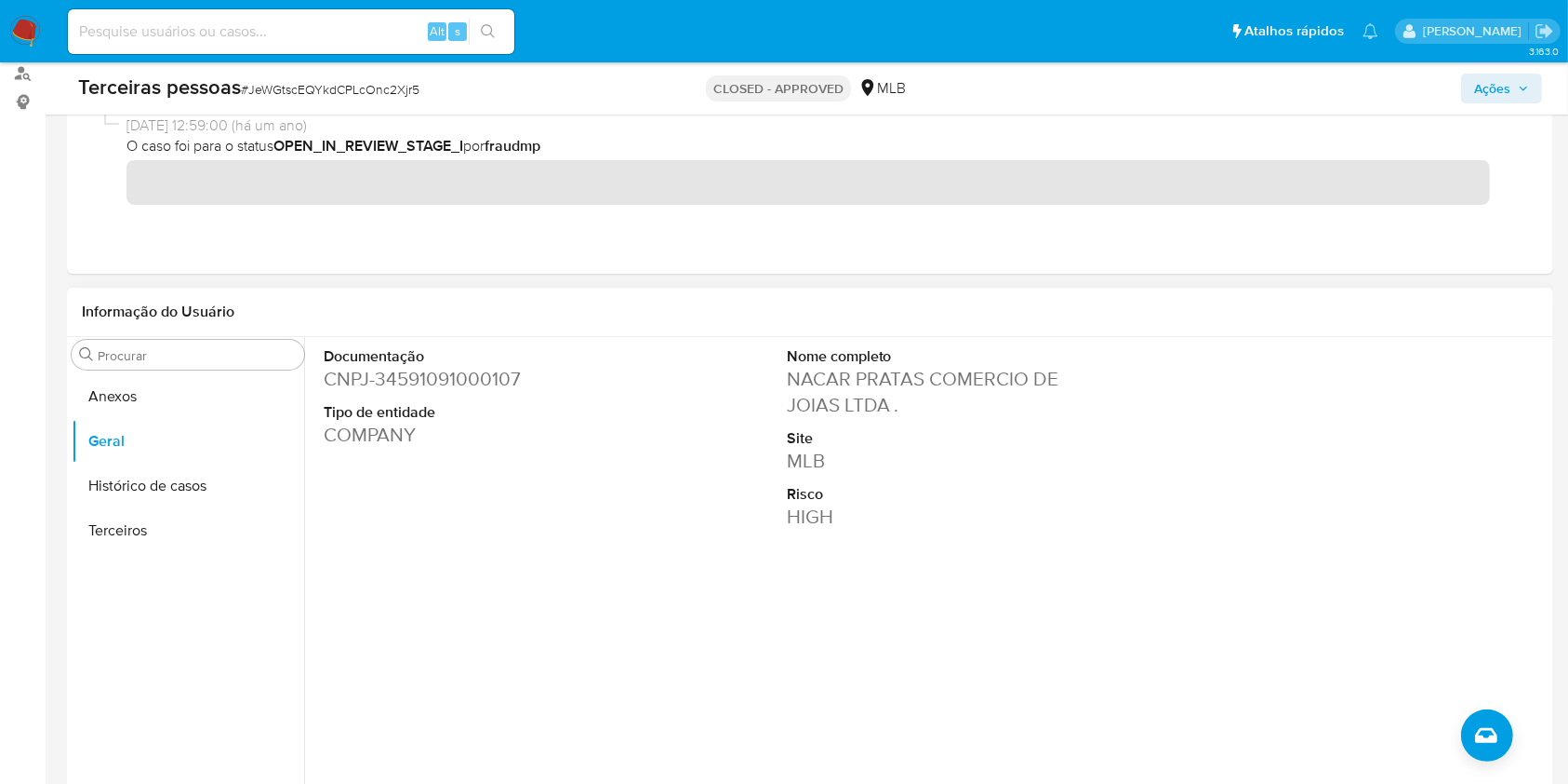
click at [424, 370] on dd "CNPJ - 34591091000107" at bounding box center [469, 379] width 290 height 26
click at [1499, 728] on button "Criar caso manual" at bounding box center [1487, 735] width 52 height 52
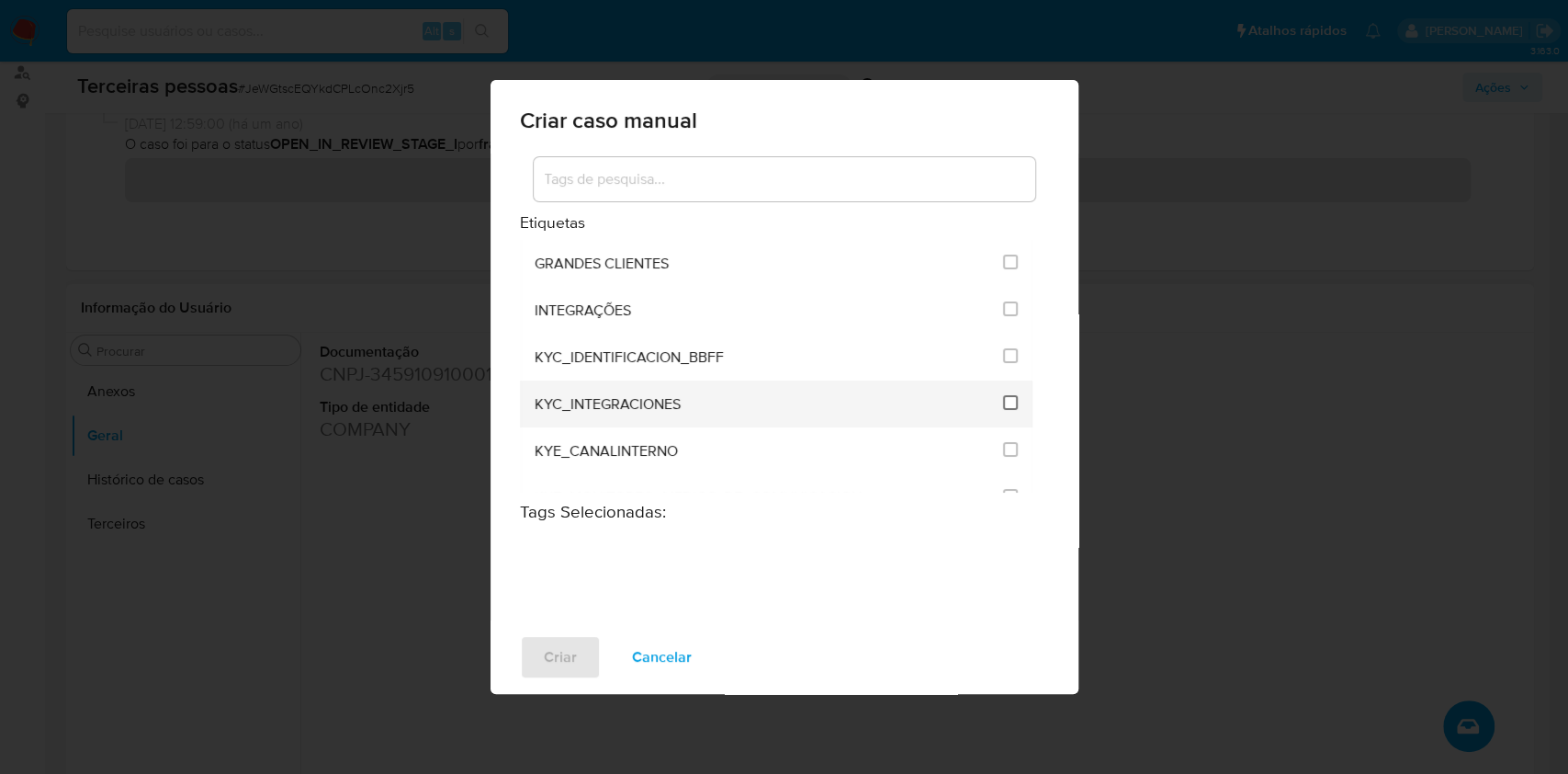
click at [1003, 401] on input "2093" at bounding box center [1009, 402] width 15 height 15
checkbox input "true"
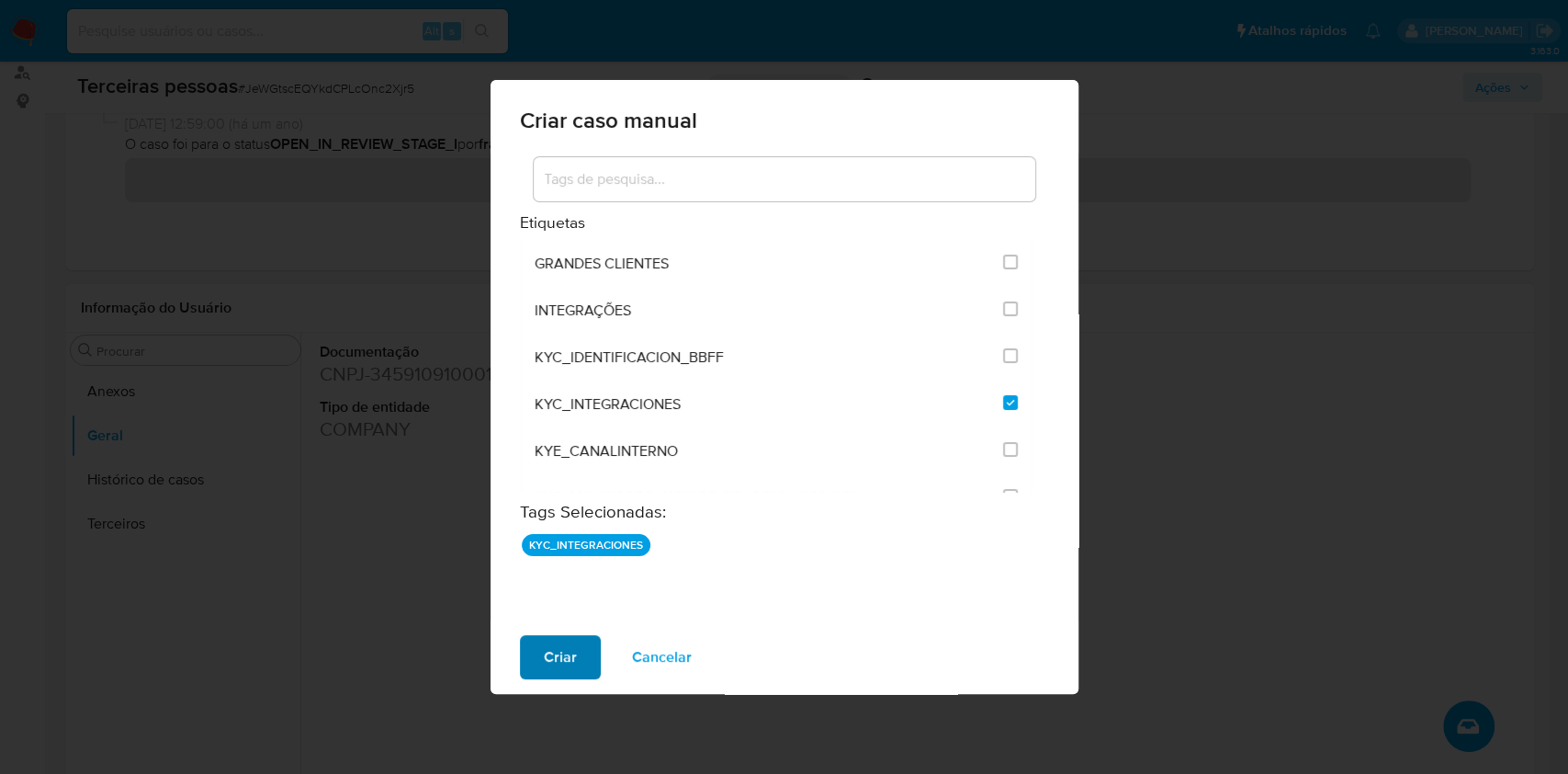
click at [583, 644] on button "Criar" at bounding box center [560, 657] width 81 height 44
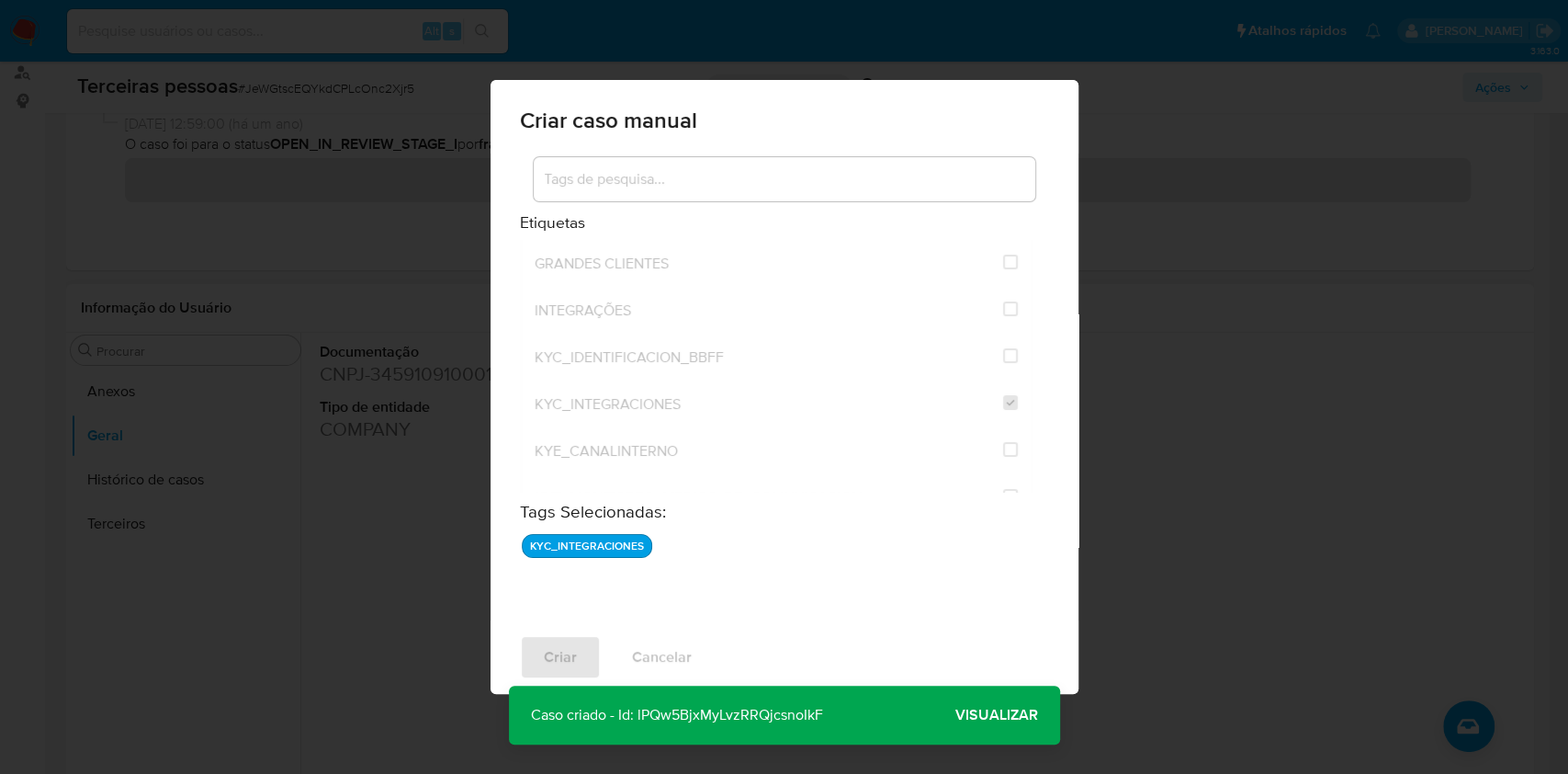
click at [1012, 715] on span "Visualizar" at bounding box center [997, 715] width 83 height 0
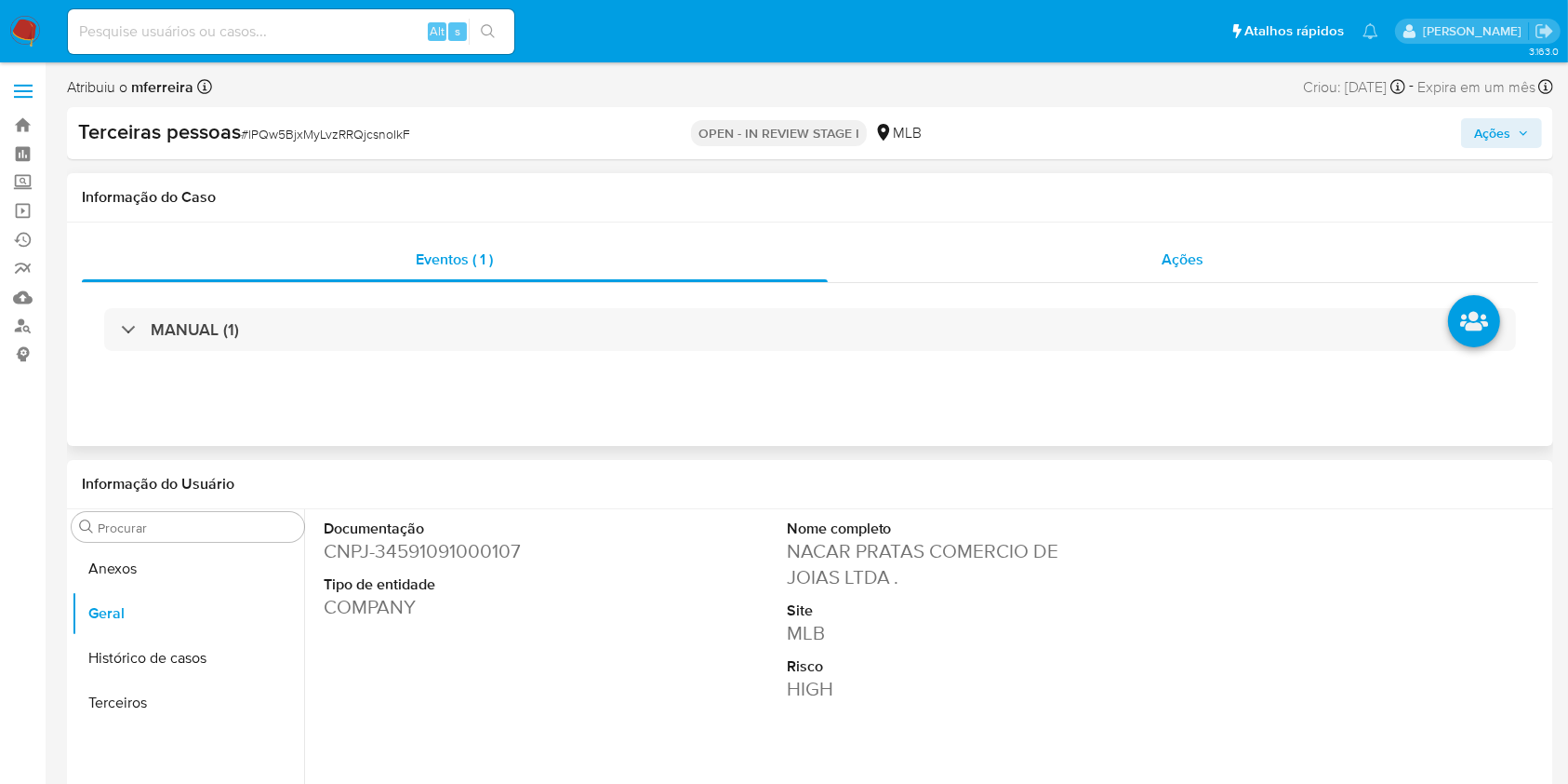
click at [1190, 257] on span "Ações" at bounding box center [1184, 259] width 42 height 21
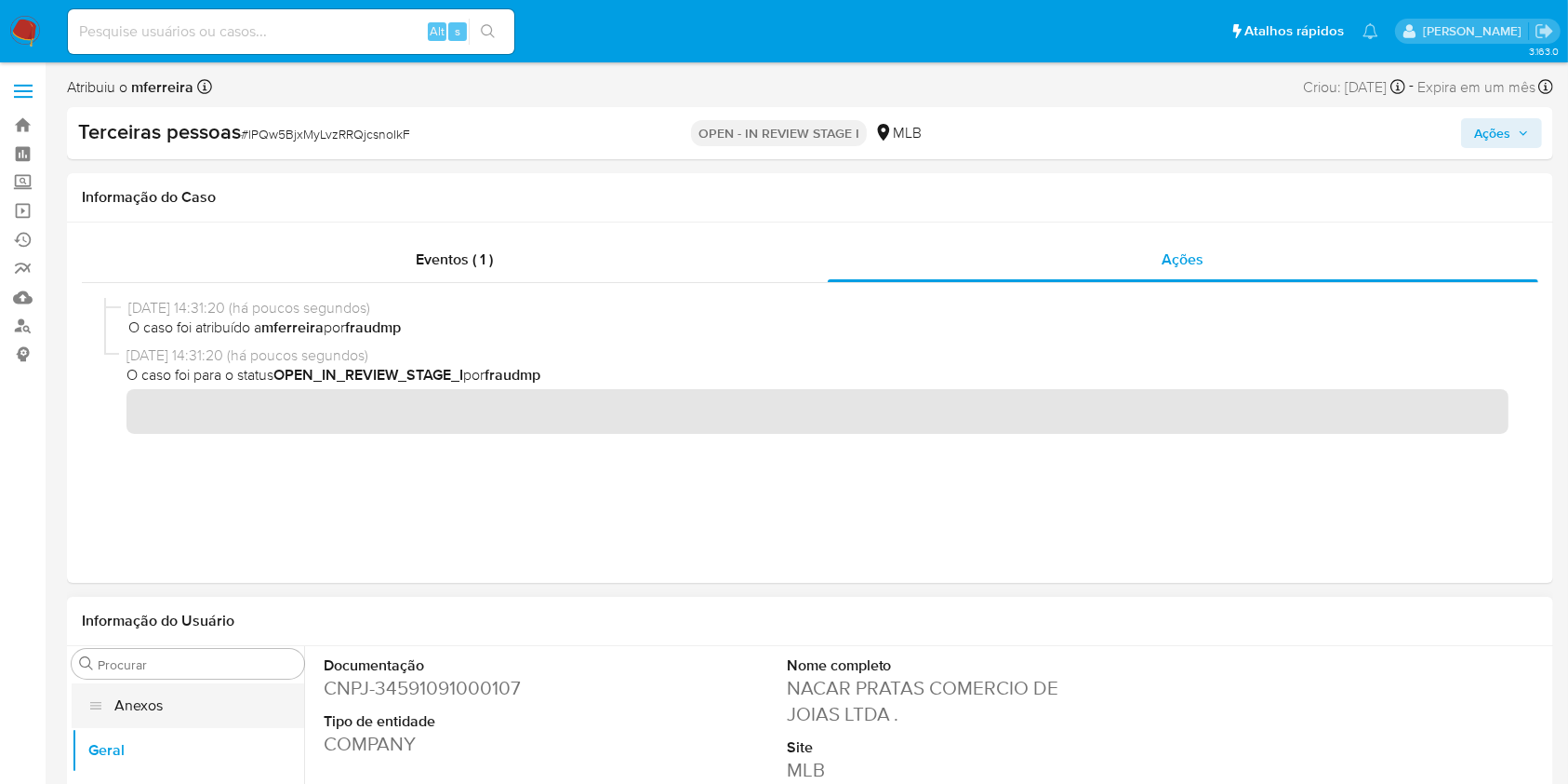
click at [258, 702] on button "Anexos" at bounding box center [188, 705] width 233 height 45
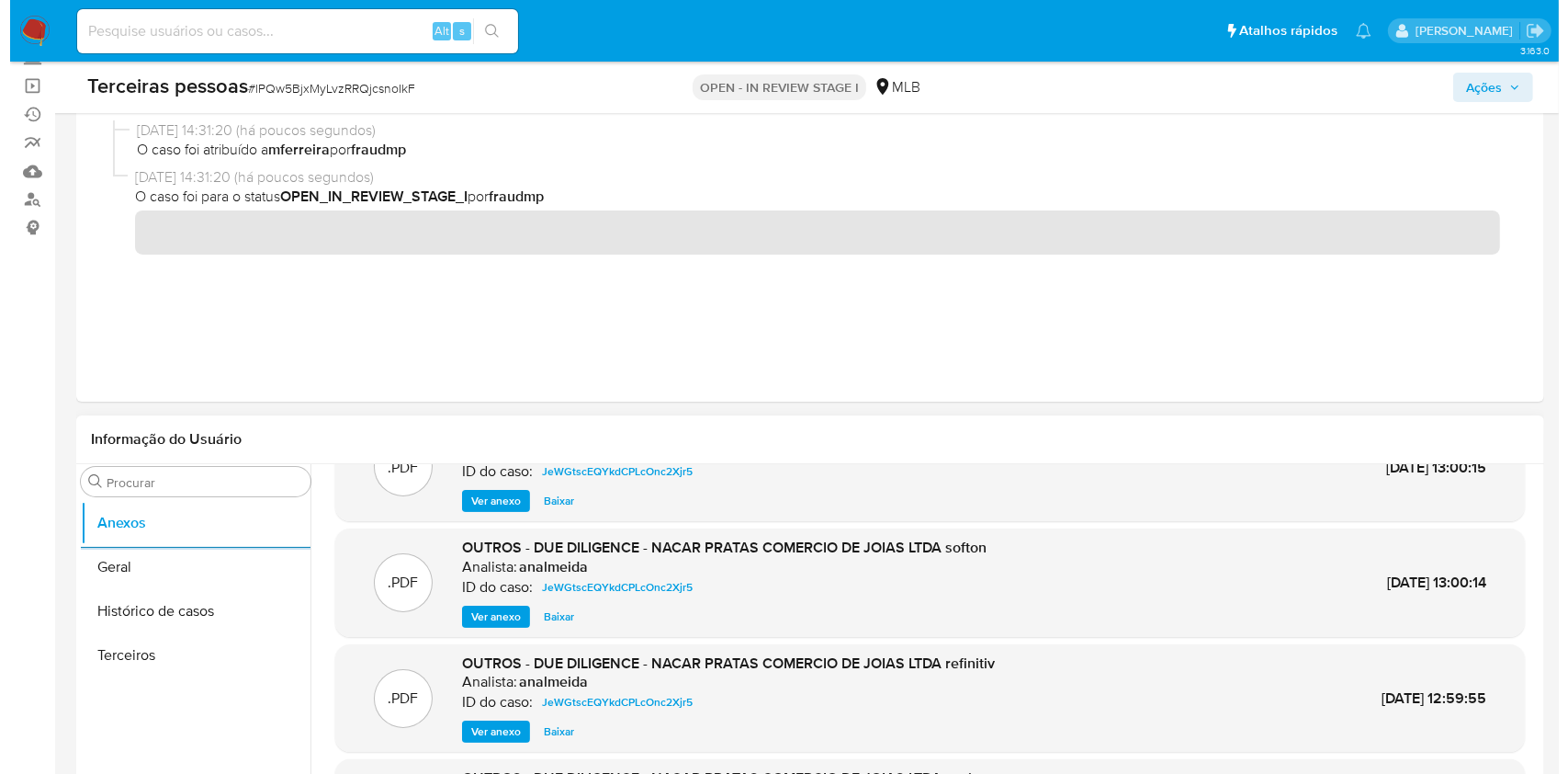
scroll to position [66, 0]
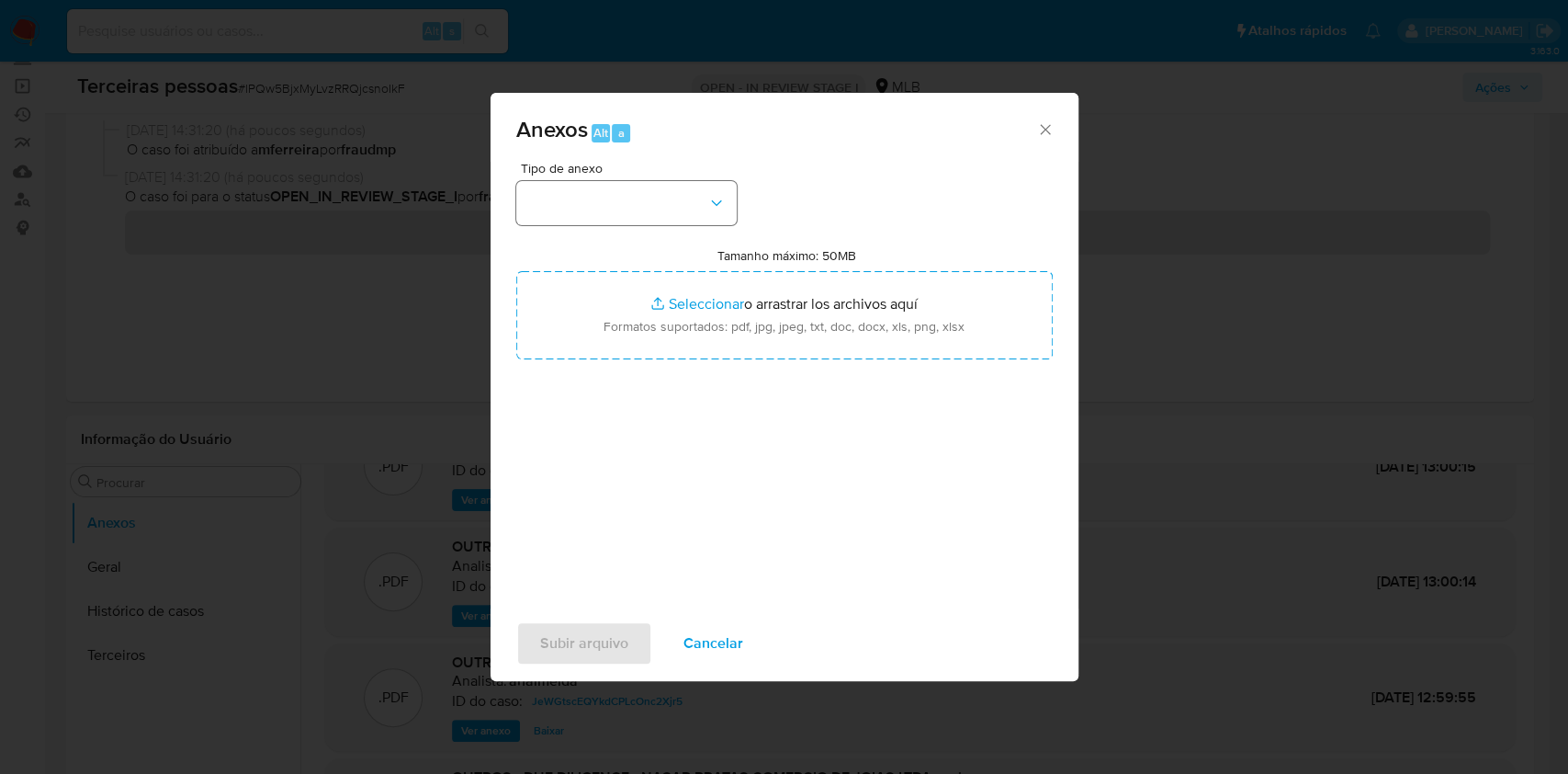
drag, startPoint x: 670, startPoint y: 159, endPoint x: 691, endPoint y: 190, distance: 37.4
click at [672, 162] on div "Anexos Alt a Tipo de anexo Tamanho máximo: 50MB Seleccionar archivos Selecciona…" at bounding box center [784, 387] width 588 height 588
click at [691, 191] on button "button" at bounding box center [626, 202] width 220 height 44
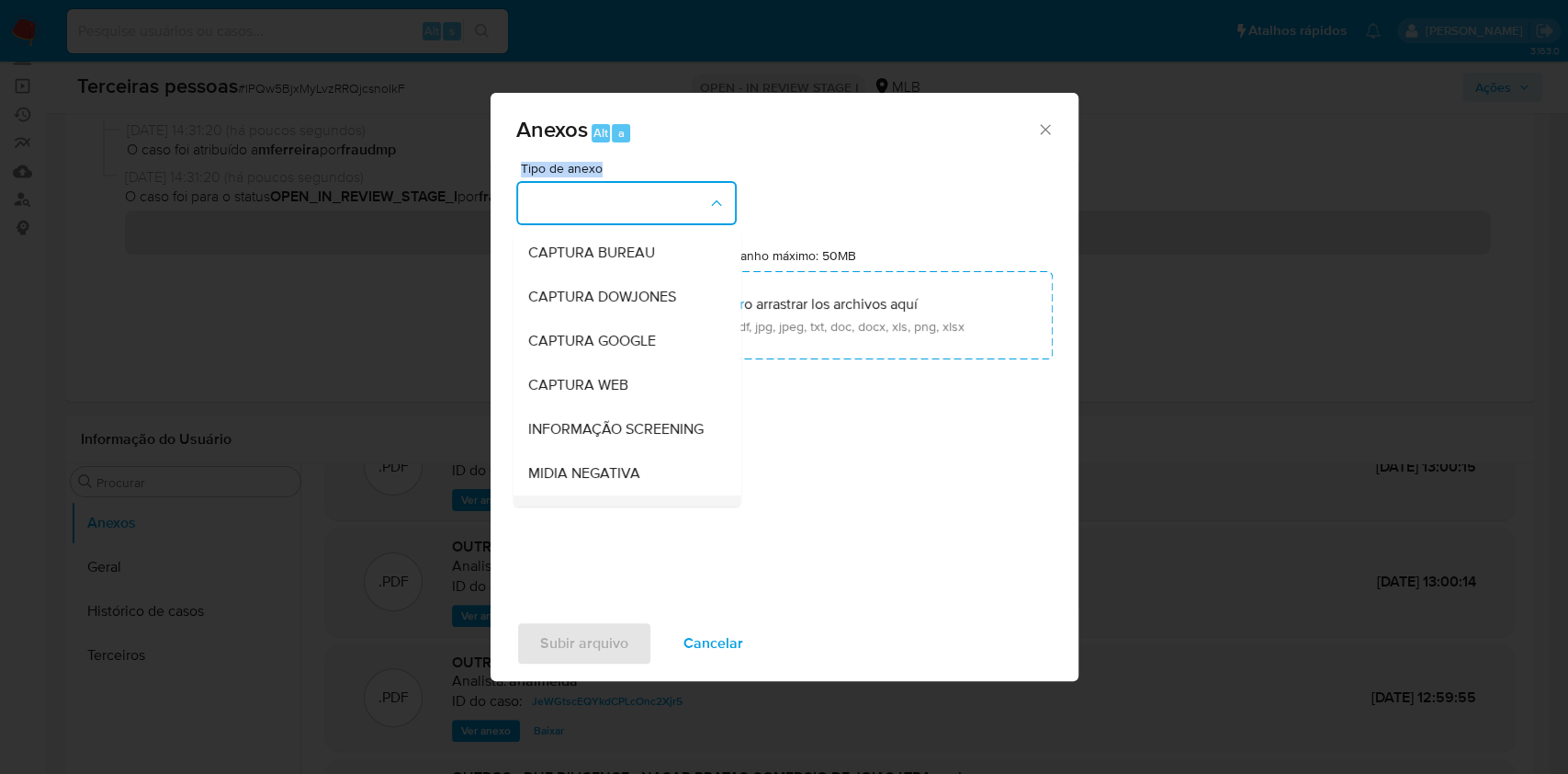
scroll to position [282, 0]
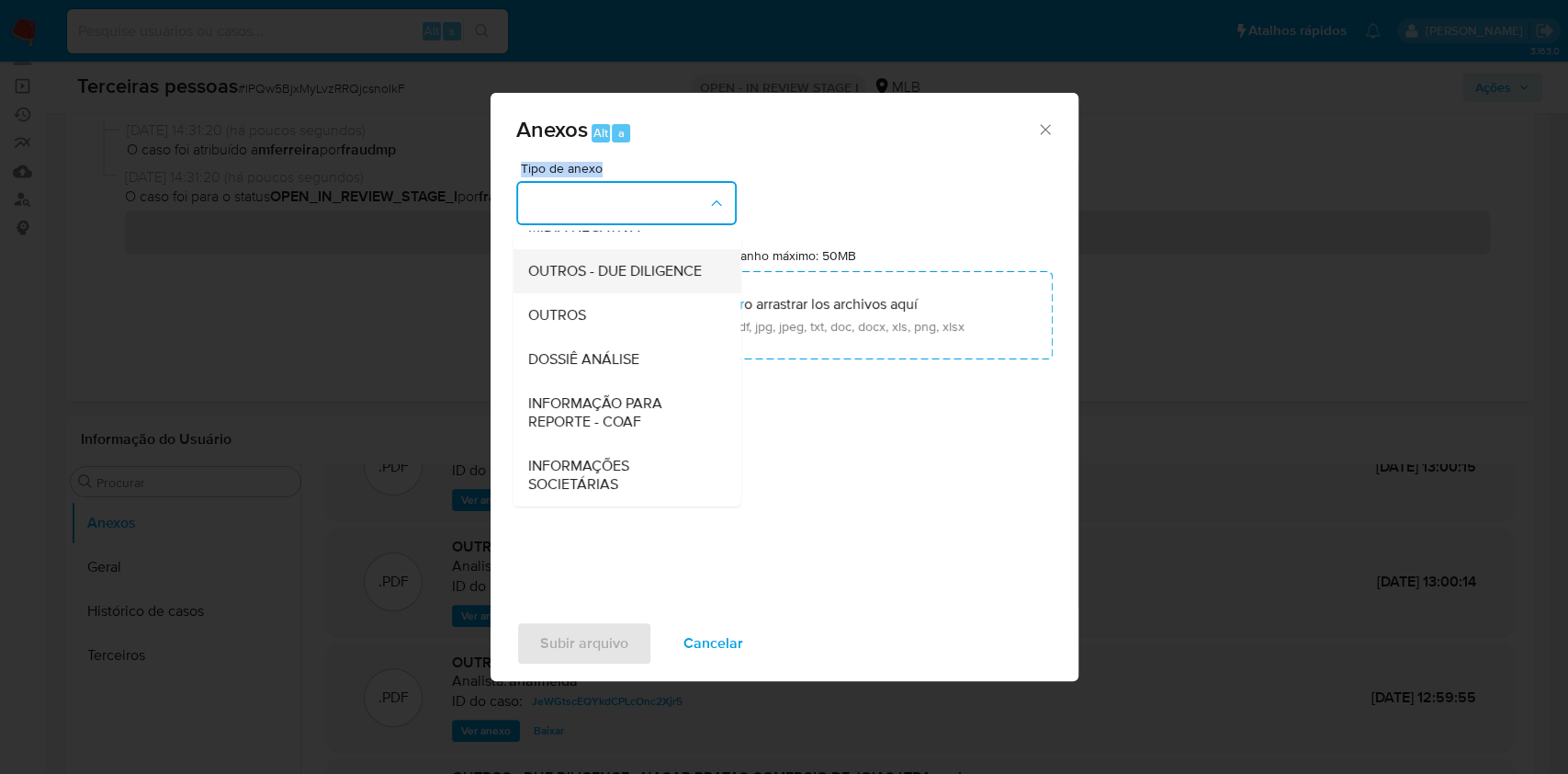
click at [595, 262] on span "OUTROS - DUE DILIGENCE" at bounding box center [614, 271] width 174 height 19
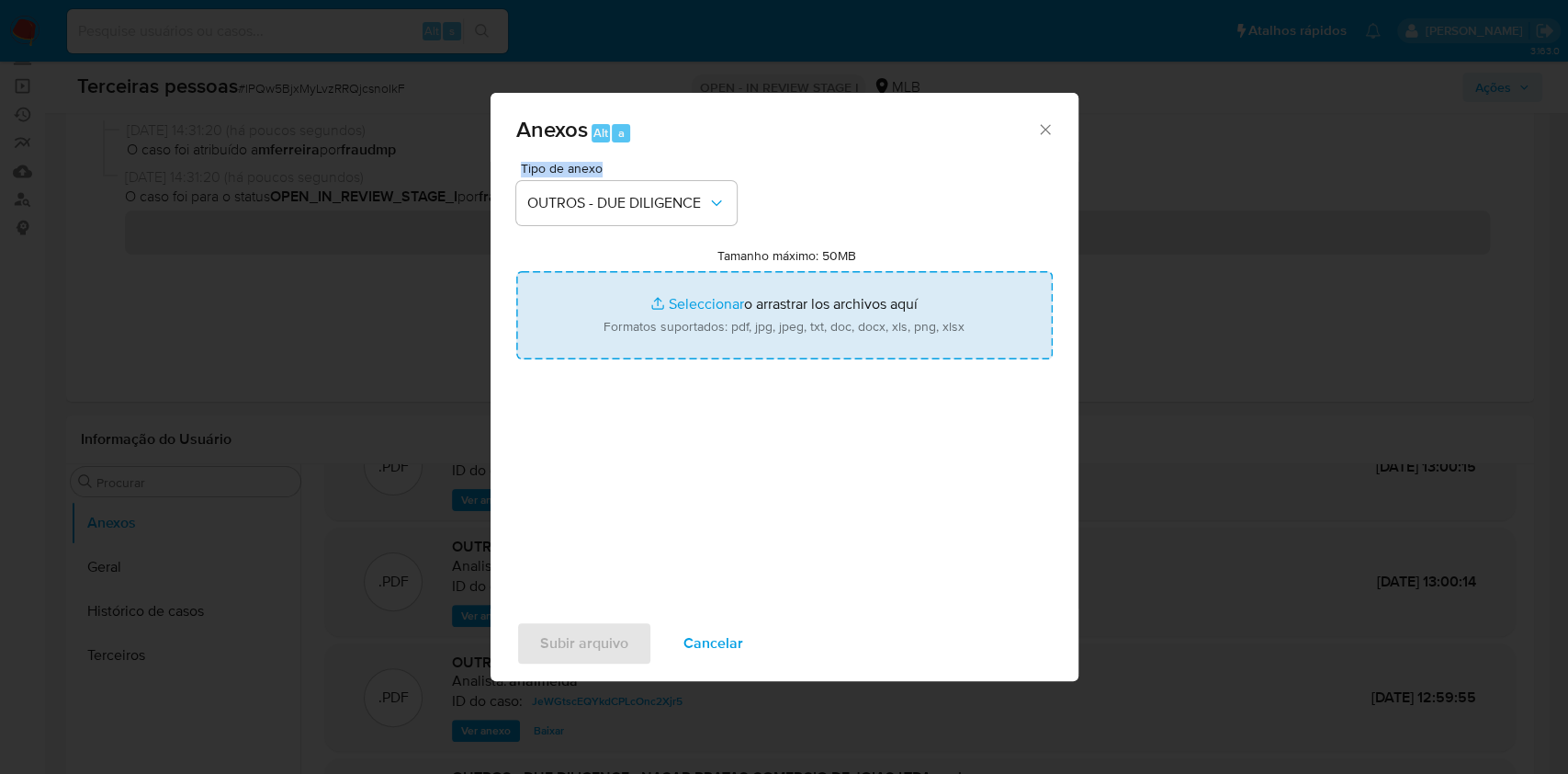
click at [698, 328] on input "Tamanho máximo: 50MB Seleccionar archivos" at bounding box center [784, 315] width 537 height 88
type input "C:\fakepath\socio.pdf"
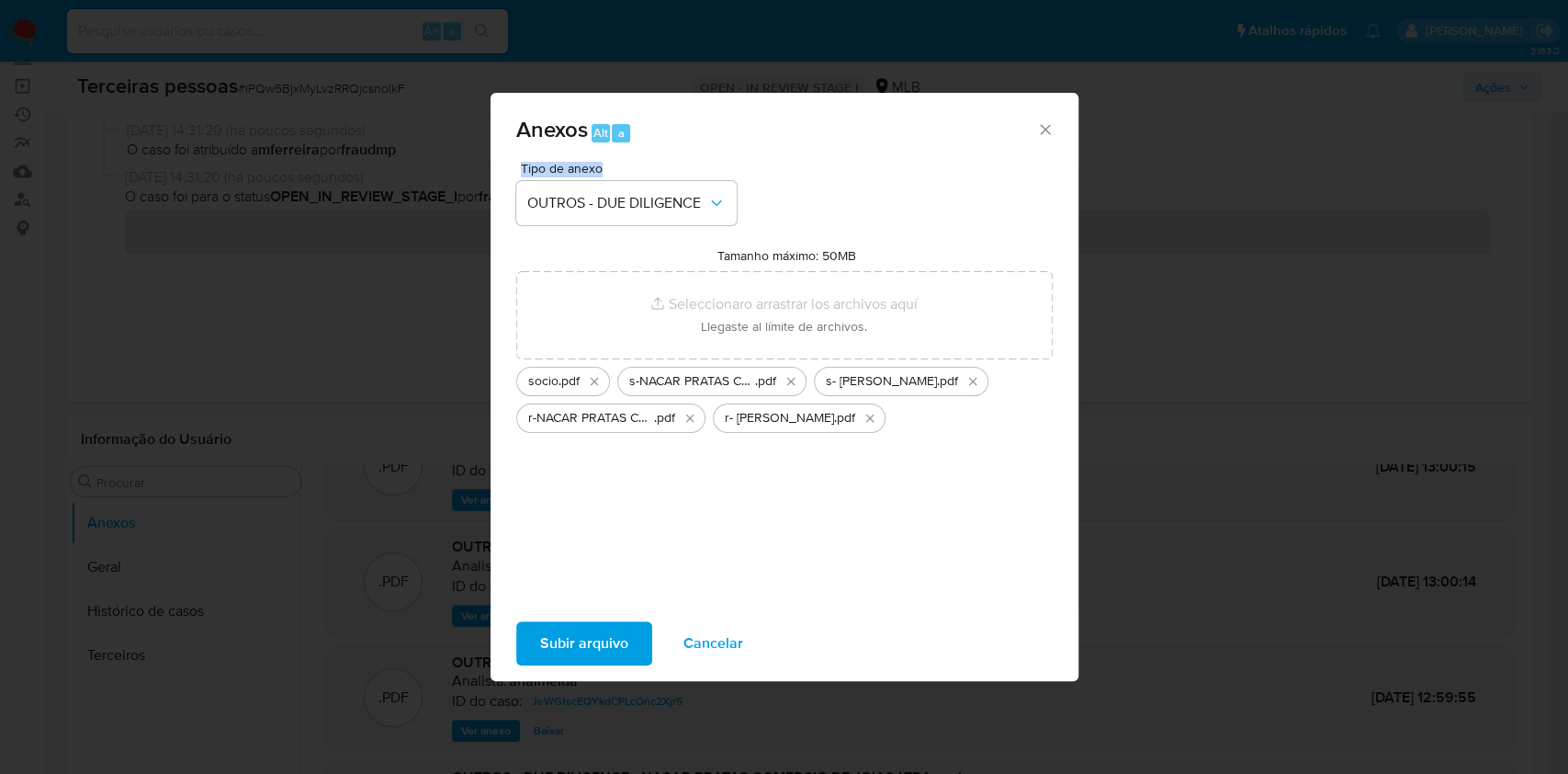
click at [582, 645] on span "Subir arquivo" at bounding box center [583, 643] width 88 height 40
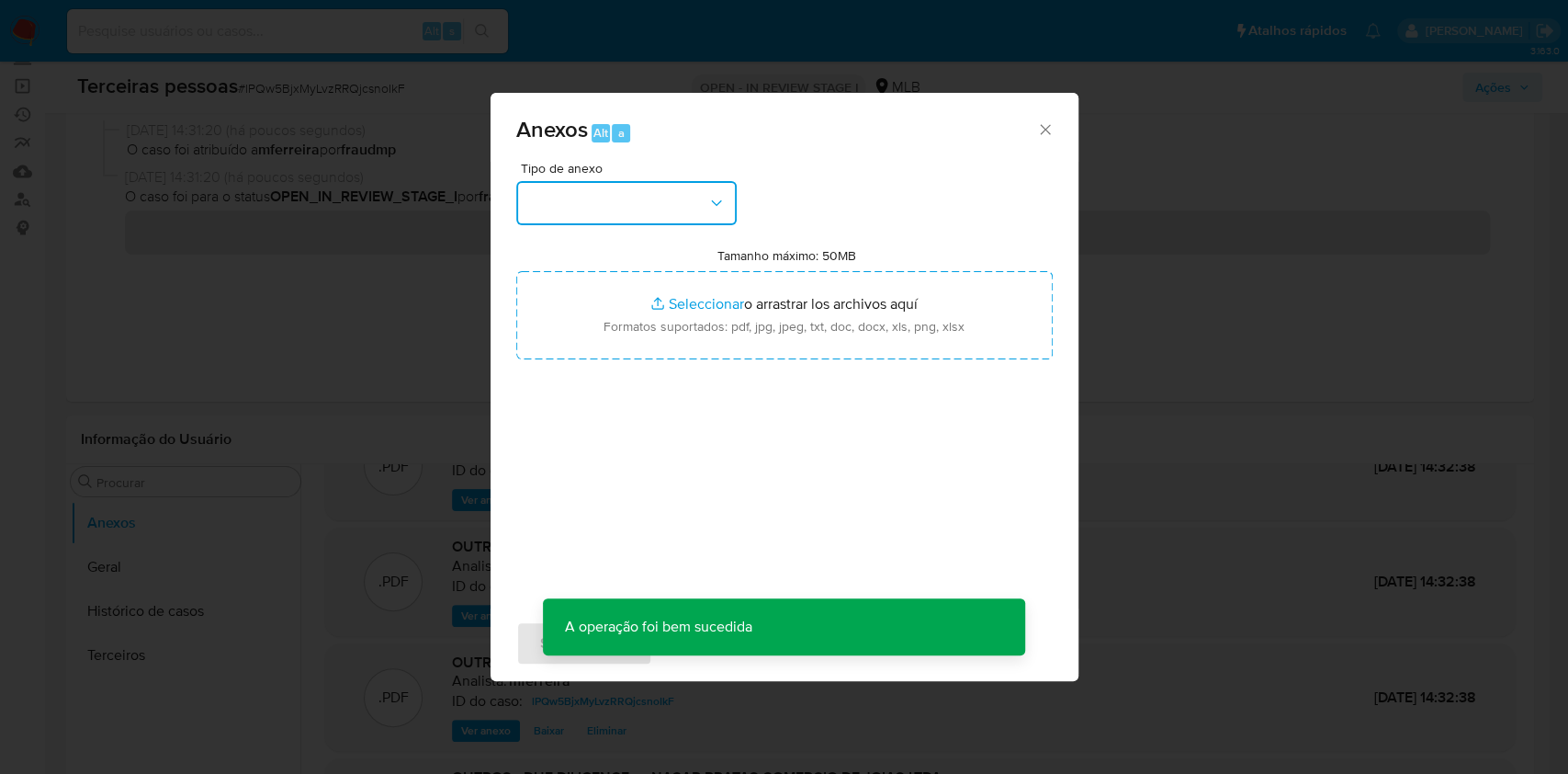
click at [678, 190] on button "button" at bounding box center [626, 202] width 220 height 44
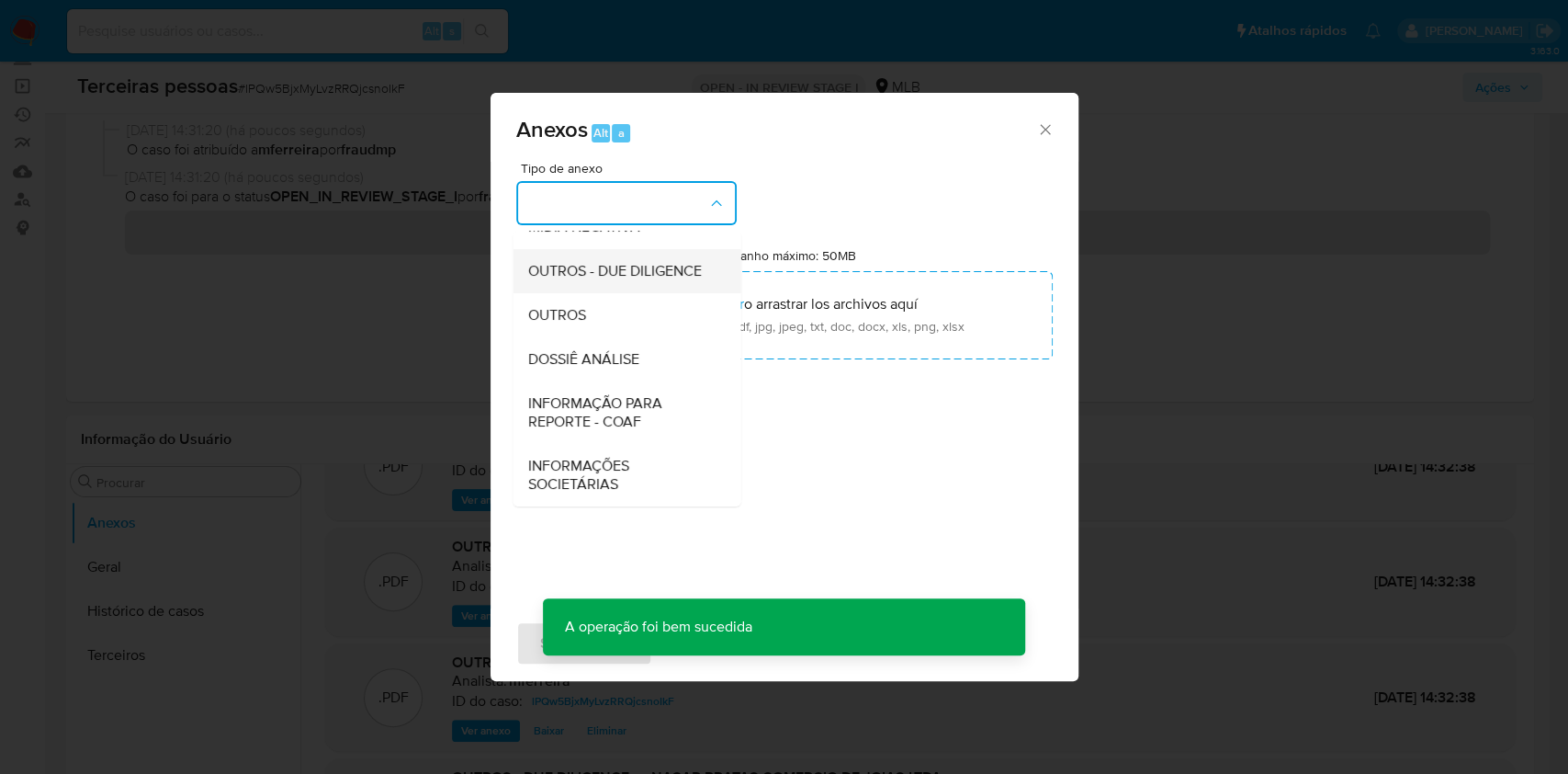
click at [626, 262] on span "OUTROS - DUE DILIGENCE" at bounding box center [614, 271] width 174 height 19
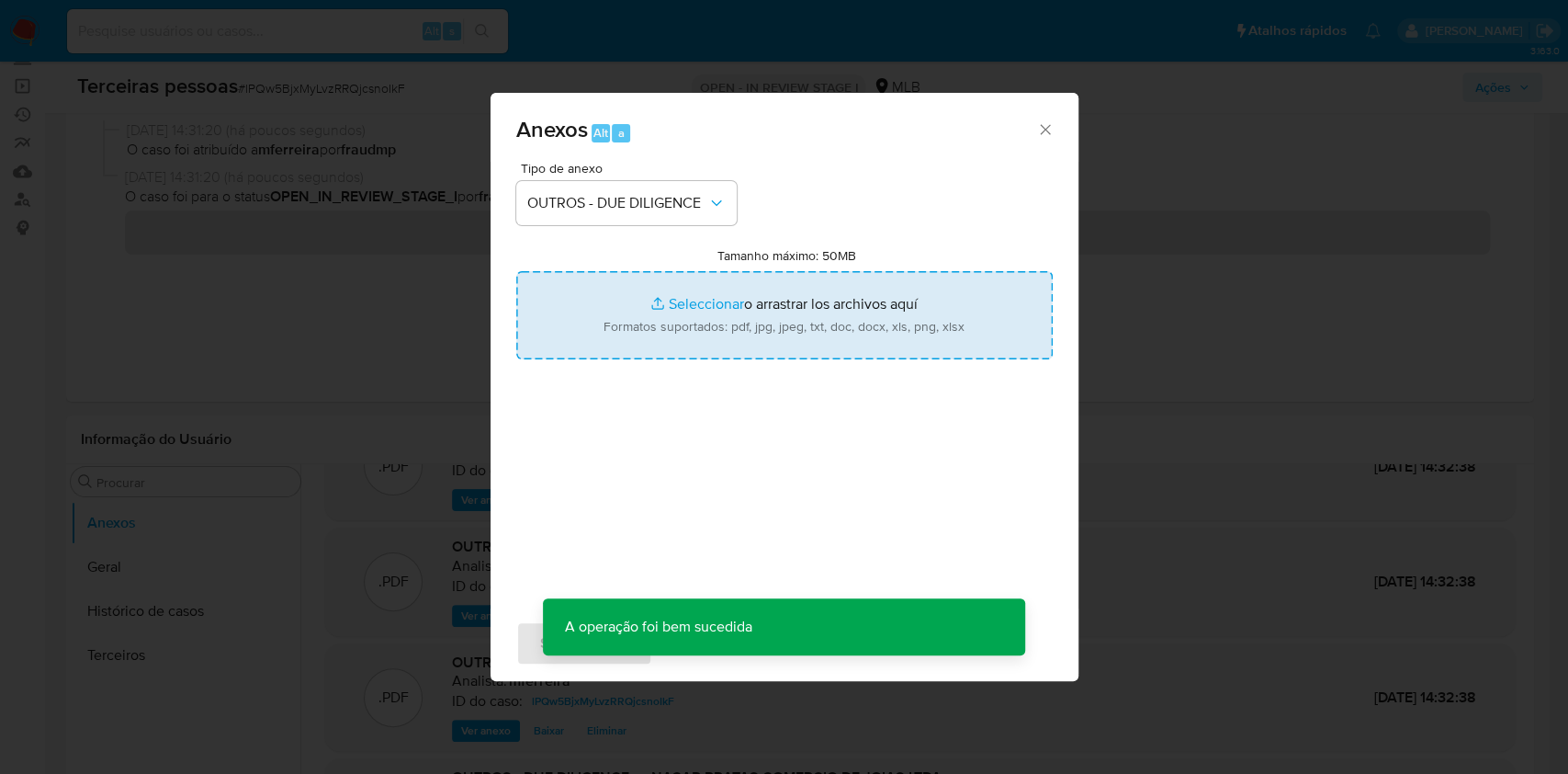
click at [659, 315] on input "Tamanho máximo: 50MB Seleccionar archivos" at bounding box center [784, 315] width 537 height 88
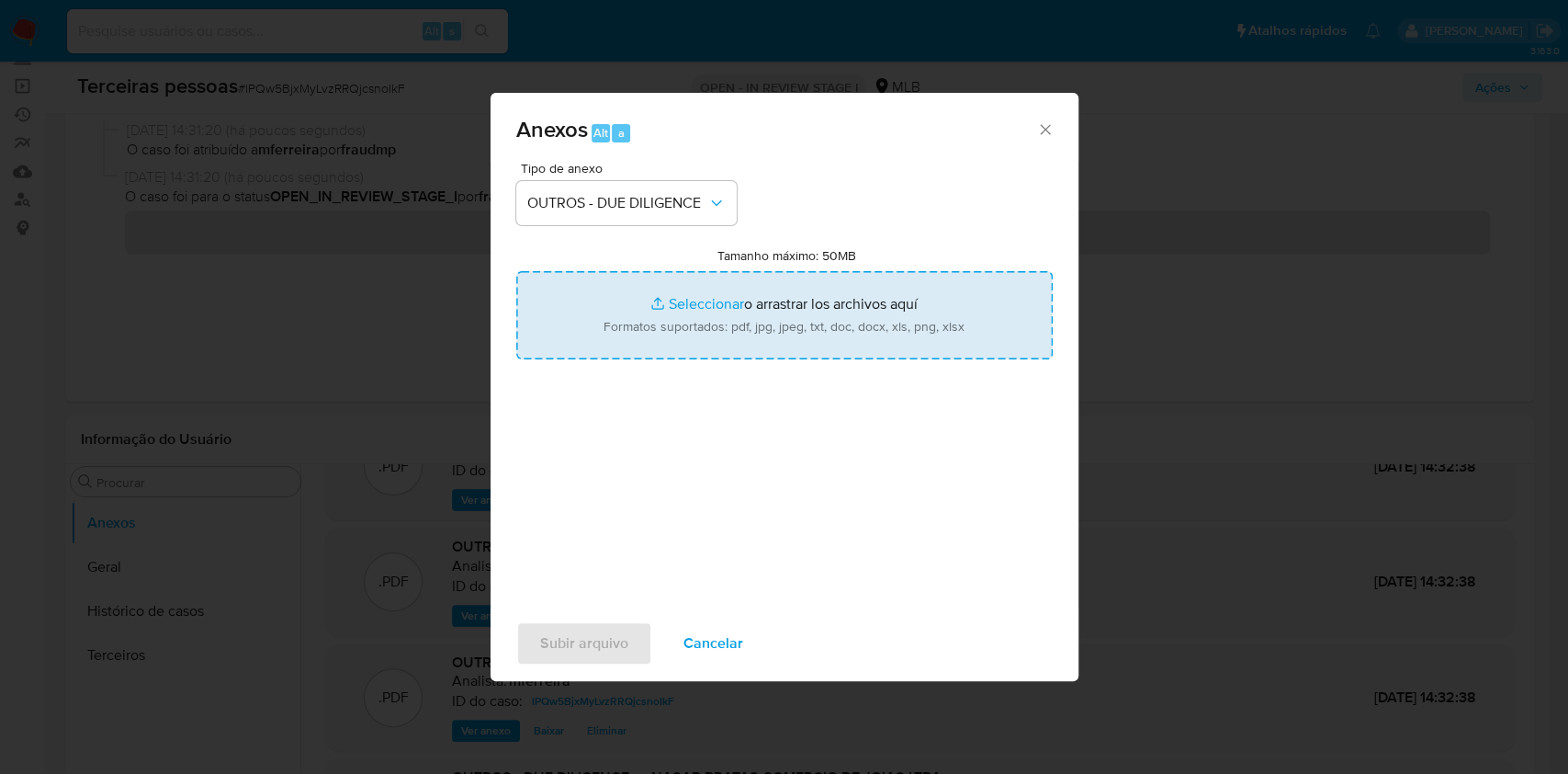
type input "C:\fakepath\Matriz de Risco KYC - NACAR PRATAS COMERCIO DE JOIAS LTDA.xlsx - Pl…"
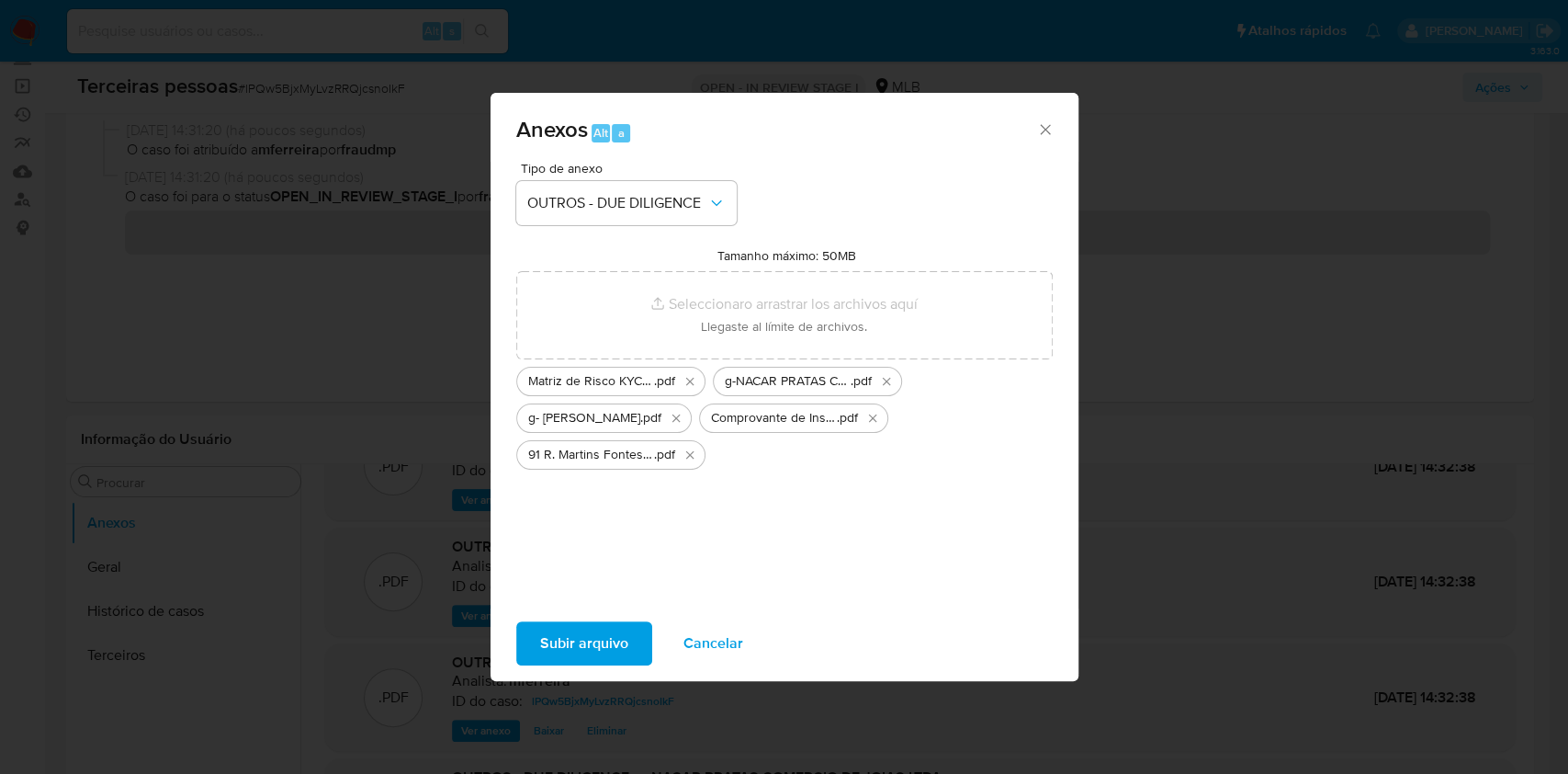
click at [565, 636] on span "Subir arquivo" at bounding box center [583, 643] width 88 height 40
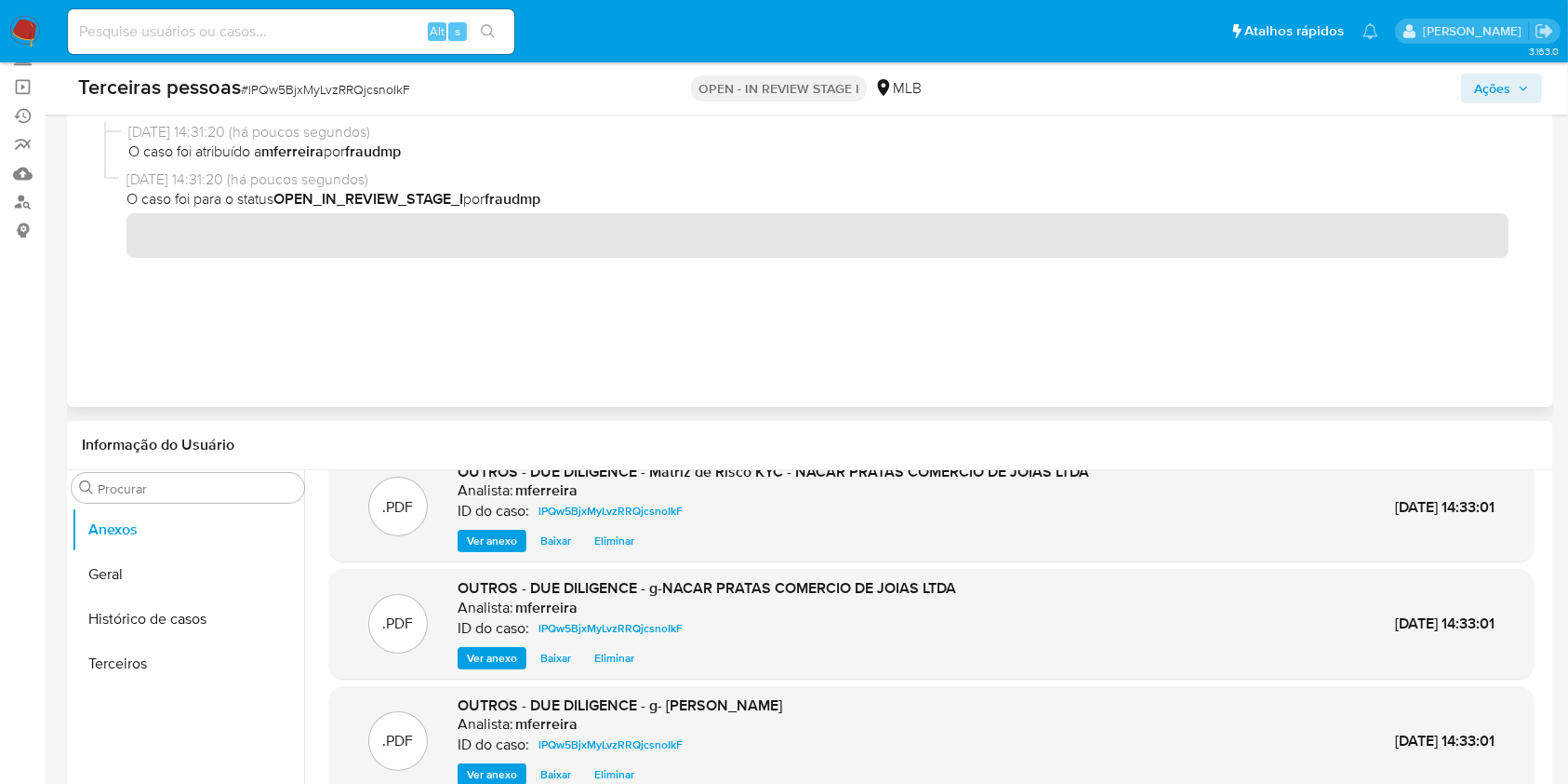
scroll to position [0, 0]
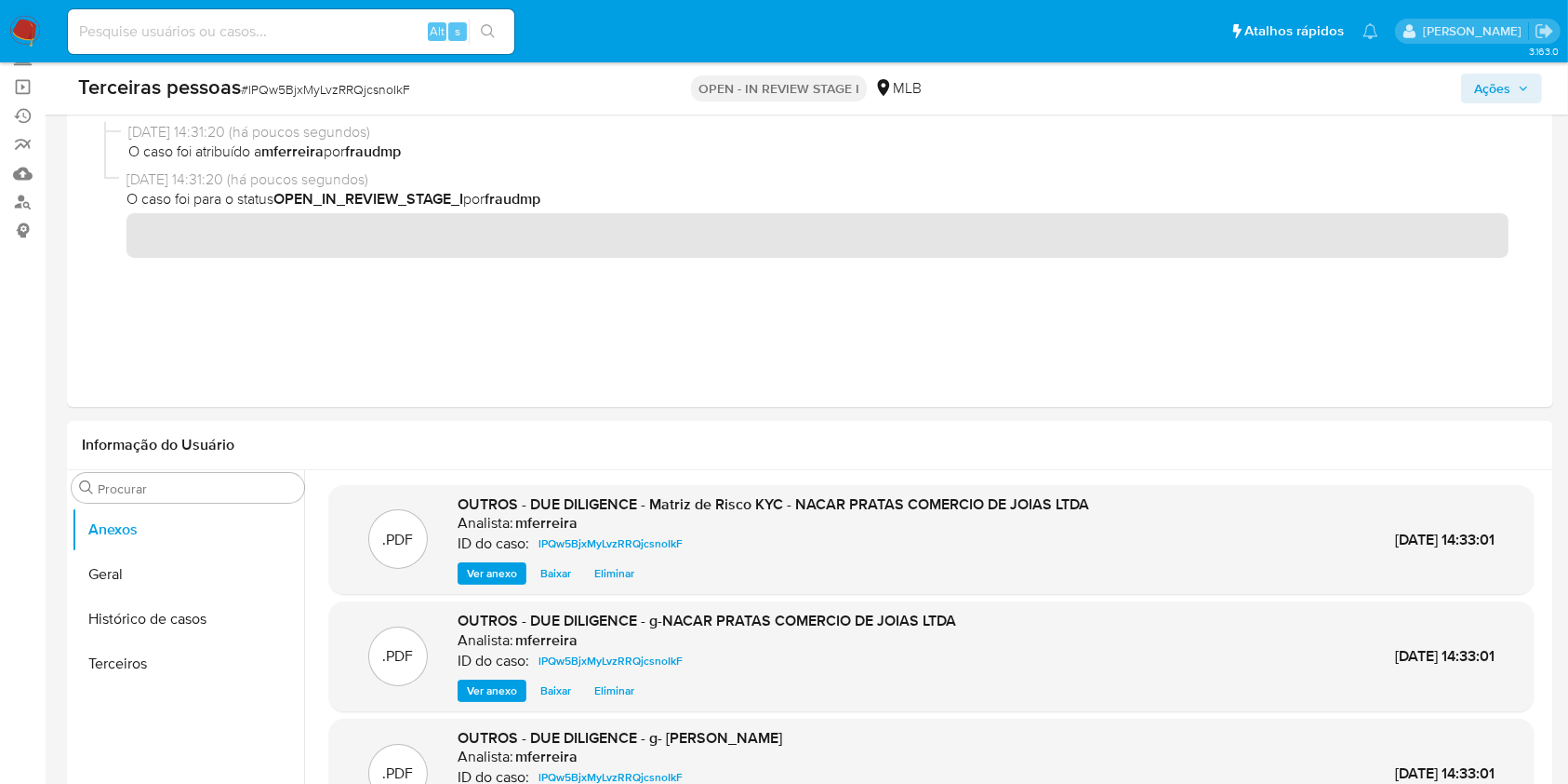
click at [1533, 74] on button "Ações" at bounding box center [1501, 89] width 81 height 30
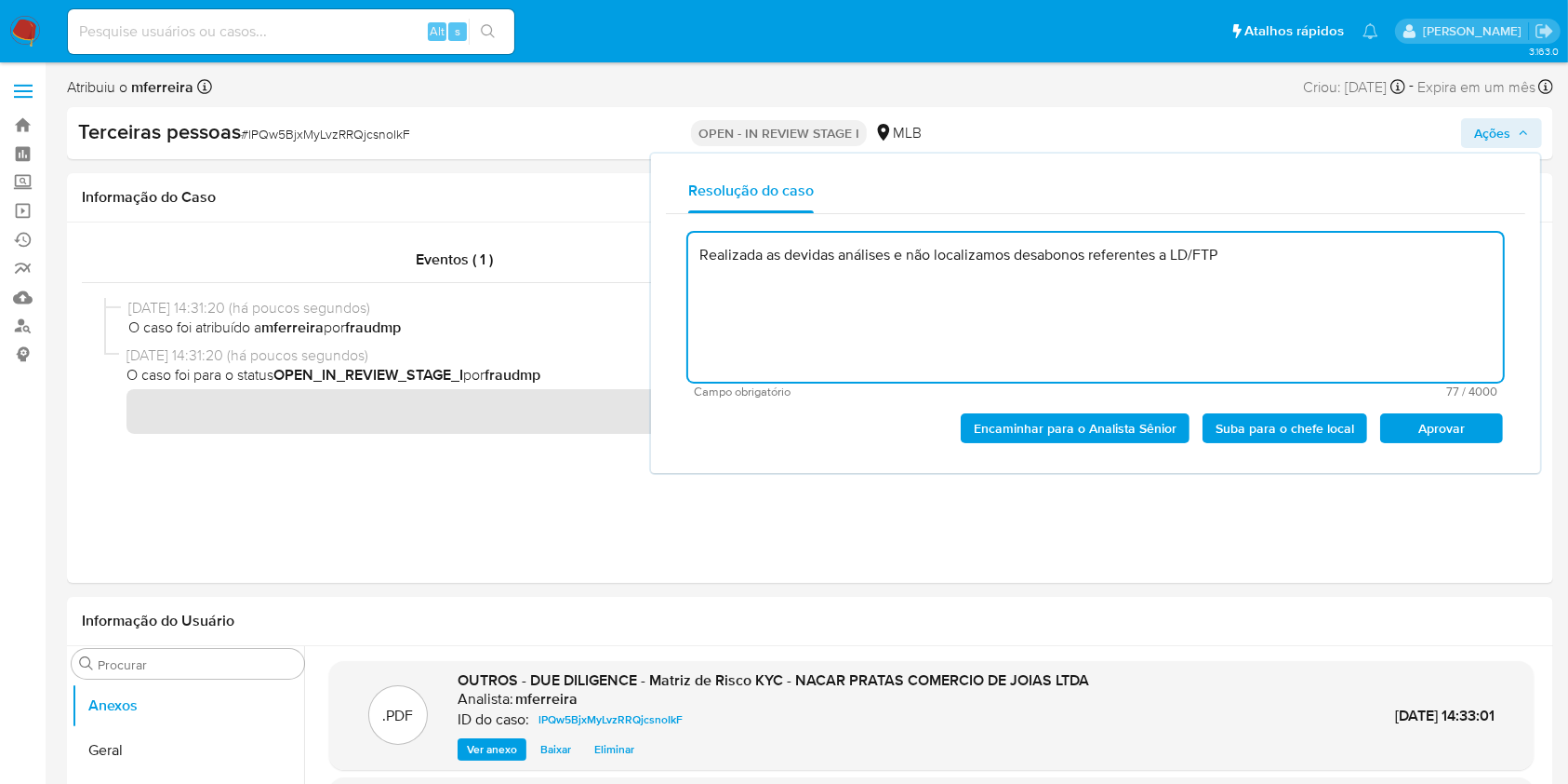
drag, startPoint x: 1452, startPoint y: 428, endPoint x: 1023, endPoint y: 136, distance: 518.9
click at [1451, 428] on span "Aprovar" at bounding box center [1441, 428] width 97 height 26
type textarea "Realizada as devidas análises e não localizamos desabonos referentes a LD/FTP"
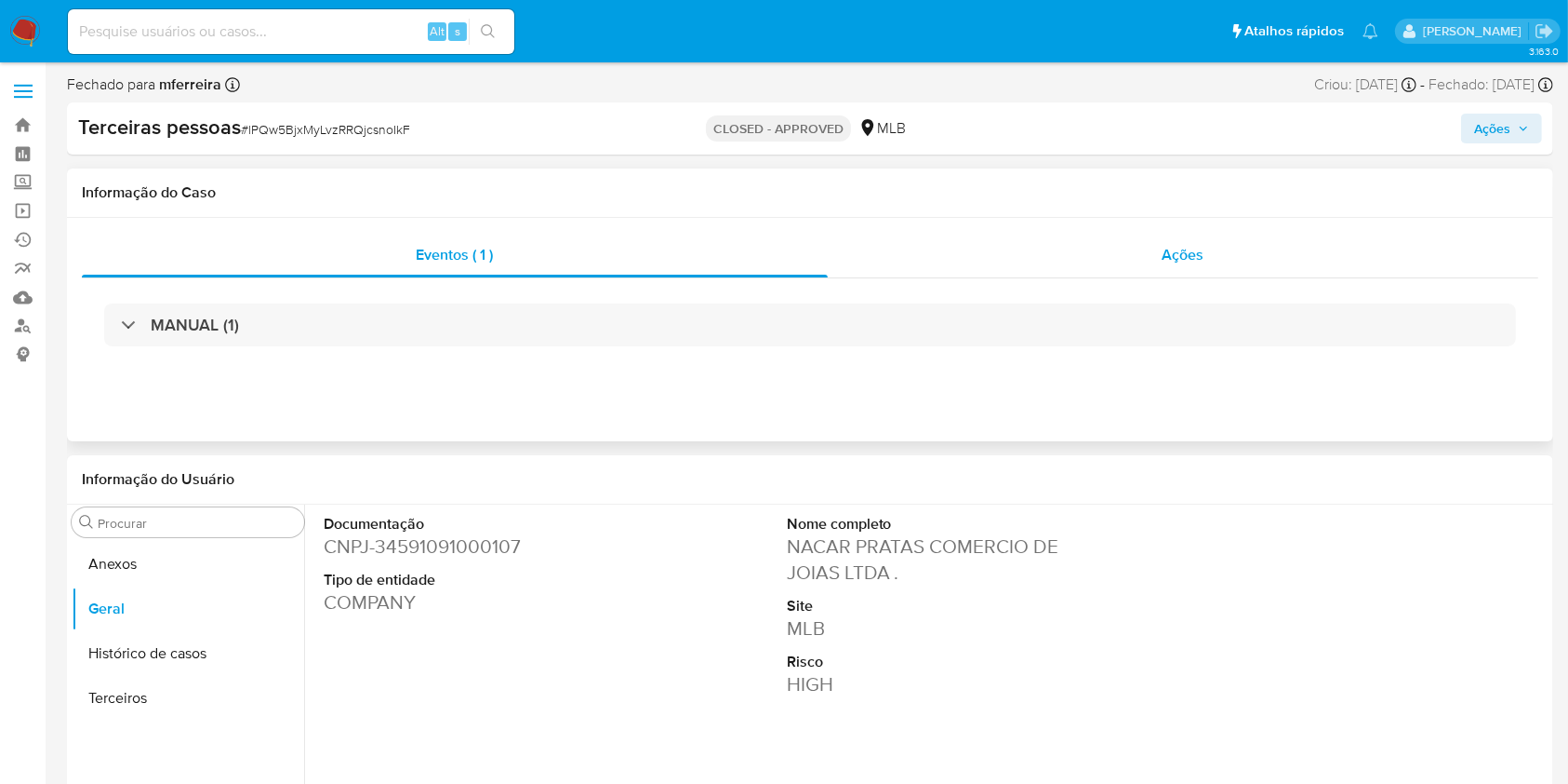
click at [1184, 249] on span "Ações" at bounding box center [1184, 254] width 42 height 21
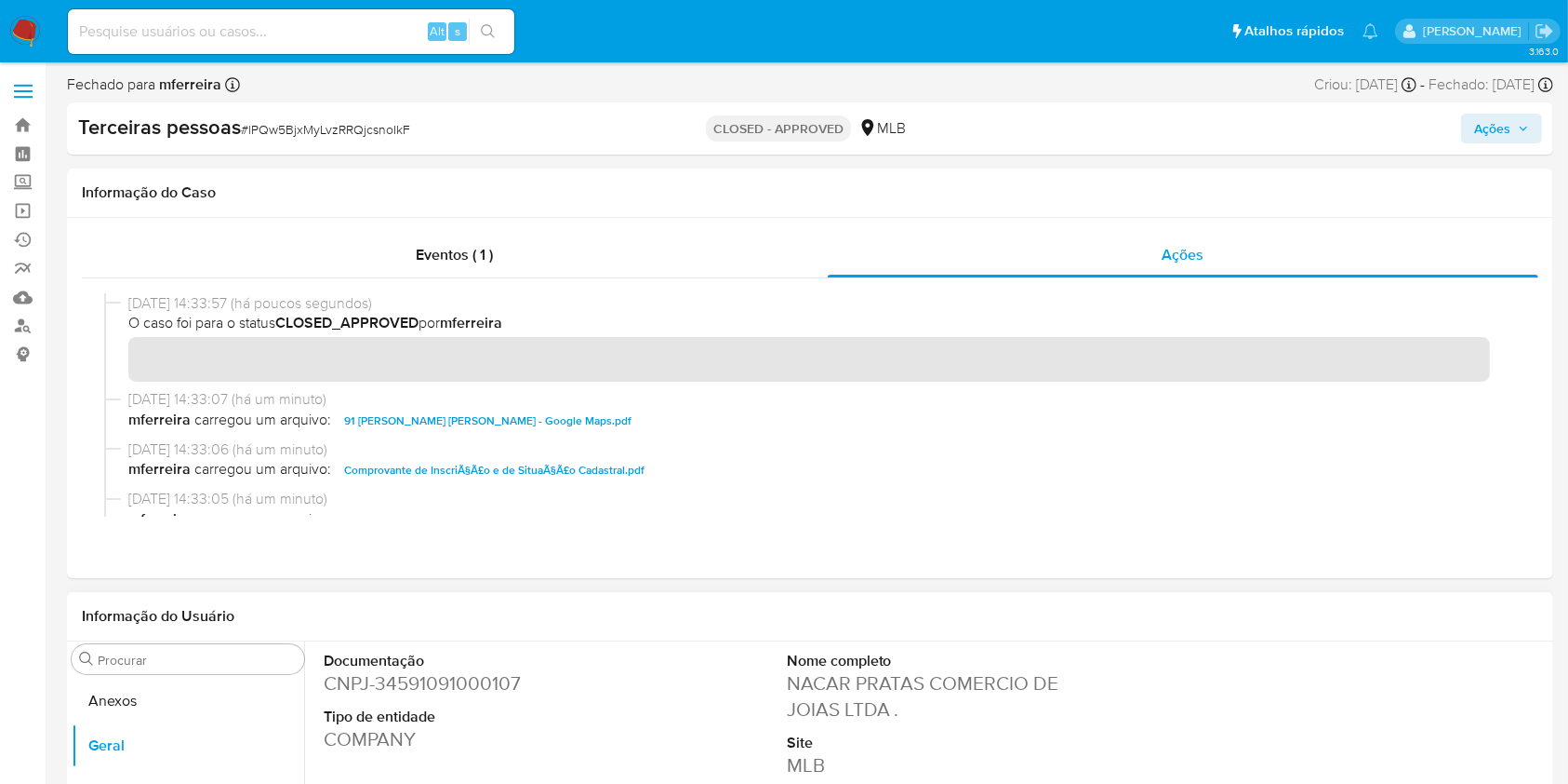
scroll to position [248, 0]
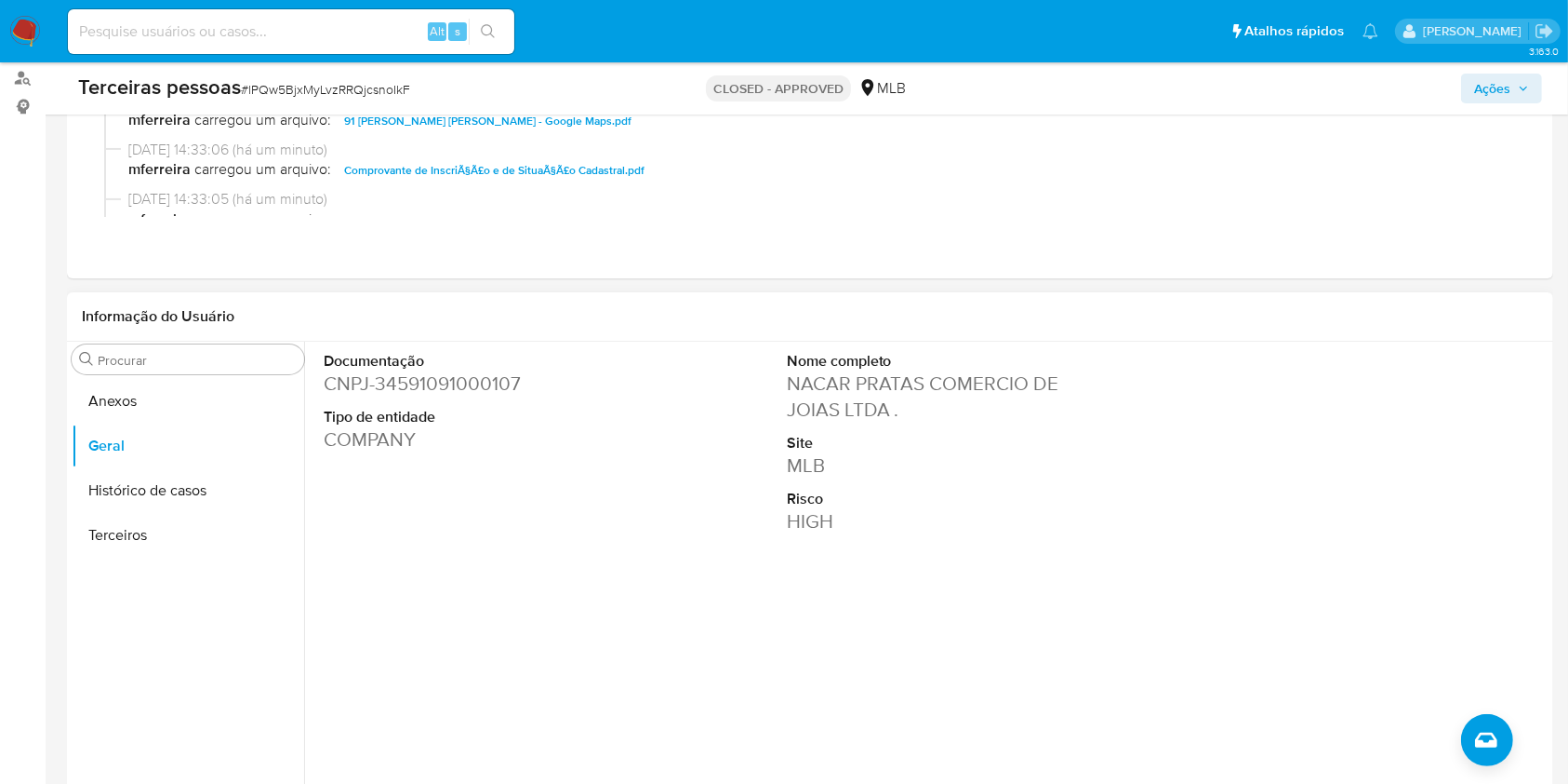
click at [468, 384] on dd "CNPJ - 34591091000107" at bounding box center [469, 383] width 290 height 26
click at [327, 34] on input at bounding box center [291, 32] width 447 height 24
type input "shop_magno"
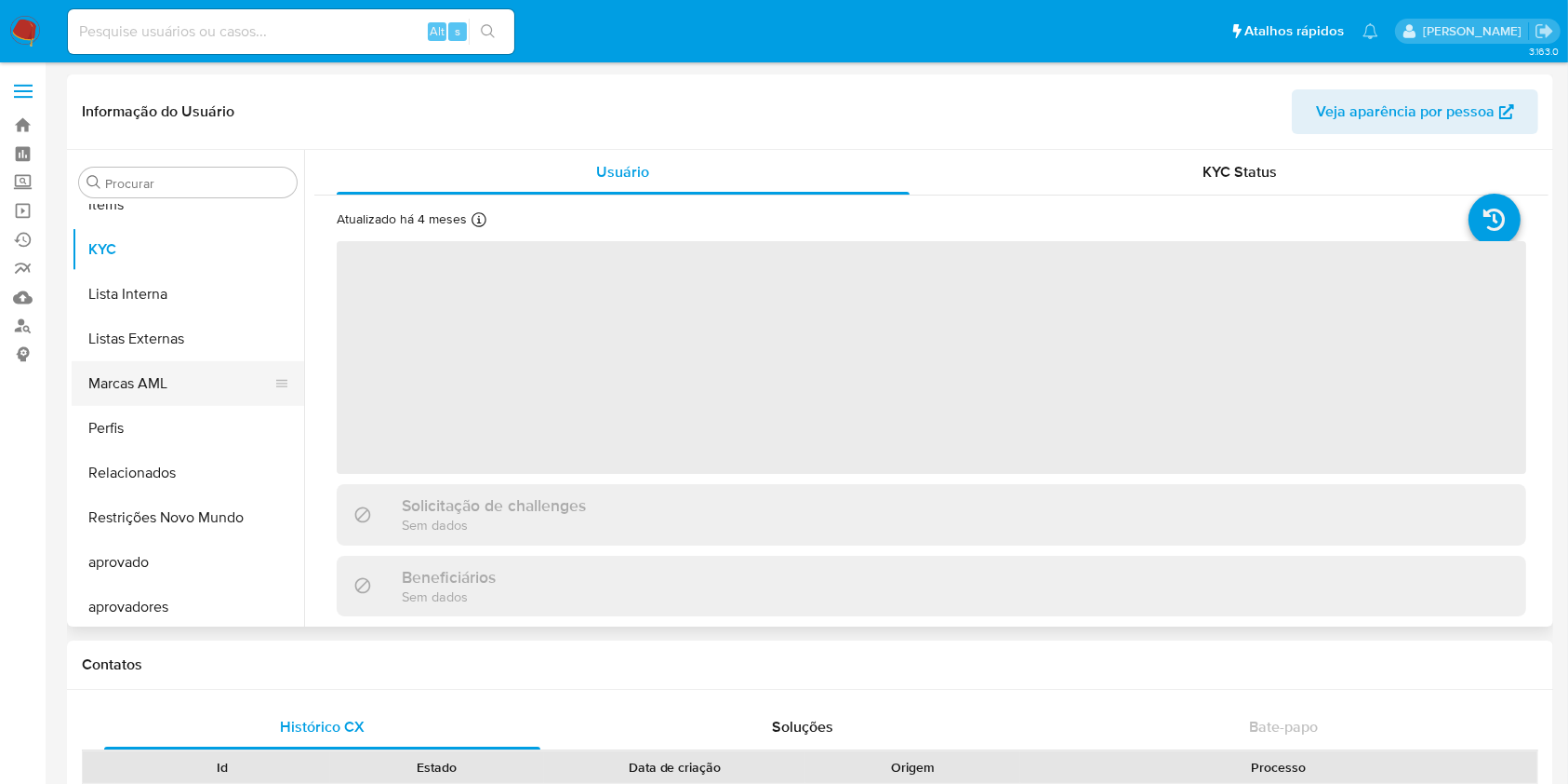
scroll to position [1010, 0]
select select "10"
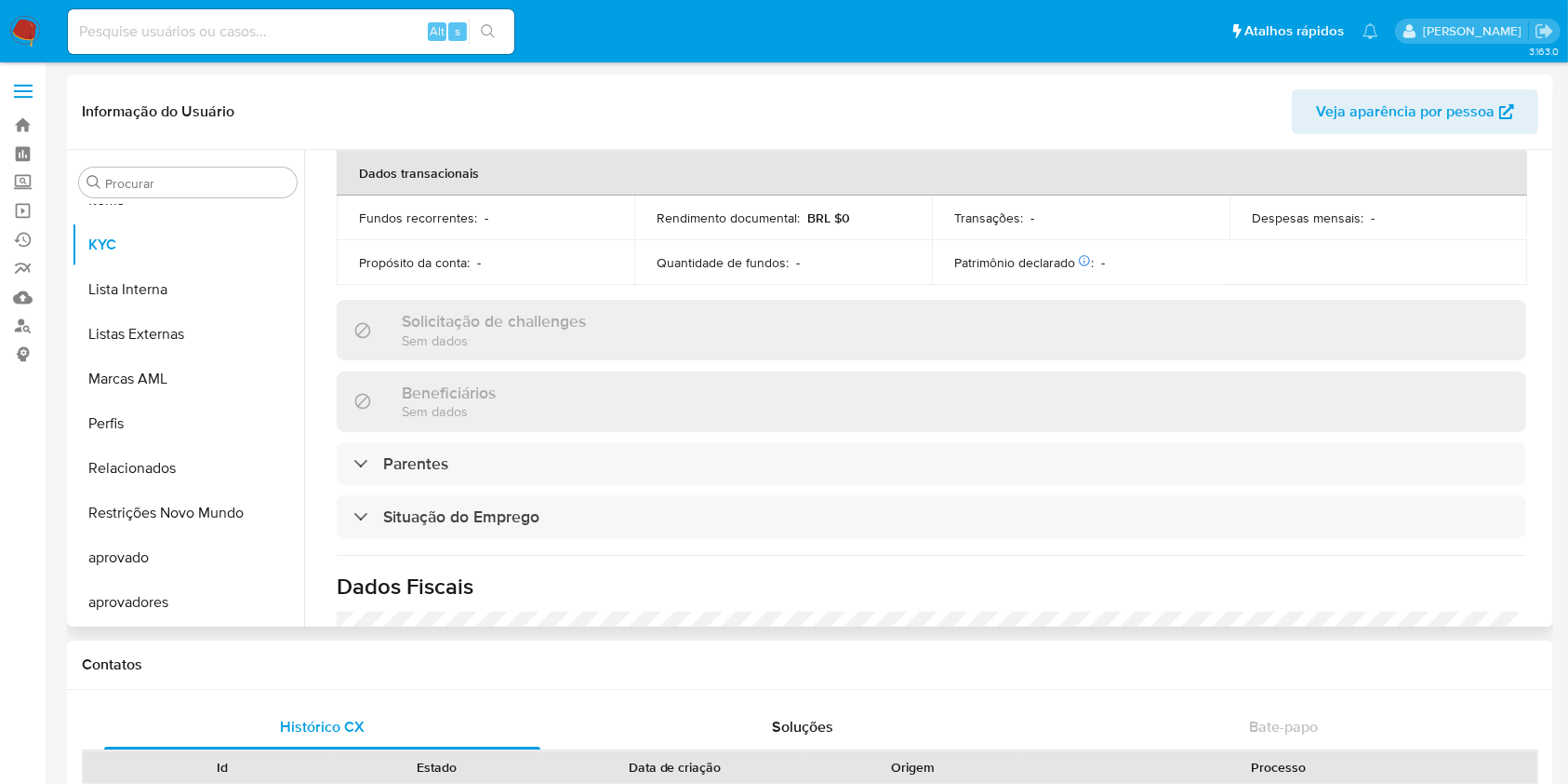
click at [411, 319] on h3 "Solicitação de challenges" at bounding box center [494, 321] width 184 height 20
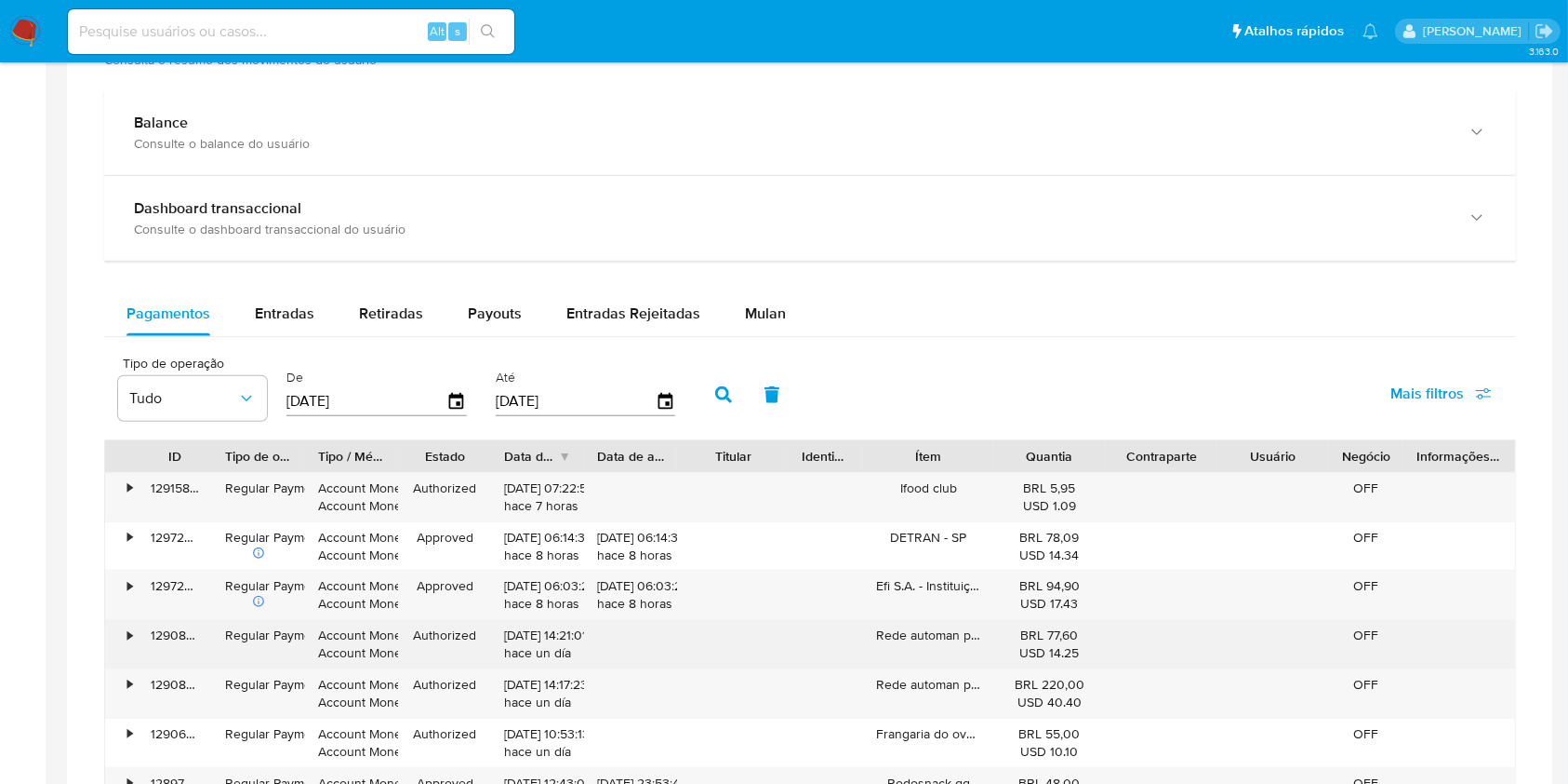
scroll to position [1117, 0]
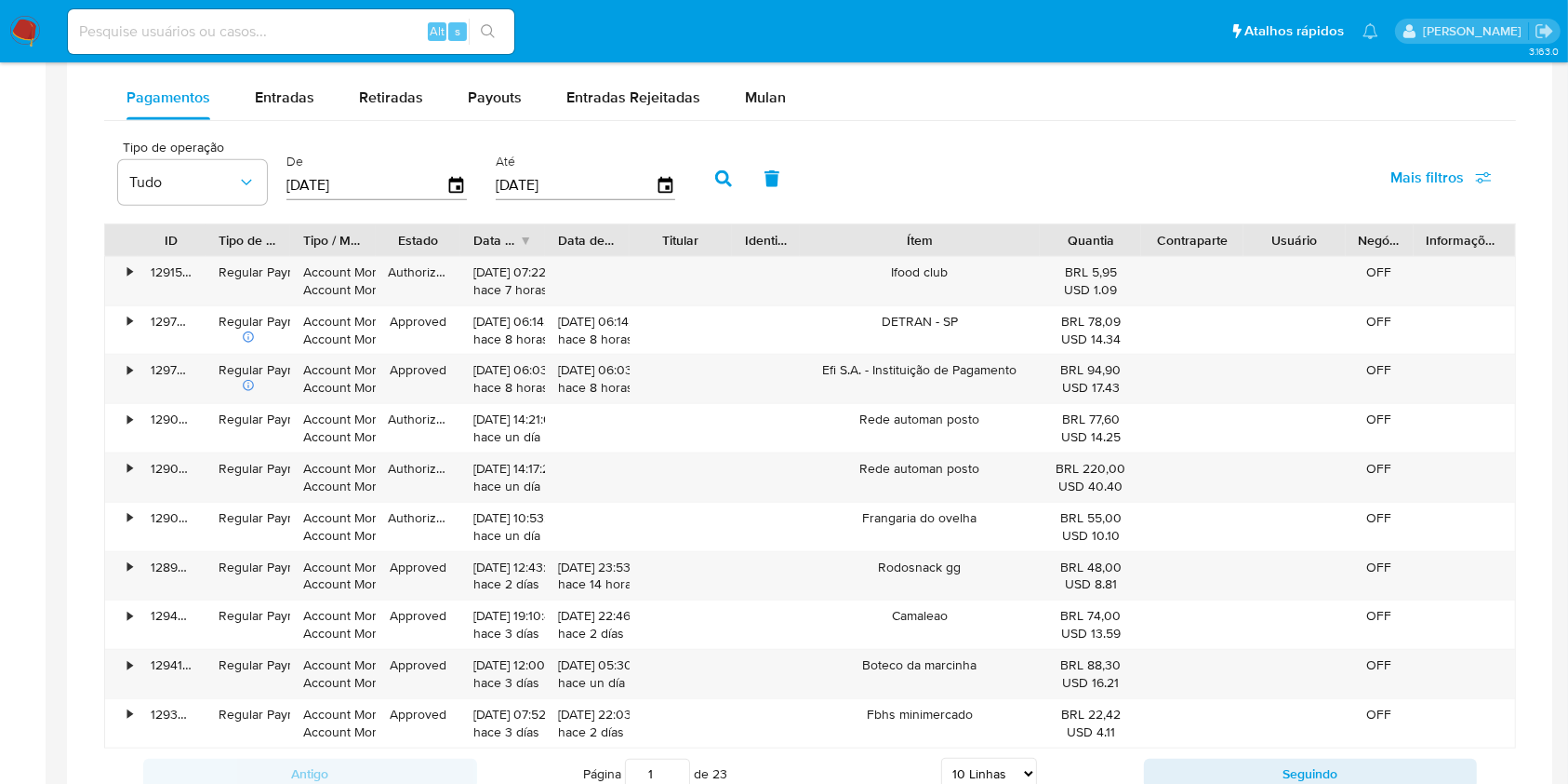
drag, startPoint x: 1004, startPoint y: 248, endPoint x: 1114, endPoint y: 241, distance: 110.2
click at [1114, 241] on div "ID Tipo de operação Tipo / Método Estado Data de criação Data de aprovação Titu…" at bounding box center [809, 240] width 1410 height 32
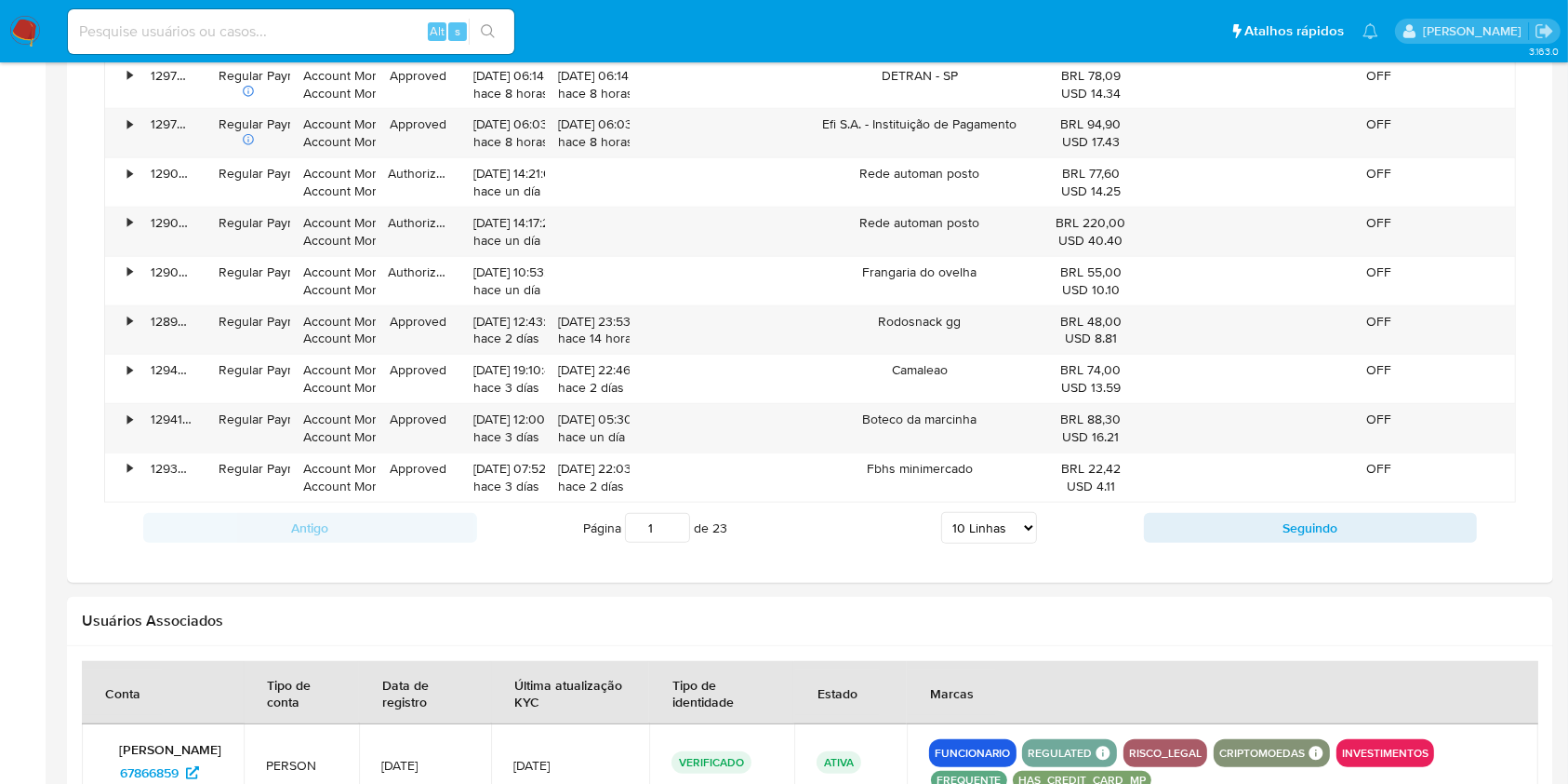
scroll to position [1365, 0]
click at [1209, 506] on div "Antigo Página 1 de 23 5 Linhas 10 Linhas 20 Linhas 25 Linhas 50 Linhas 100 Linh…" at bounding box center [809, 526] width 1412 height 50
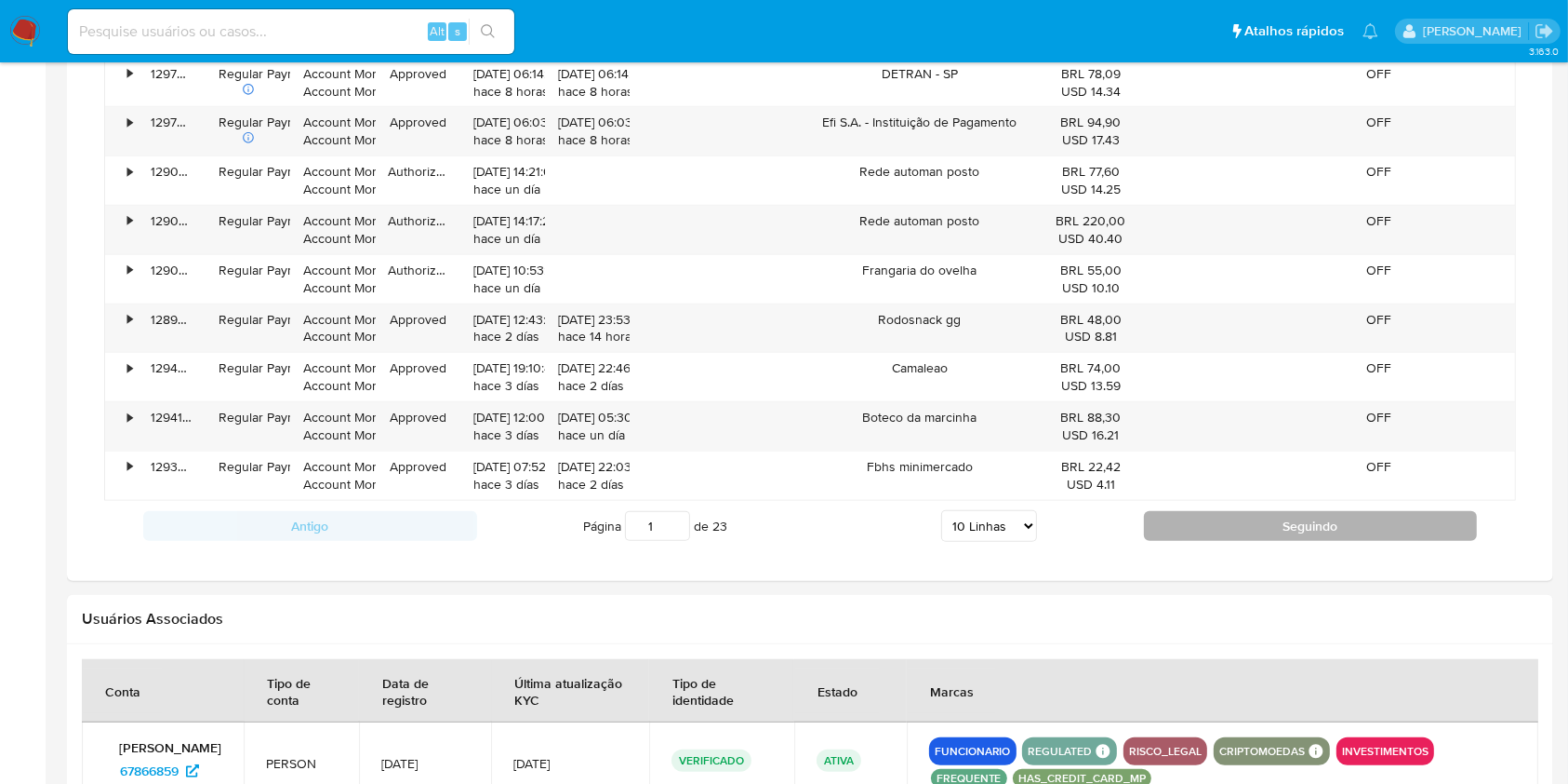
click at [1213, 518] on button "Seguindo" at bounding box center [1311, 526] width 334 height 30
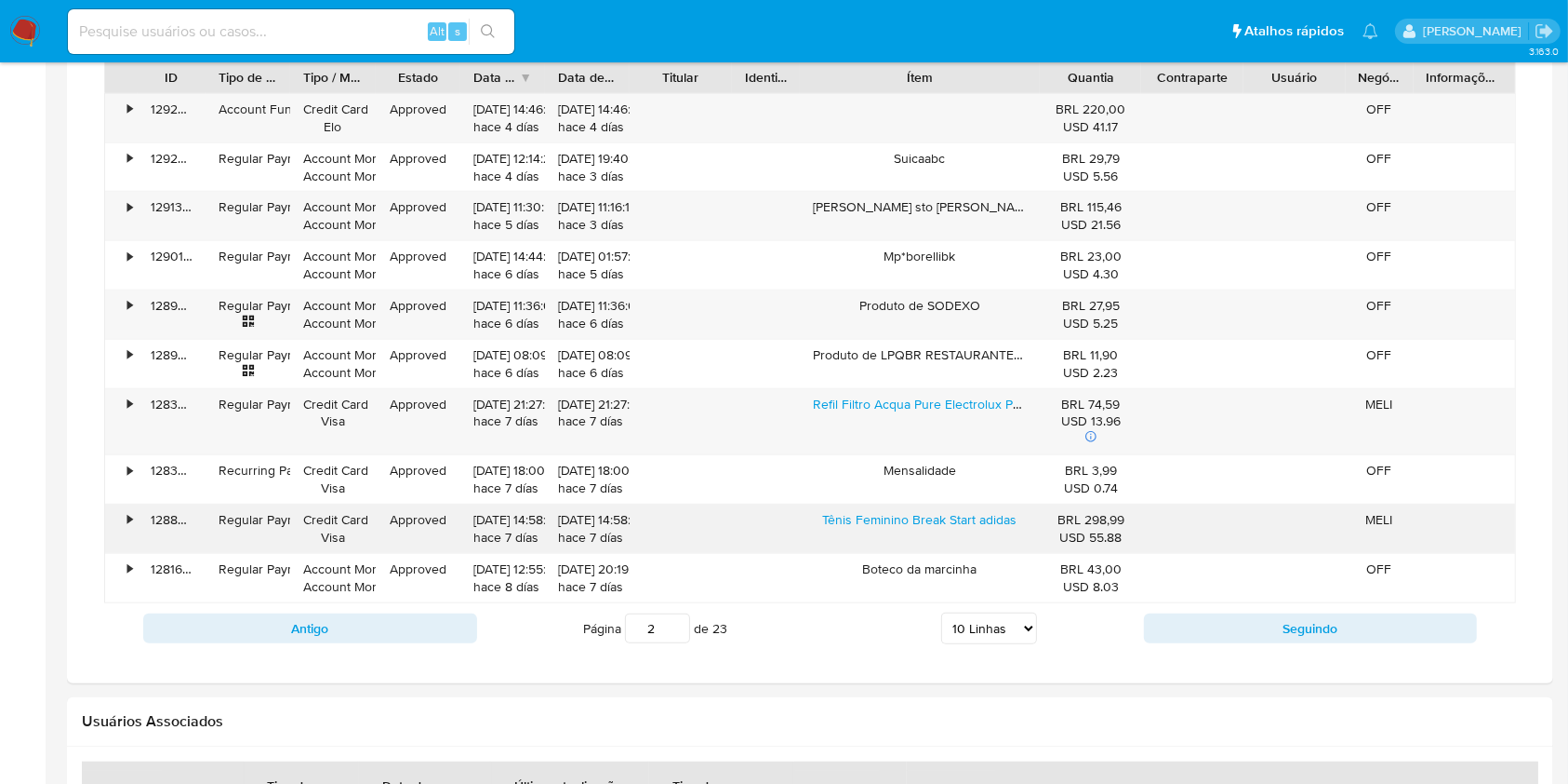
scroll to position [1241, 0]
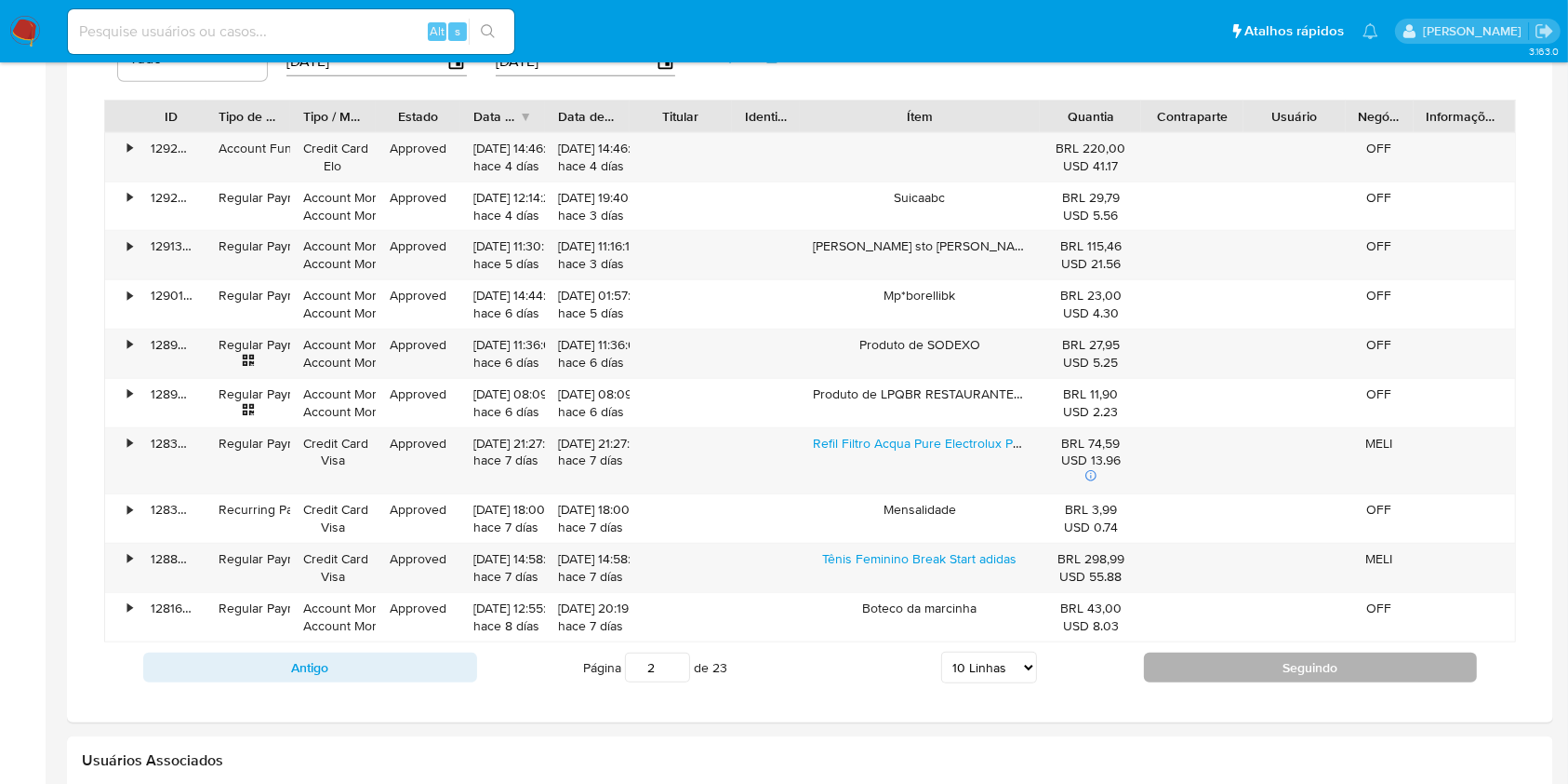
click at [1286, 664] on button "Seguindo" at bounding box center [1311, 667] width 334 height 30
type input "3"
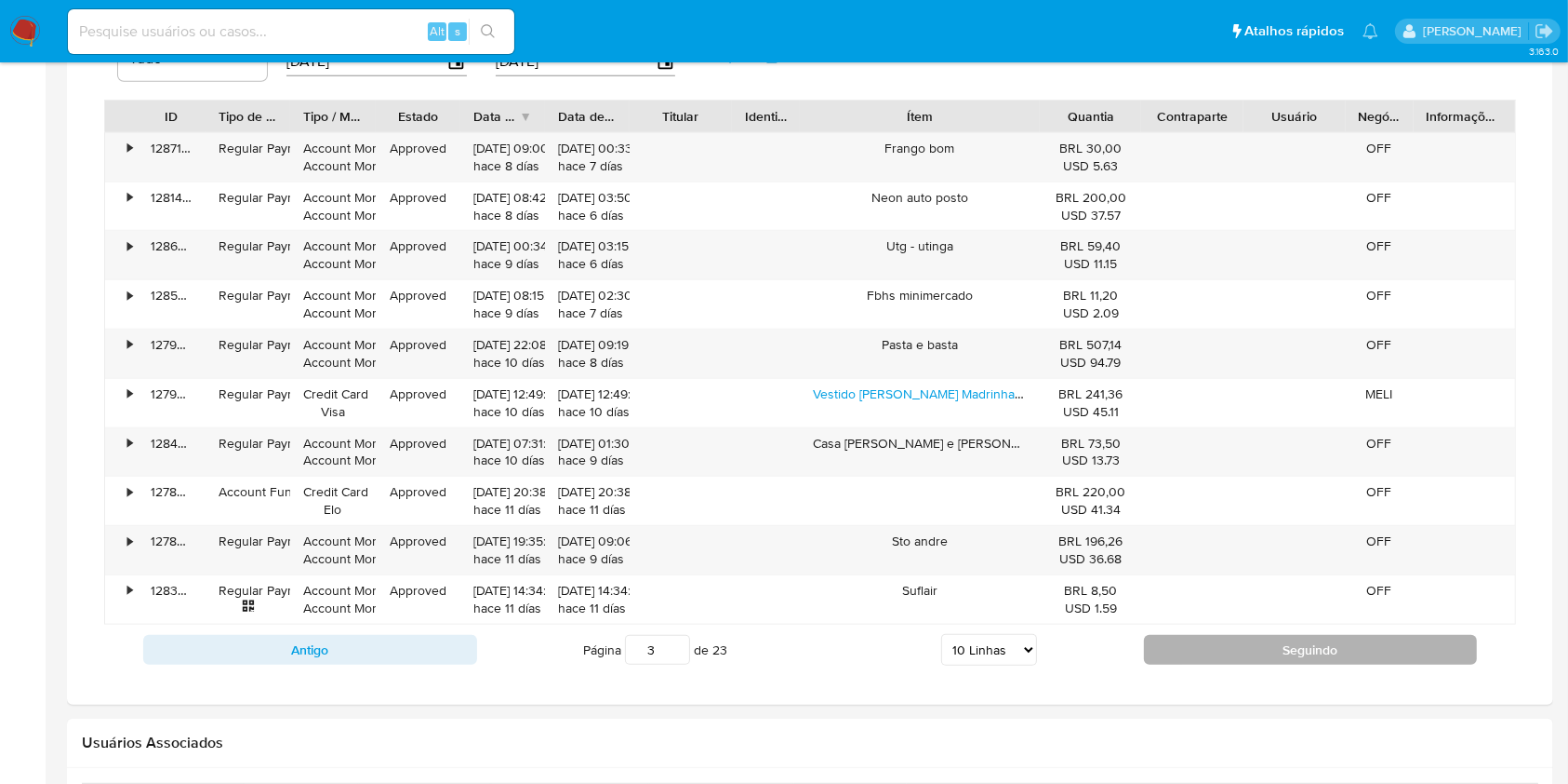
click at [1284, 659] on button "Seguindo" at bounding box center [1311, 650] width 334 height 30
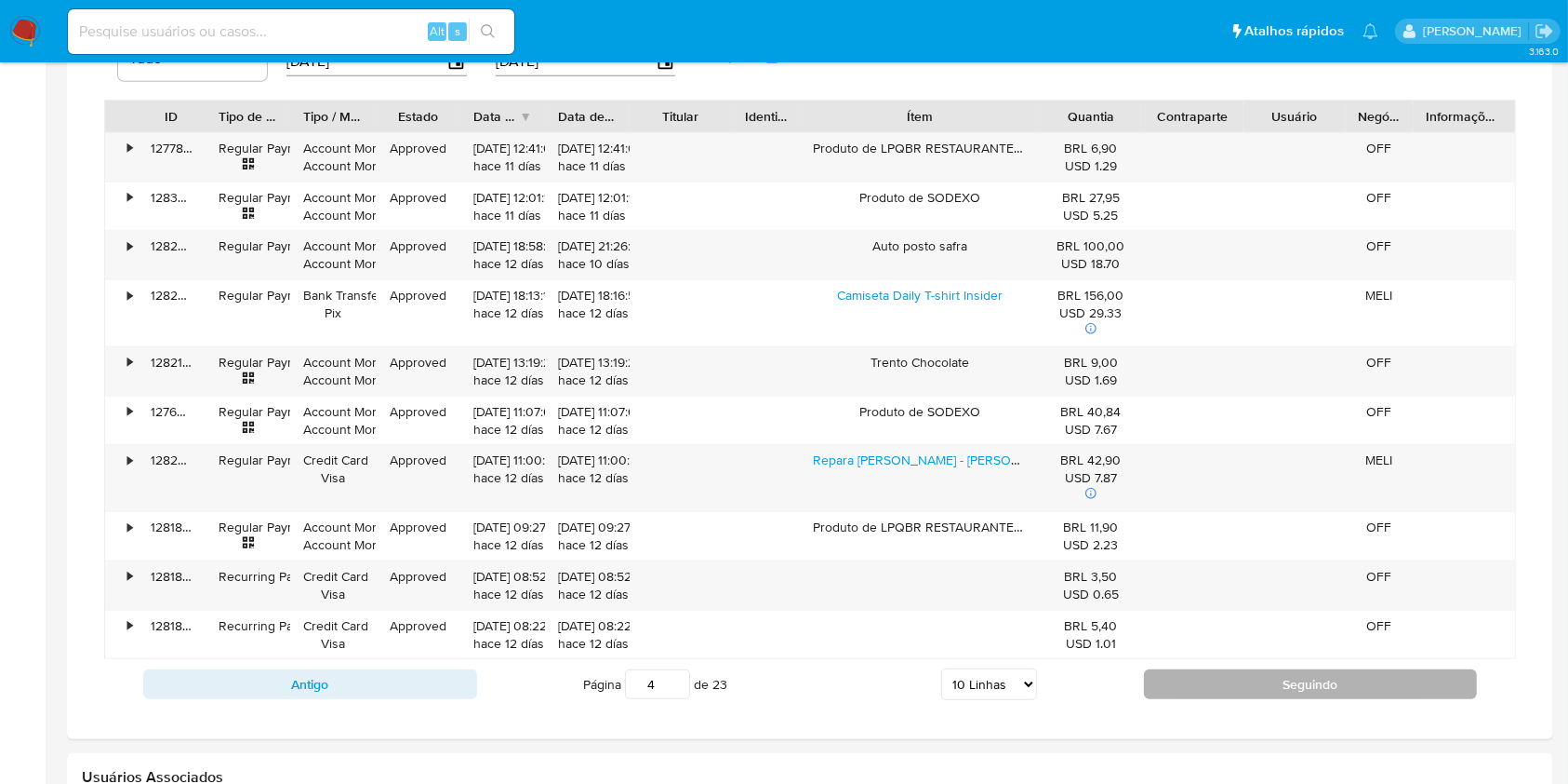
click at [1286, 681] on button "Seguindo" at bounding box center [1311, 684] width 334 height 30
type input "5"
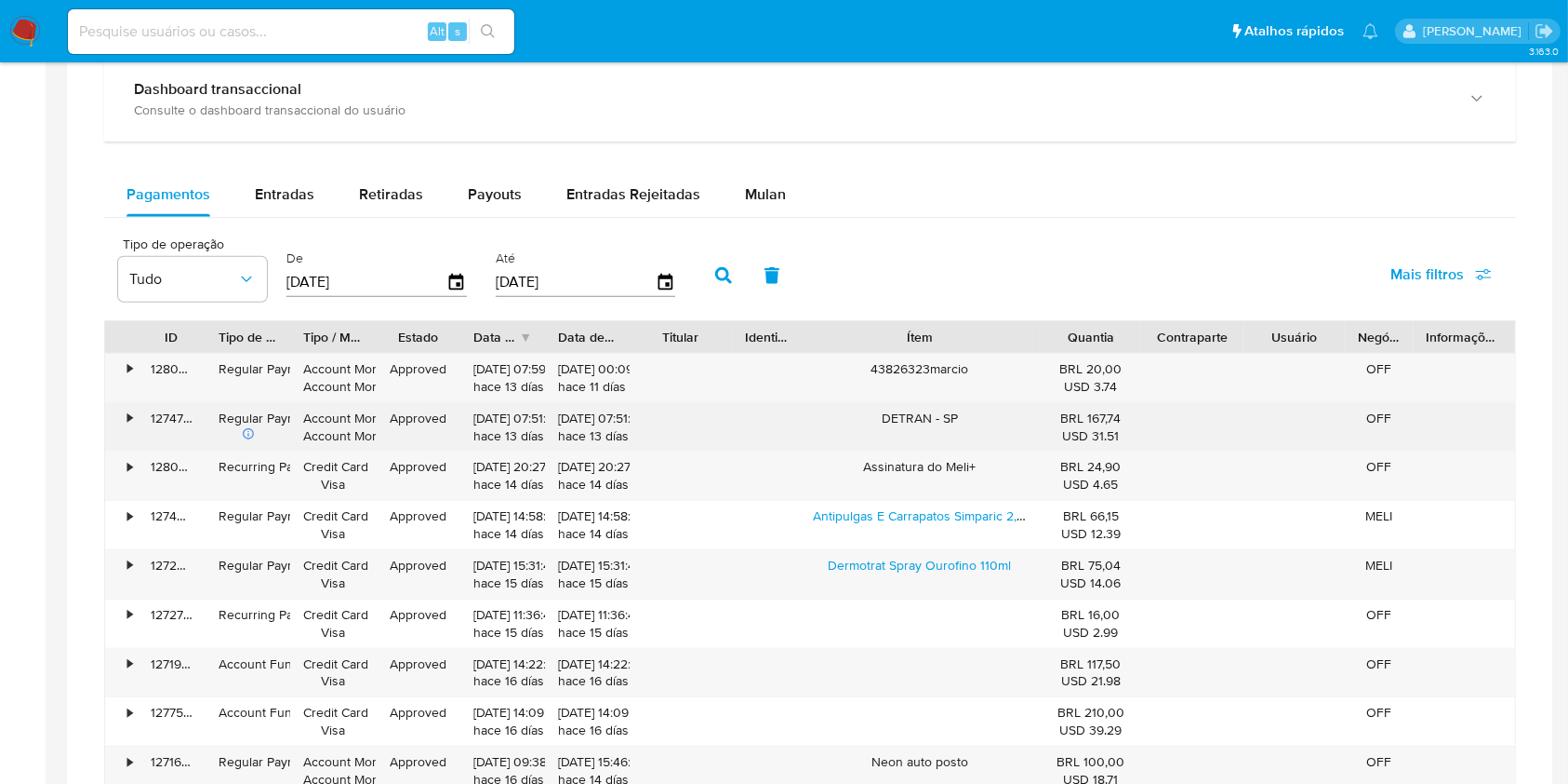
scroll to position [496, 0]
